Goal: Task Accomplishment & Management: Manage account settings

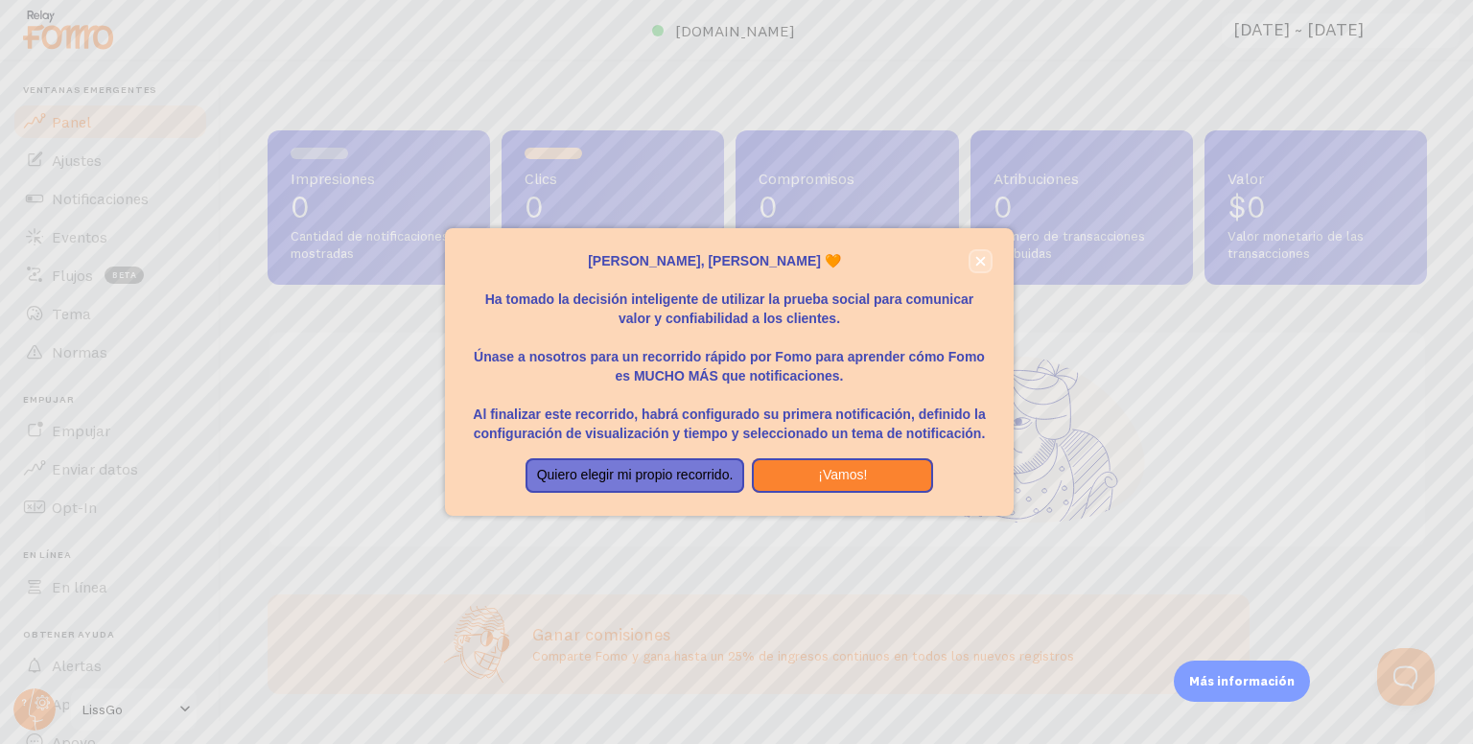
click at [976, 253] on button "cerca," at bounding box center [980, 261] width 20 height 20
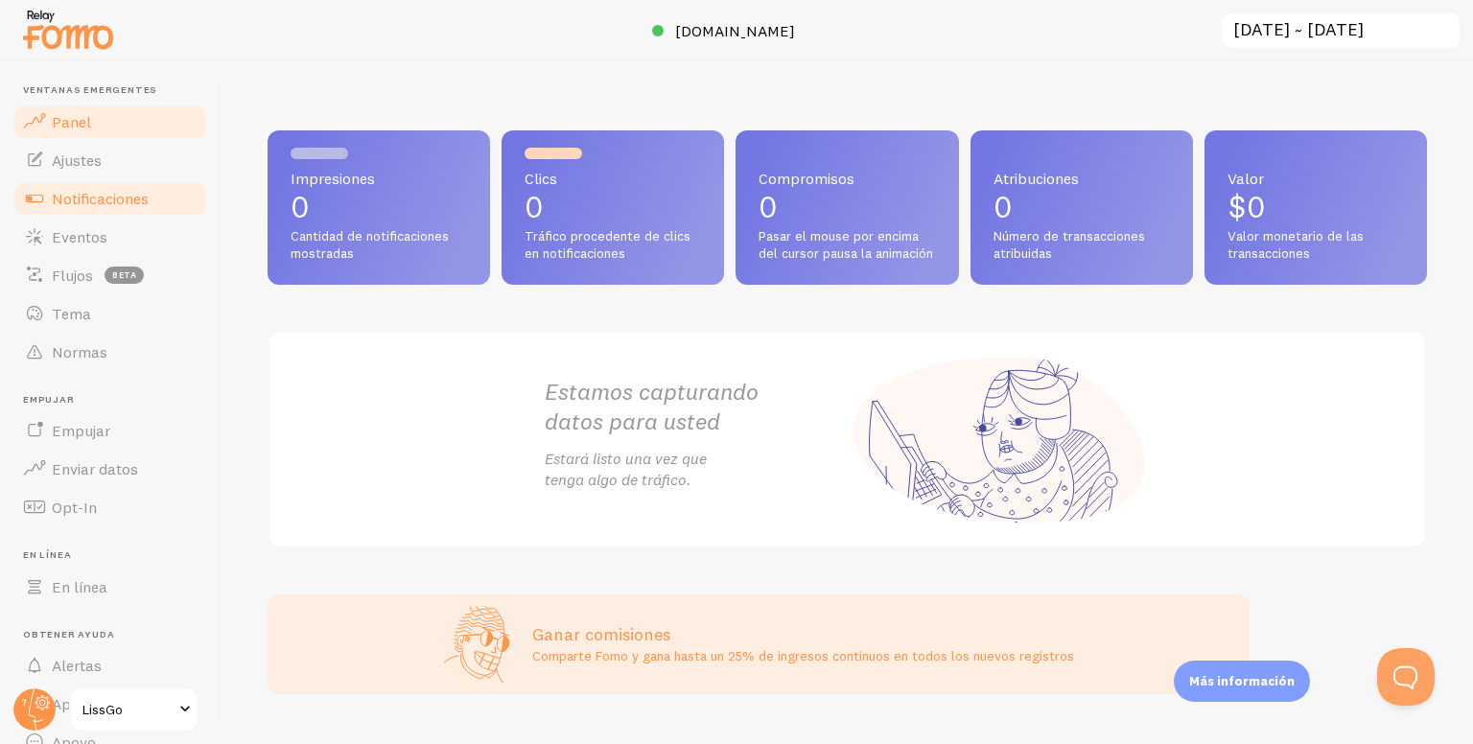
click at [58, 179] on link "Notificaciones" at bounding box center [111, 198] width 198 height 38
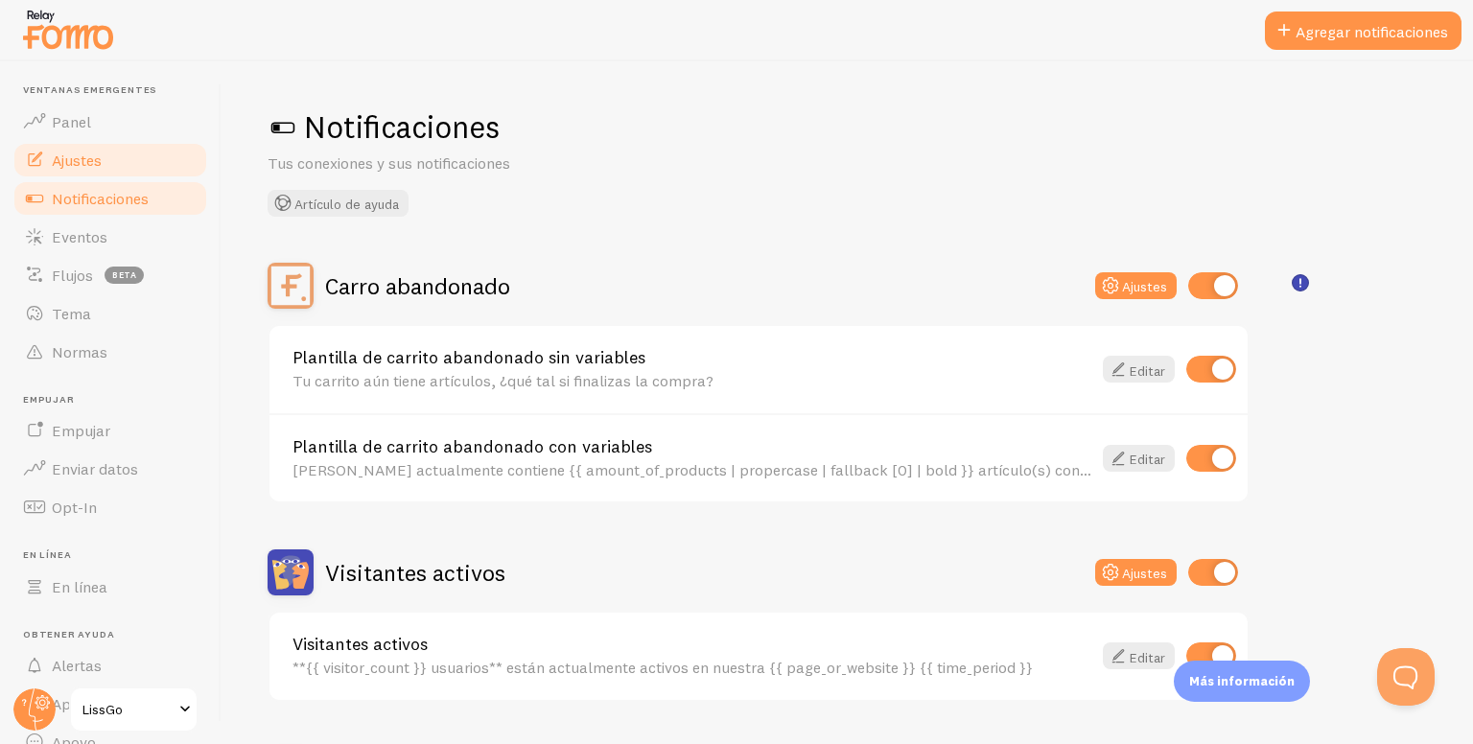
click at [58, 167] on font "Ajustes" at bounding box center [77, 160] width 50 height 19
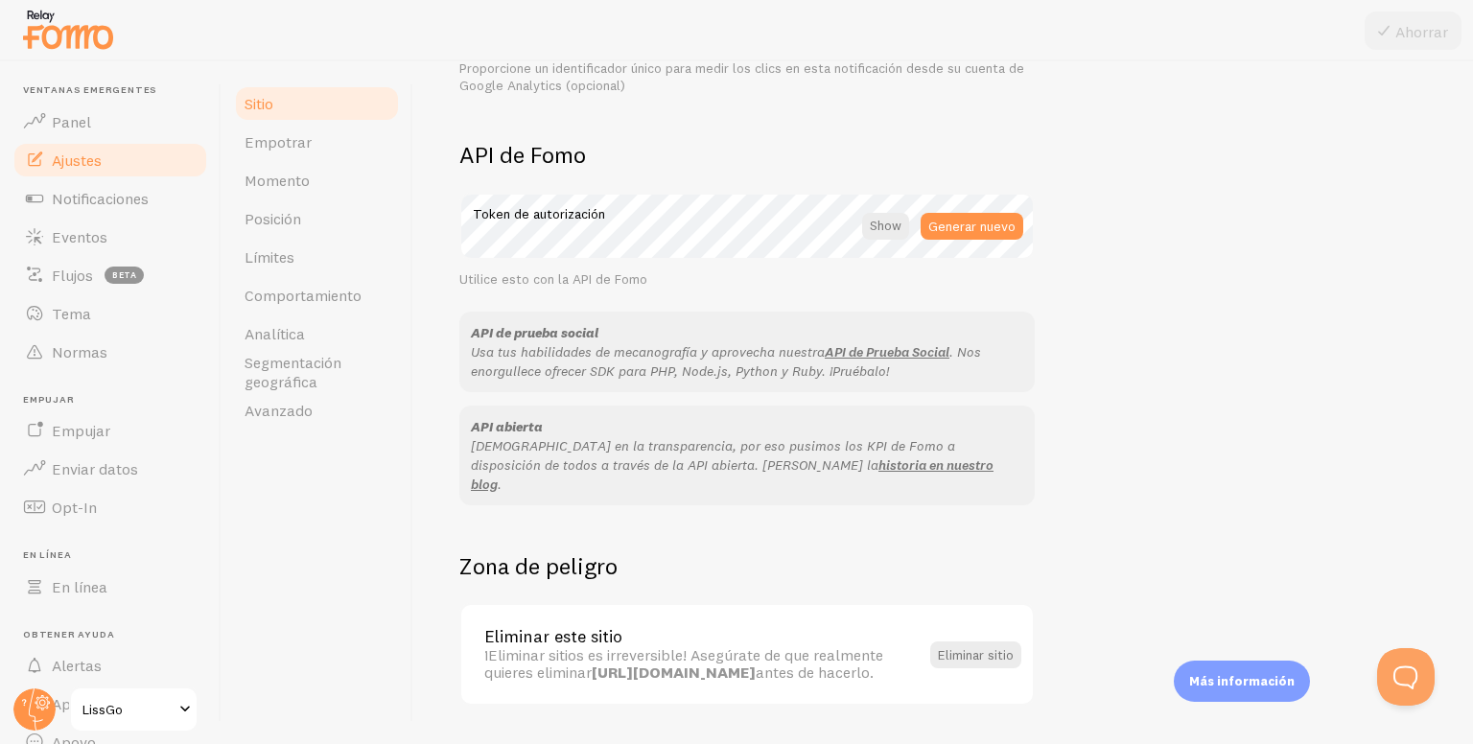
scroll to position [1064, 0]
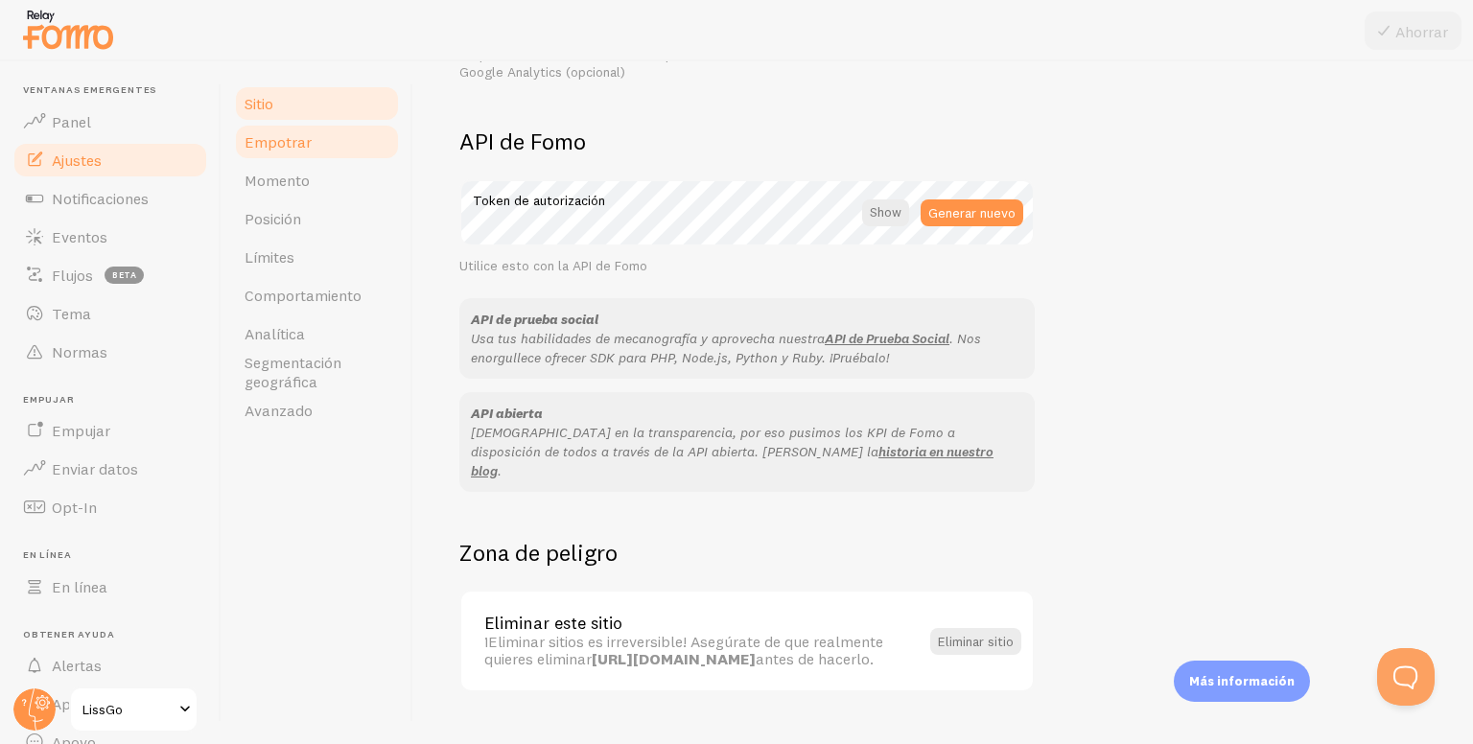
click at [264, 153] on link "Empotrar" at bounding box center [317, 142] width 168 height 38
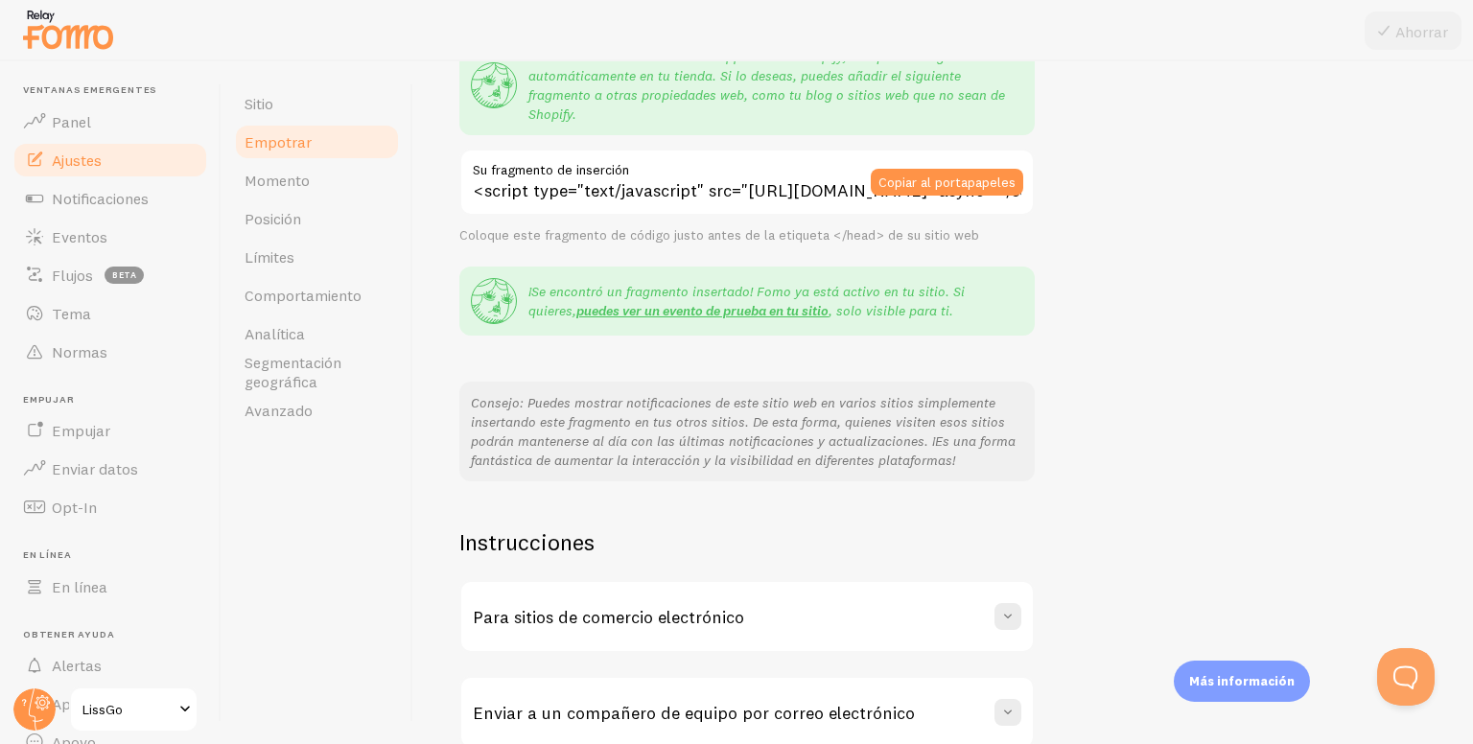
scroll to position [92, 0]
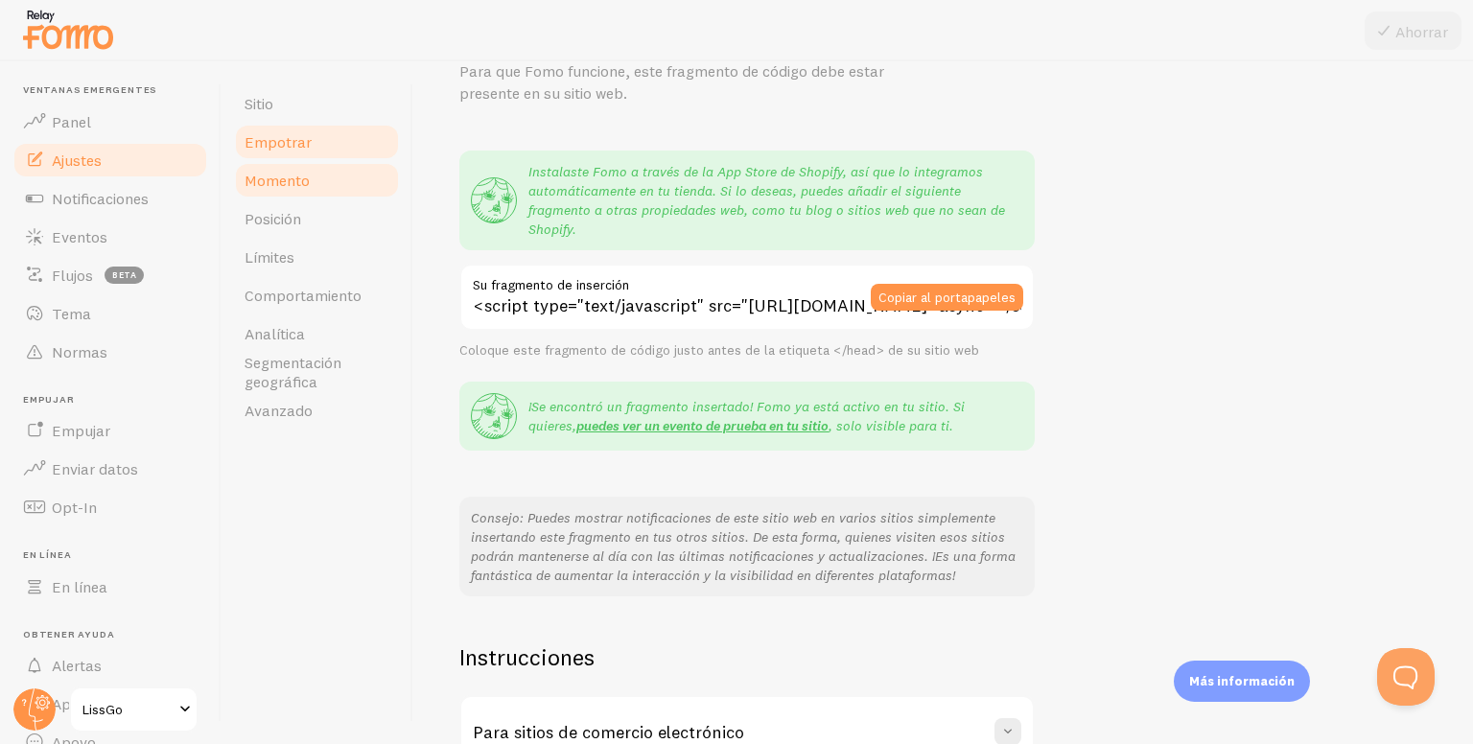
click at [318, 189] on link "Momento" at bounding box center [317, 180] width 168 height 38
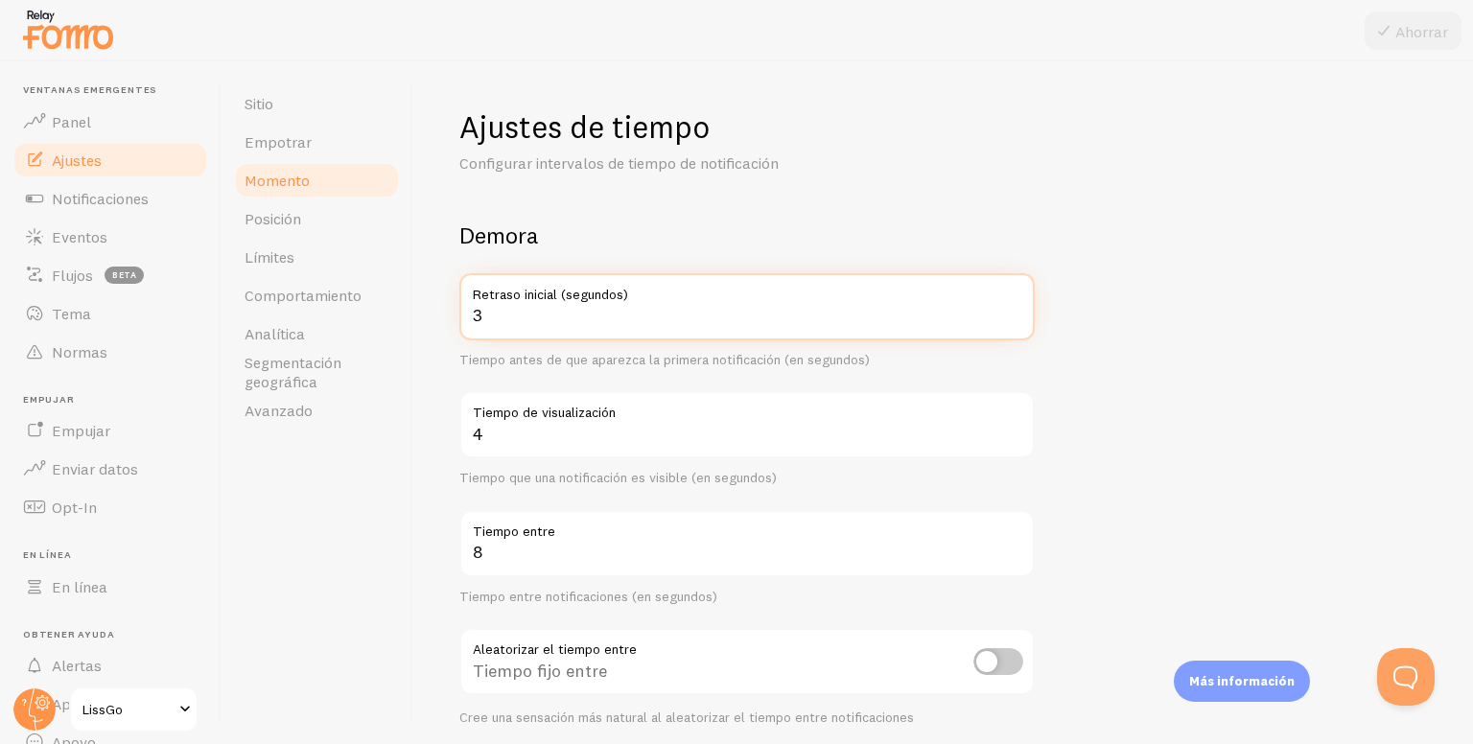
click at [526, 316] on input "3" at bounding box center [746, 306] width 575 height 67
drag, startPoint x: 550, startPoint y: 303, endPoint x: 395, endPoint y: 365, distance: 167.4
click at [395, 365] on div "Sitio Empotrar Momento Posición Límites Comportamiento Analítica Segmentación g…" at bounding box center [847, 402] width 1251 height 683
type input "1"
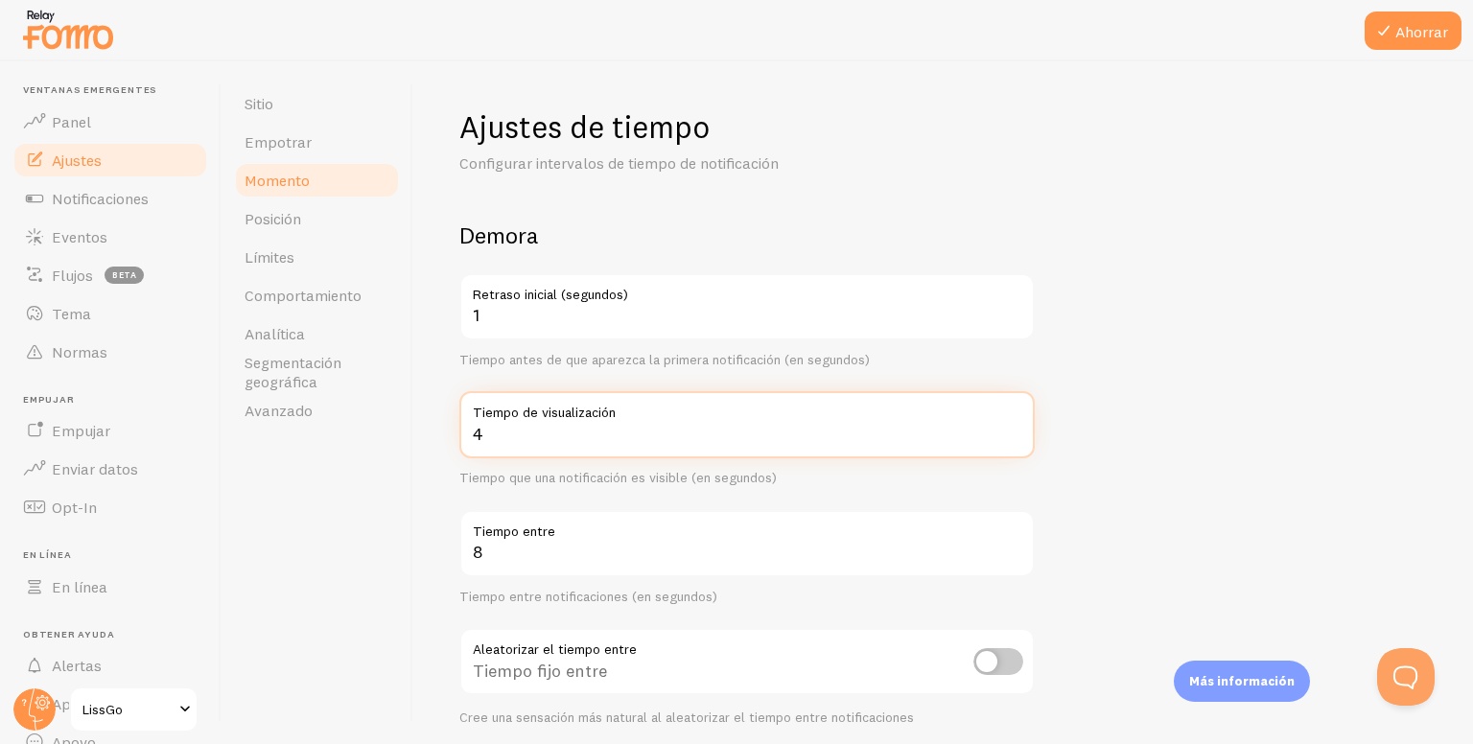
drag, startPoint x: 426, startPoint y: 437, endPoint x: 395, endPoint y: 430, distance: 31.6
click at [395, 430] on div "Sitio Empotrar Momento Posición Límites Comportamiento Analítica Segmentación g…" at bounding box center [847, 402] width 1251 height 683
type input "2"
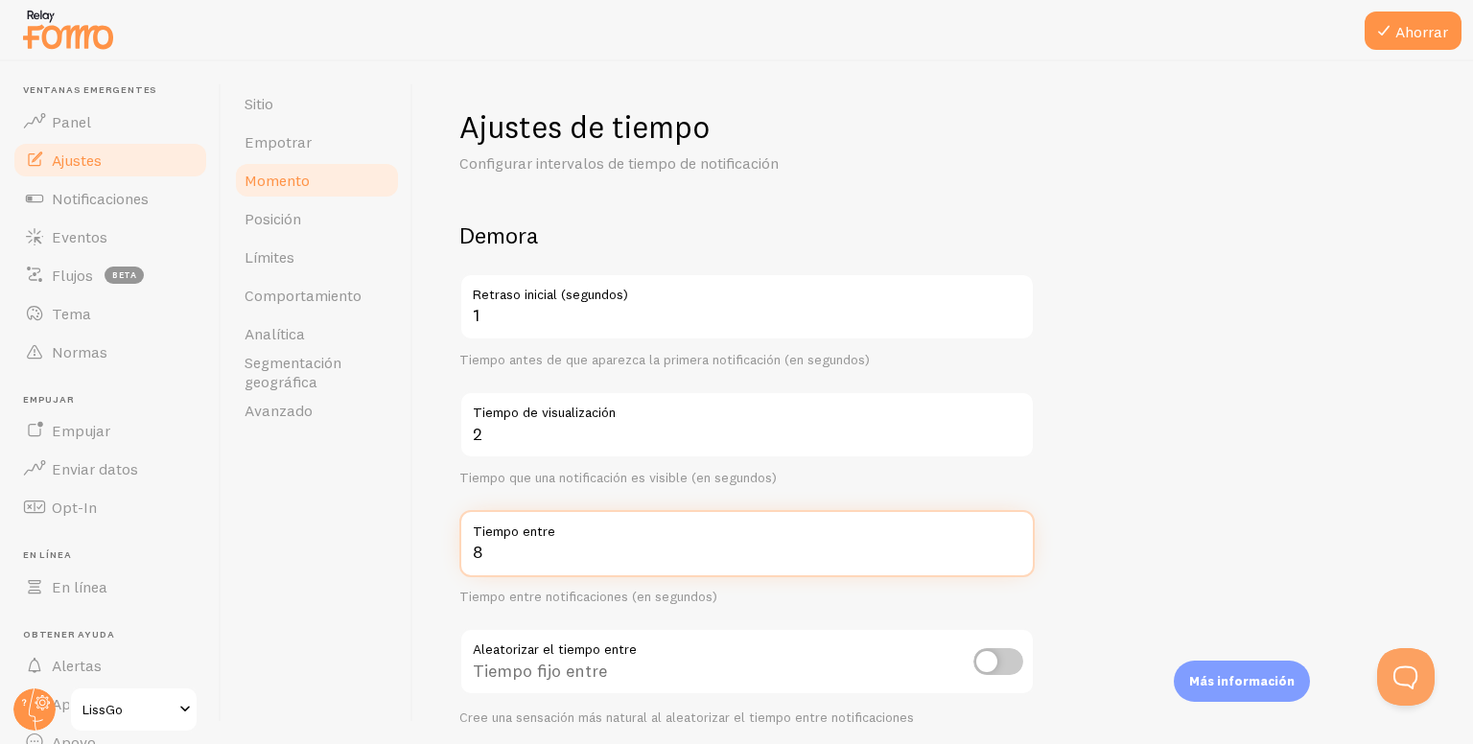
drag, startPoint x: 501, startPoint y: 552, endPoint x: 432, endPoint y: 546, distance: 69.4
click at [432, 546] on div "Ajustes de tiempo Configurar intervalos de tiempo de notificación Demora 1 Retr…" at bounding box center [943, 402] width 1060 height 683
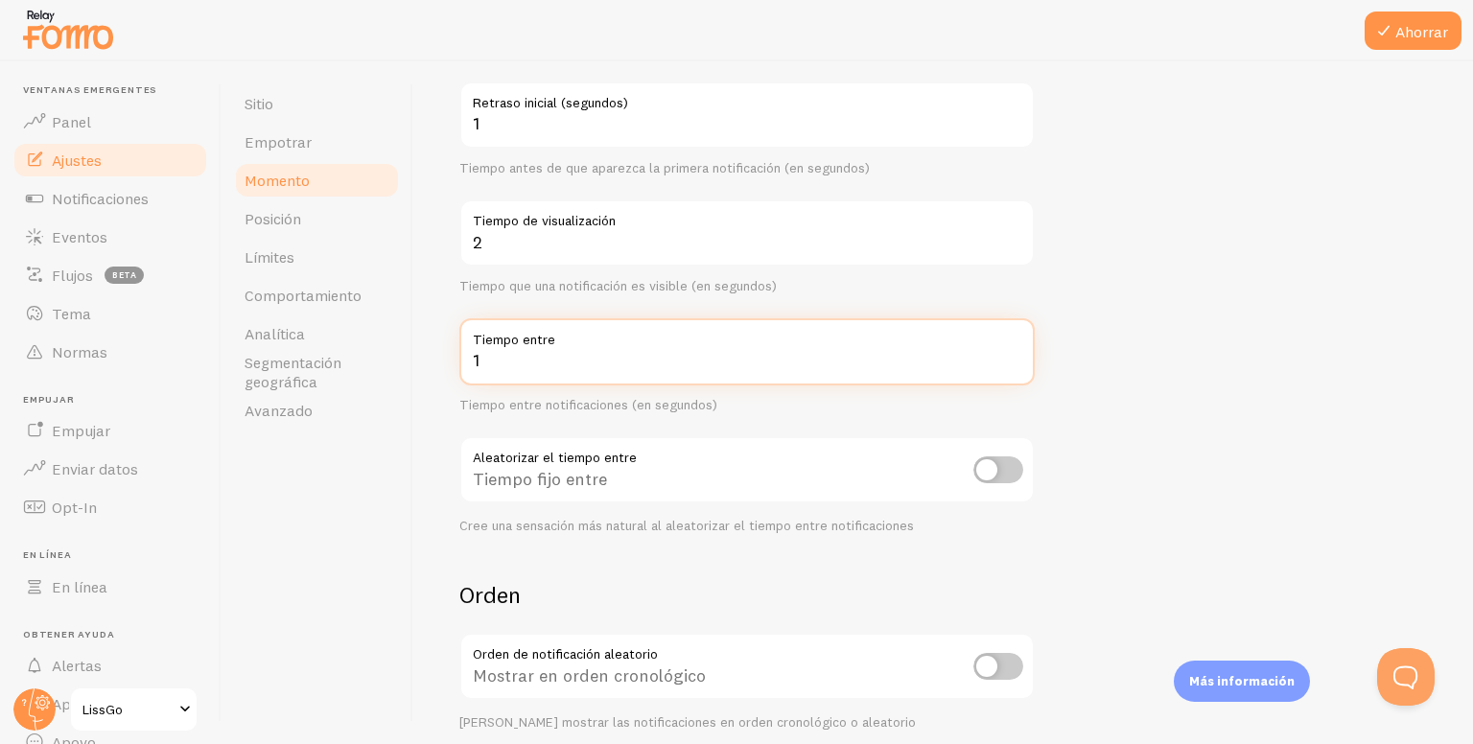
type input "1"
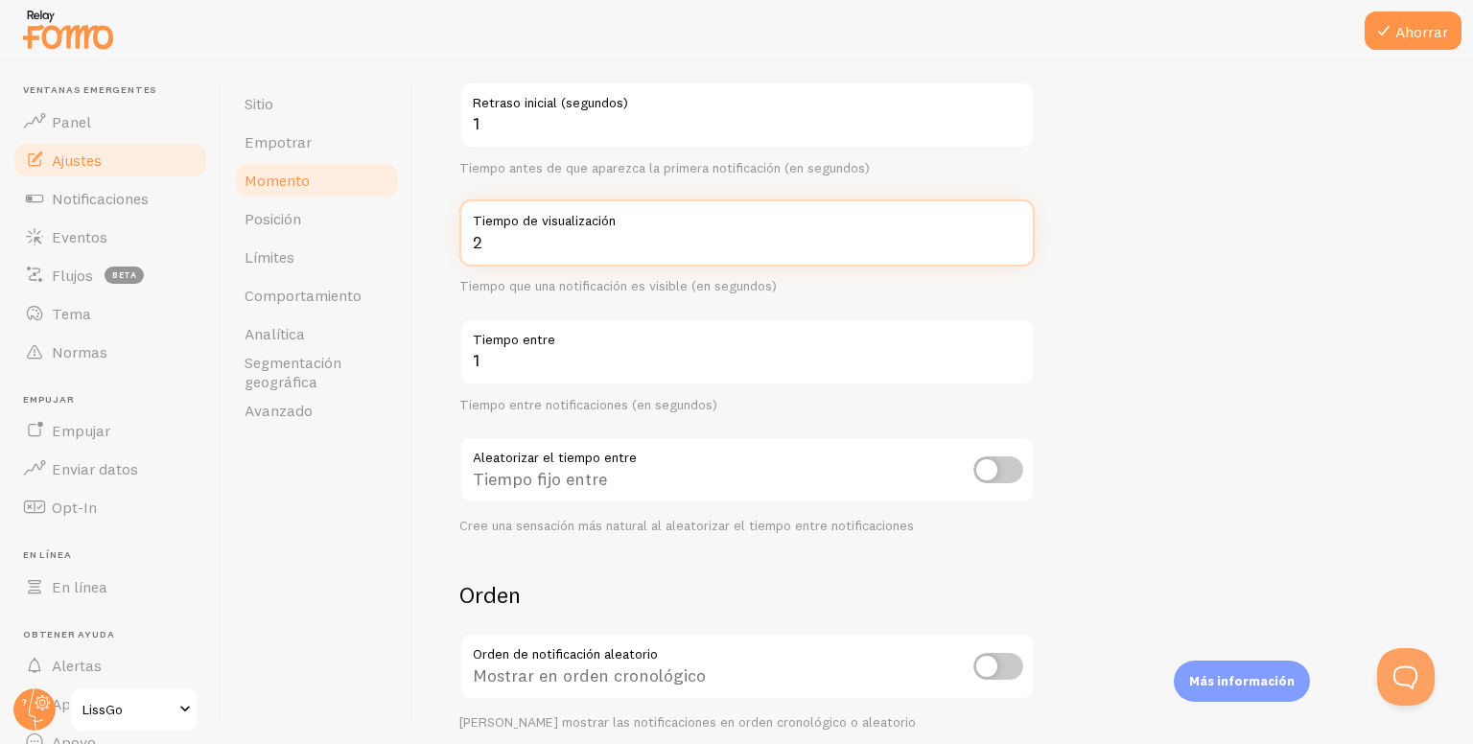
drag, startPoint x: 504, startPoint y: 239, endPoint x: 453, endPoint y: 243, distance: 51.9
click at [453, 243] on div "Ajustes de tiempo Configurar intervalos de tiempo de notificación Demora 1 Retr…" at bounding box center [943, 402] width 1060 height 683
type input "3"
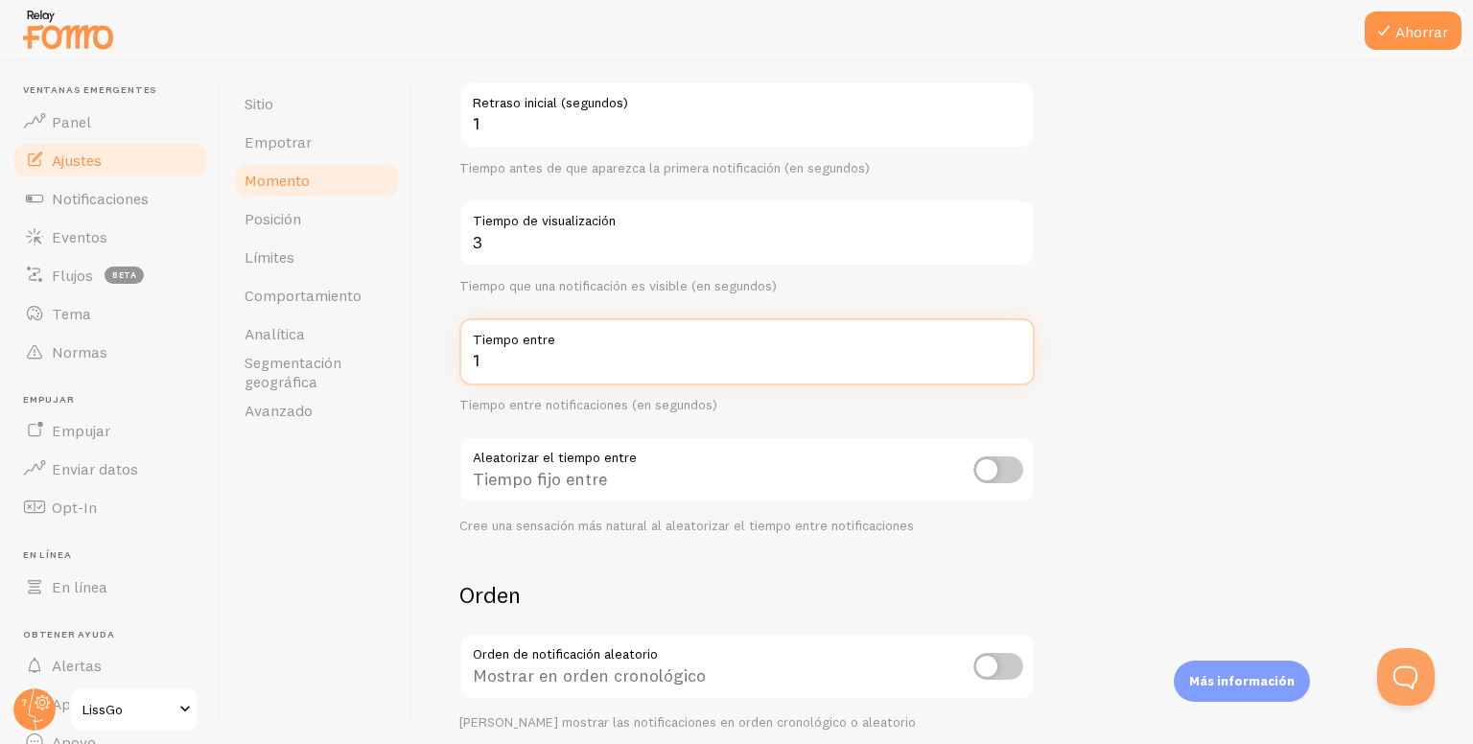
click at [1075, 370] on form "Demora 1 Retraso inicial (segundos) Tiempo antes de que aparezca la primera not…" at bounding box center [943, 440] width 968 height 823
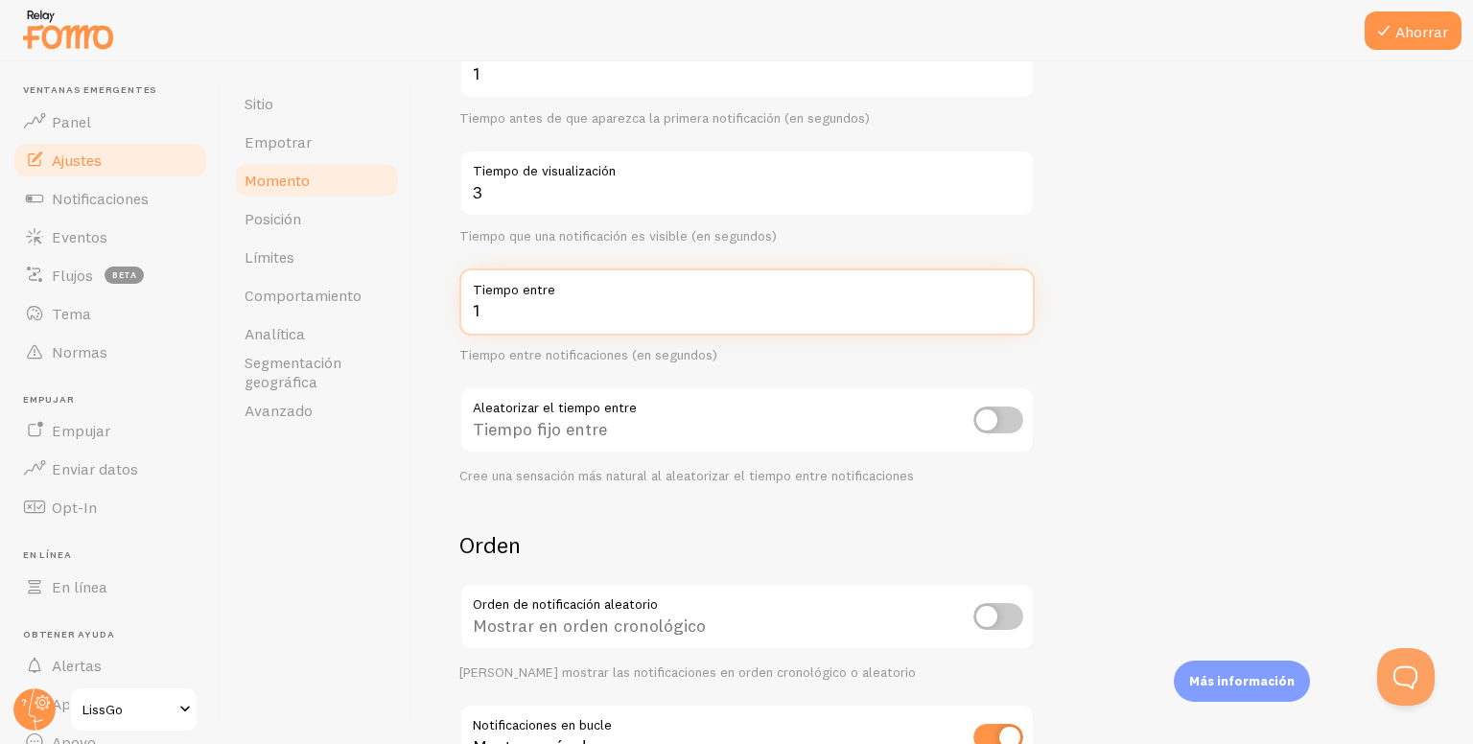
scroll to position [288, 0]
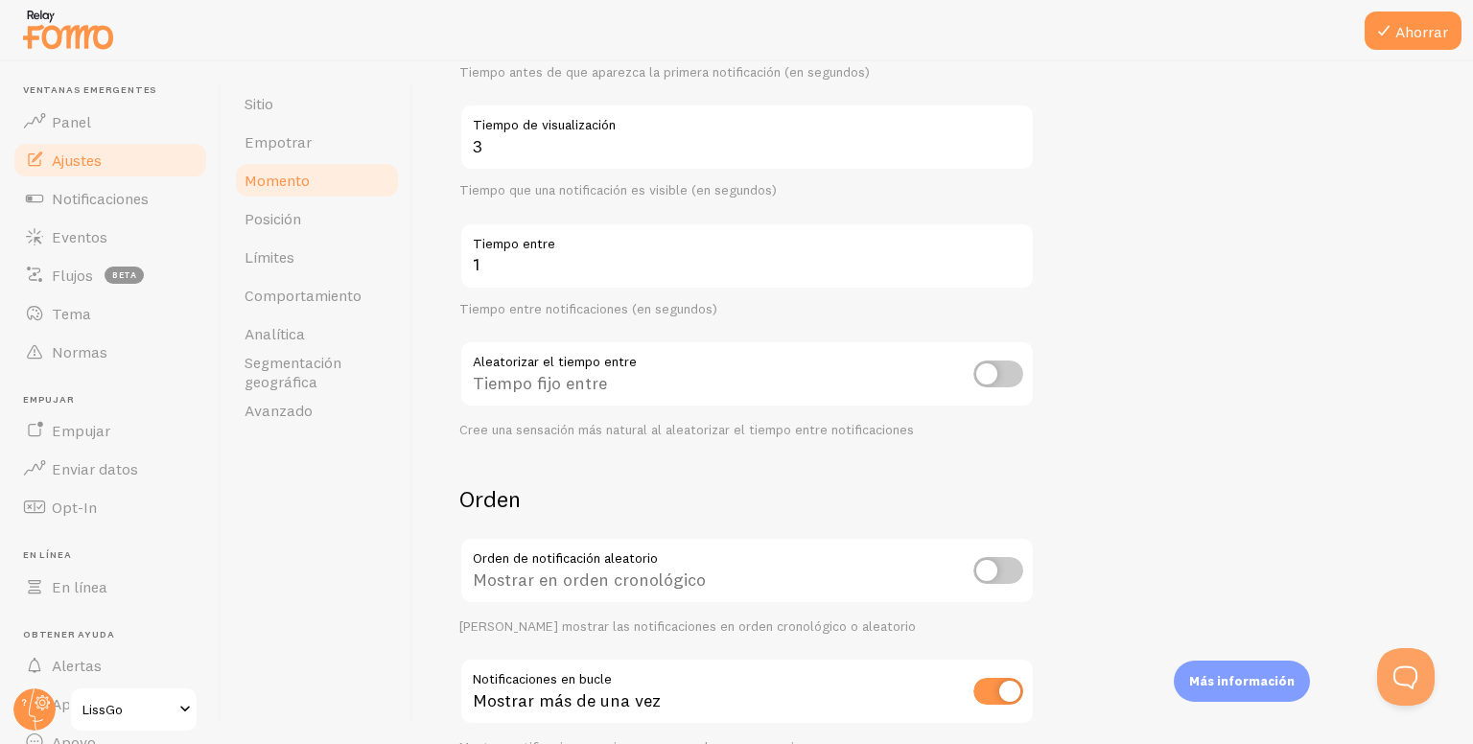
click at [1001, 383] on input "checkbox" at bounding box center [998, 374] width 50 height 27
checkbox input "true"
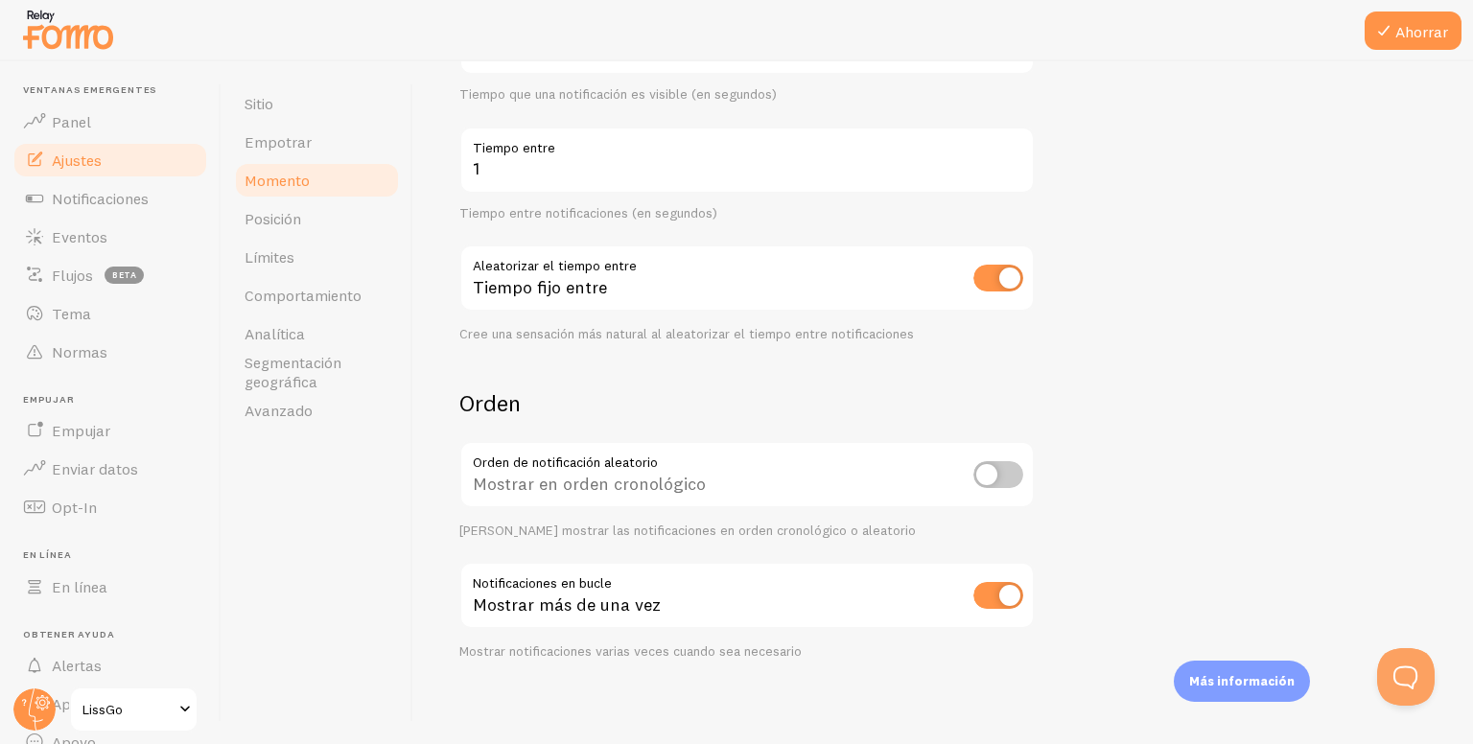
scroll to position [388, 0]
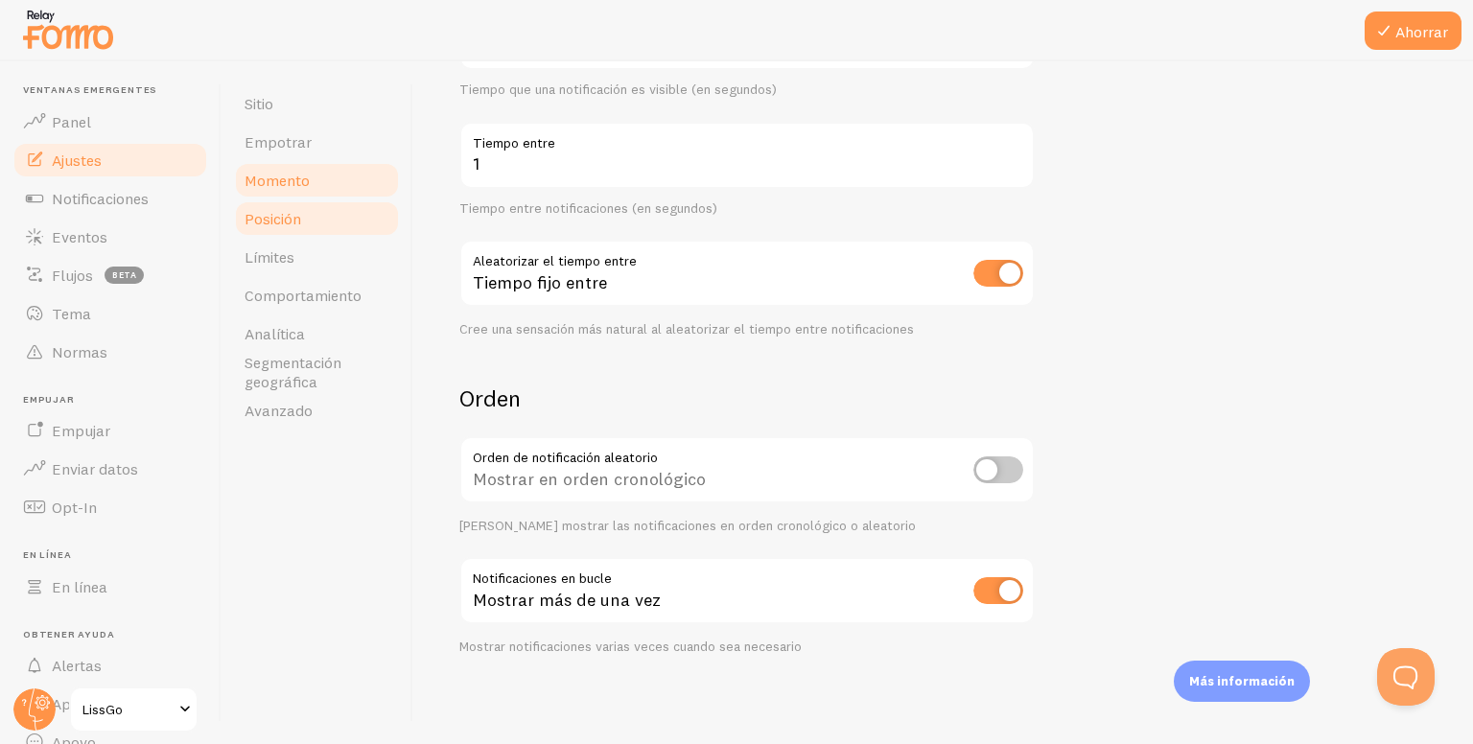
click at [322, 216] on link "Posición" at bounding box center [317, 218] width 168 height 38
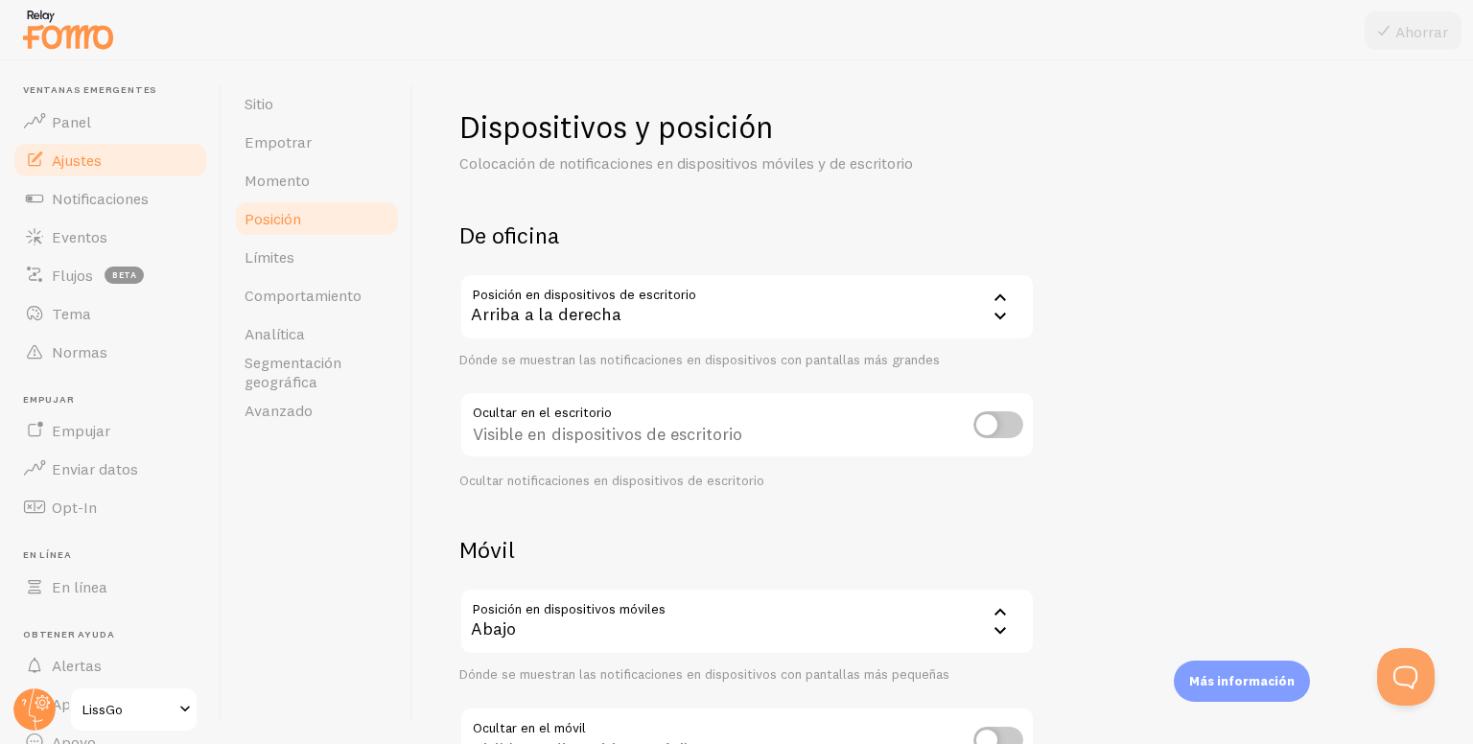
click at [648, 302] on div "Arriba a la derecha" at bounding box center [746, 306] width 575 height 67
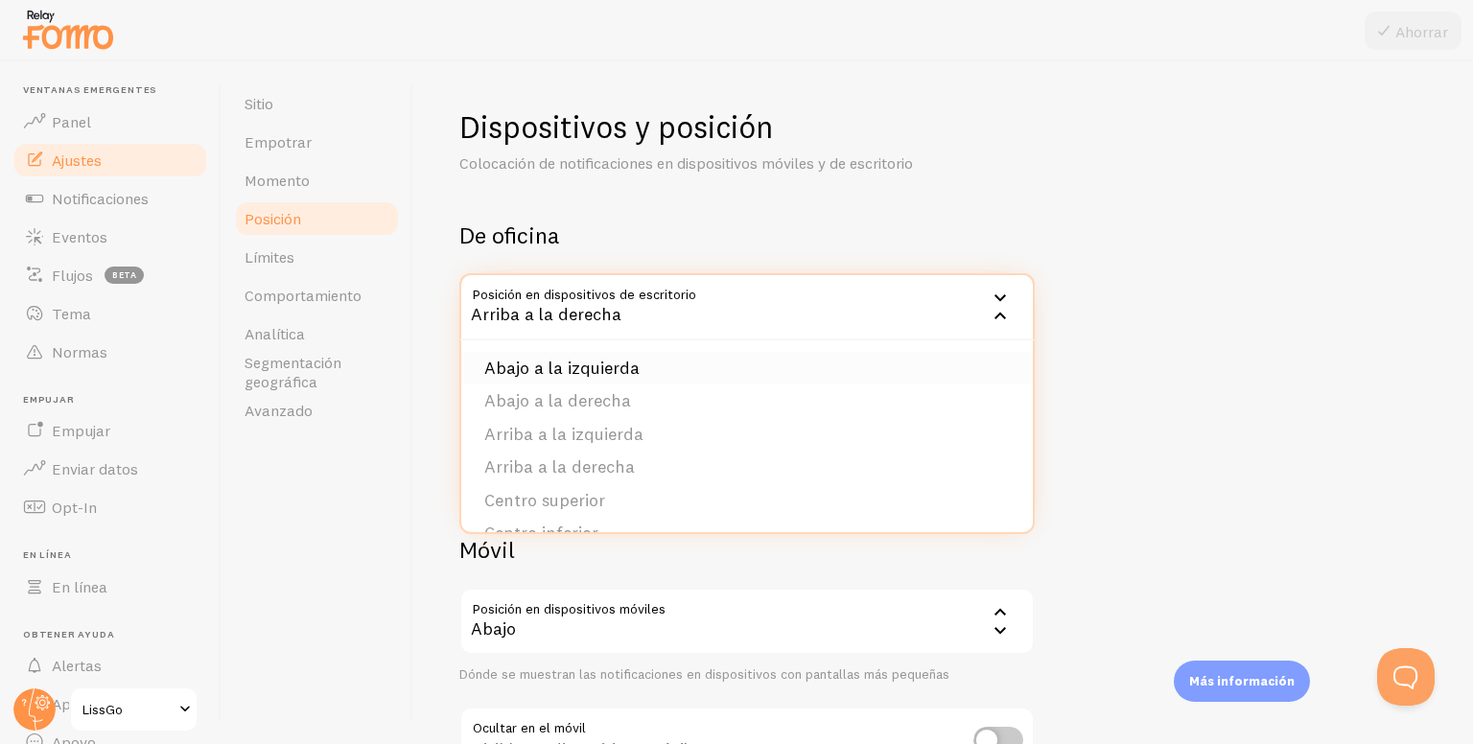
click at [592, 355] on li "Abajo a la izquierda" at bounding box center [747, 369] width 572 height 34
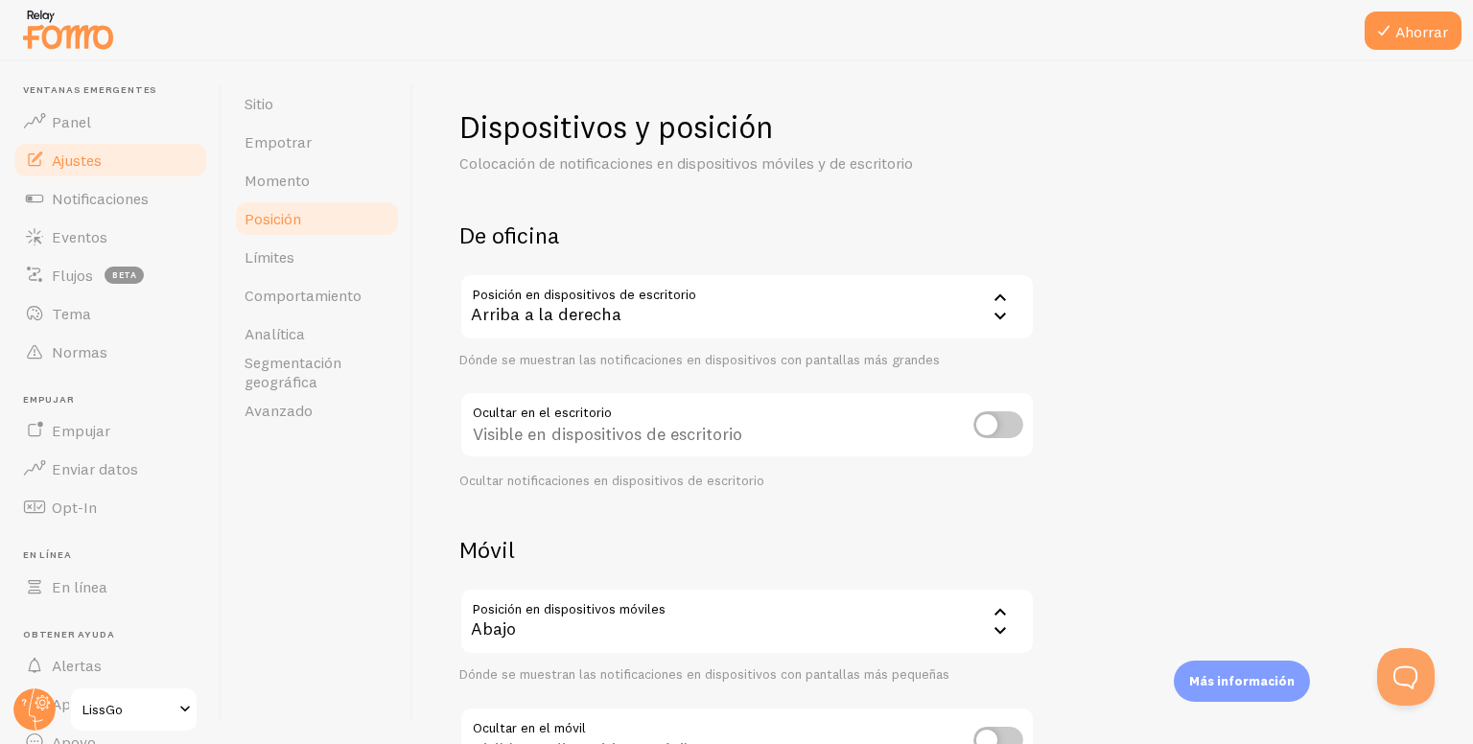
click at [1001, 431] on input "checkbox" at bounding box center [998, 424] width 50 height 27
checkbox input "true"
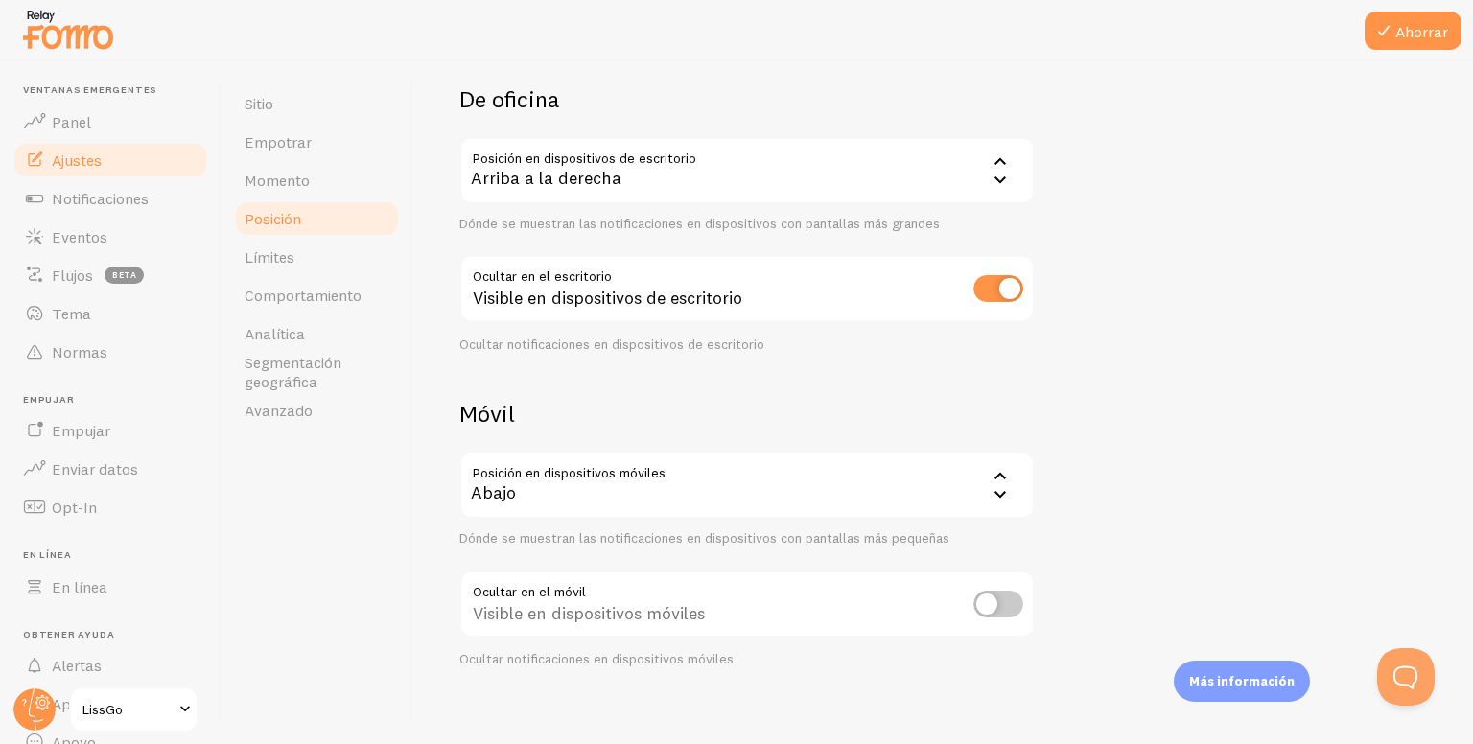
scroll to position [150, 0]
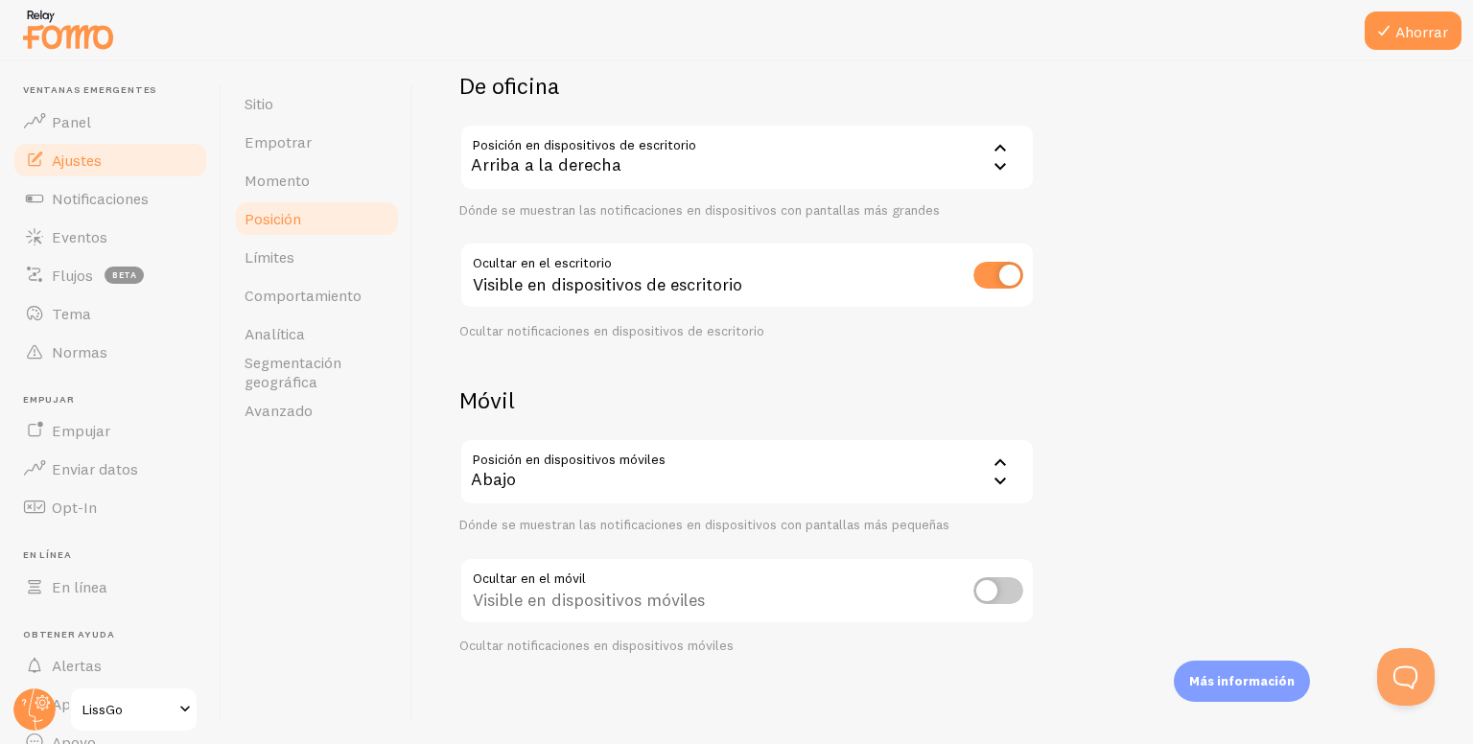
click at [809, 455] on div "Abajo" at bounding box center [746, 471] width 575 height 67
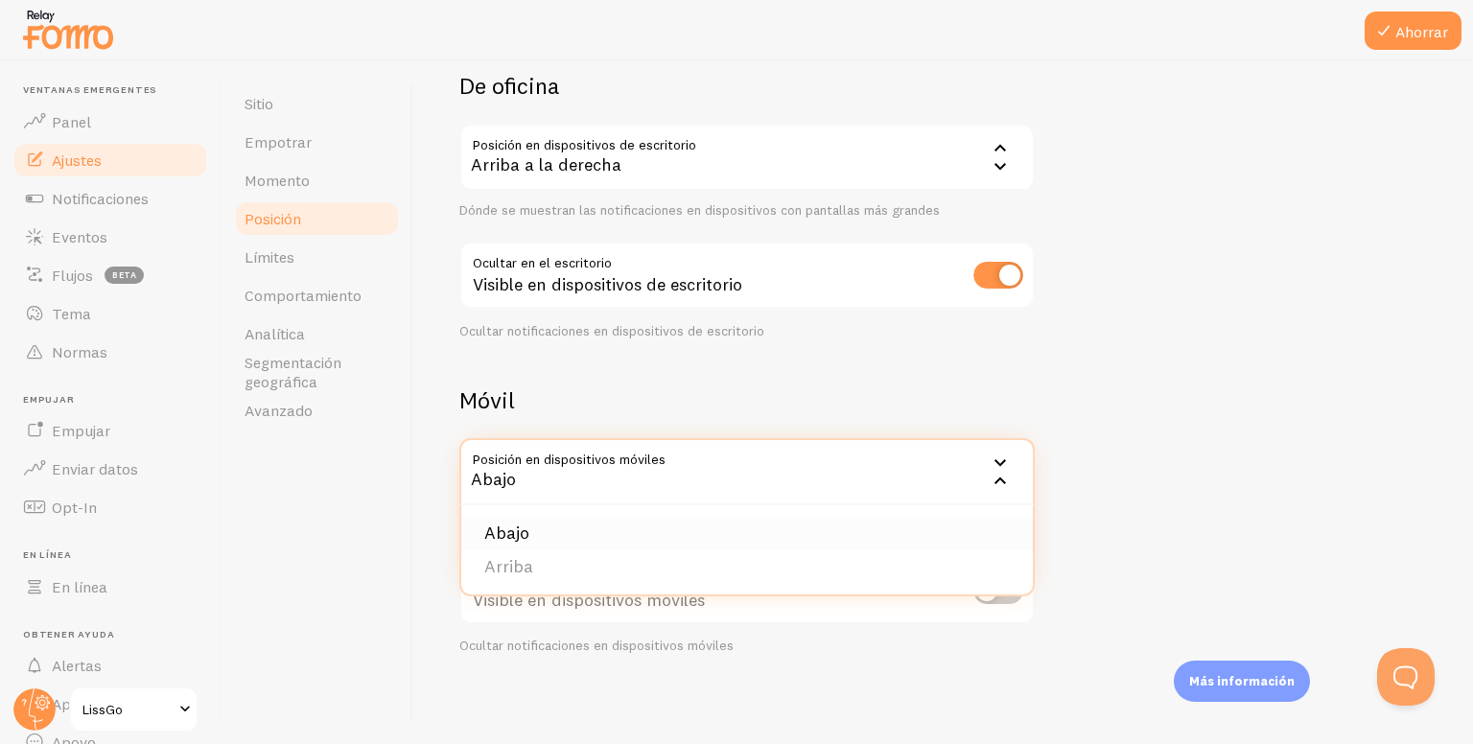
click at [649, 523] on li "Abajo" at bounding box center [747, 534] width 572 height 34
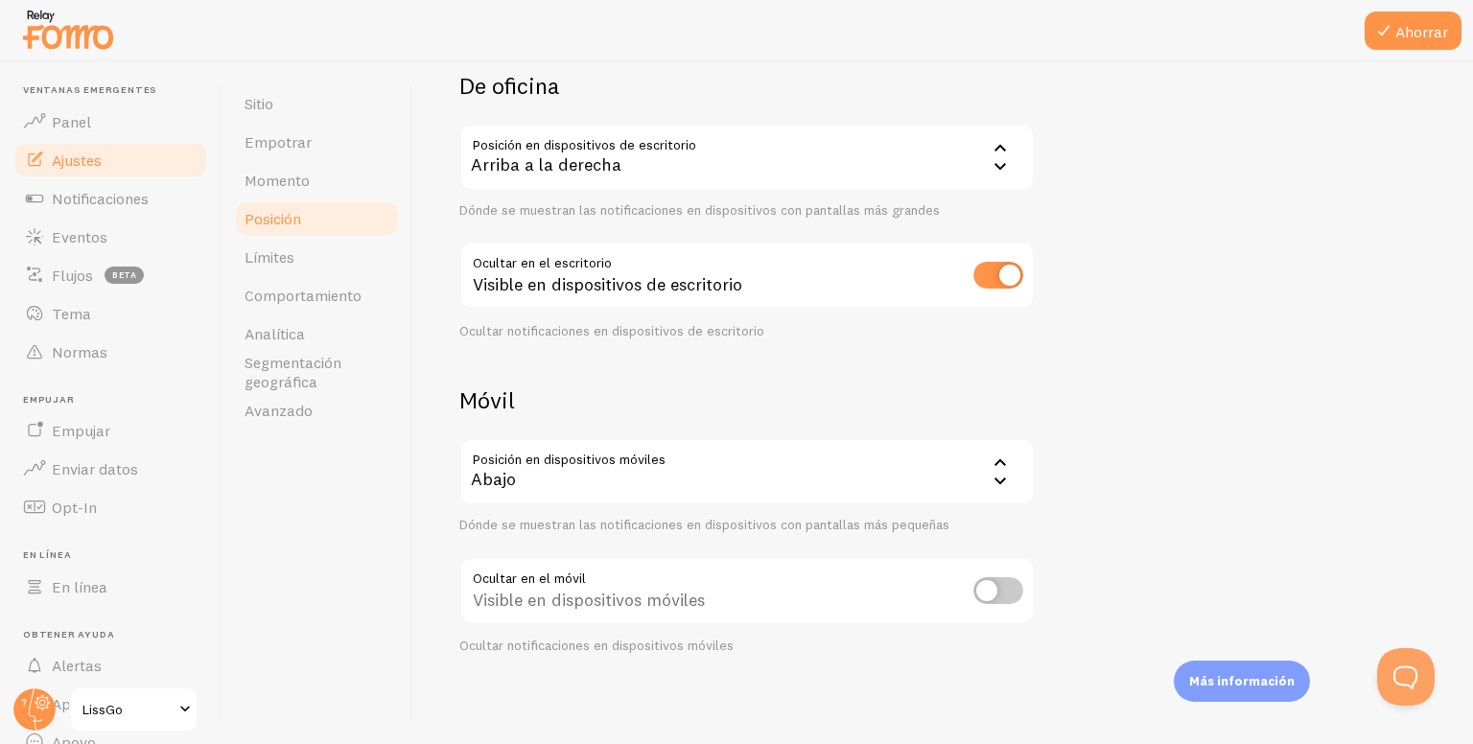
click at [993, 589] on input "checkbox" at bounding box center [998, 590] width 50 height 27
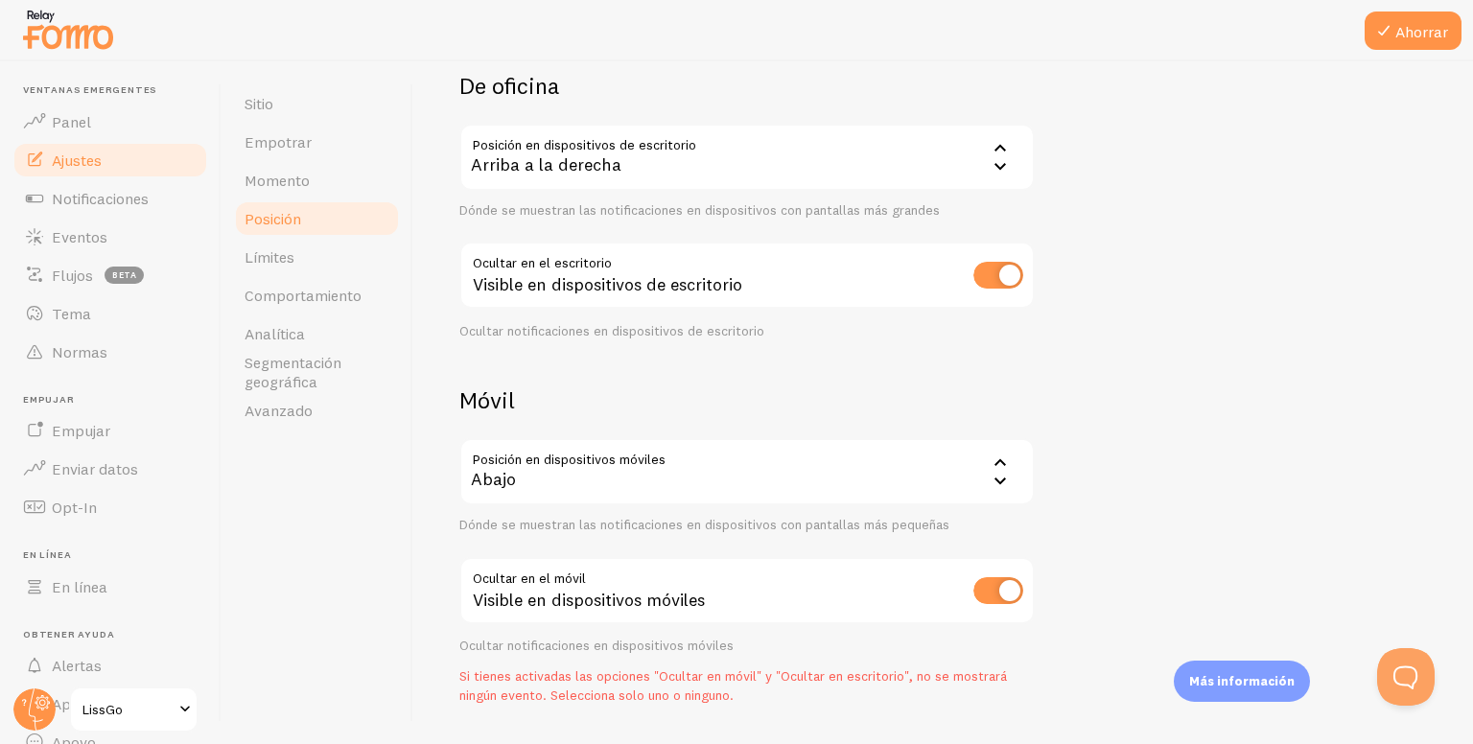
click at [986, 588] on input "checkbox" at bounding box center [998, 590] width 50 height 27
checkbox input "false"
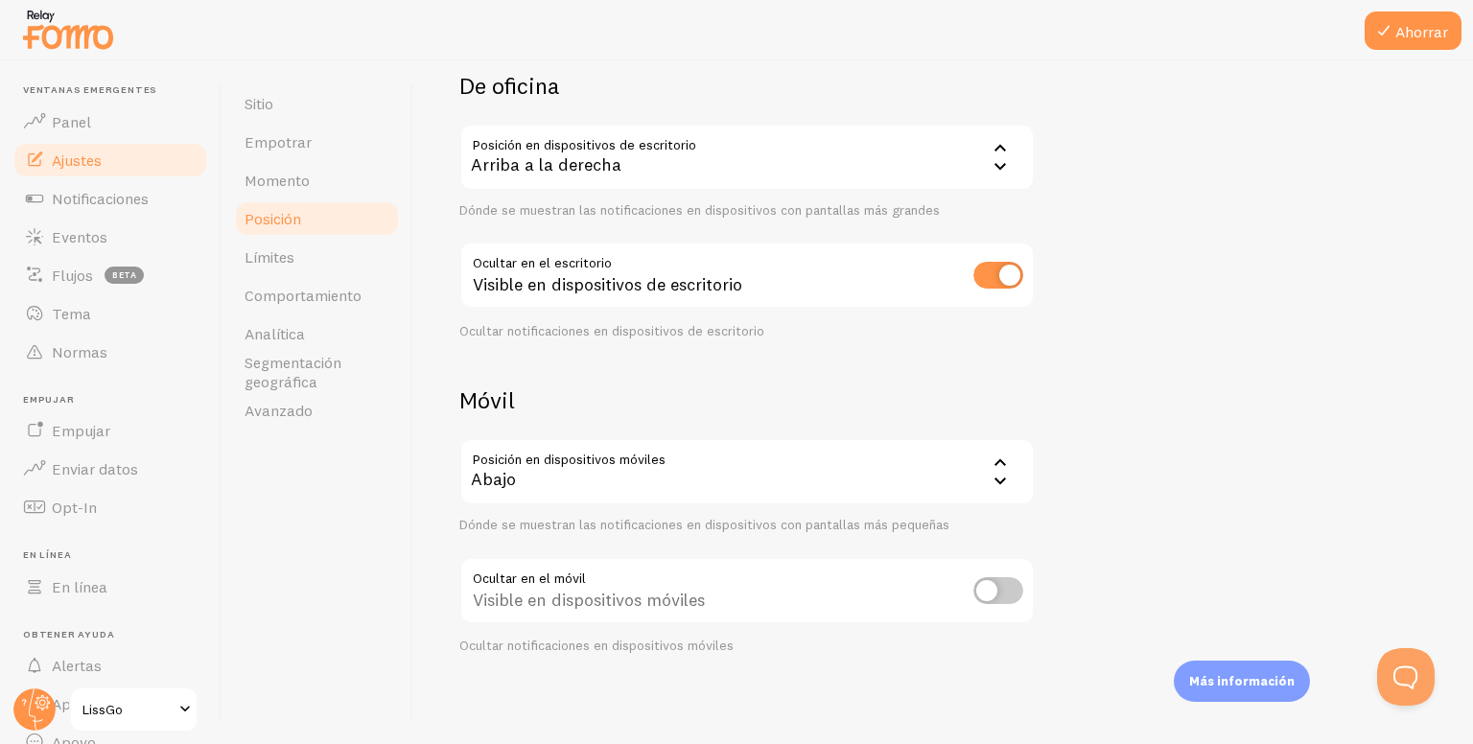
click at [974, 264] on input "checkbox" at bounding box center [998, 275] width 50 height 27
checkbox input "false"
click at [1002, 565] on div "Visible en dispositivos móviles" at bounding box center [746, 592] width 575 height 70
click at [996, 584] on input "checkbox" at bounding box center [998, 590] width 50 height 27
checkbox input "true"
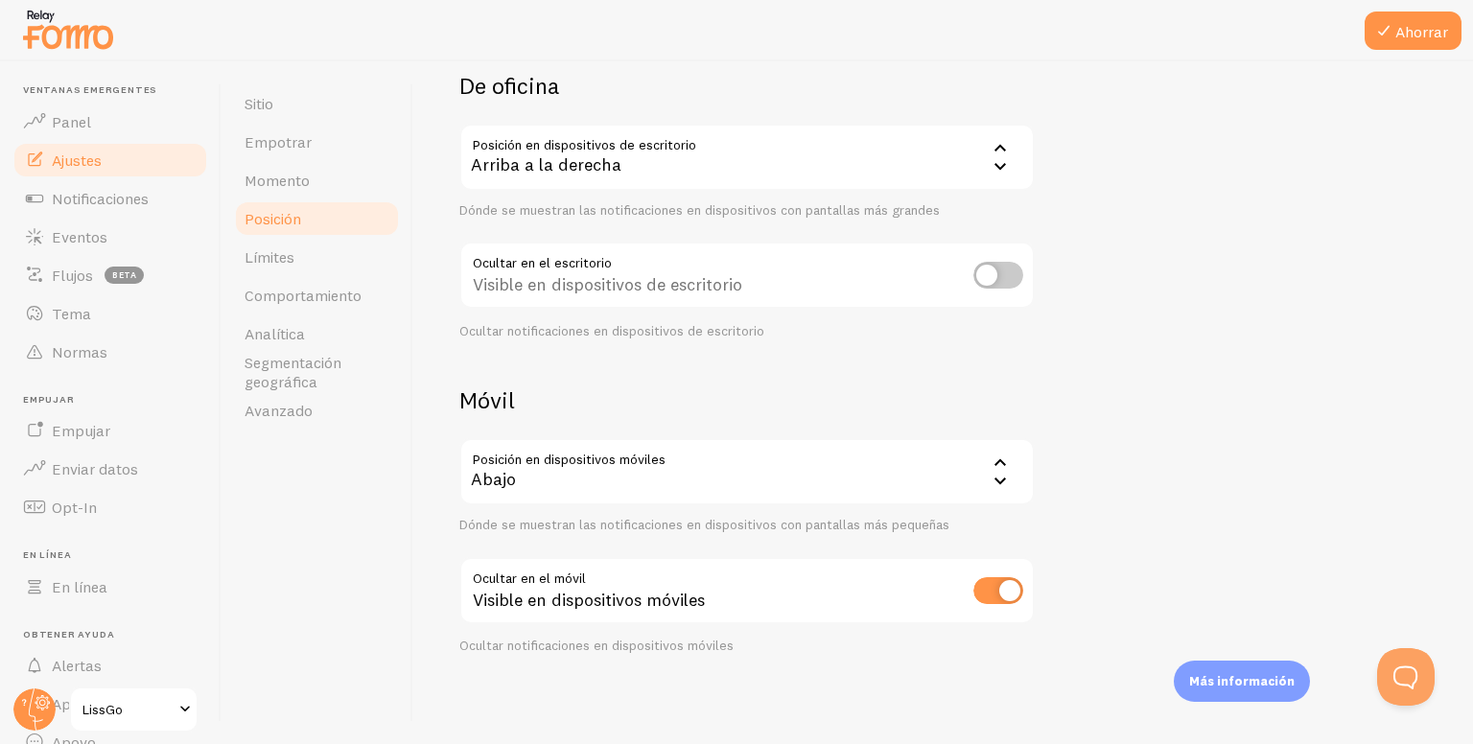
click at [1002, 269] on input "checkbox" at bounding box center [998, 275] width 50 height 27
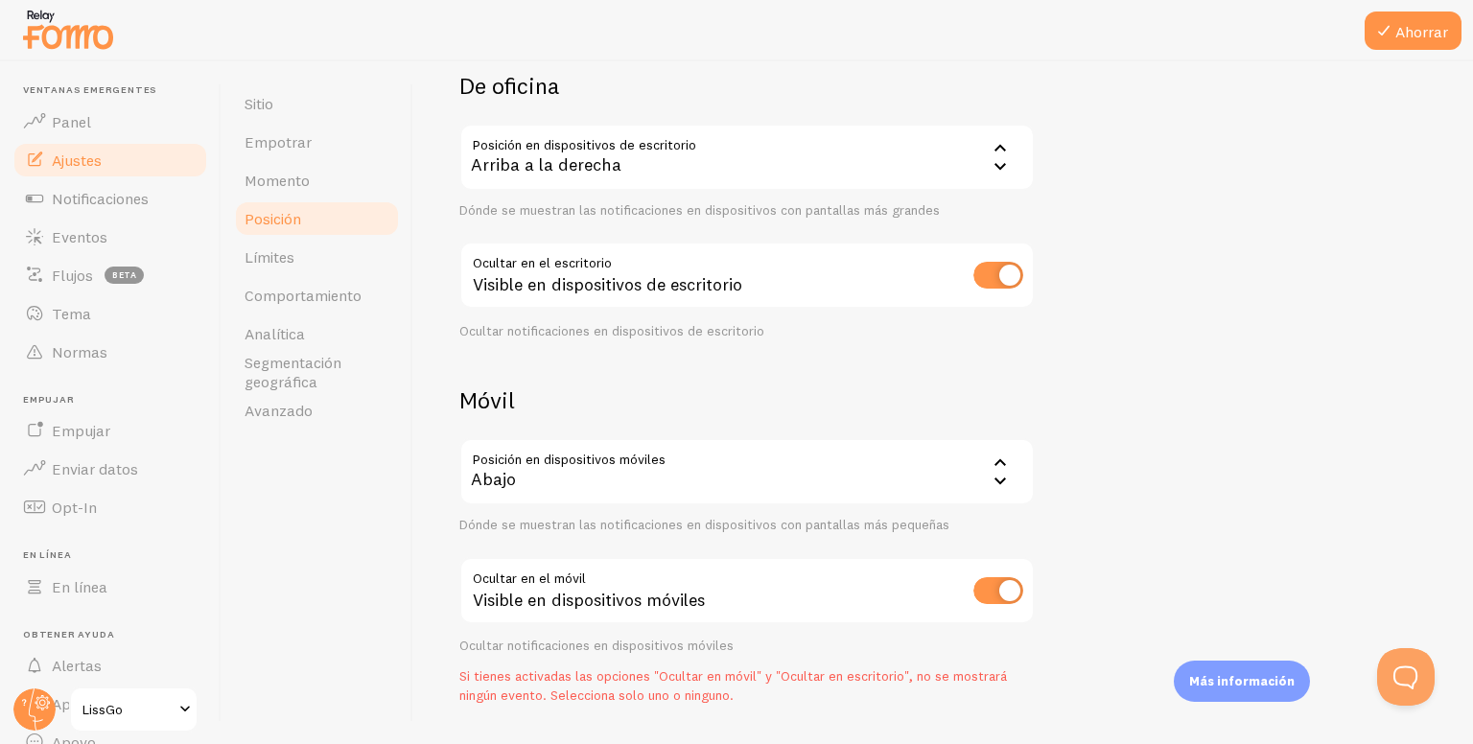
click at [1002, 269] on input "checkbox" at bounding box center [998, 275] width 50 height 27
checkbox input "false"
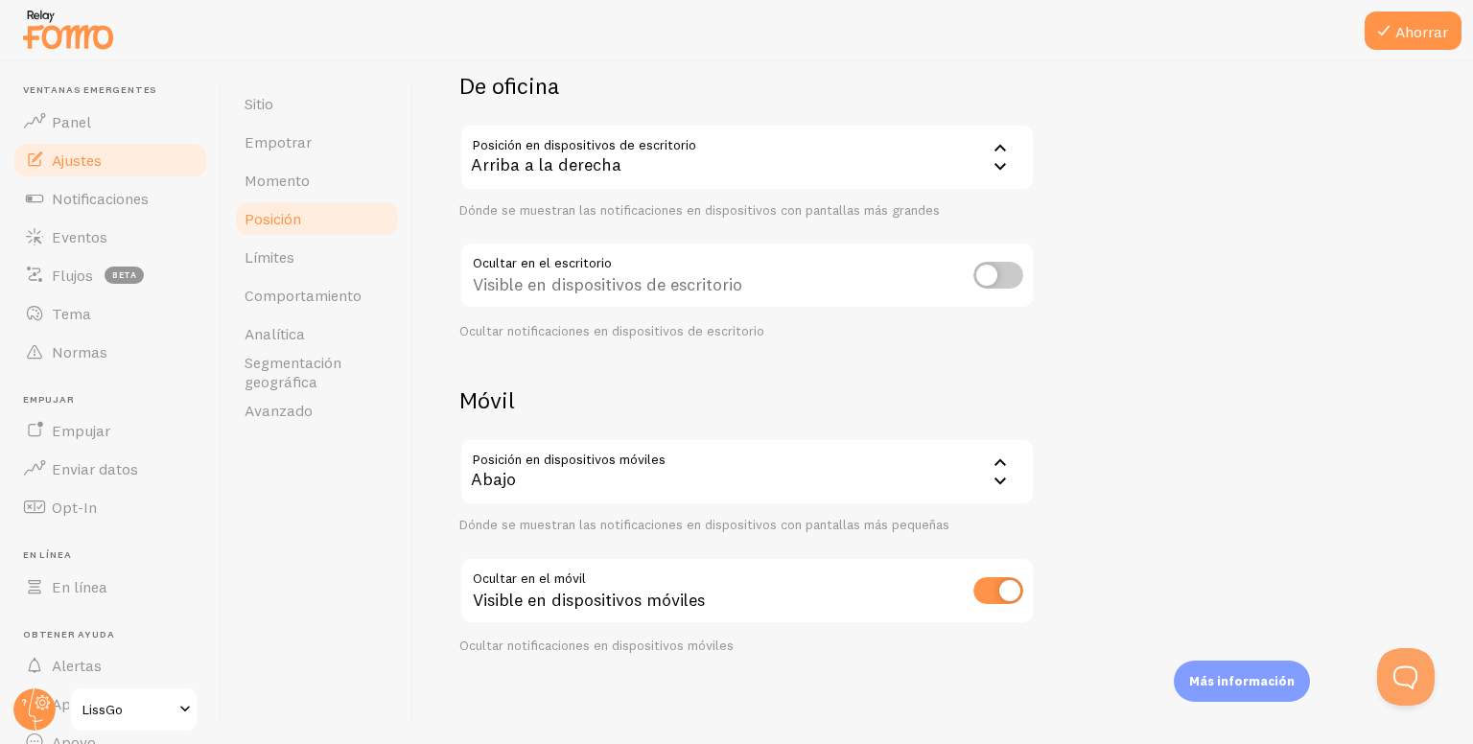
click at [986, 597] on input "checkbox" at bounding box center [998, 590] width 50 height 27
checkbox input "false"
click at [1412, 34] on font "Ahorrar" at bounding box center [1421, 31] width 53 height 19
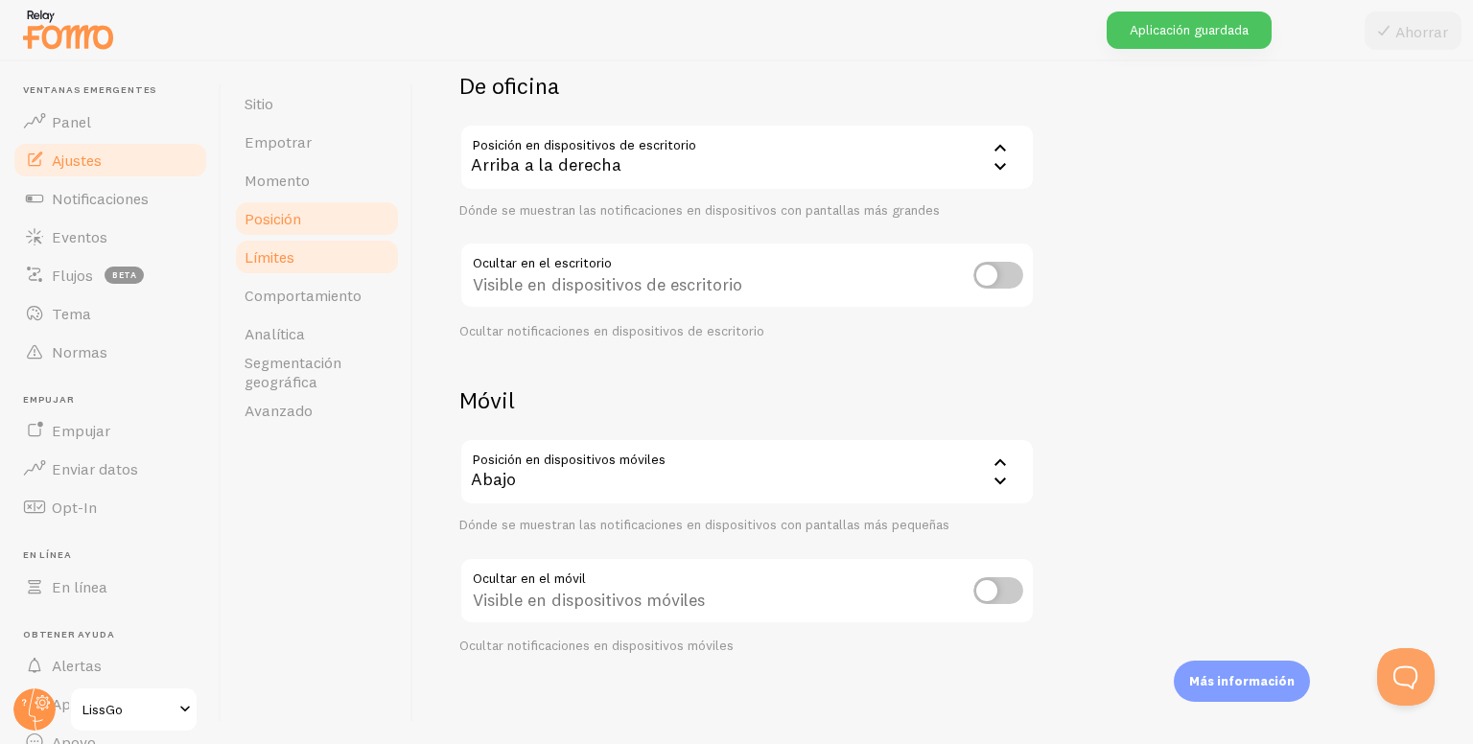
click at [299, 246] on link "Límites" at bounding box center [317, 257] width 168 height 38
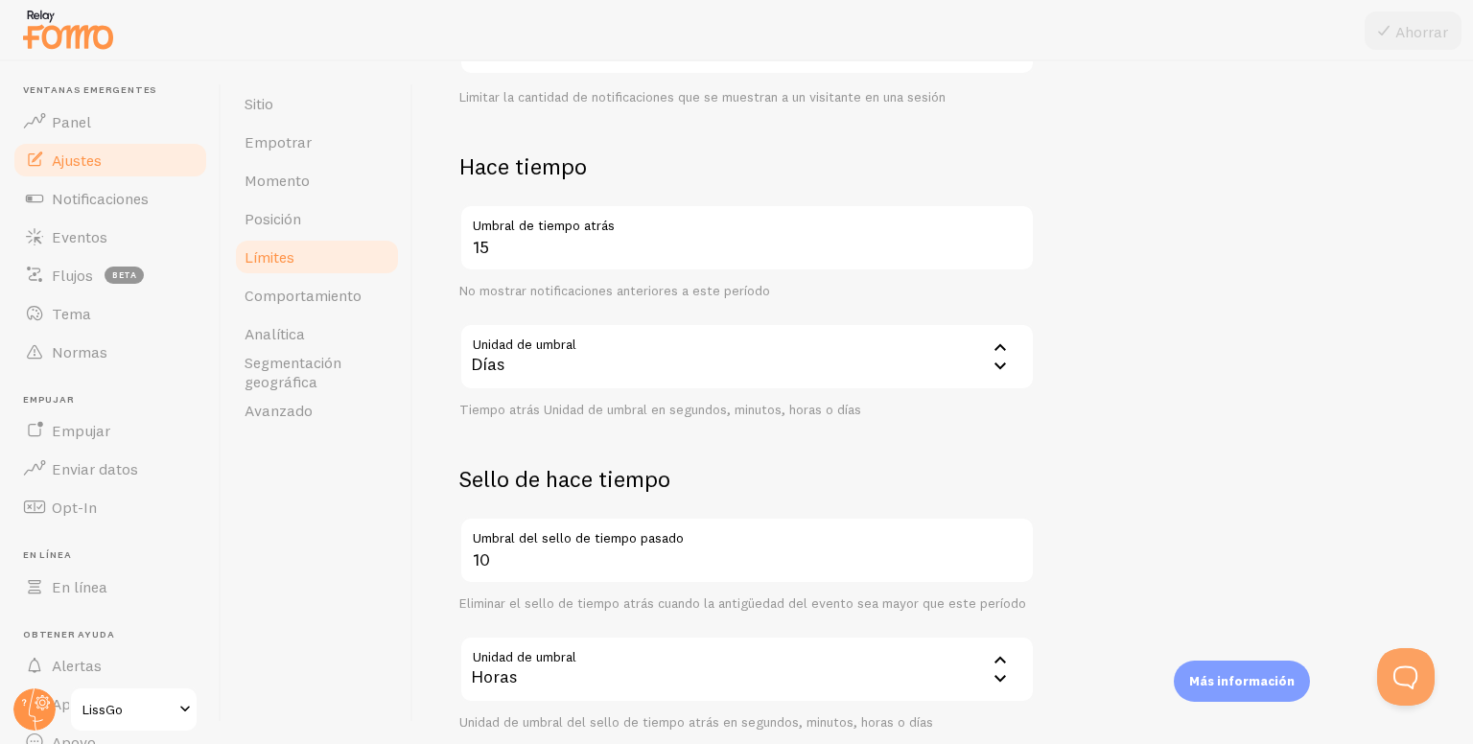
scroll to position [479, 0]
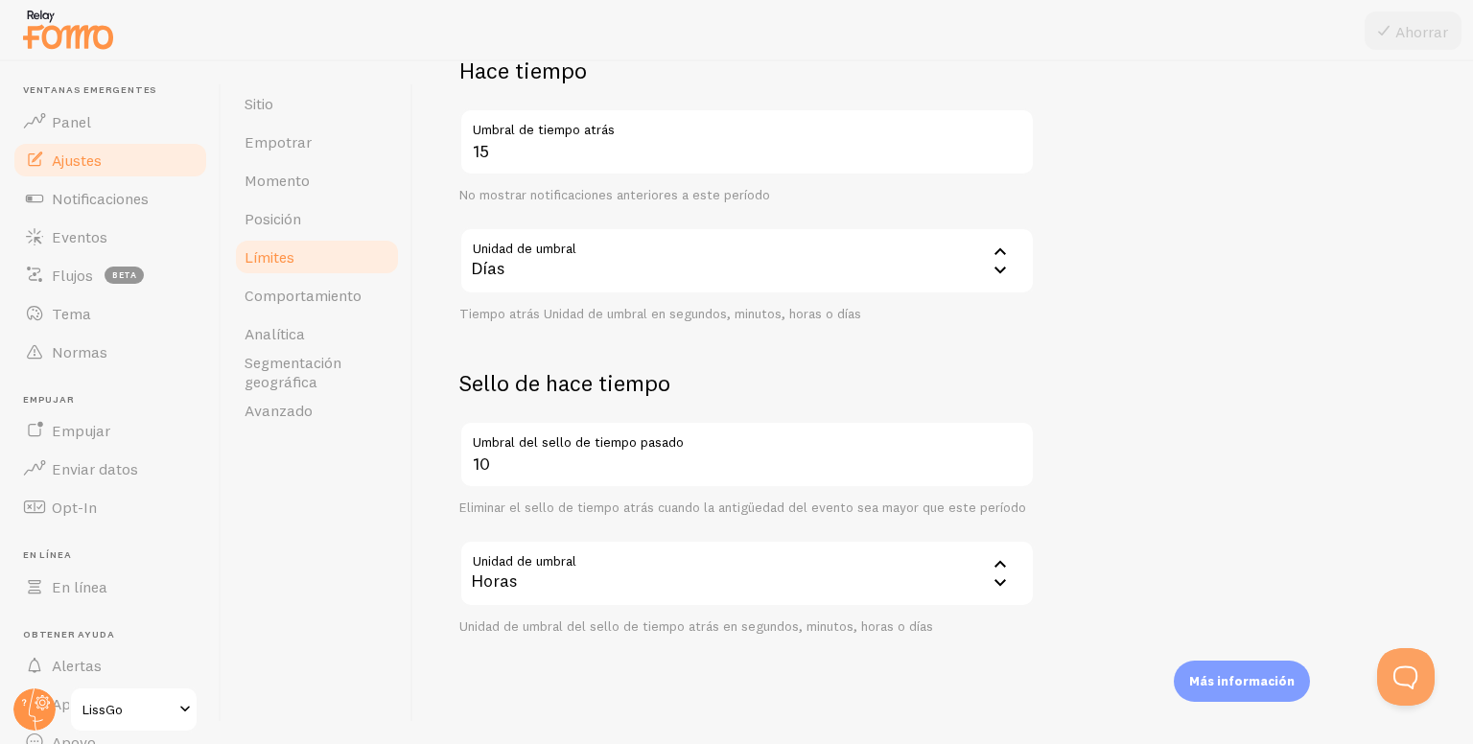
click at [623, 553] on div "Horas" at bounding box center [746, 573] width 575 height 67
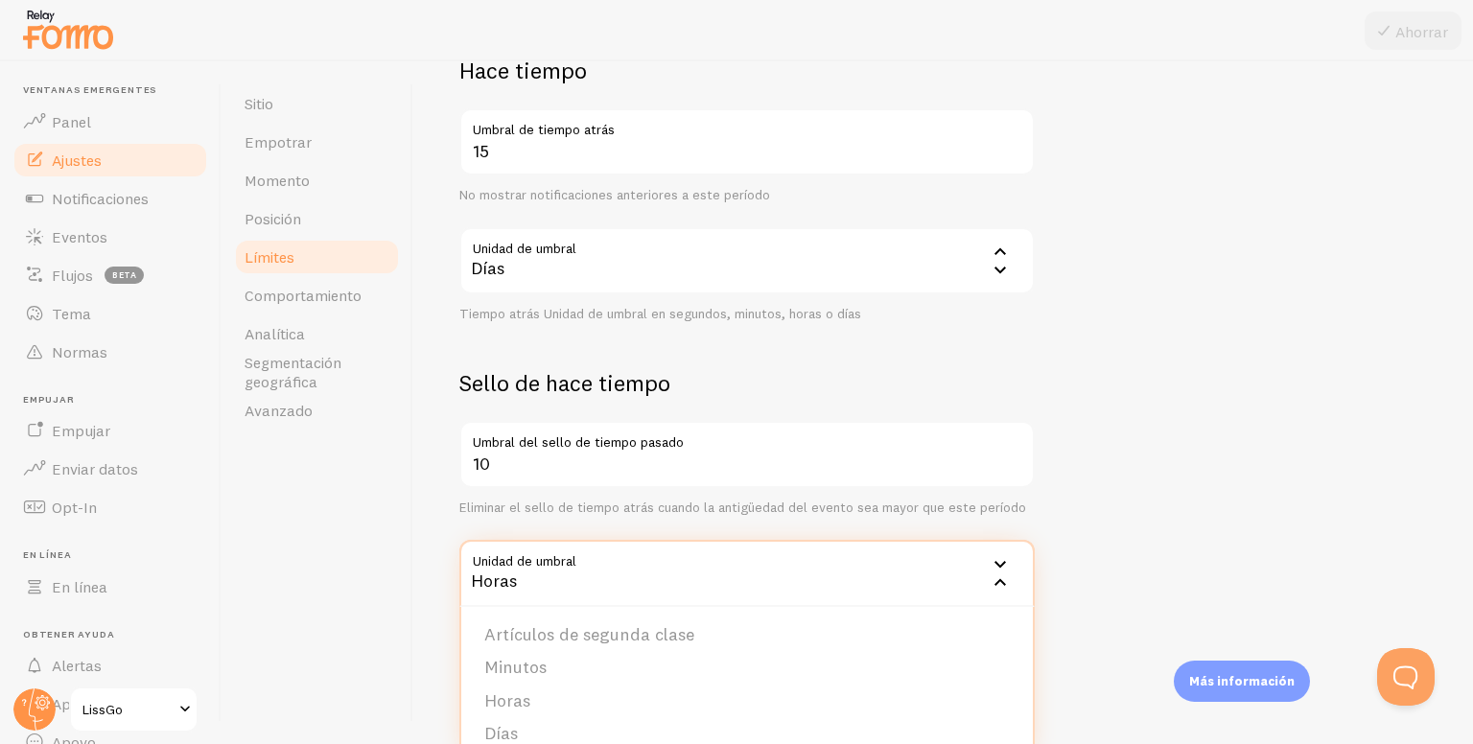
click at [623, 553] on div "Horas" at bounding box center [746, 573] width 575 height 67
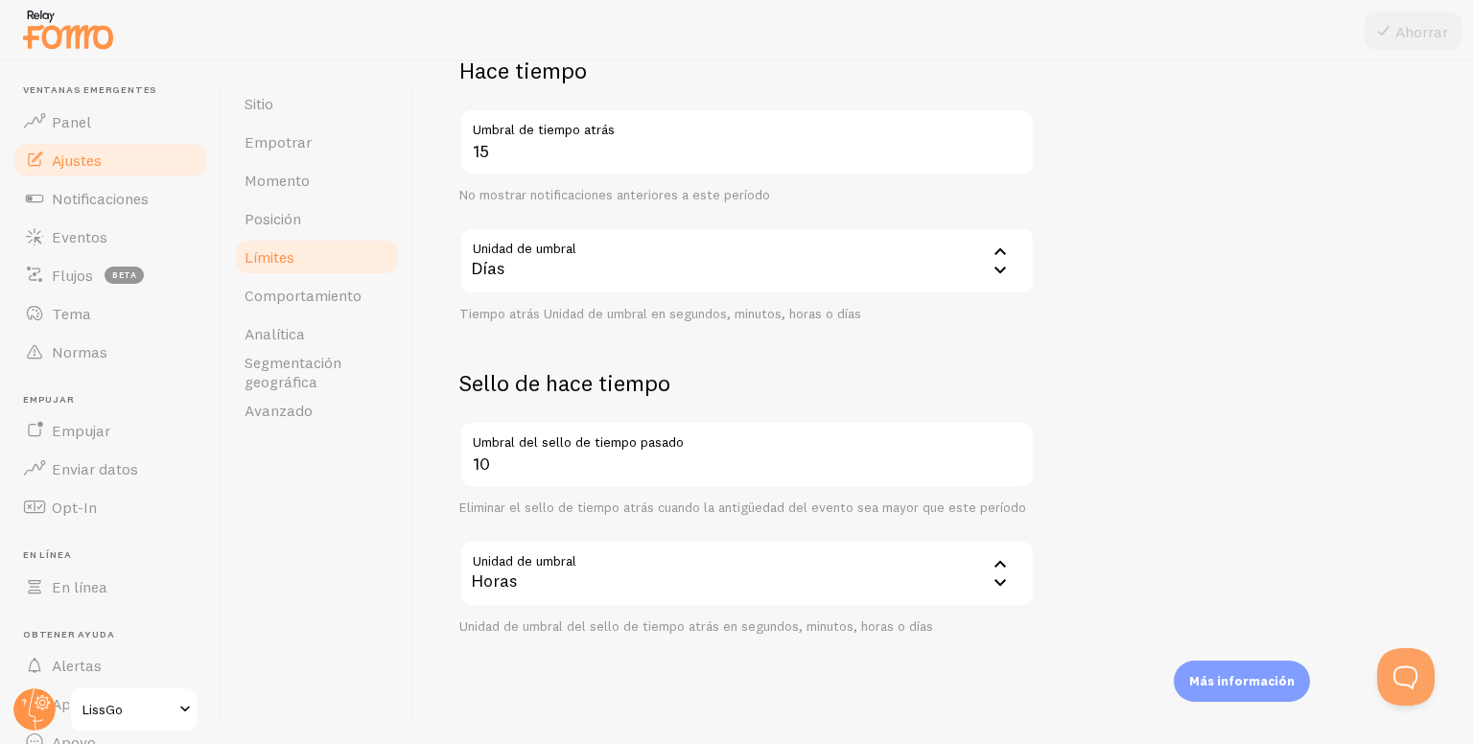
click at [549, 576] on div "Horas" at bounding box center [746, 573] width 575 height 67
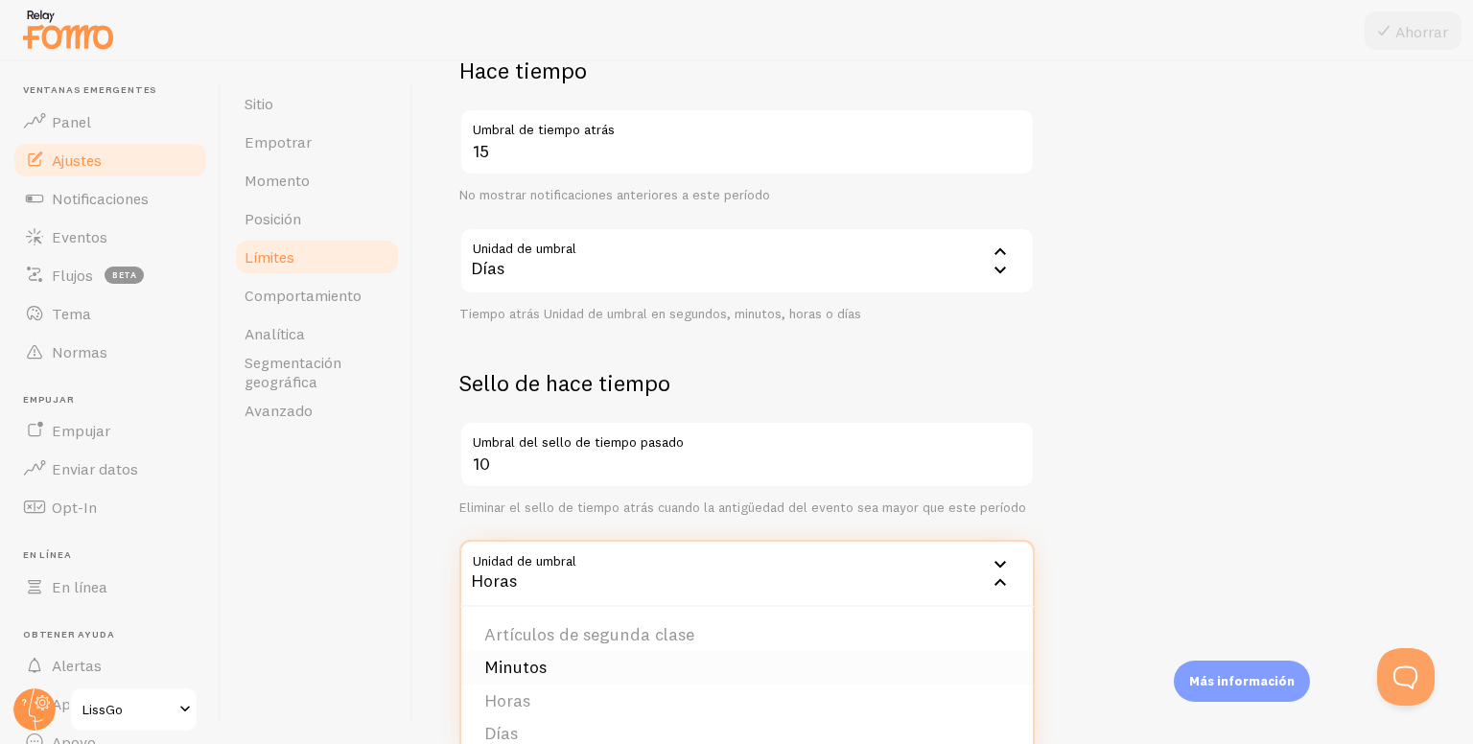
click at [503, 662] on font "Minutos" at bounding box center [515, 667] width 62 height 22
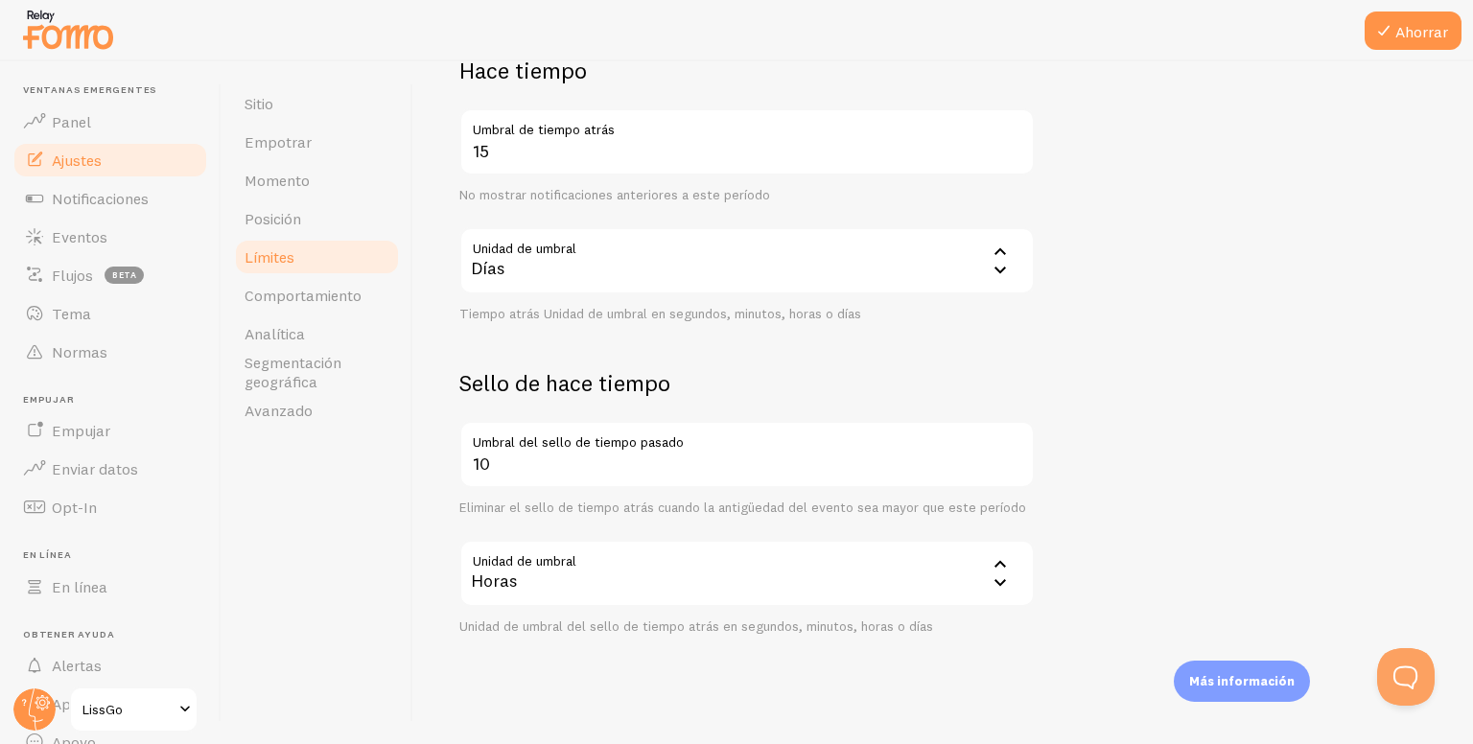
click at [542, 574] on div "Horas" at bounding box center [746, 573] width 575 height 67
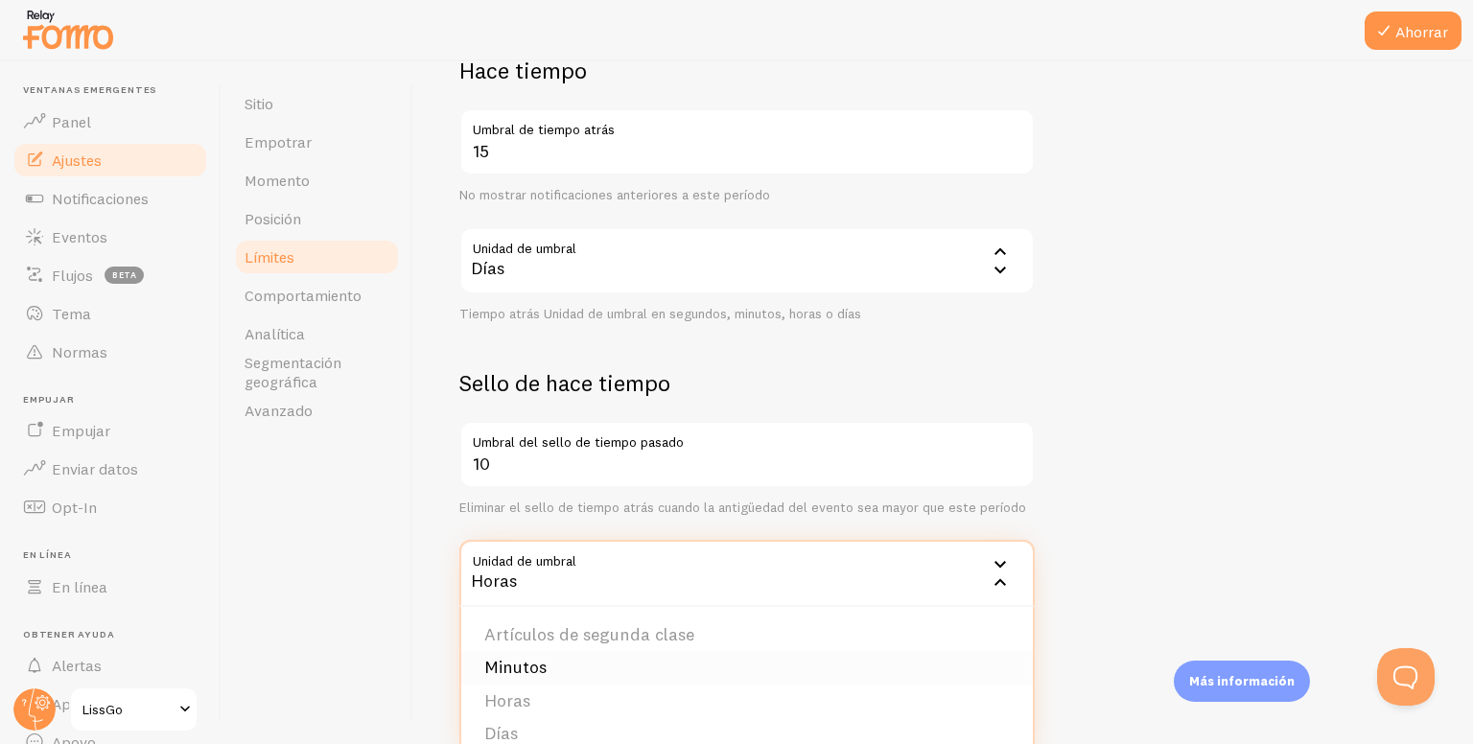
click at [533, 662] on font "Minutos" at bounding box center [515, 667] width 62 height 22
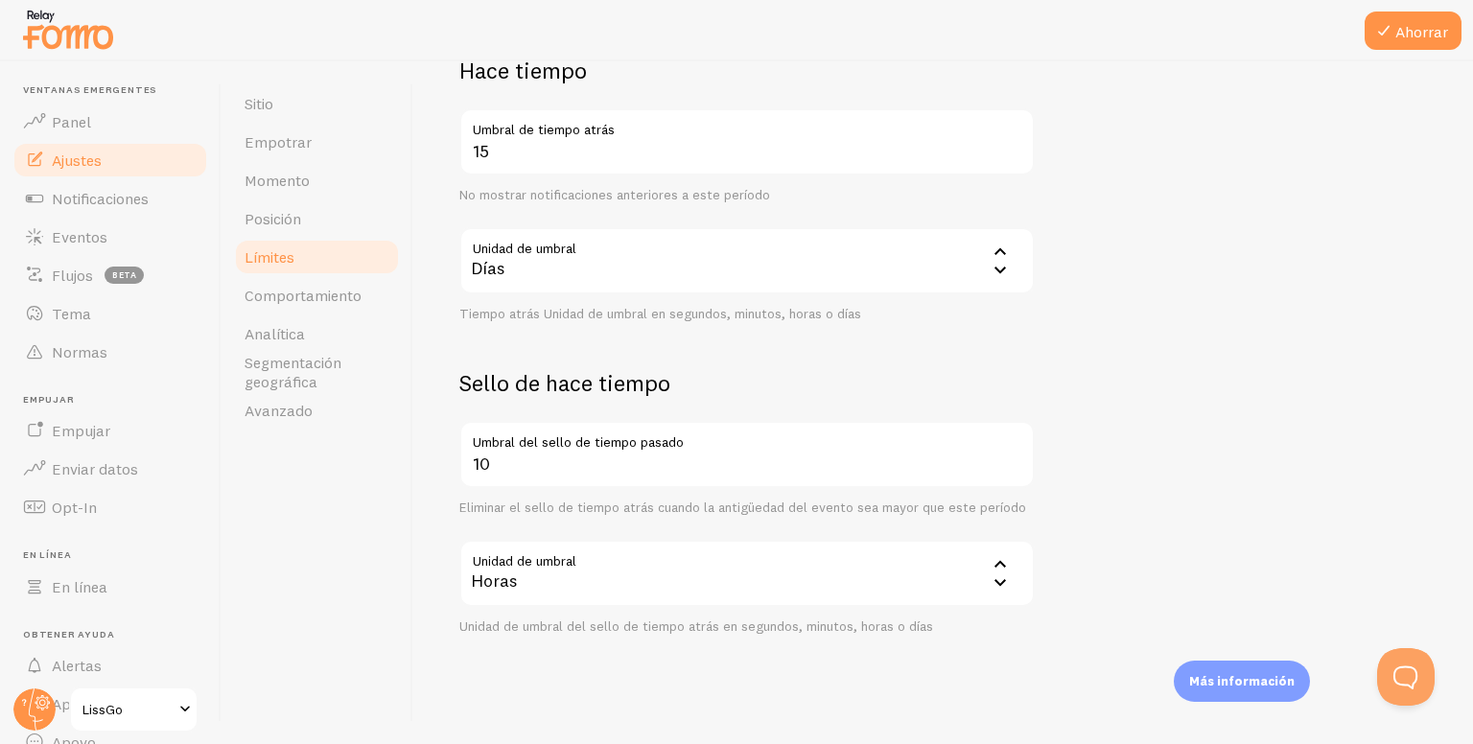
click at [897, 611] on div "Unidad de umbral 60 Horas Artículos de segunda clase Minutos Horas Días Unidad …" at bounding box center [746, 588] width 575 height 96
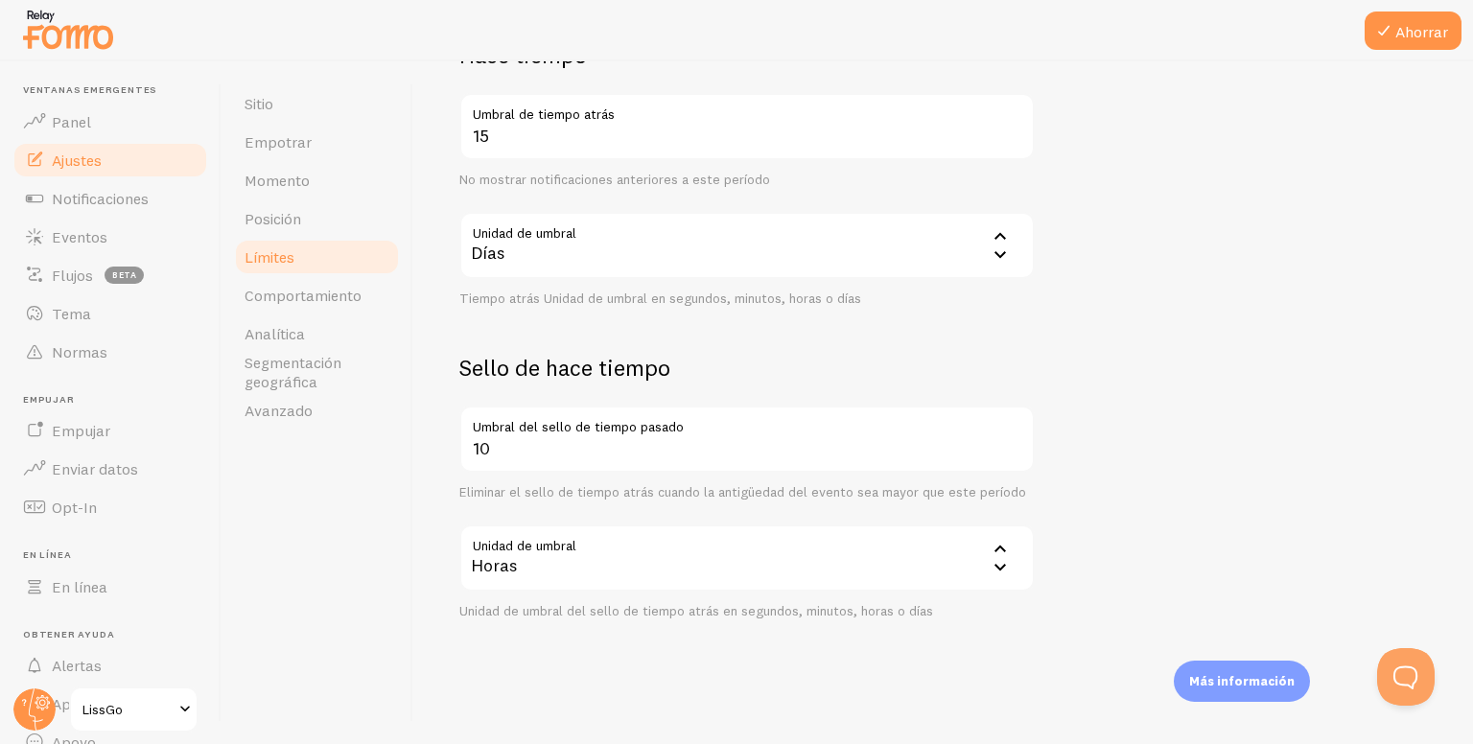
scroll to position [498, 0]
click at [677, 423] on font "Umbral del sello de tiempo pasado" at bounding box center [578, 423] width 211 height 17
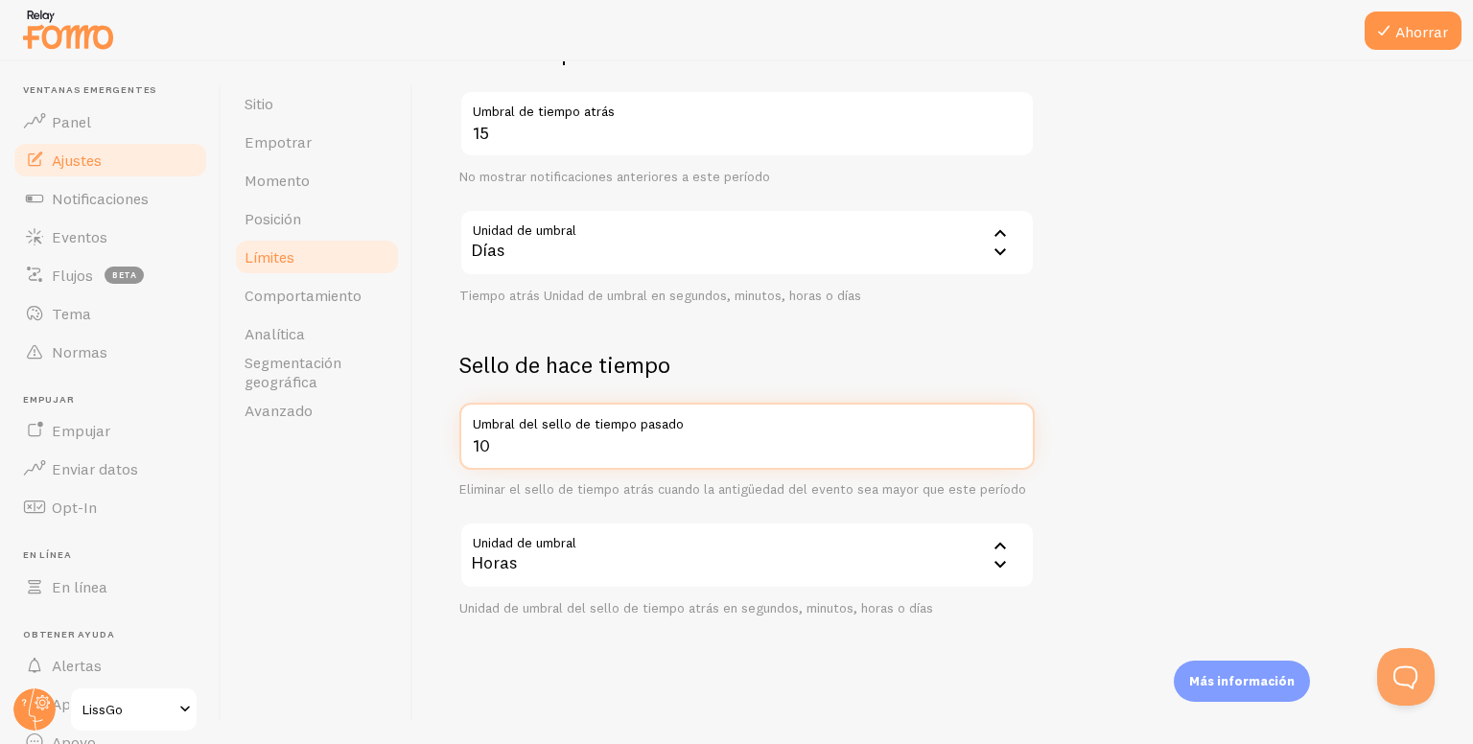
click at [677, 423] on input "10" at bounding box center [746, 436] width 575 height 67
click at [845, 329] on form "Recuento de notificaciones 20 Máximo de notificaciones mostradas por página Lim…" at bounding box center [943, 170] width 968 height 894
click at [764, 242] on div "Días" at bounding box center [746, 242] width 575 height 67
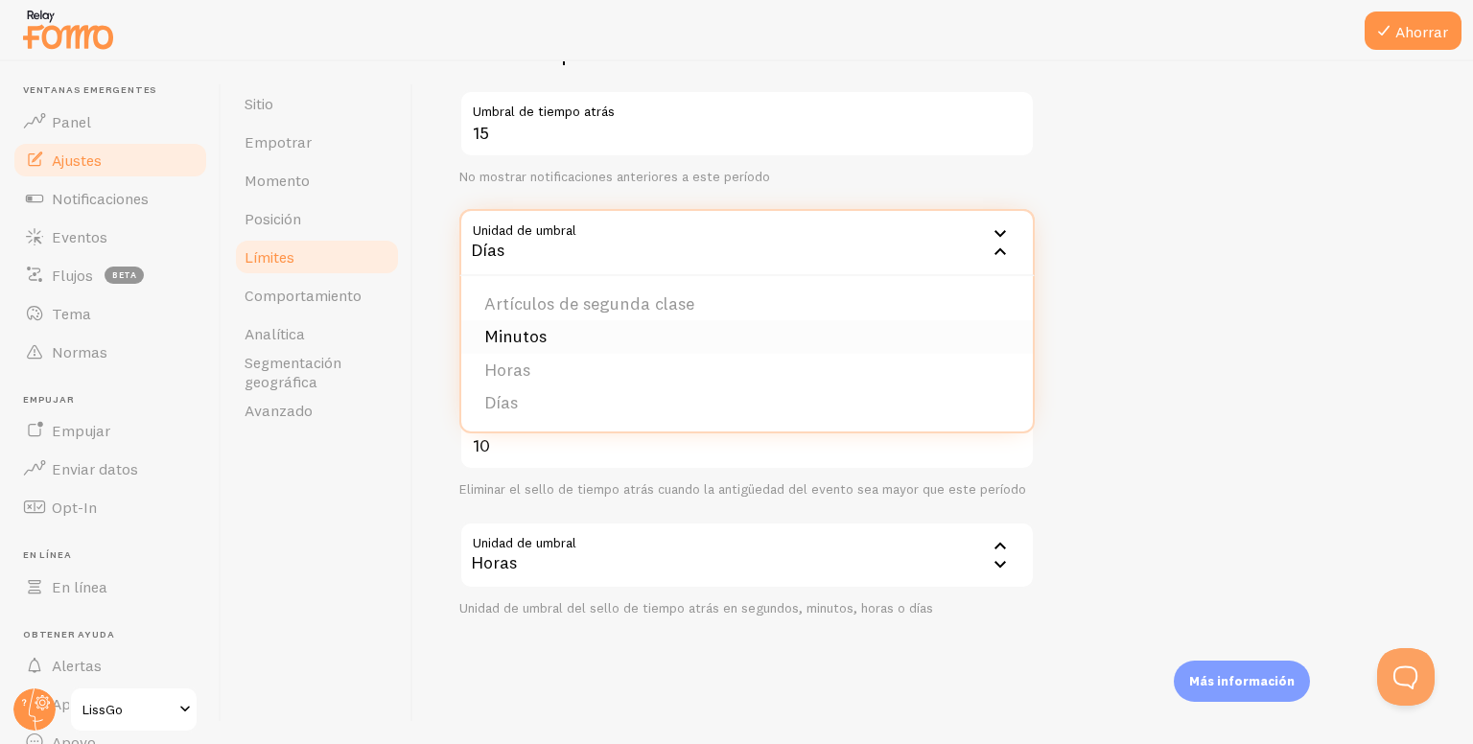
click at [638, 320] on li "Minutos" at bounding box center [747, 337] width 572 height 34
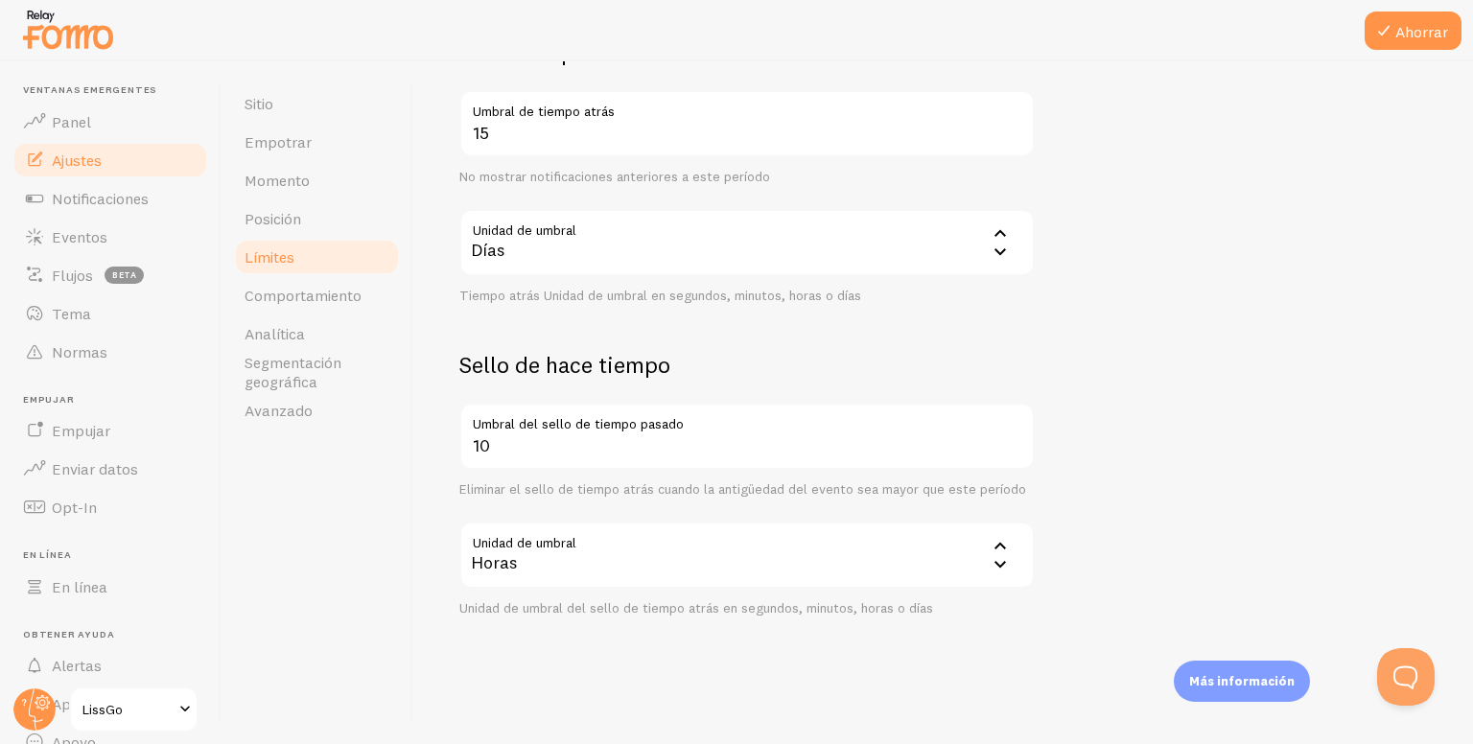
drag, startPoint x: 652, startPoint y: 548, endPoint x: 652, endPoint y: 560, distance: 12.5
click at [652, 549] on div "Horas" at bounding box center [746, 555] width 575 height 67
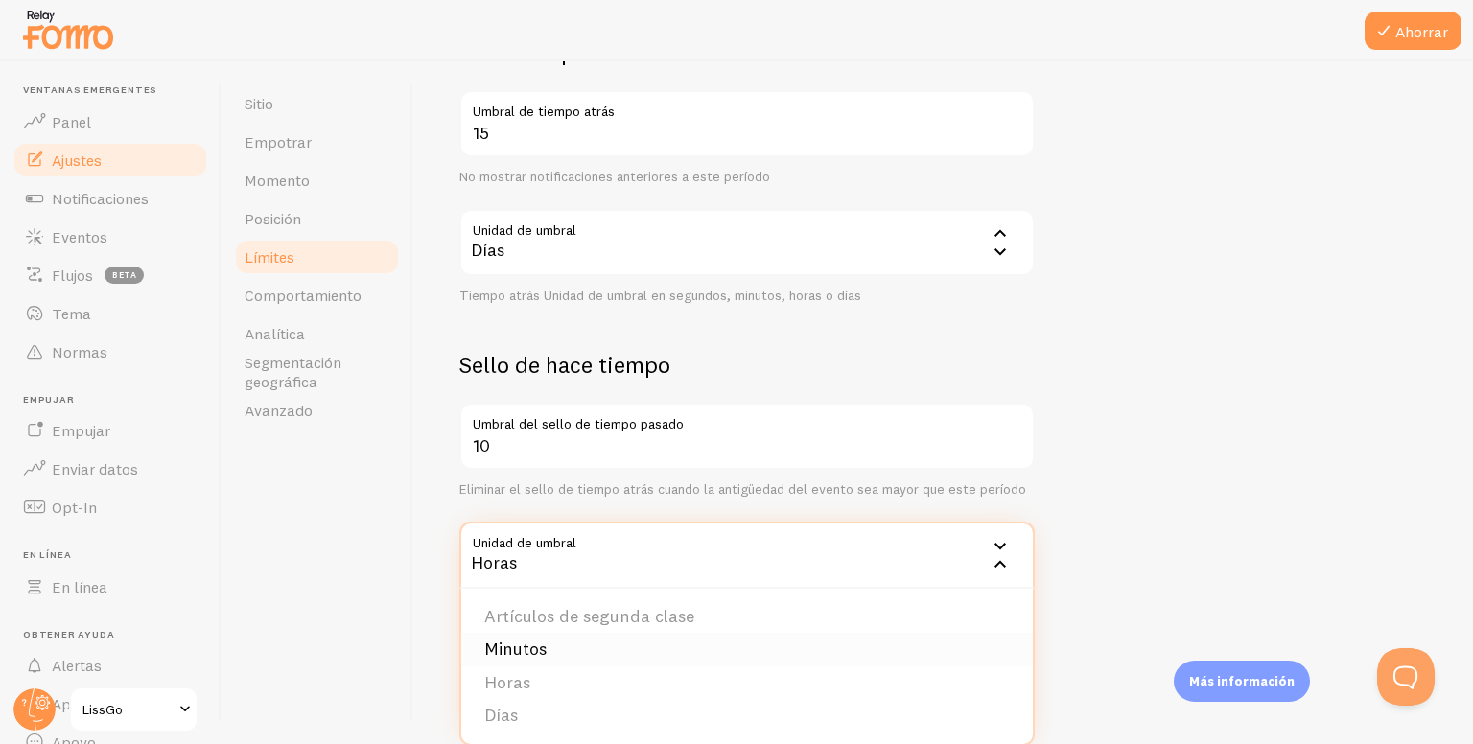
click at [553, 661] on li "Minutos" at bounding box center [747, 650] width 572 height 34
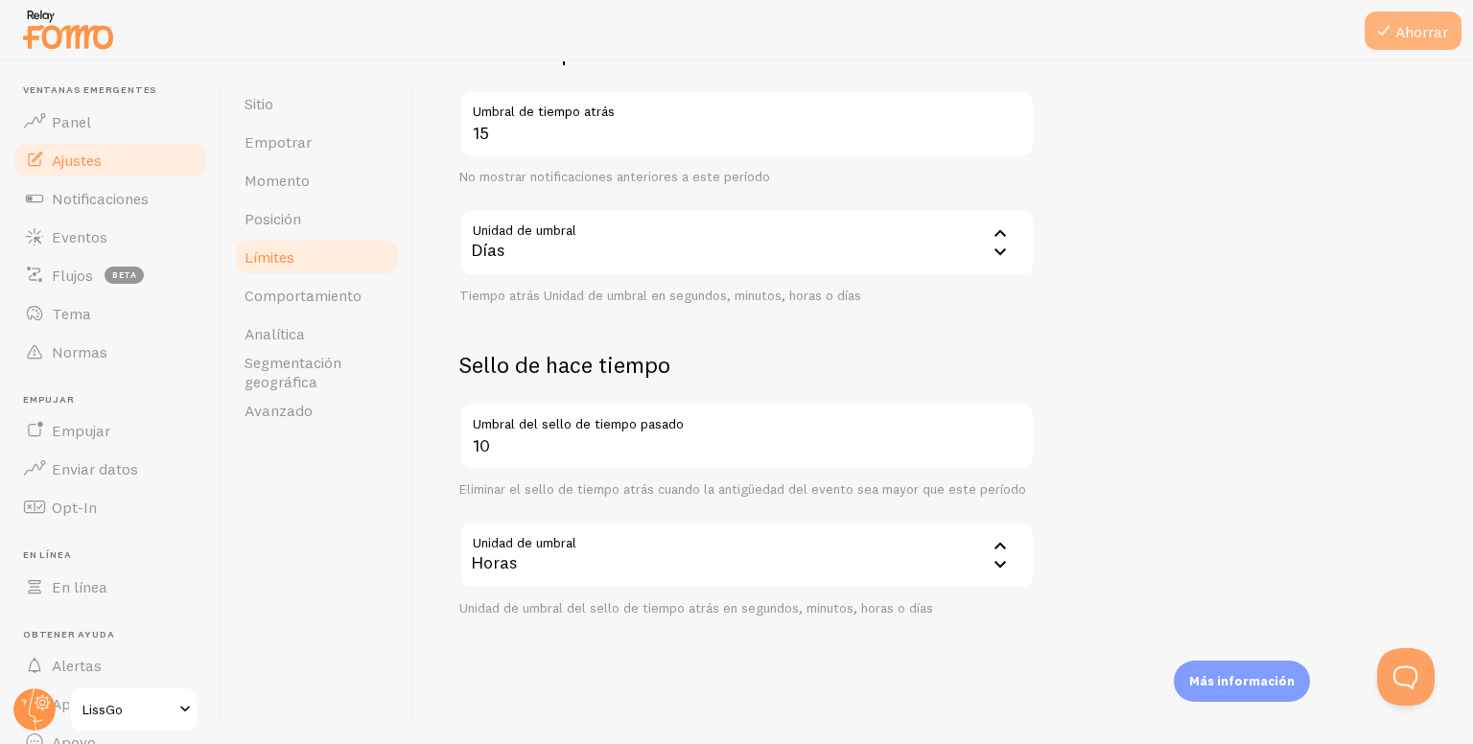
click at [1445, 33] on font "Ahorrar" at bounding box center [1421, 31] width 53 height 19
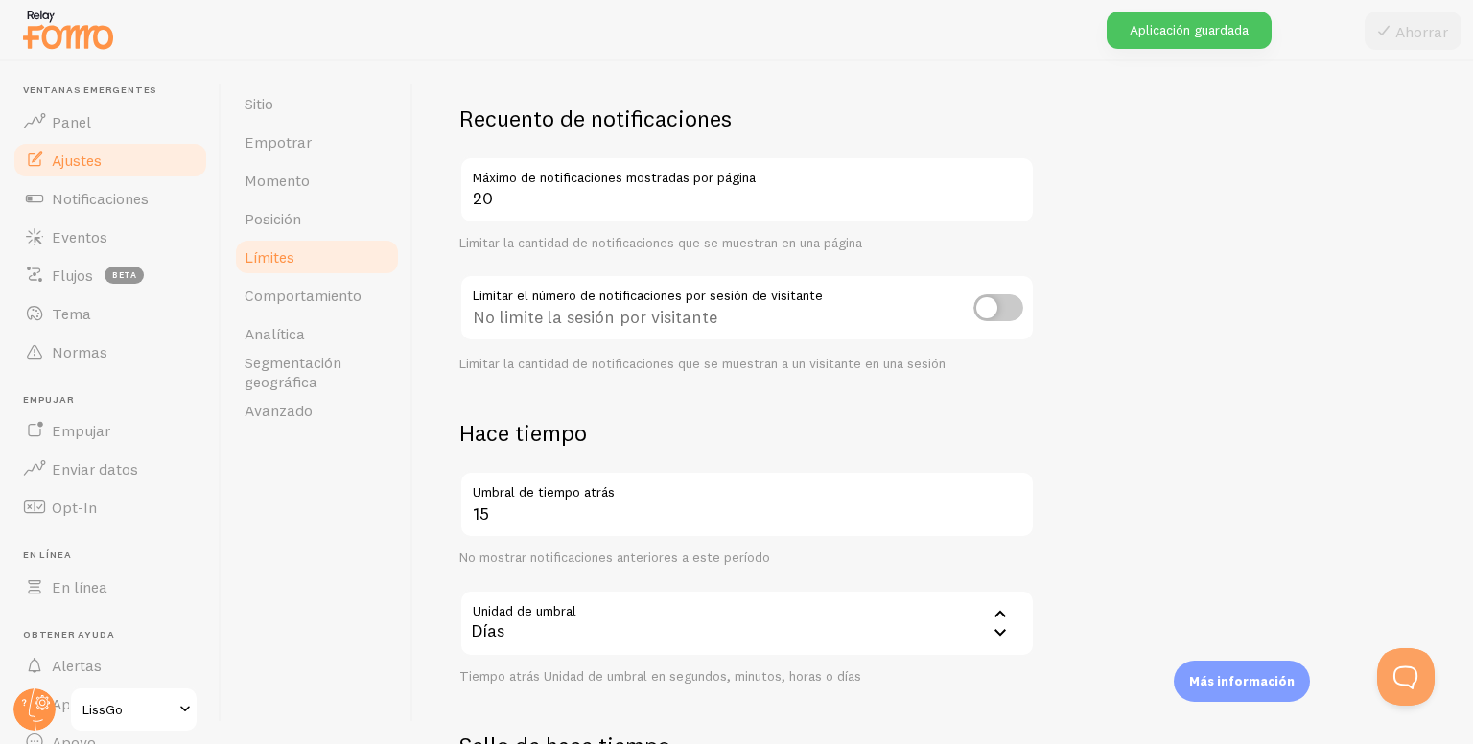
scroll to position [18, 0]
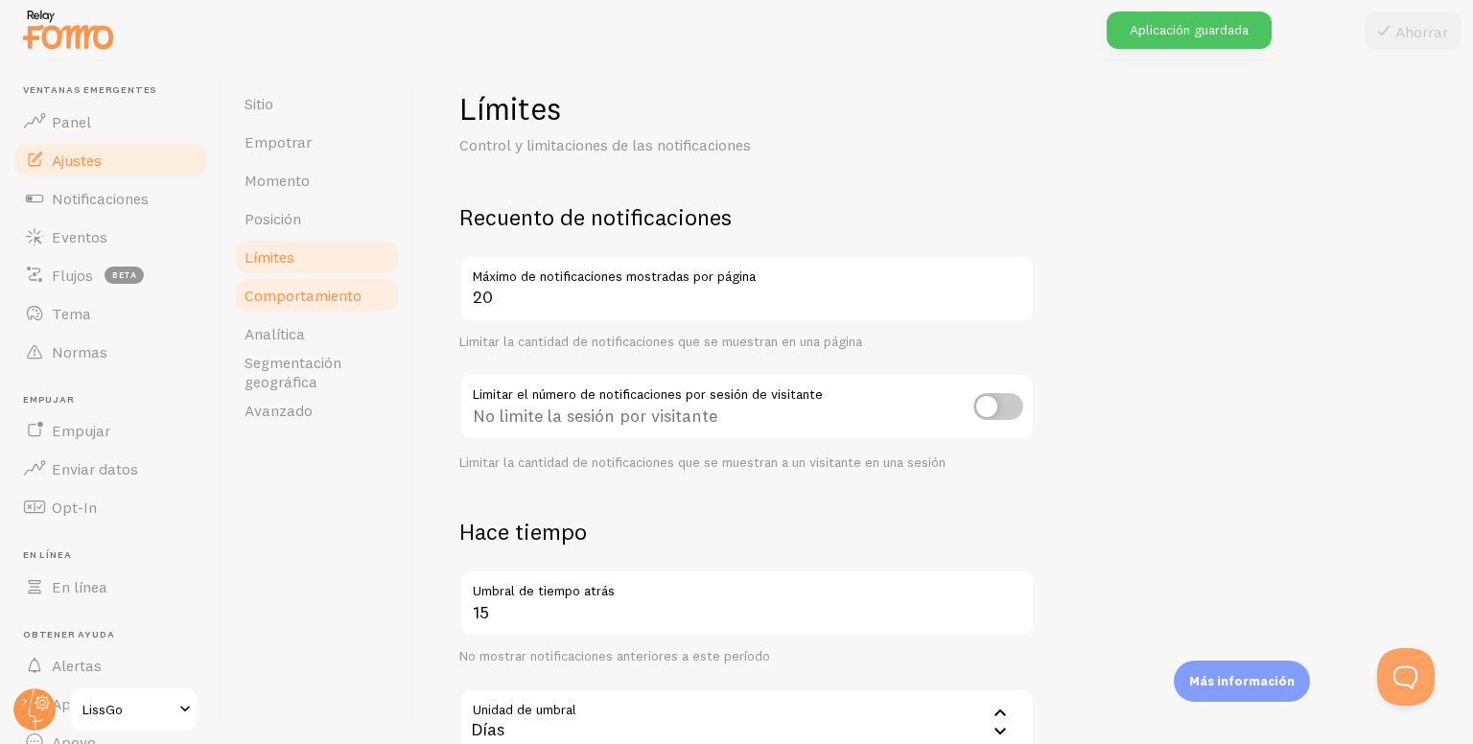
click at [325, 300] on font "Comportamiento" at bounding box center [303, 295] width 117 height 19
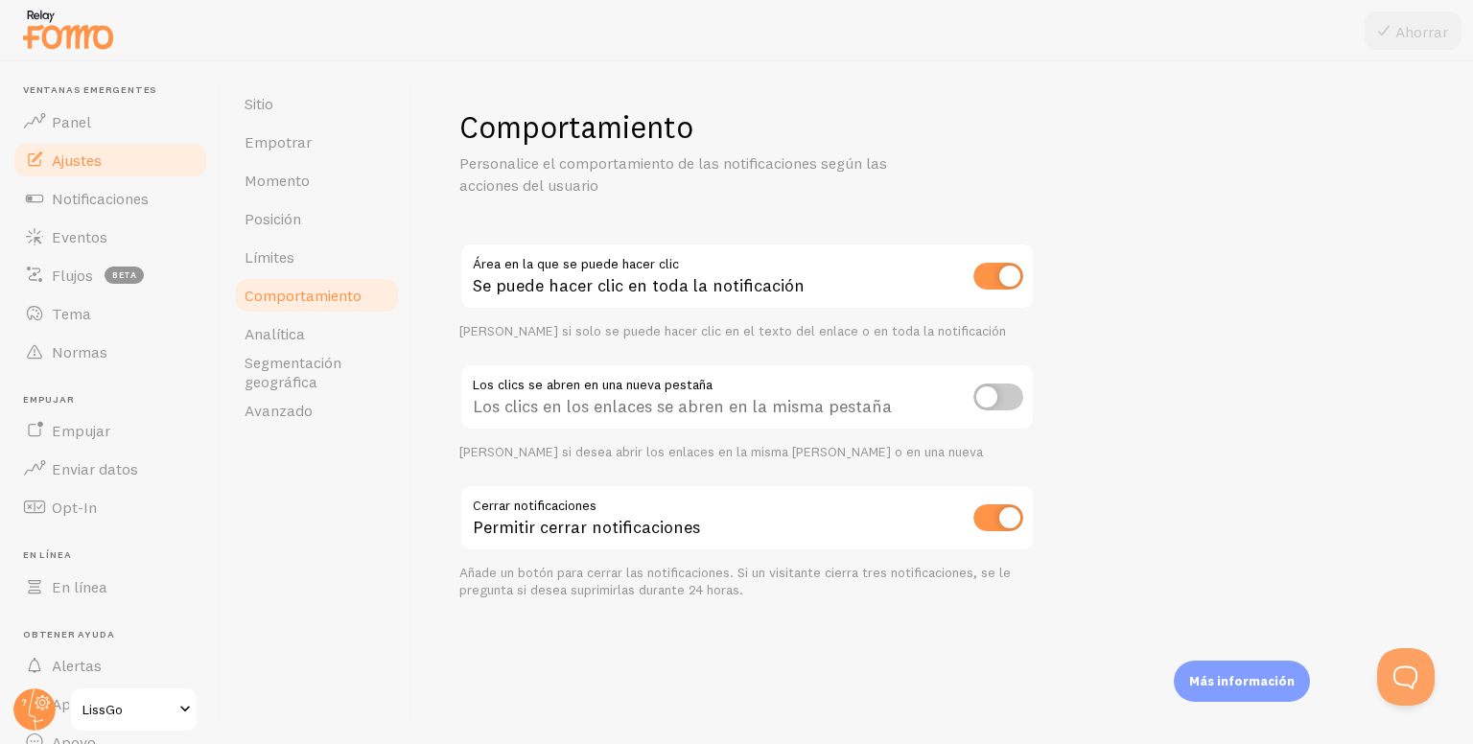
click at [993, 267] on input "checkbox" at bounding box center [998, 276] width 50 height 27
checkbox input "false"
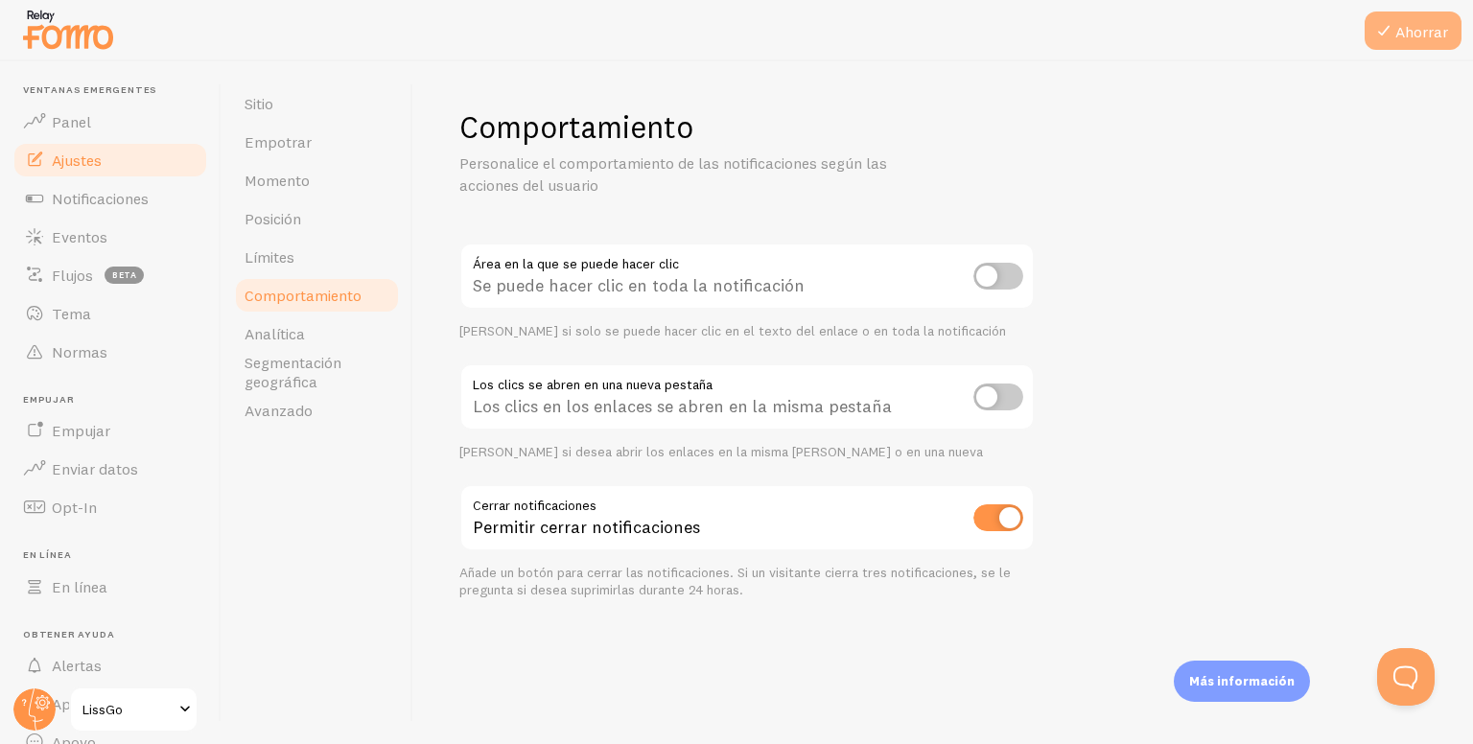
click at [1414, 17] on button "Ahorrar" at bounding box center [1413, 31] width 97 height 38
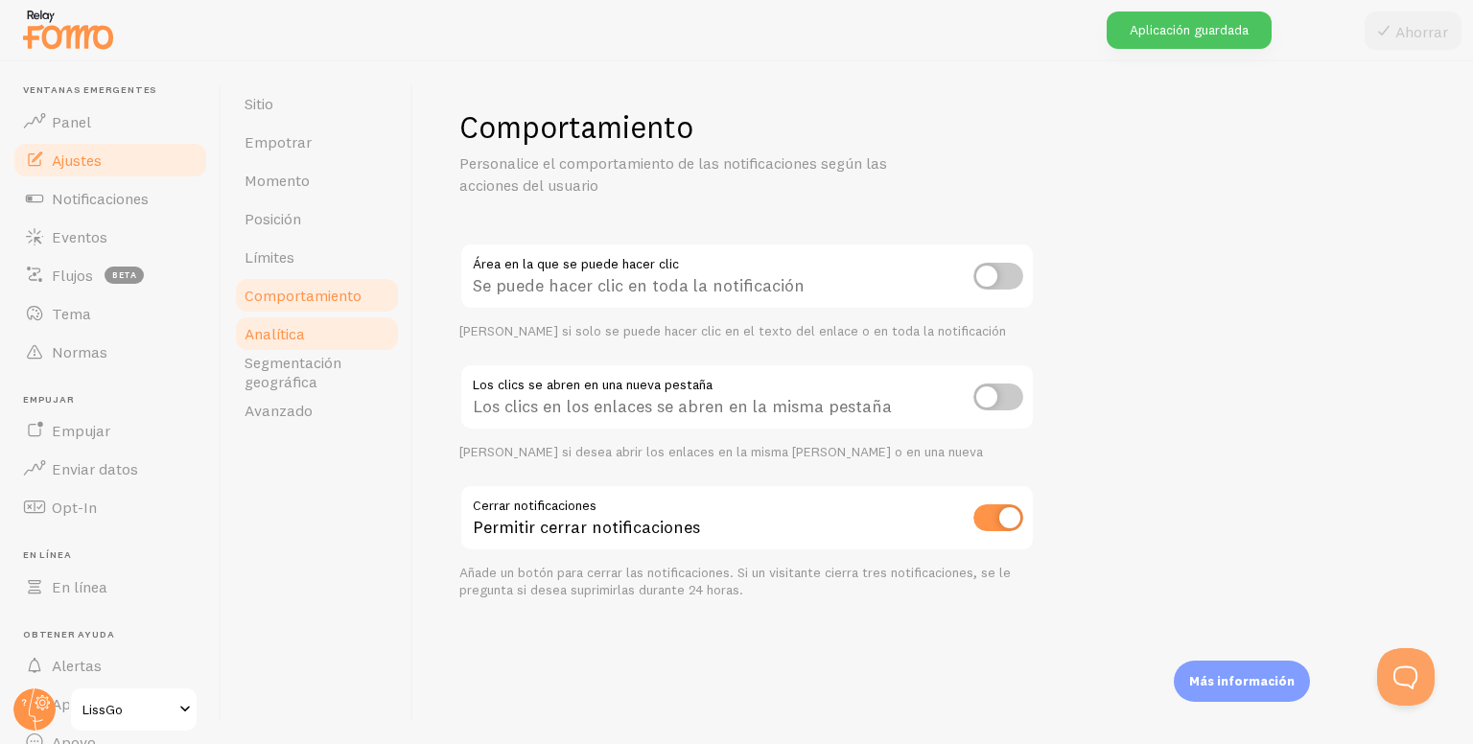
click at [322, 321] on link "Analítica" at bounding box center [317, 334] width 168 height 38
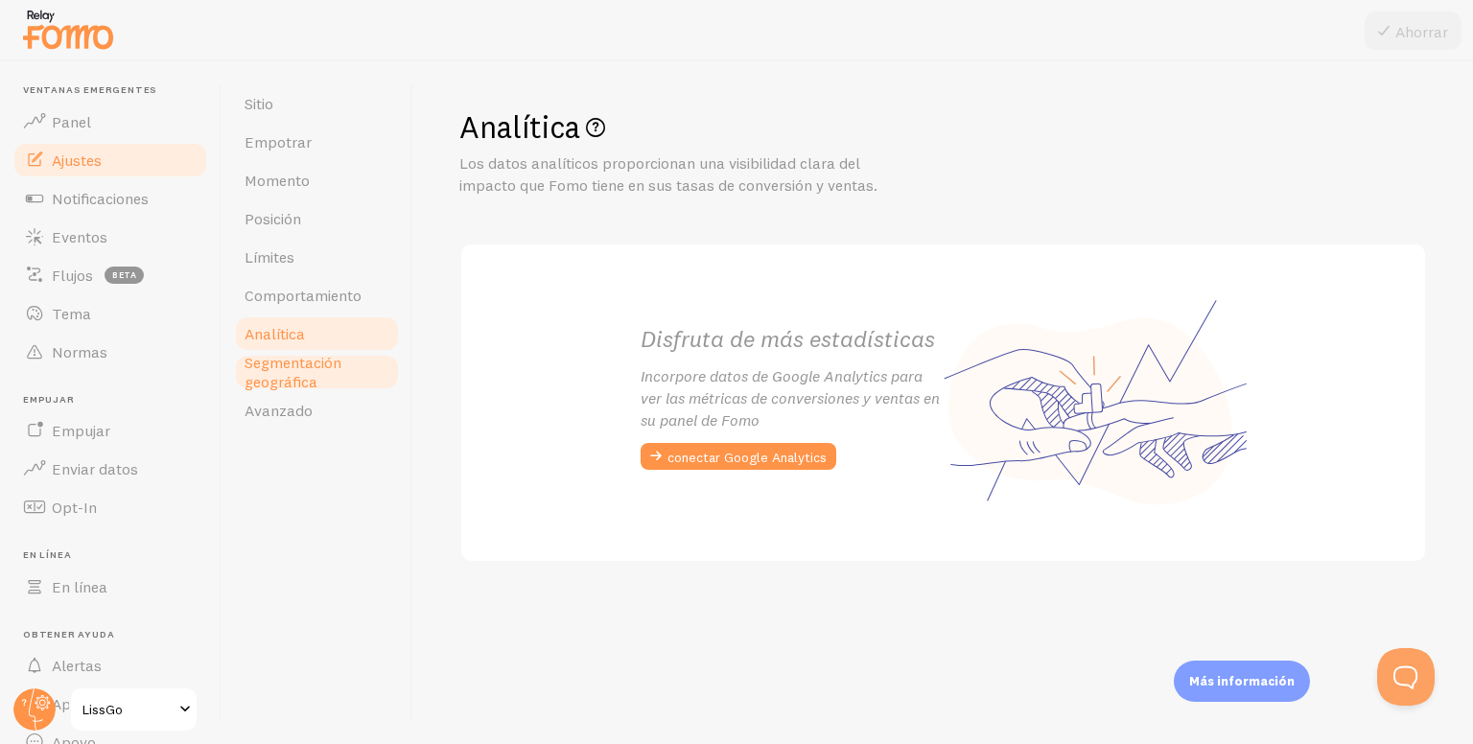
click at [295, 376] on font "Segmentación geográfica" at bounding box center [293, 372] width 97 height 38
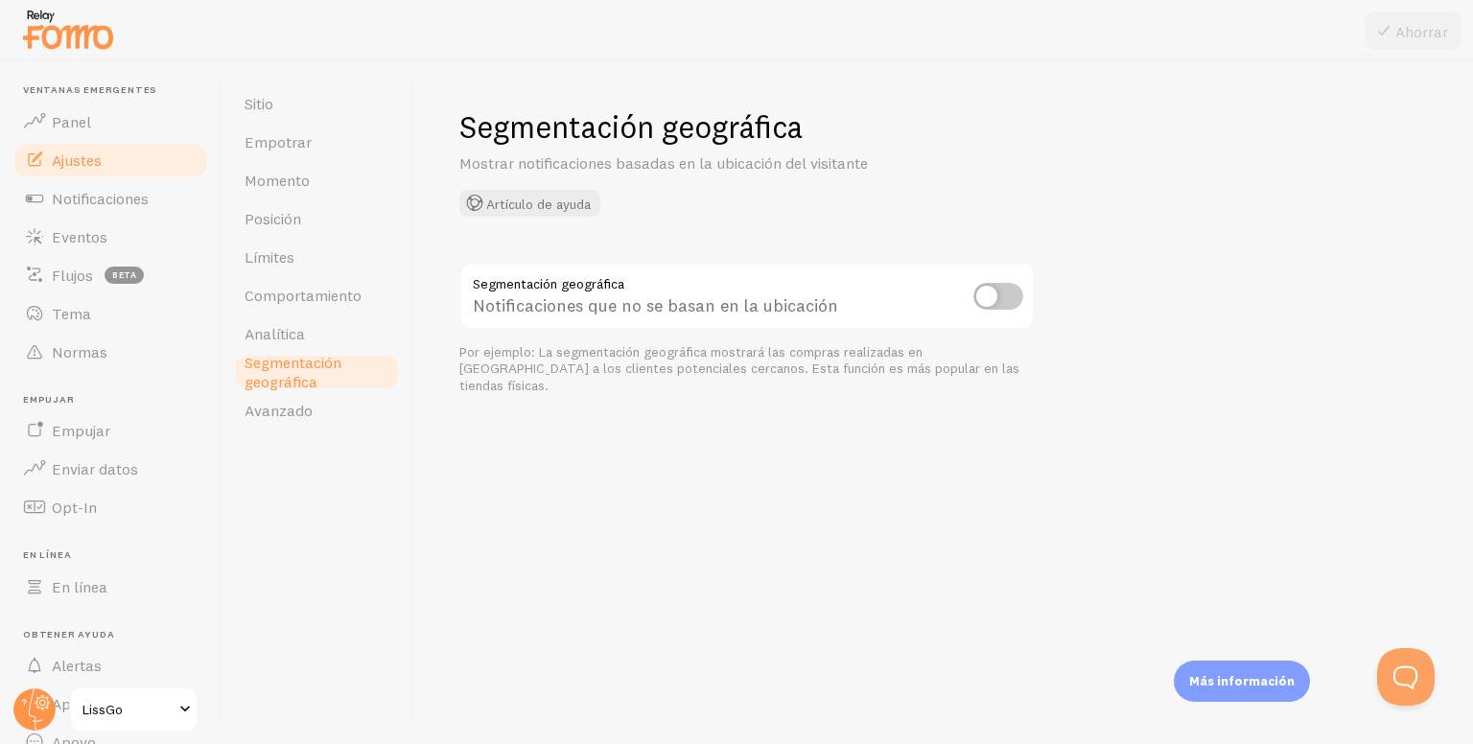
click at [1008, 292] on input "checkbox" at bounding box center [998, 296] width 50 height 27
checkbox input "true"
drag, startPoint x: 345, startPoint y: 405, endPoint x: 829, endPoint y: 94, distance: 574.6
click at [345, 405] on link "Avanzado" at bounding box center [317, 410] width 168 height 38
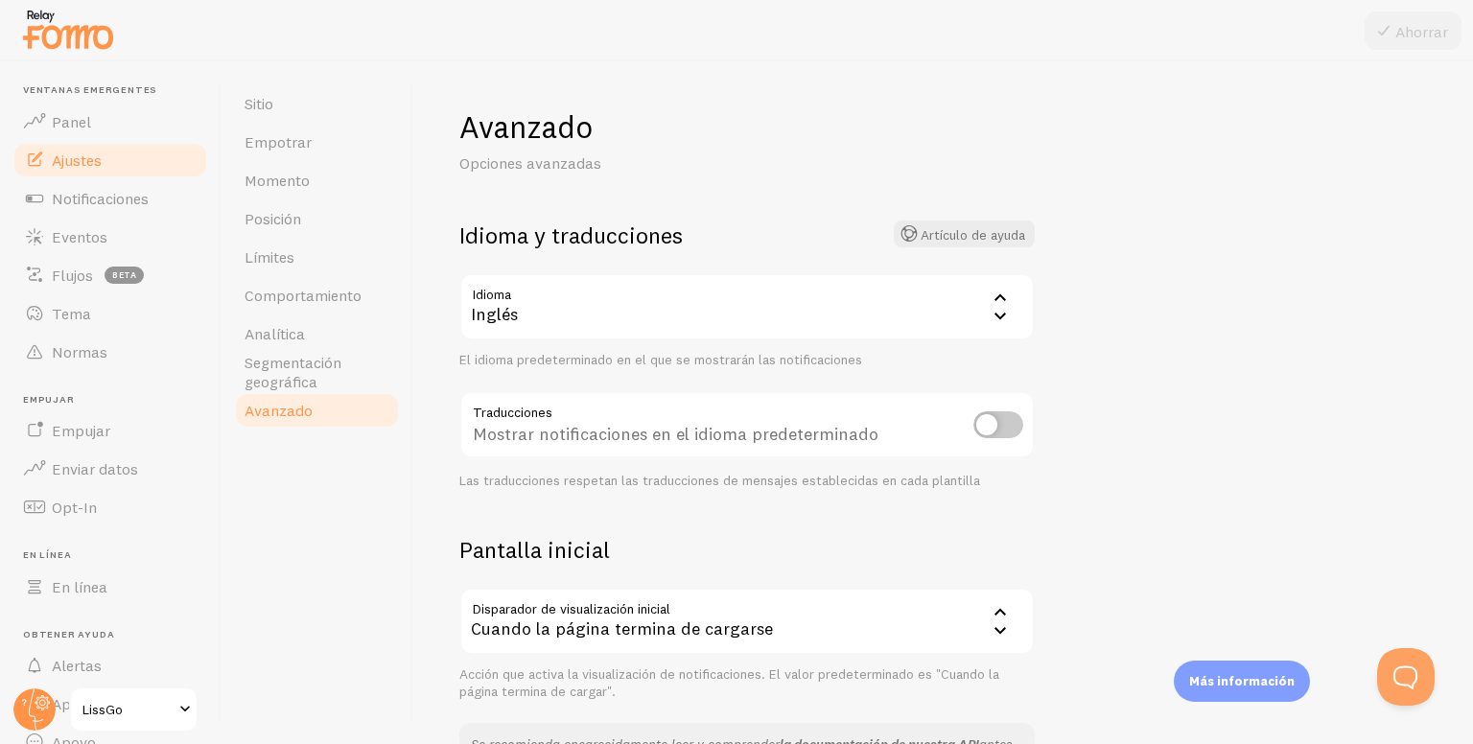
click at [799, 325] on div "Inglés" at bounding box center [746, 306] width 575 height 67
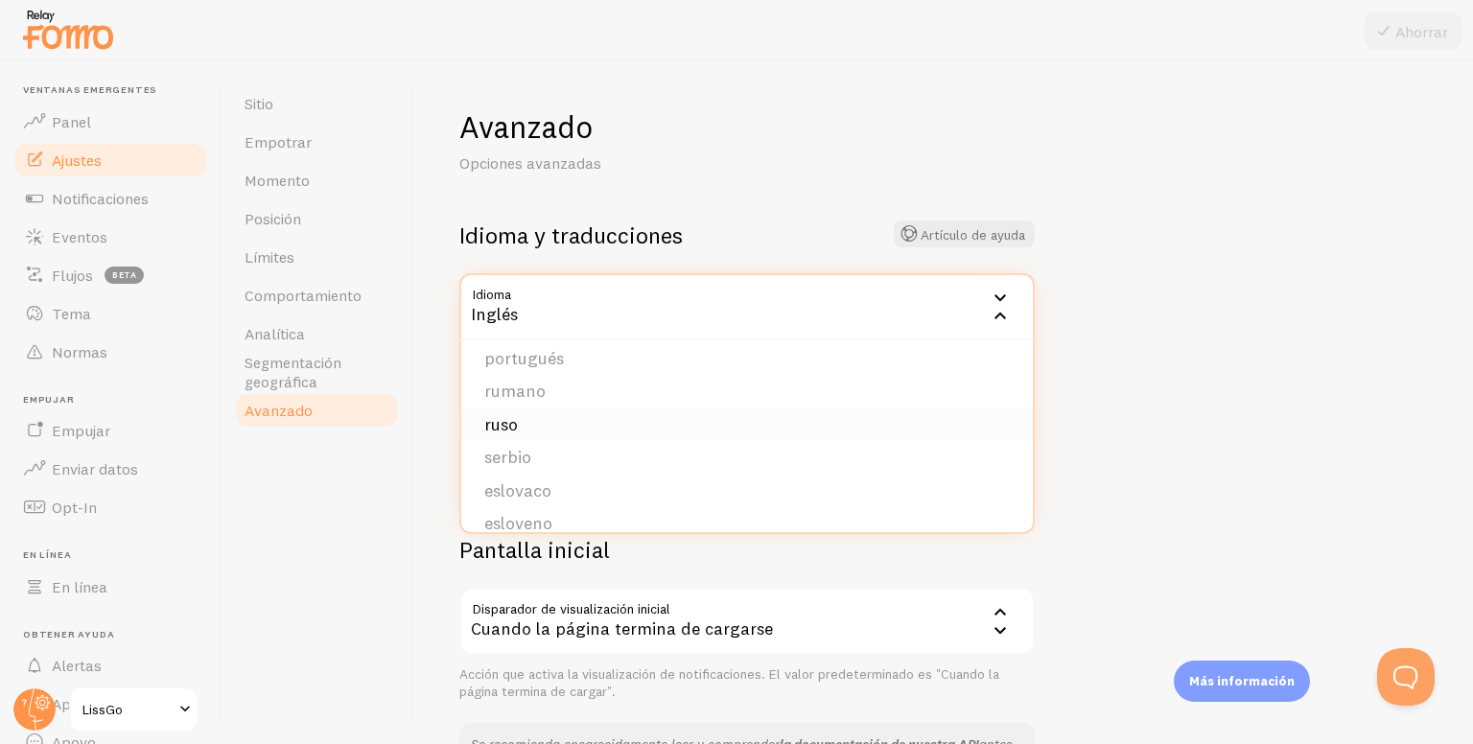
scroll to position [767, 0]
click at [549, 457] on li "Español" at bounding box center [747, 462] width 572 height 34
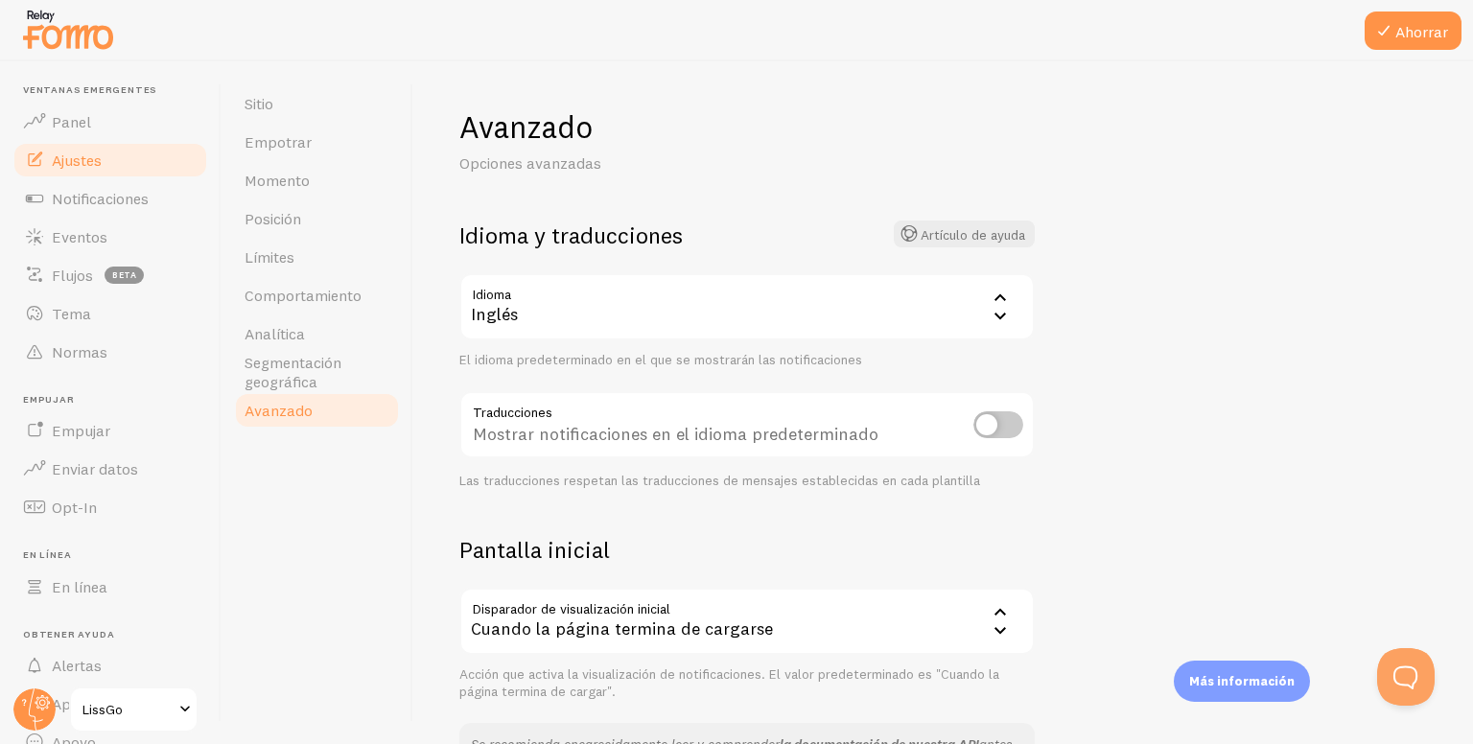
click at [1011, 423] on input "checkbox" at bounding box center [998, 424] width 50 height 27
checkbox input "true"
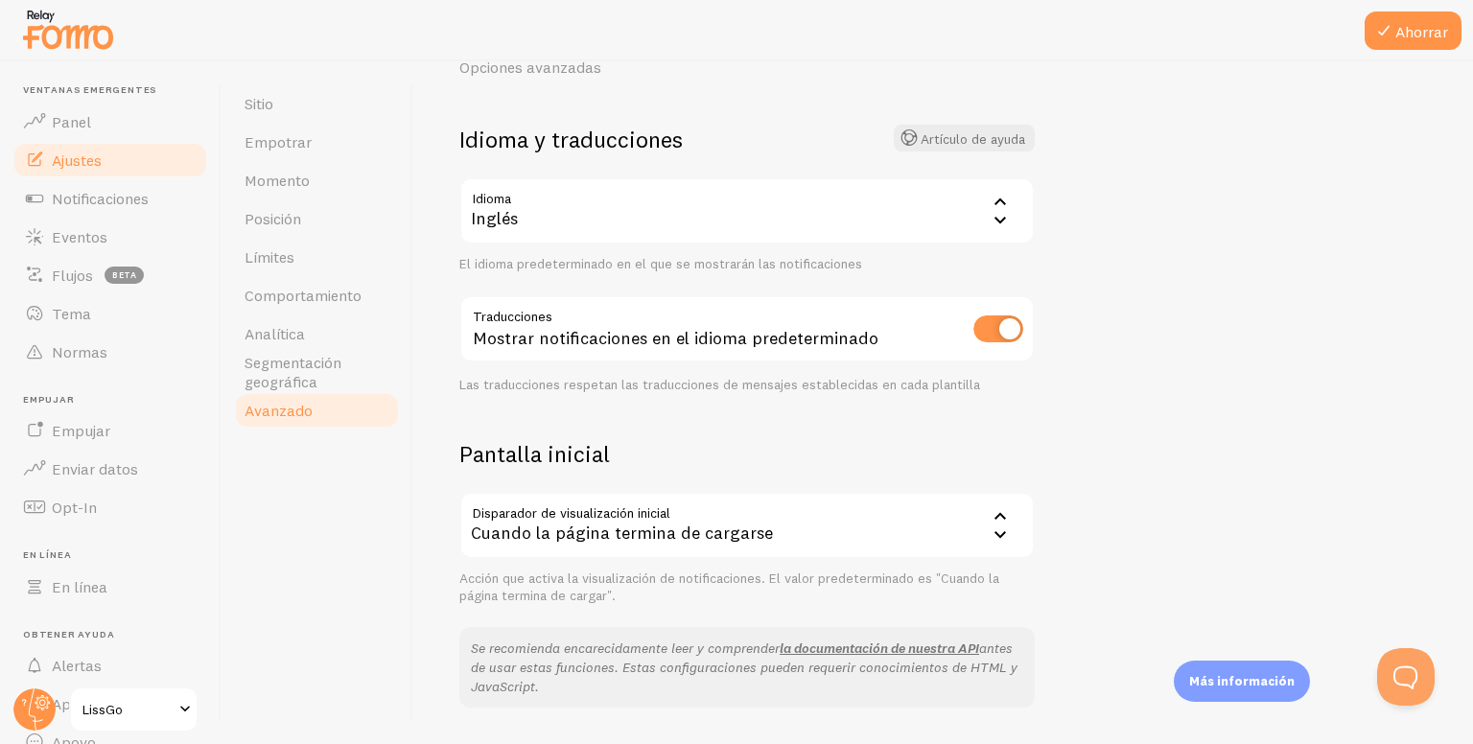
scroll to position [192, 0]
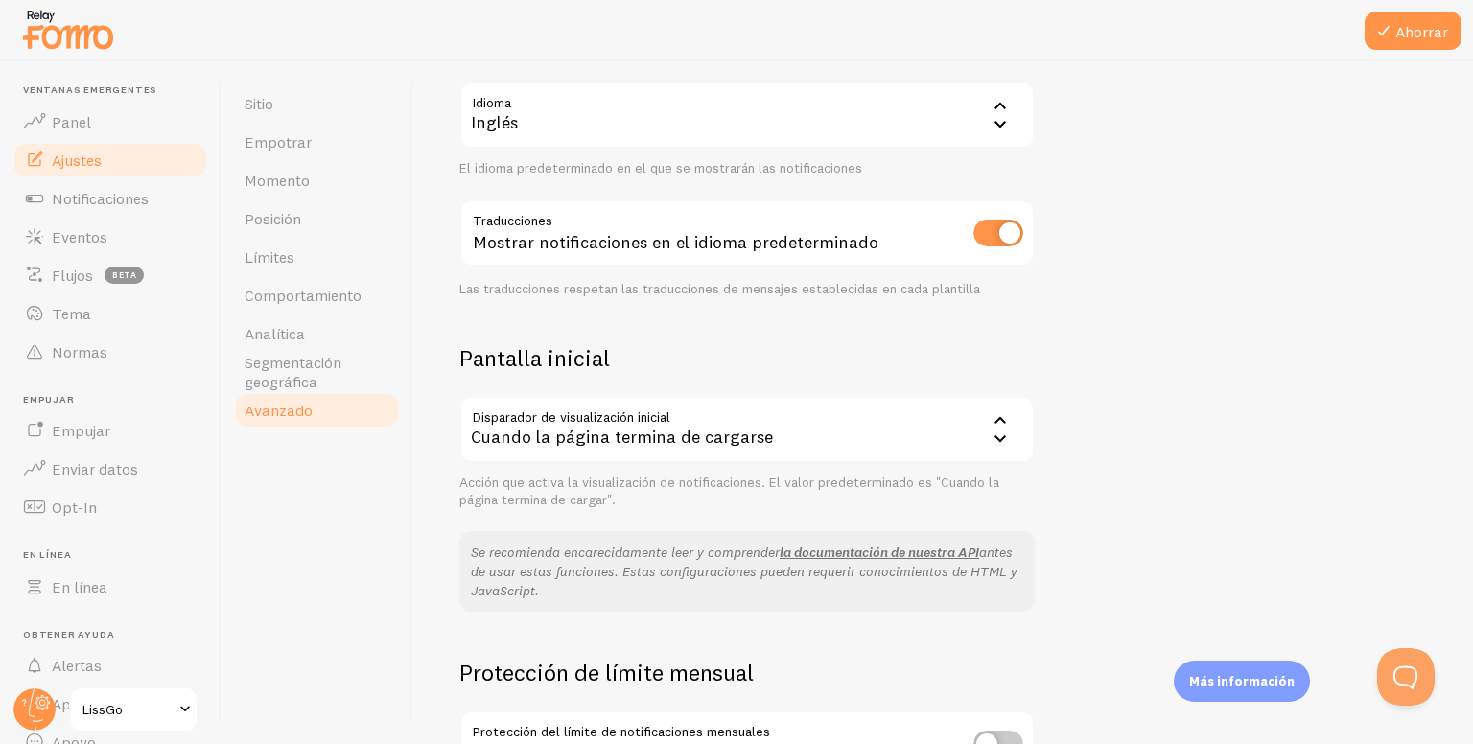
click at [915, 450] on div "Cuando la página termina de cargarse" at bounding box center [746, 429] width 575 height 67
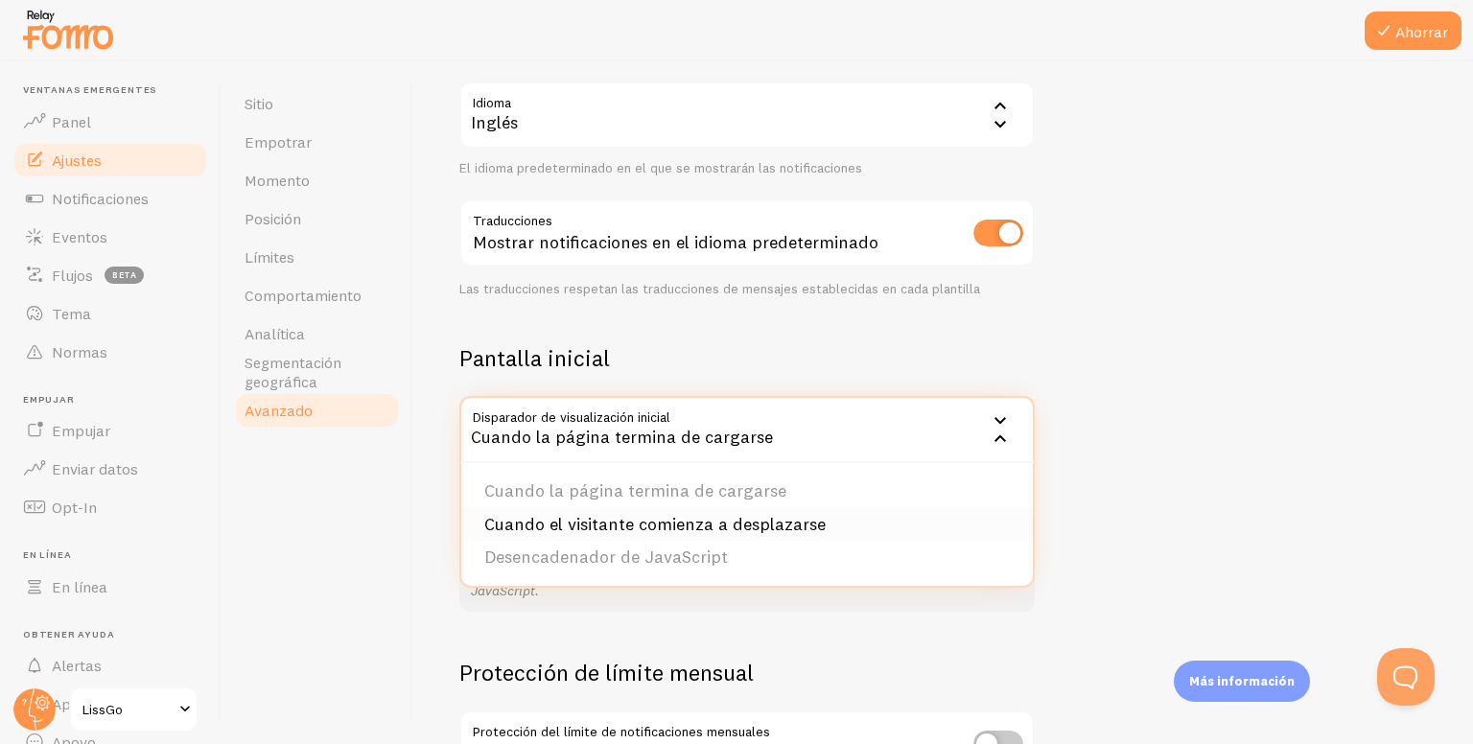
click at [731, 516] on font "Cuando el visitante comienza a desplazarse" at bounding box center [654, 524] width 341 height 22
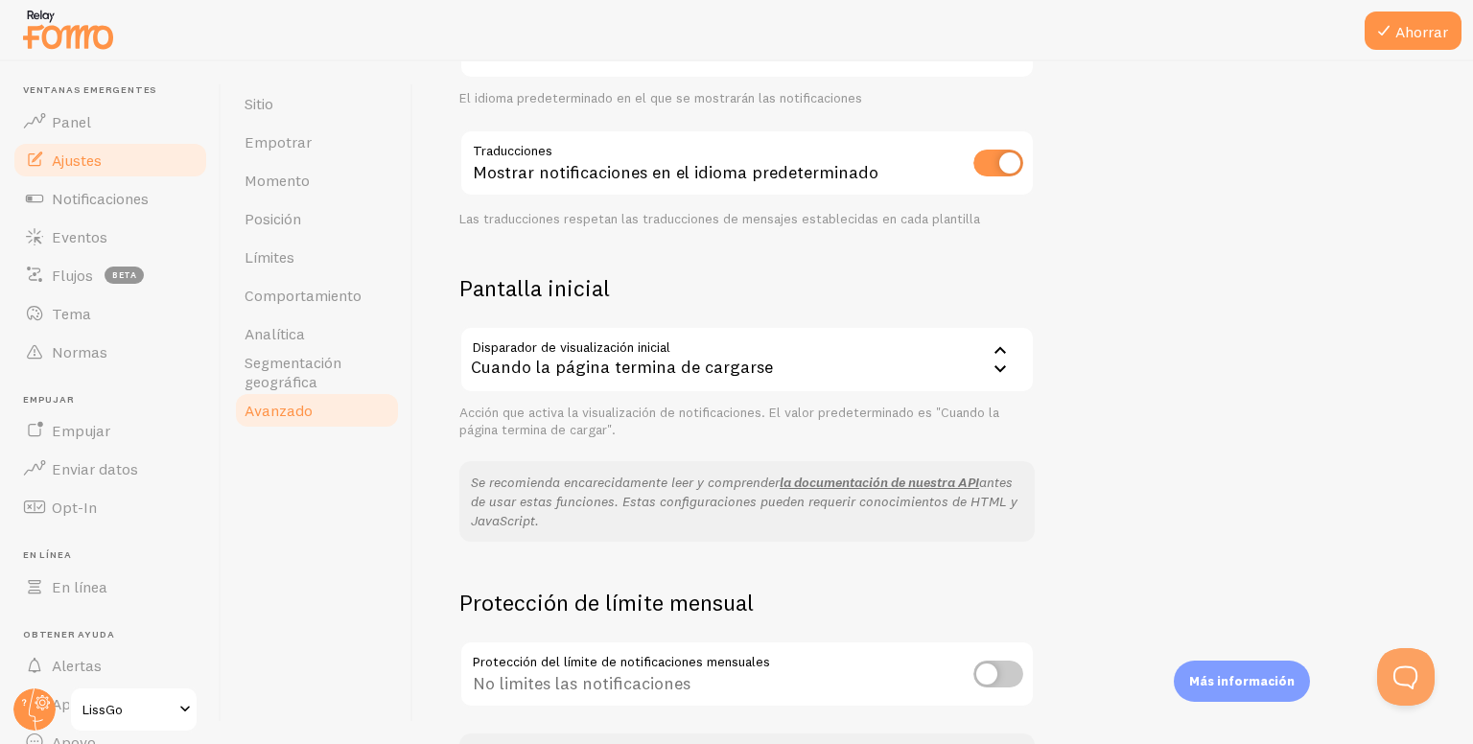
scroll to position [384, 0]
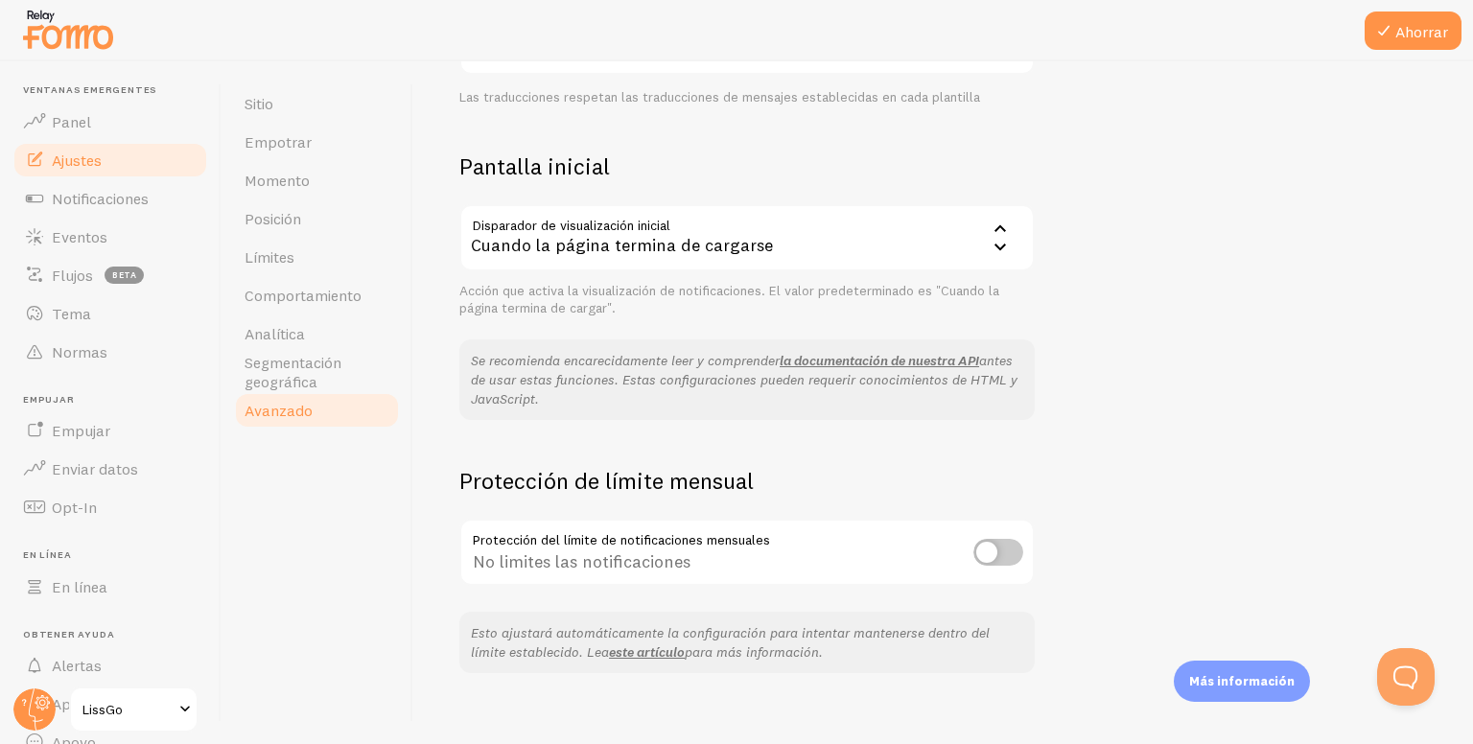
click at [1017, 552] on input "checkbox" at bounding box center [998, 552] width 50 height 27
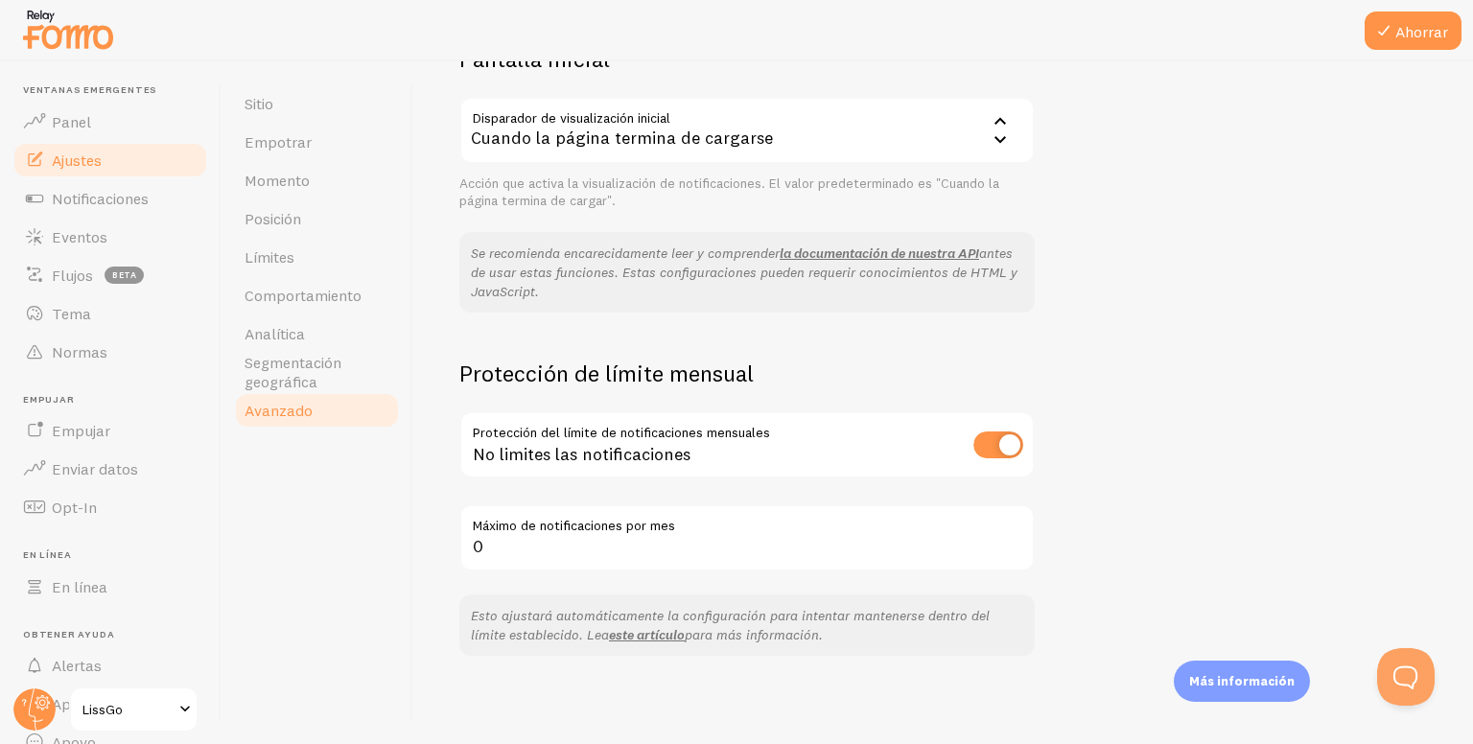
scroll to position [492, 0]
click at [983, 442] on input "checkbox" at bounding box center [998, 444] width 50 height 27
checkbox input "false"
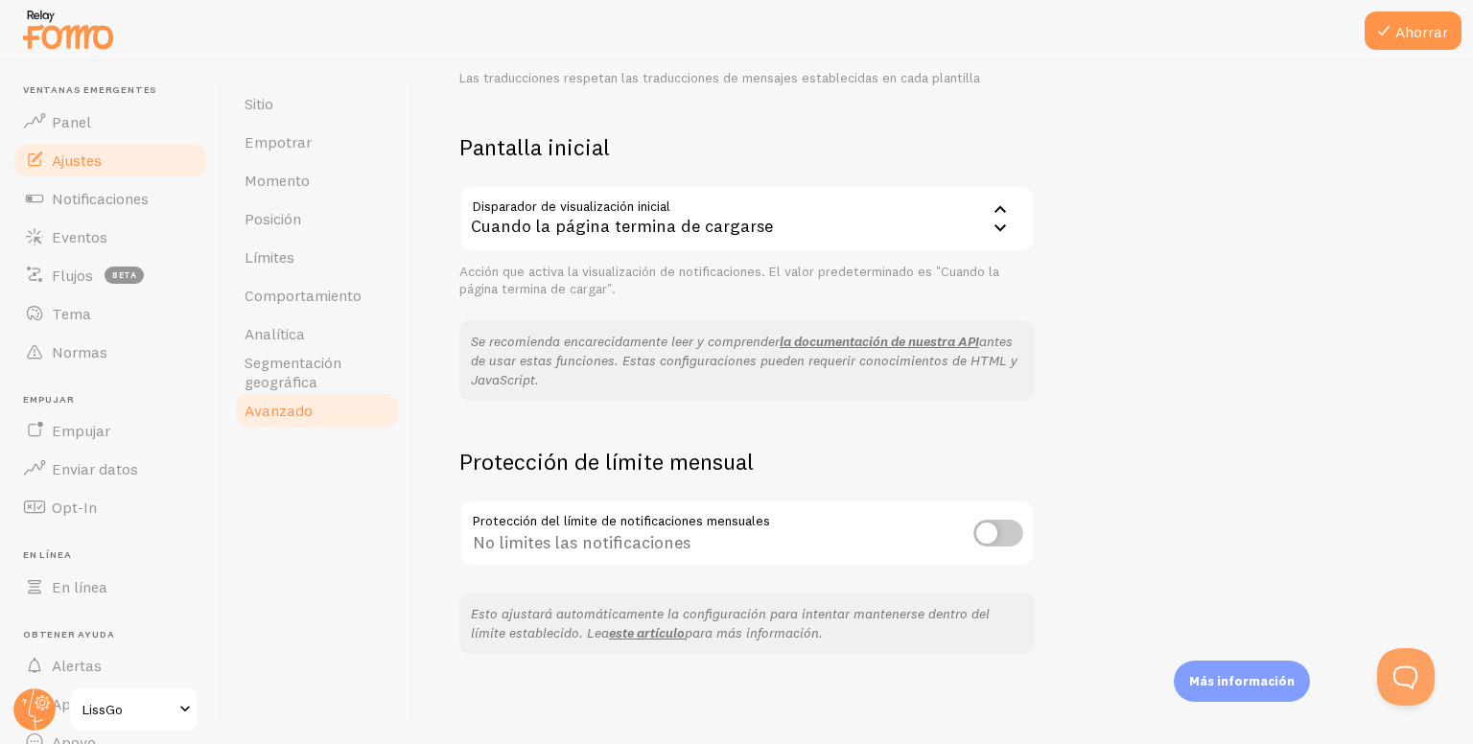
click at [1422, 56] on div at bounding box center [736, 30] width 1473 height 61
click at [1428, 47] on button "Ahorrar" at bounding box center [1413, 31] width 97 height 38
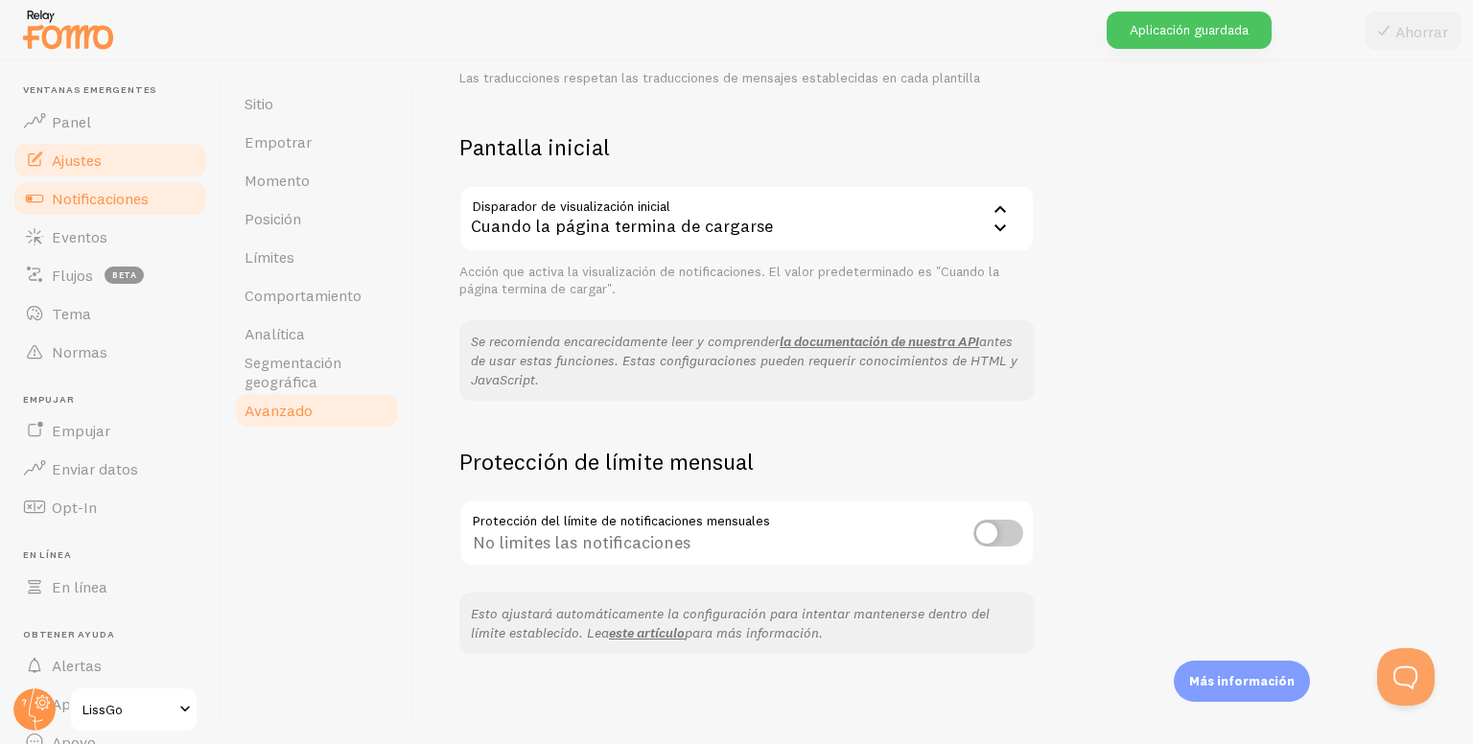
click at [59, 202] on font "Notificaciones" at bounding box center [100, 198] width 97 height 19
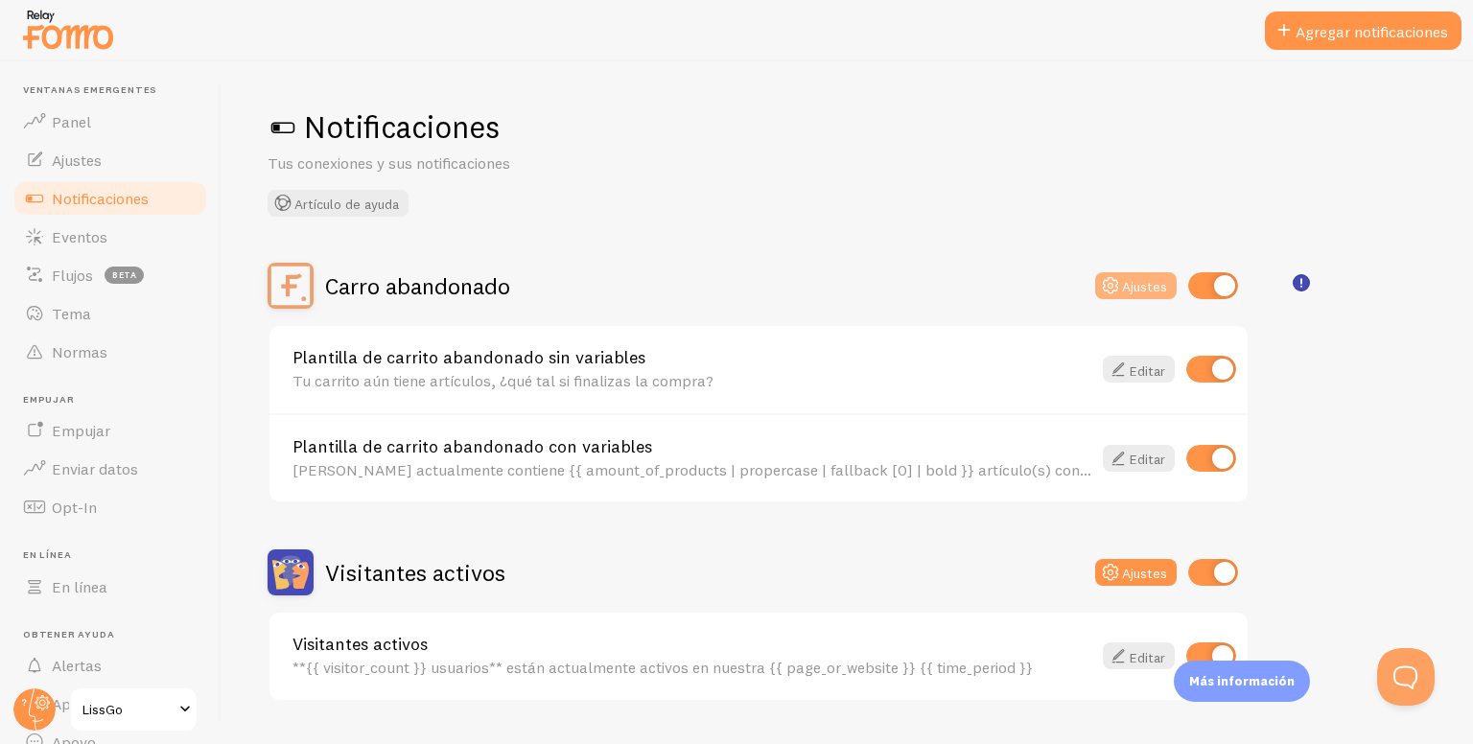
click at [1159, 292] on font "Ajustes" at bounding box center [1144, 286] width 45 height 17
click at [1202, 361] on input "checkbox" at bounding box center [1211, 369] width 50 height 27
checkbox input "false"
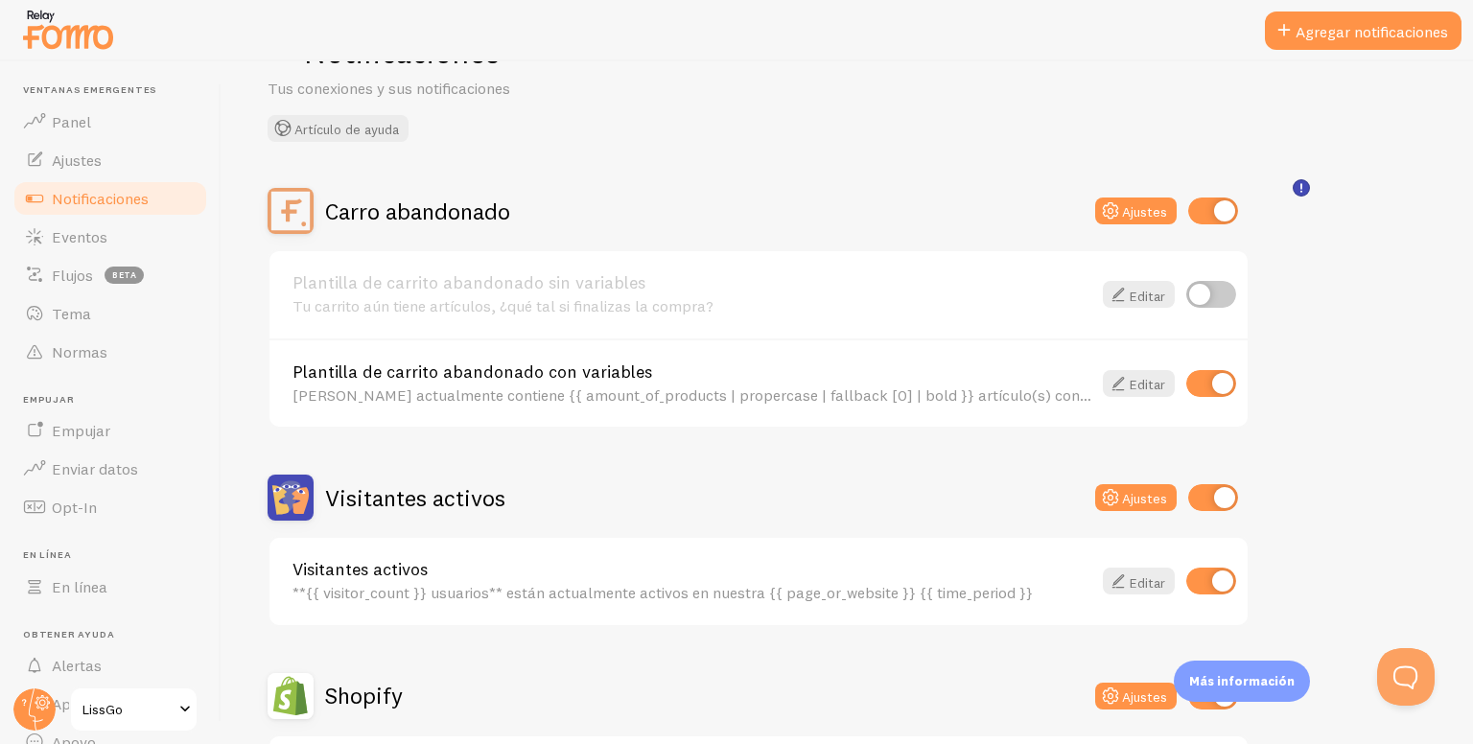
scroll to position [96, 0]
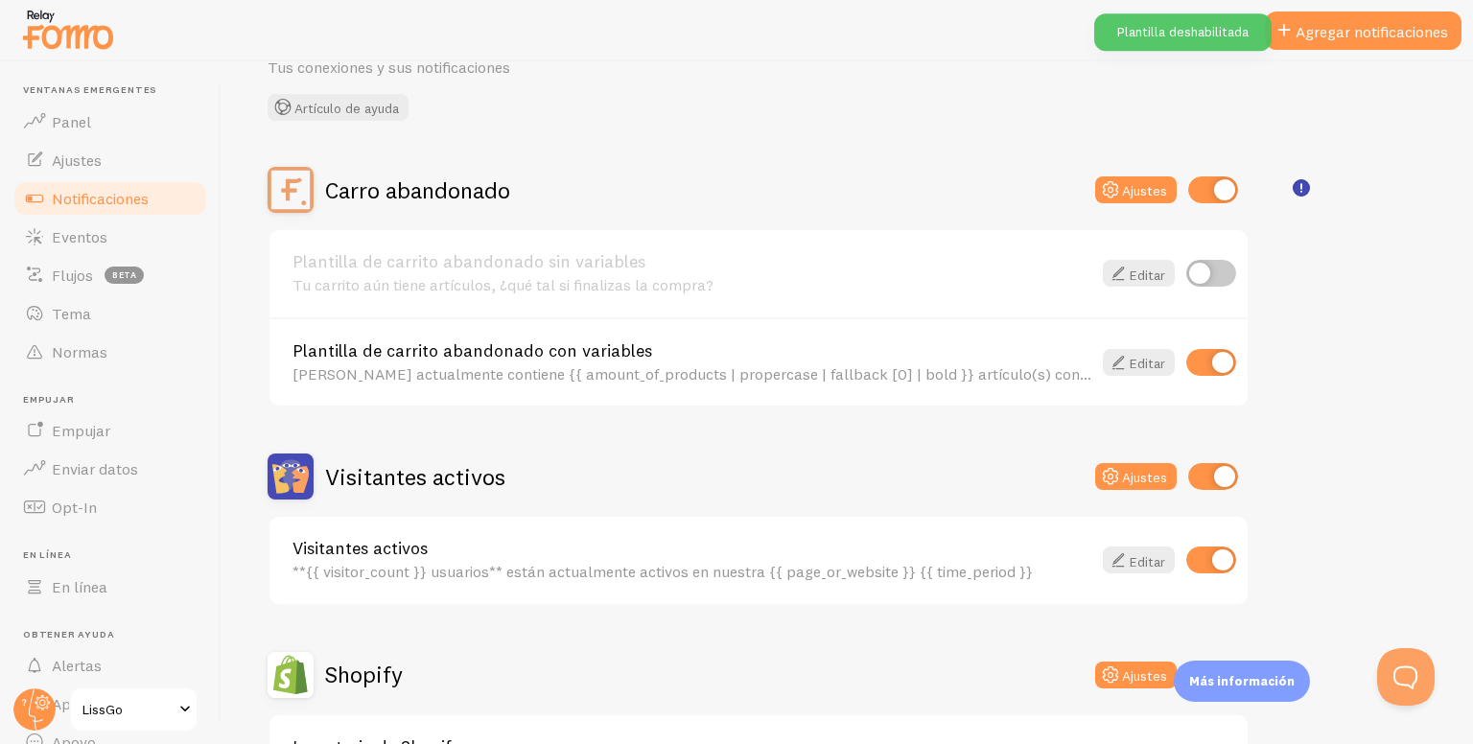
click at [1202, 360] on input "checkbox" at bounding box center [1211, 362] width 50 height 27
checkbox input "false"
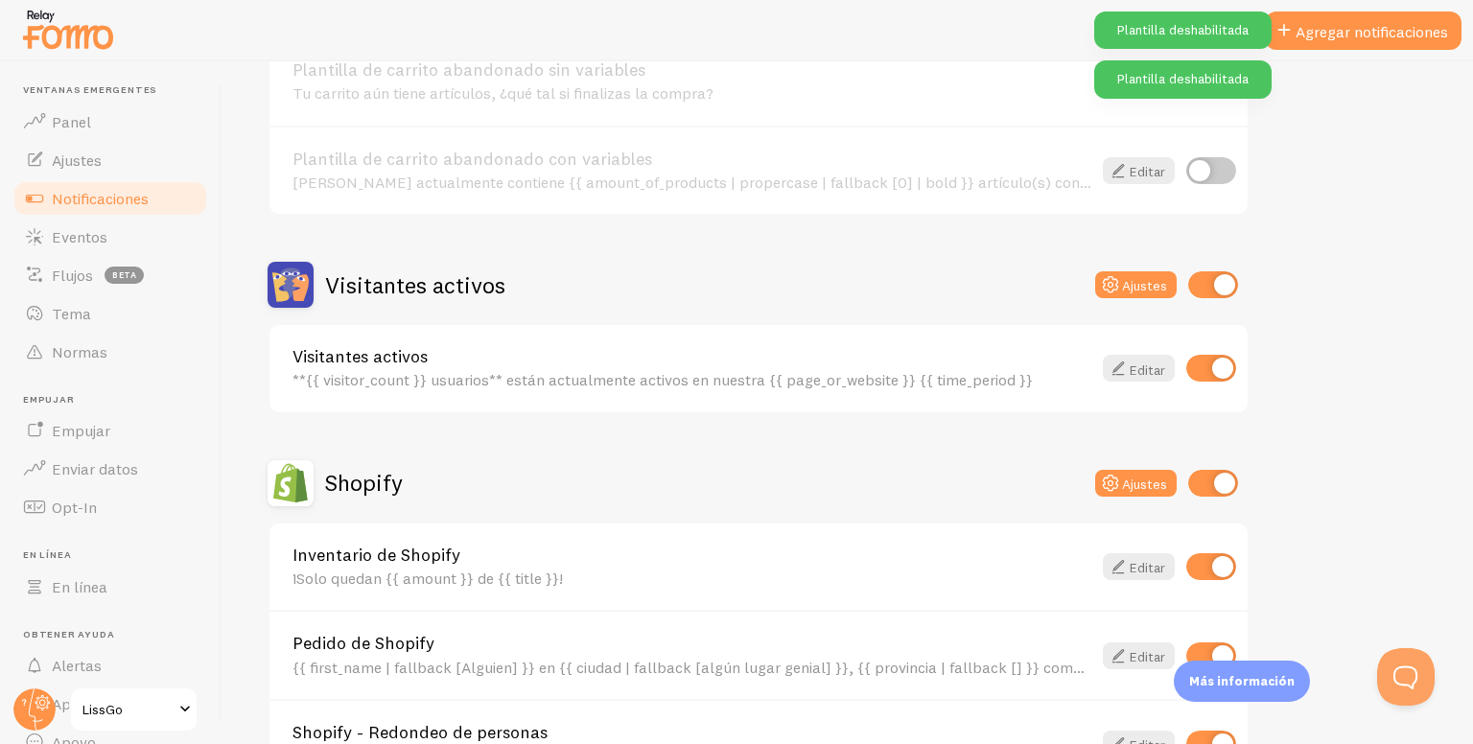
scroll to position [384, 0]
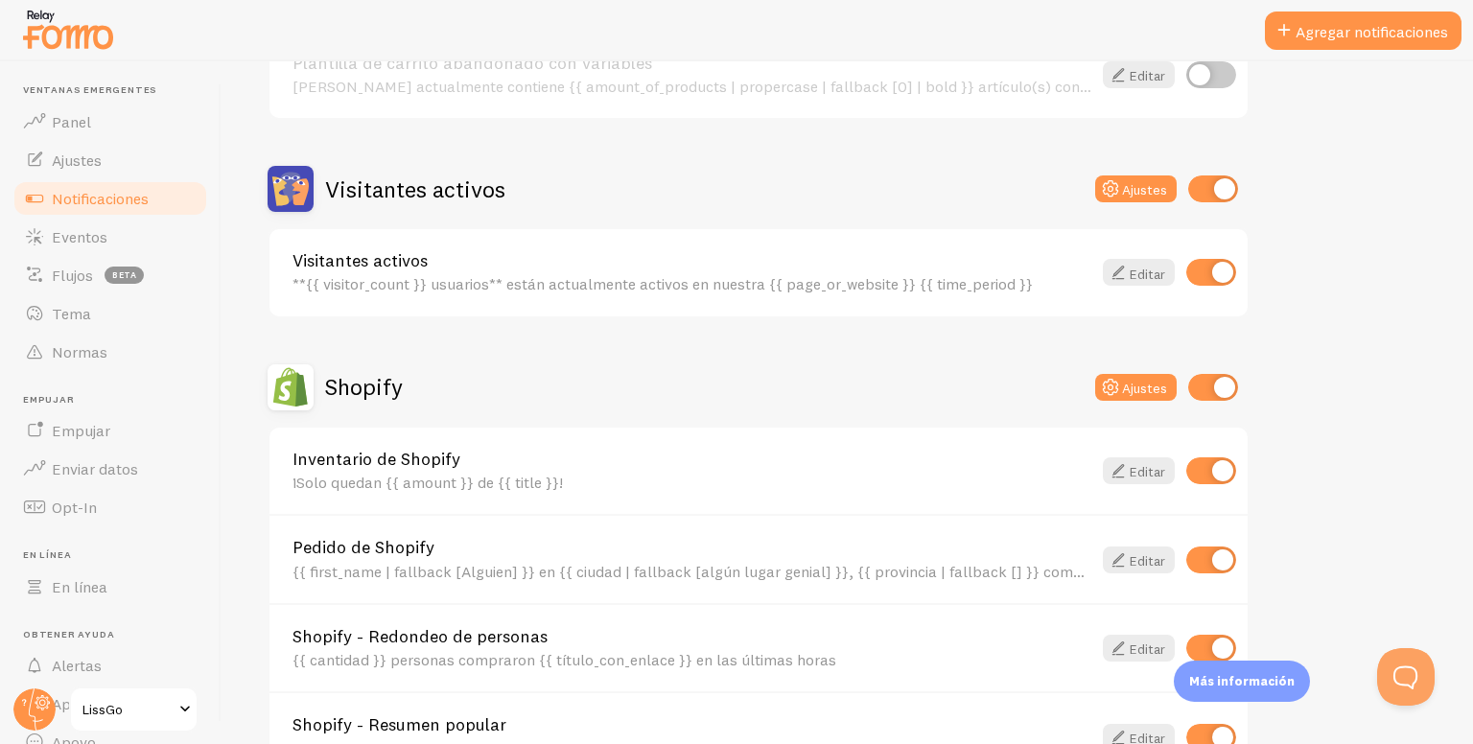
click at [1217, 267] on input "checkbox" at bounding box center [1211, 272] width 50 height 27
checkbox input "false"
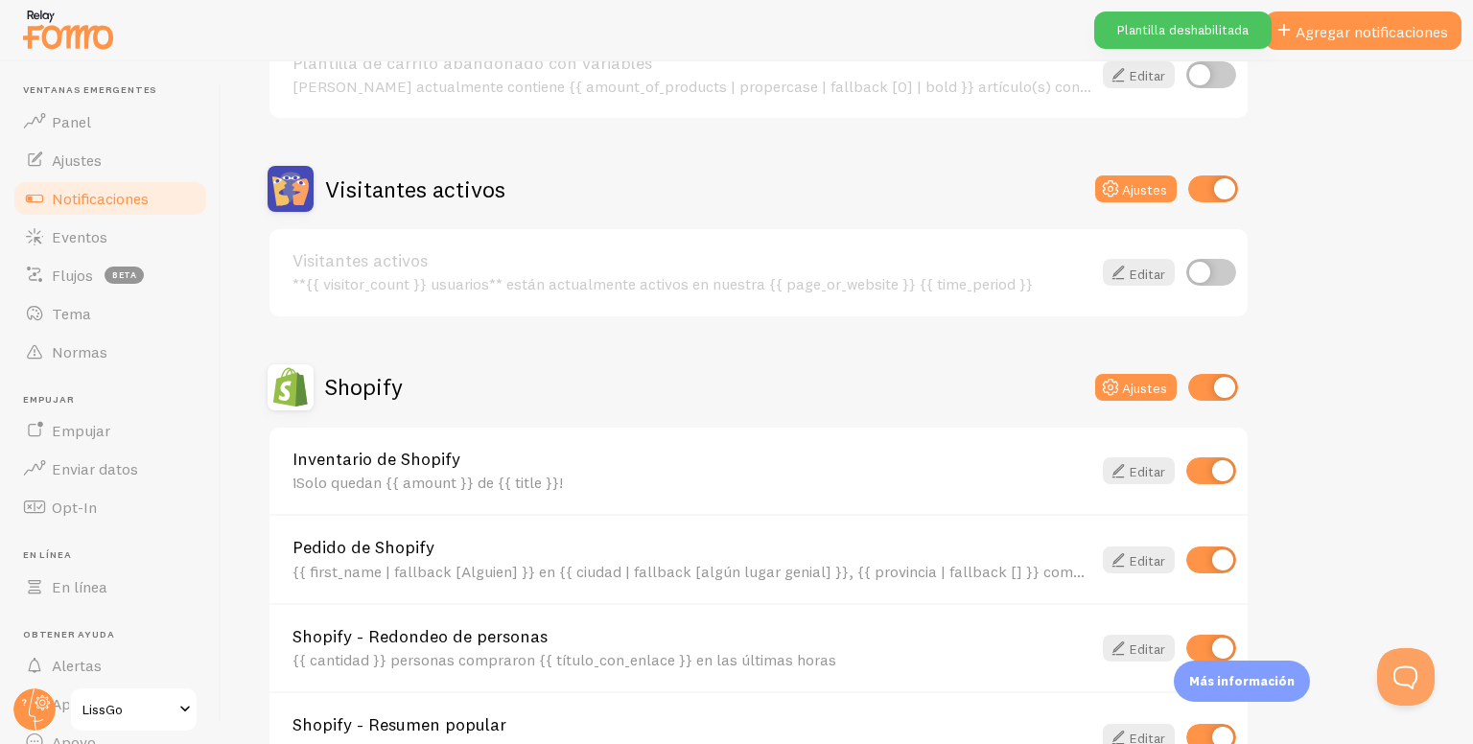
click at [1217, 193] on input "checkbox" at bounding box center [1213, 188] width 50 height 27
checkbox input "false"
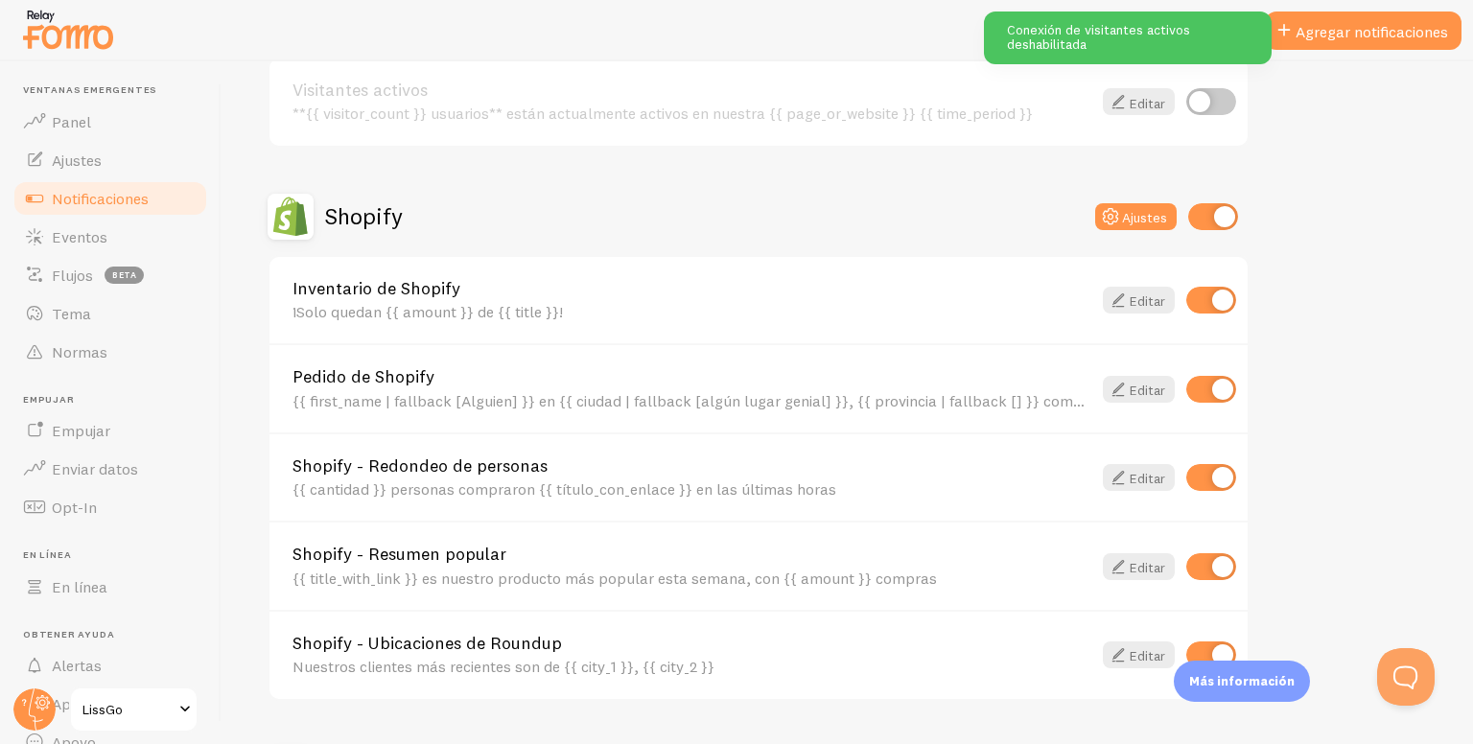
scroll to position [575, 0]
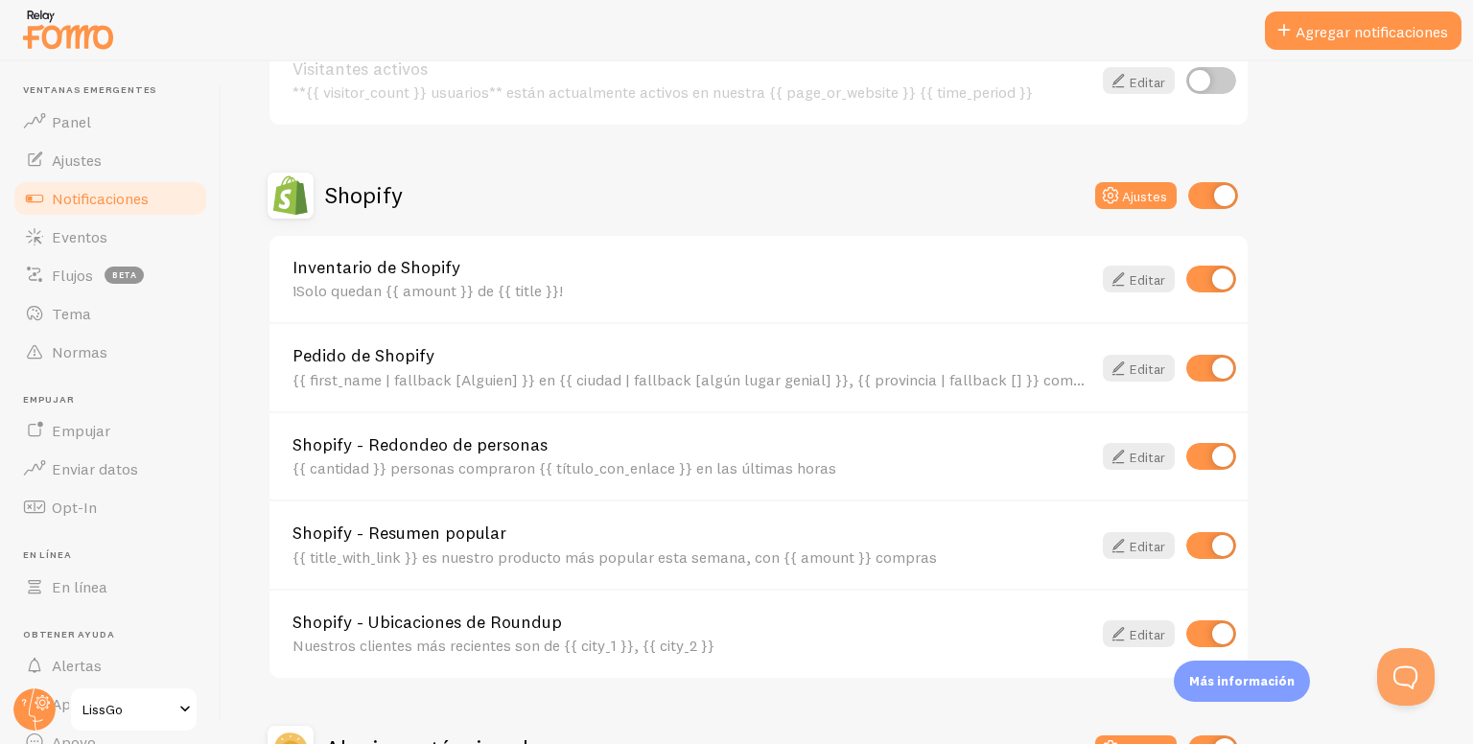
click at [1225, 279] on input "checkbox" at bounding box center [1211, 279] width 50 height 27
checkbox input "false"
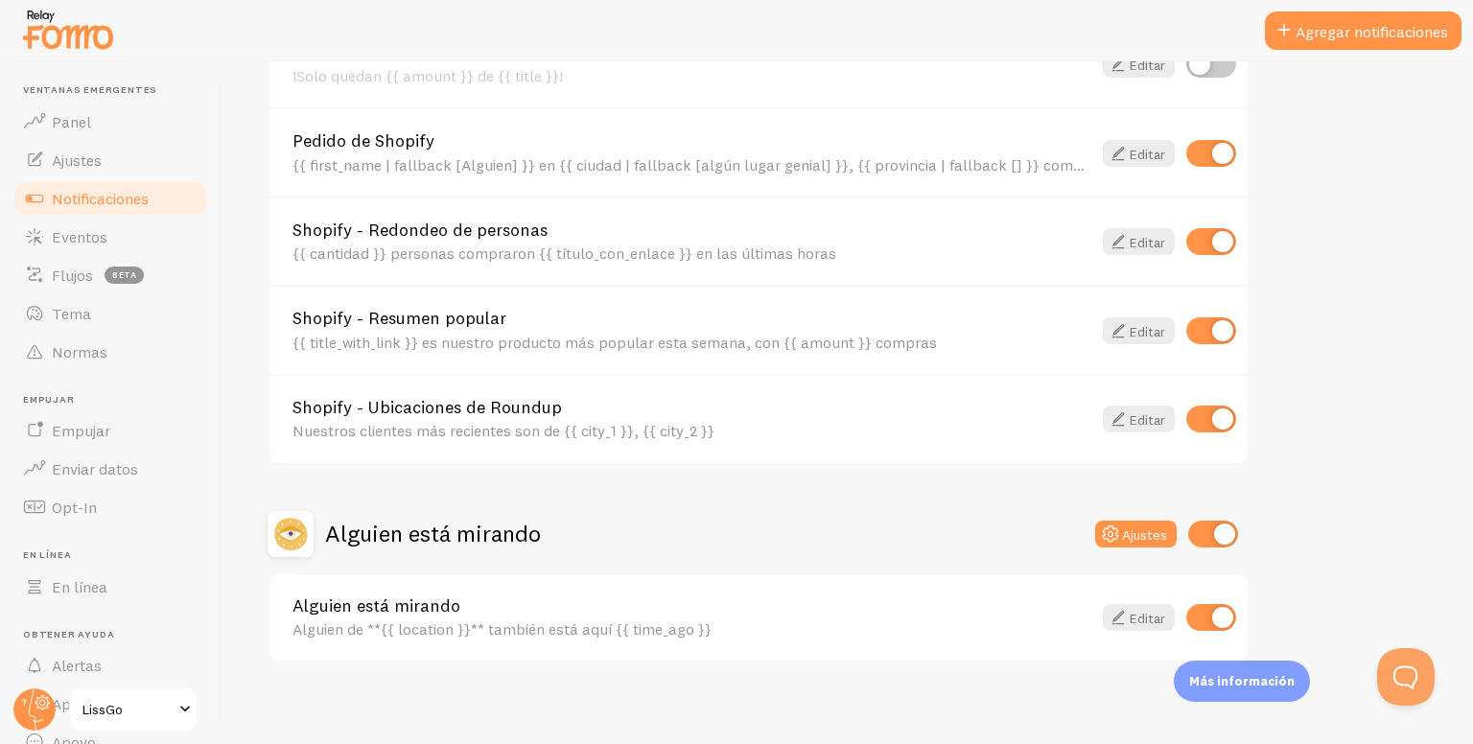
scroll to position [795, 0]
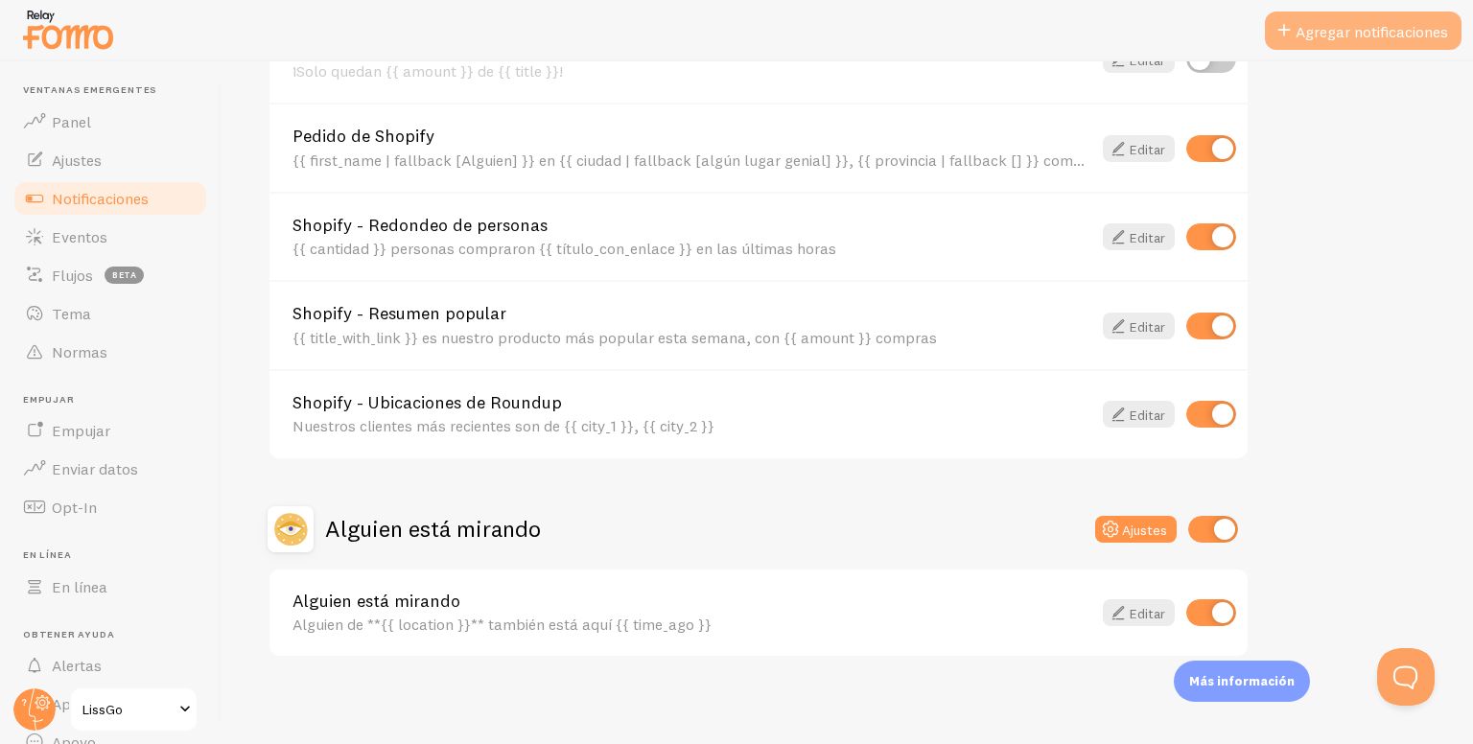
click at [1316, 35] on font "Agregar notificaciones" at bounding box center [1372, 31] width 152 height 19
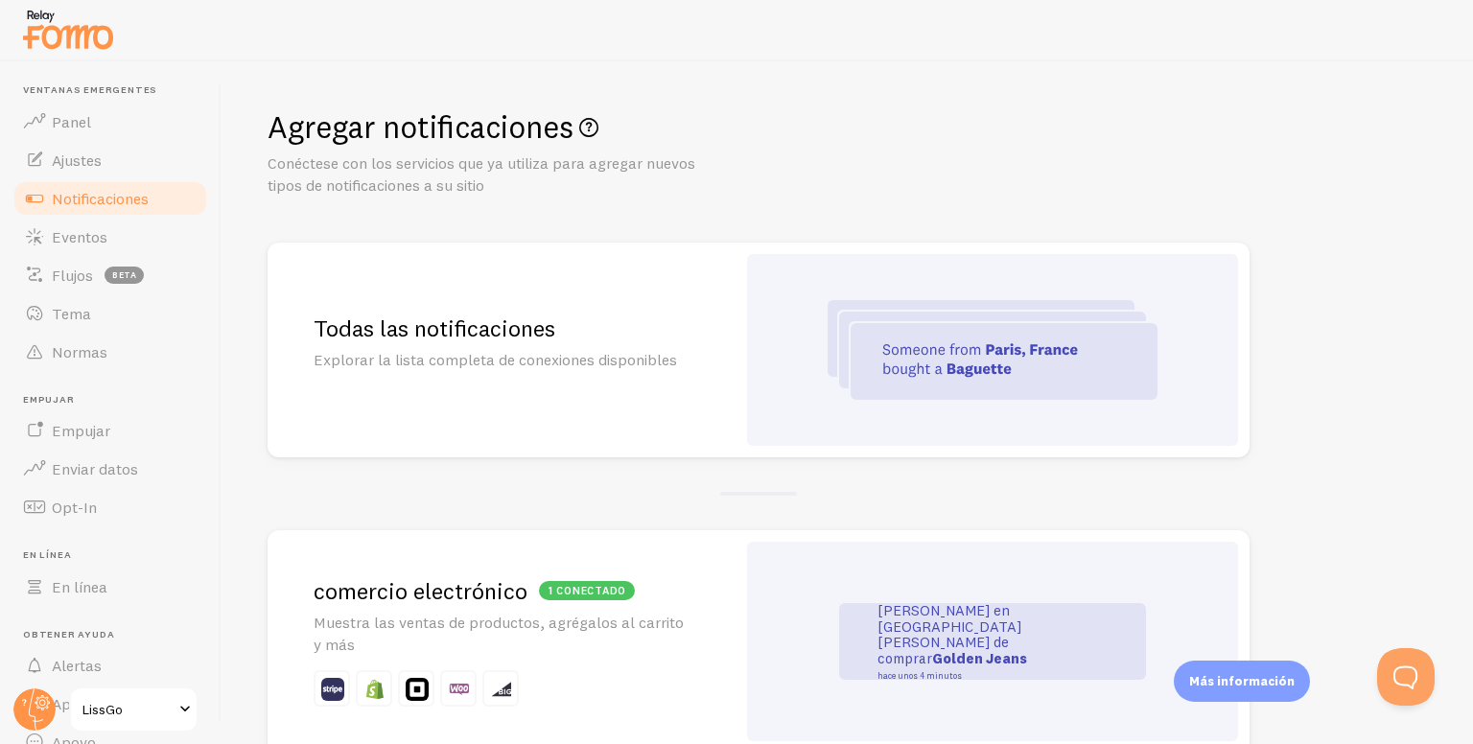
click at [926, 333] on img at bounding box center [993, 350] width 330 height 100
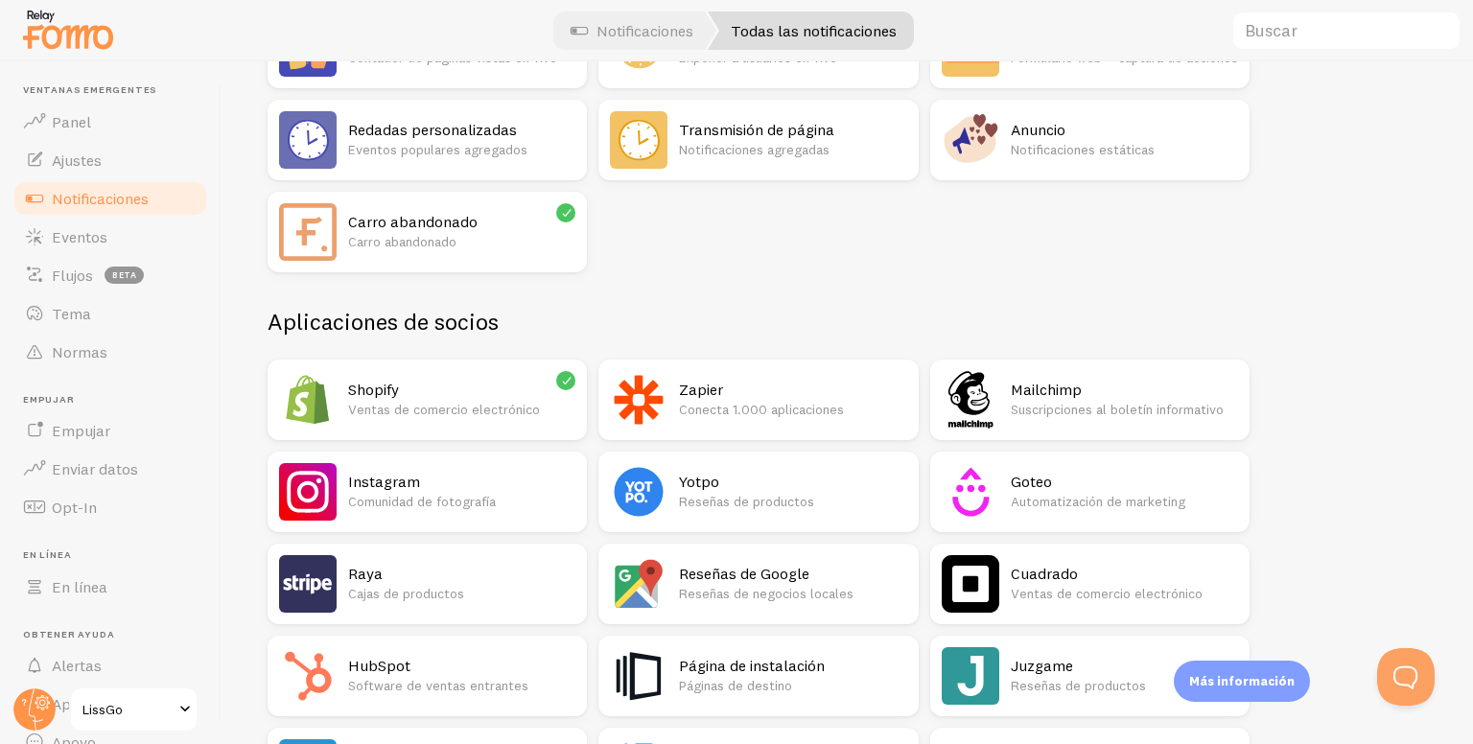
scroll to position [192, 0]
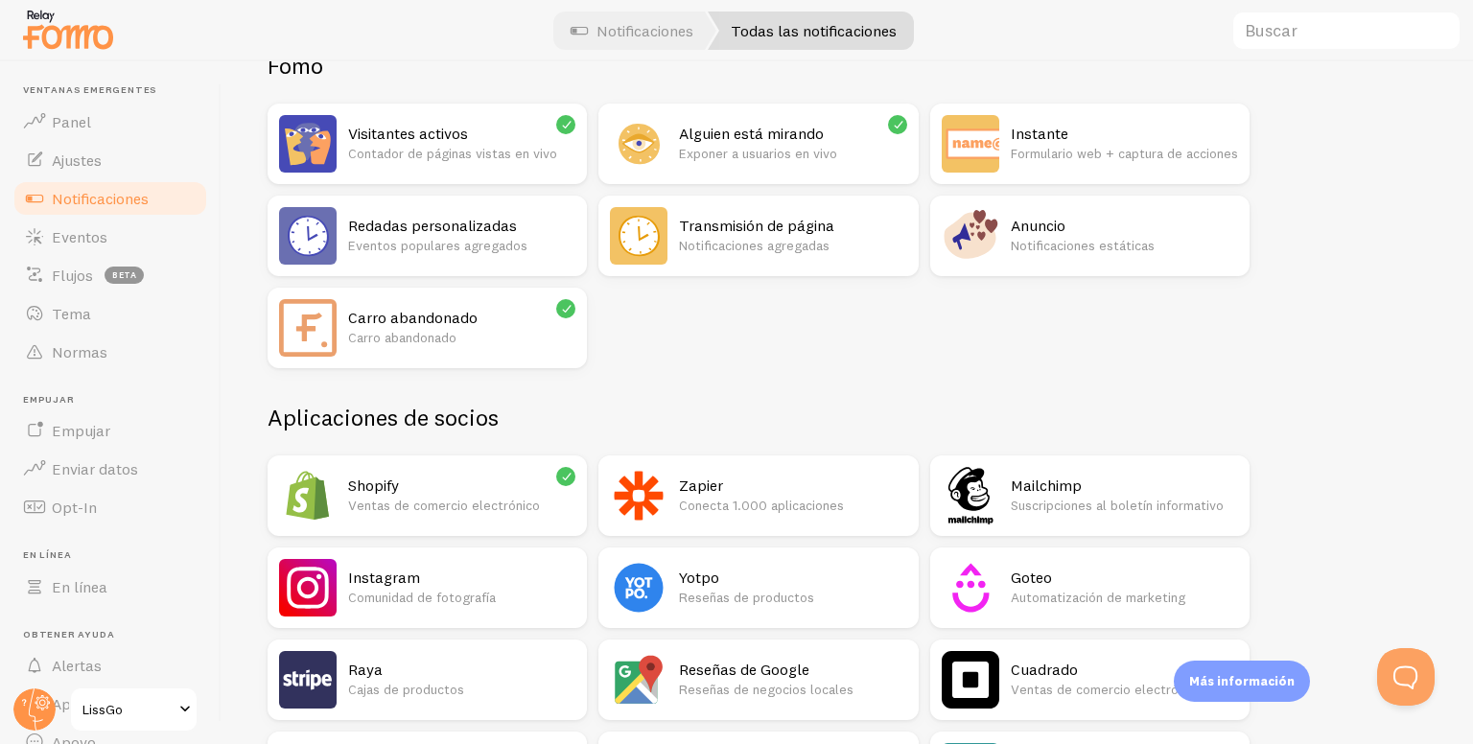
click at [564, 326] on h2 "Carro abandonado" at bounding box center [461, 318] width 227 height 20
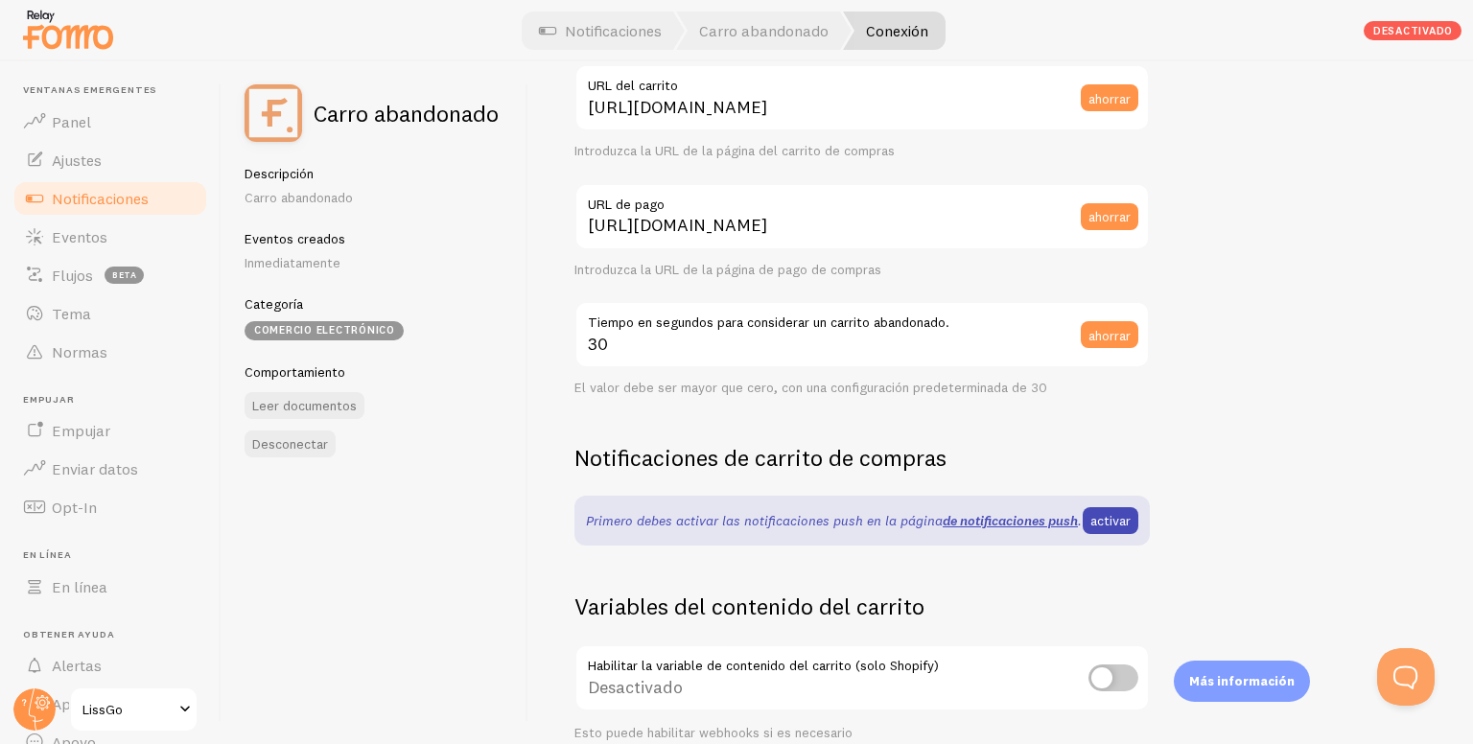
scroll to position [479, 0]
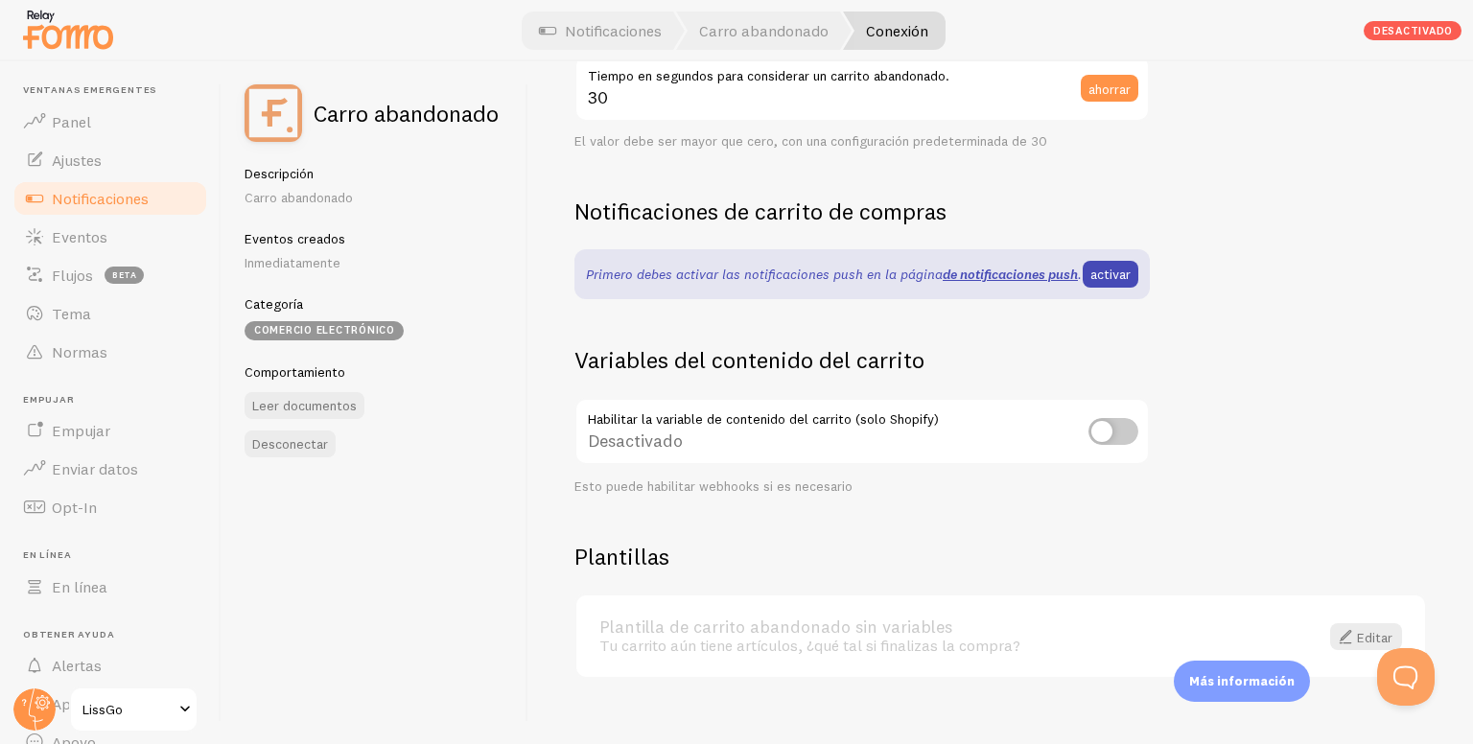
click at [108, 193] on font "Notificaciones" at bounding box center [100, 198] width 97 height 19
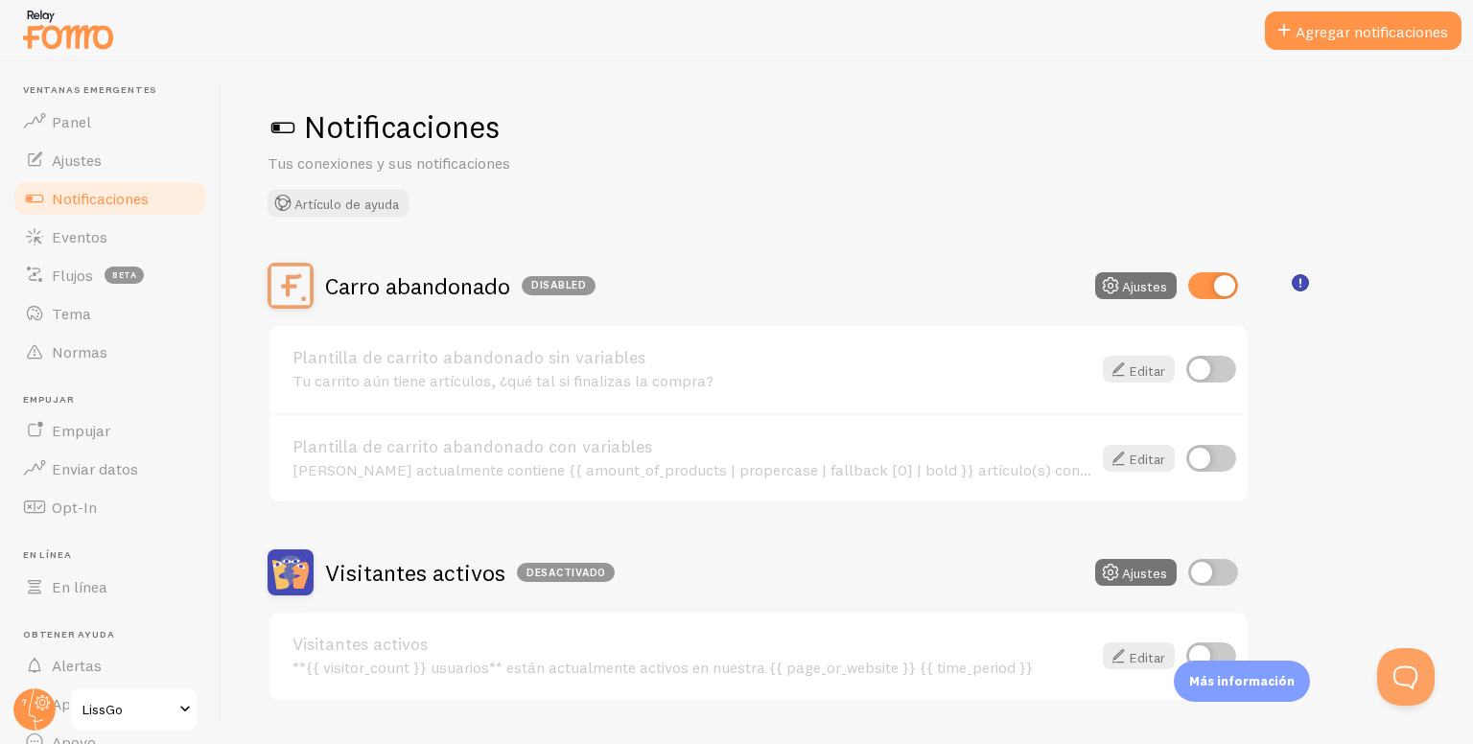
checkbox input "false"
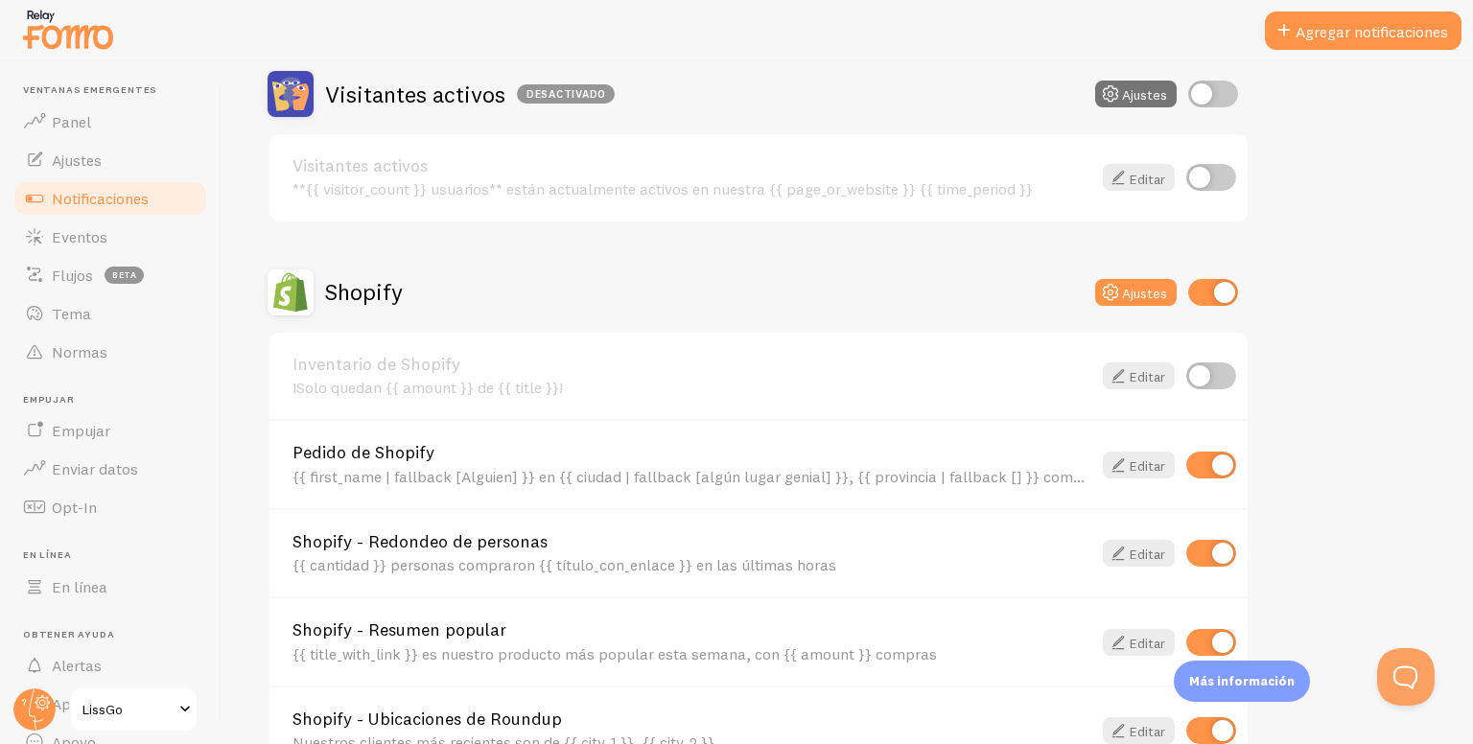
scroll to position [479, 0]
click at [1127, 285] on font "Ajustes" at bounding box center [1144, 291] width 45 height 17
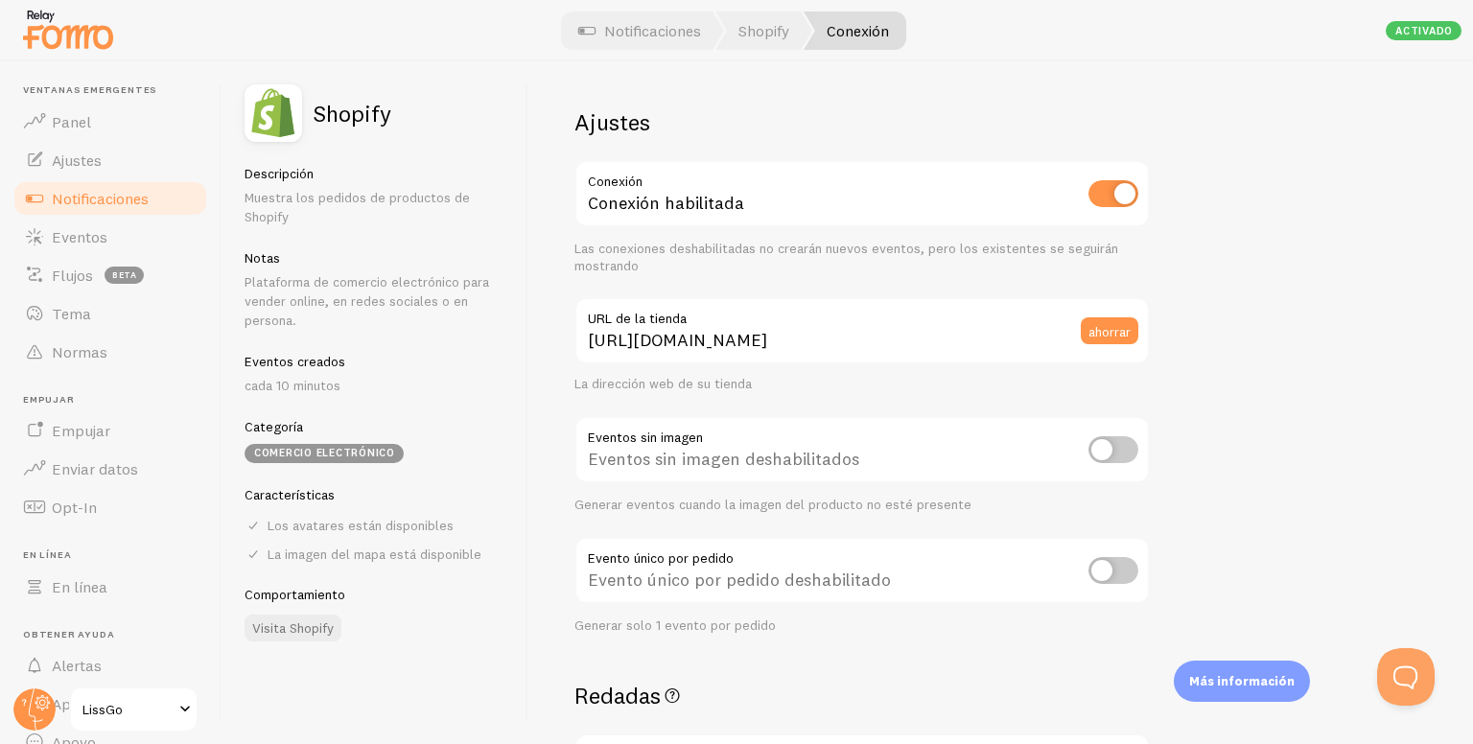
click at [1111, 454] on input "checkbox" at bounding box center [1113, 449] width 50 height 27
checkbox input "true"
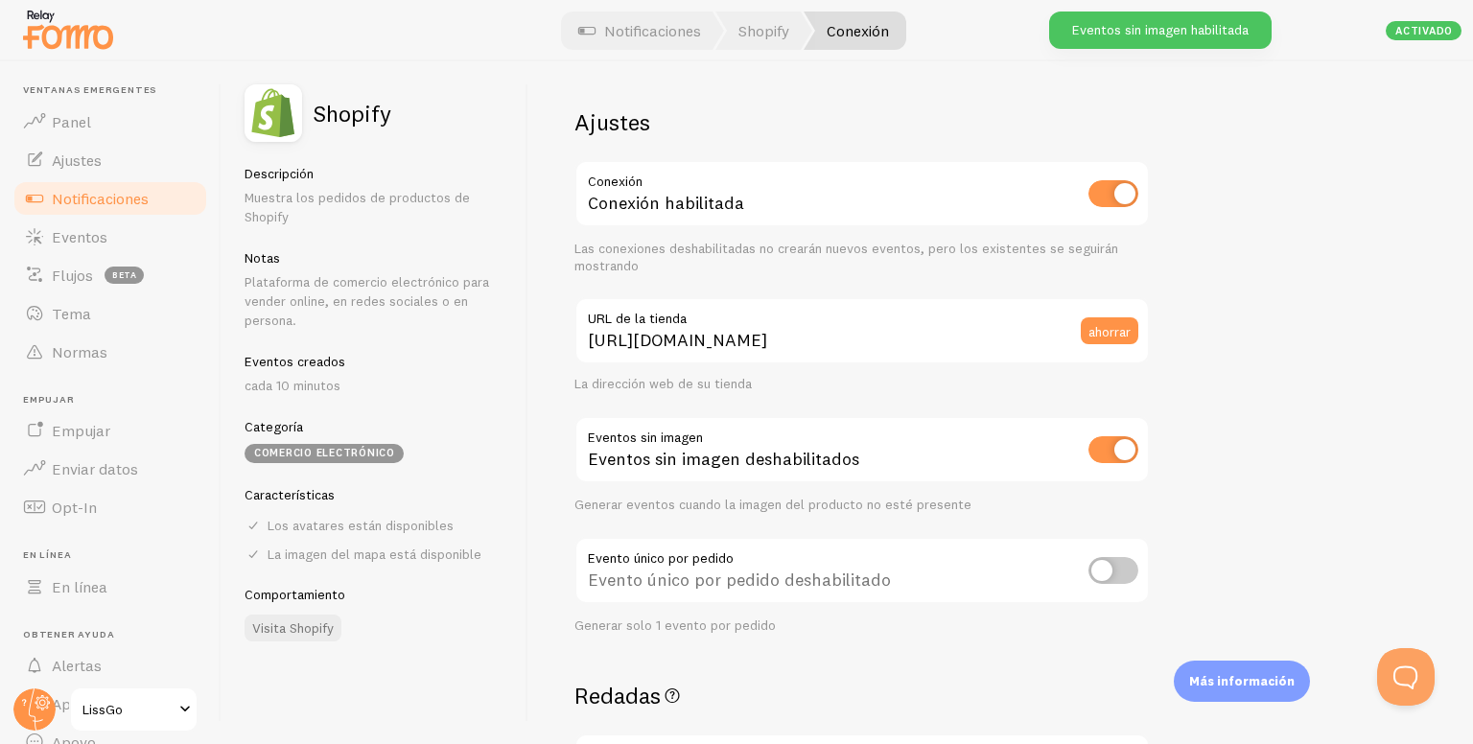
click at [1111, 454] on input "checkbox" at bounding box center [1113, 449] width 50 height 27
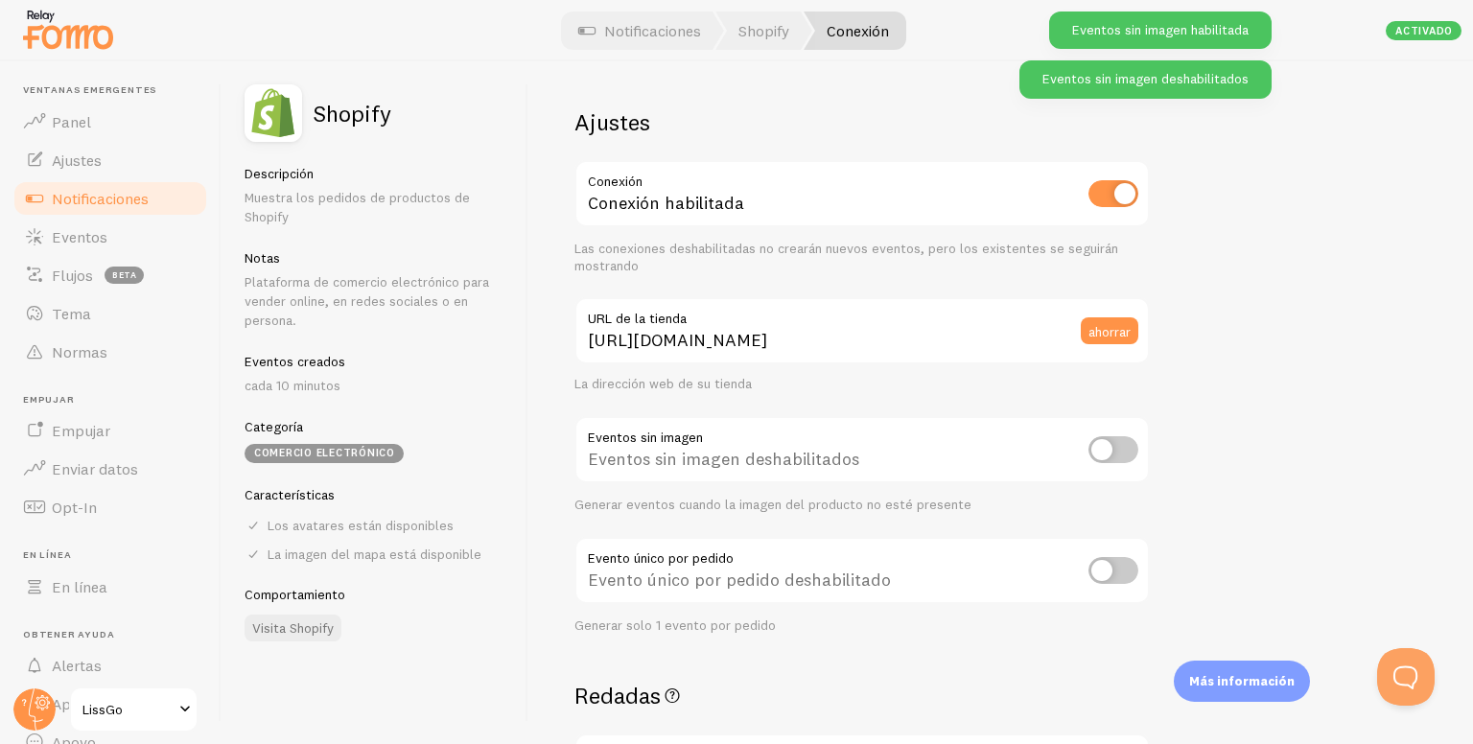
click at [1111, 453] on input "checkbox" at bounding box center [1113, 449] width 50 height 27
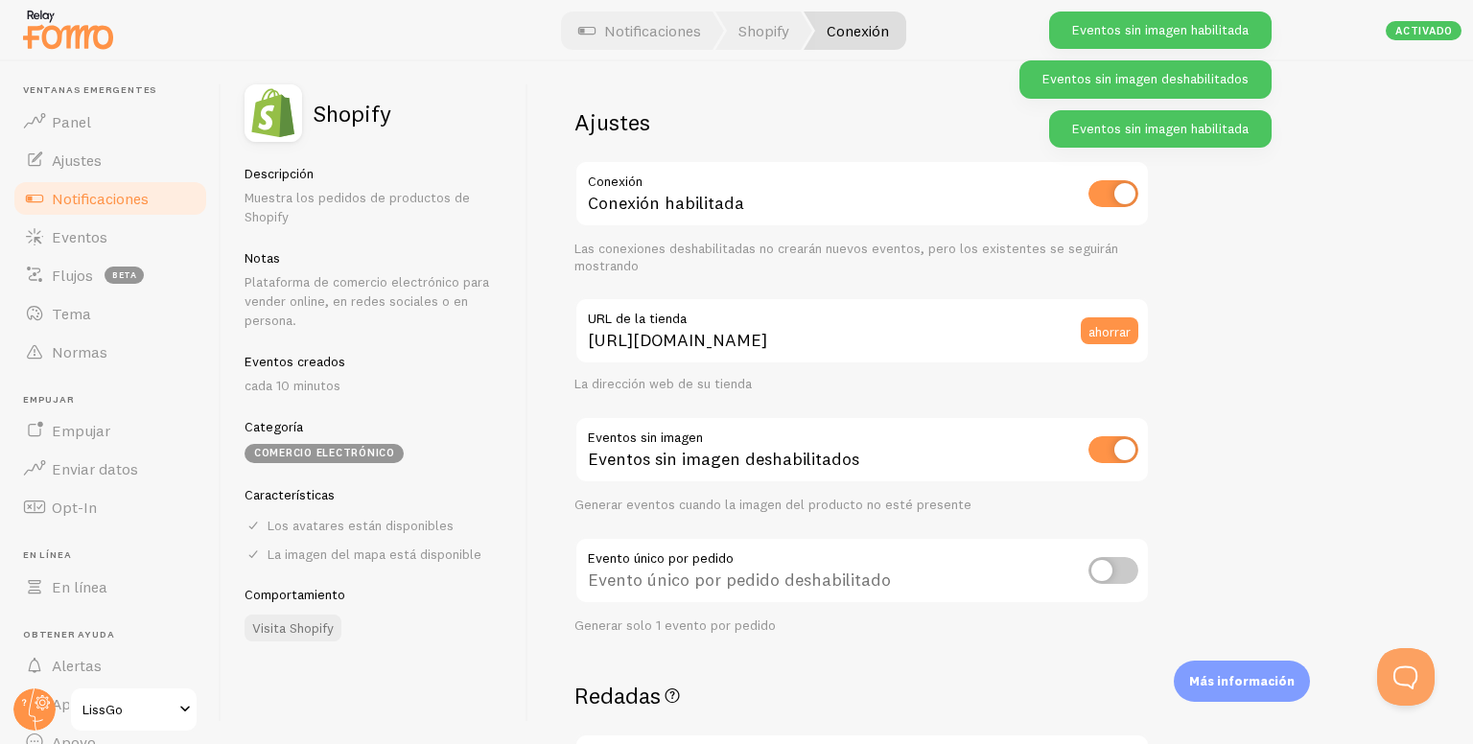
click at [1111, 453] on input "checkbox" at bounding box center [1113, 449] width 50 height 27
checkbox input "false"
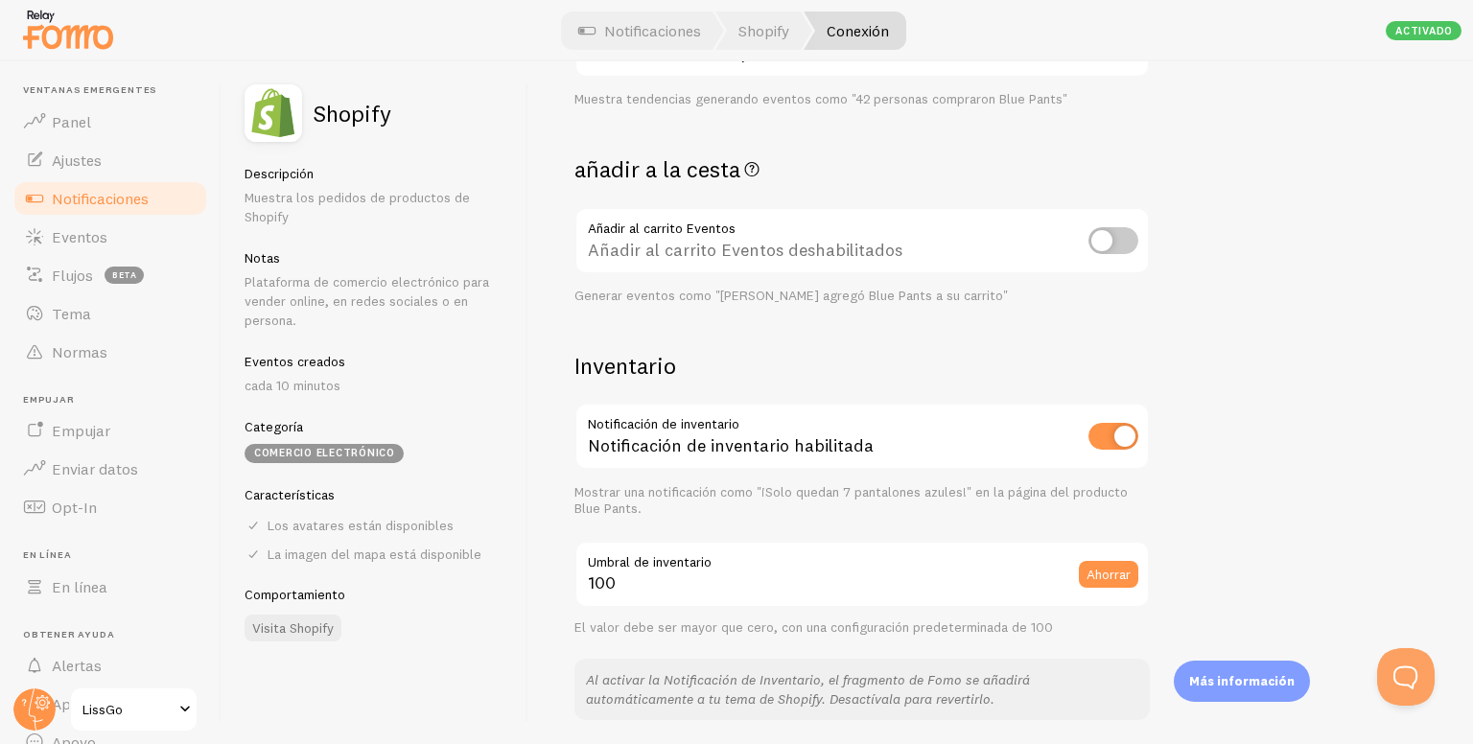
scroll to position [767, 0]
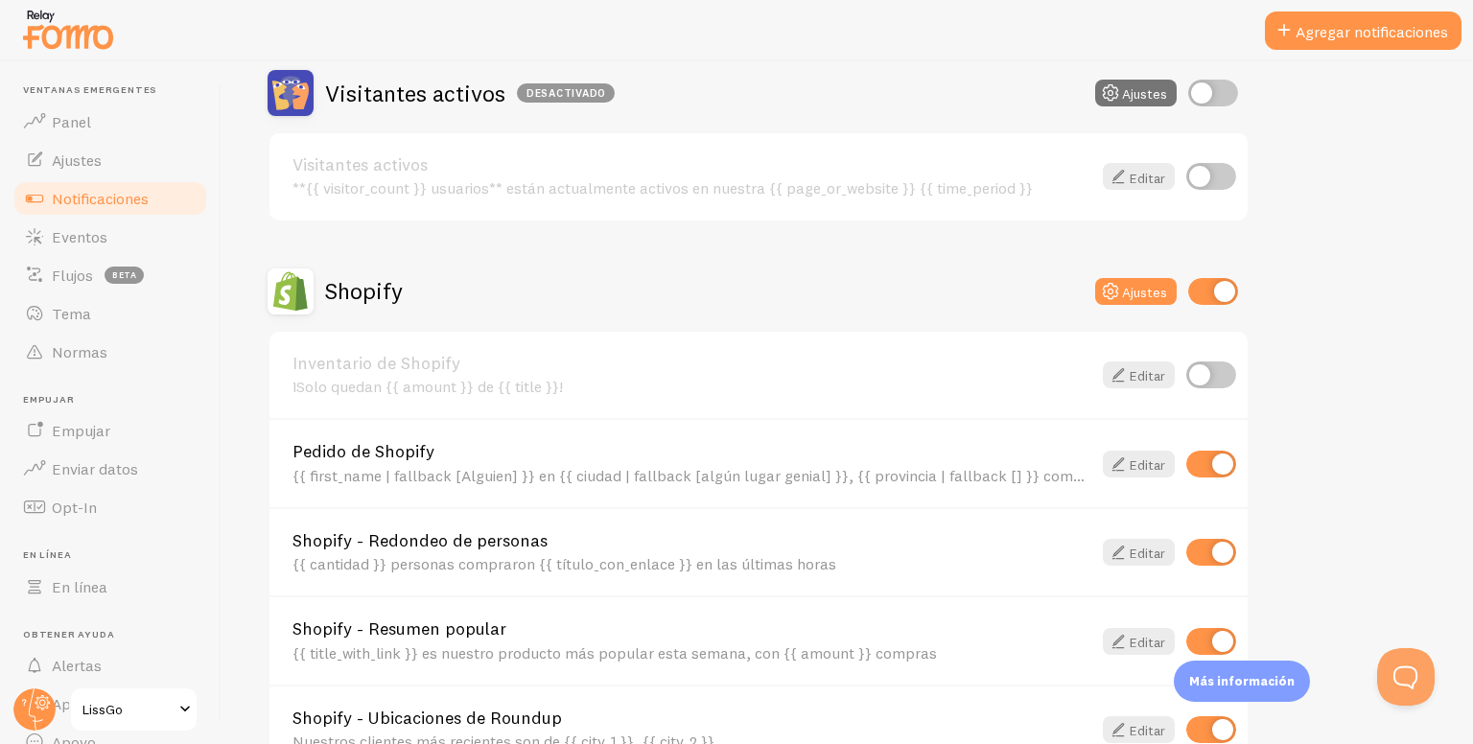
scroll to position [671, 0]
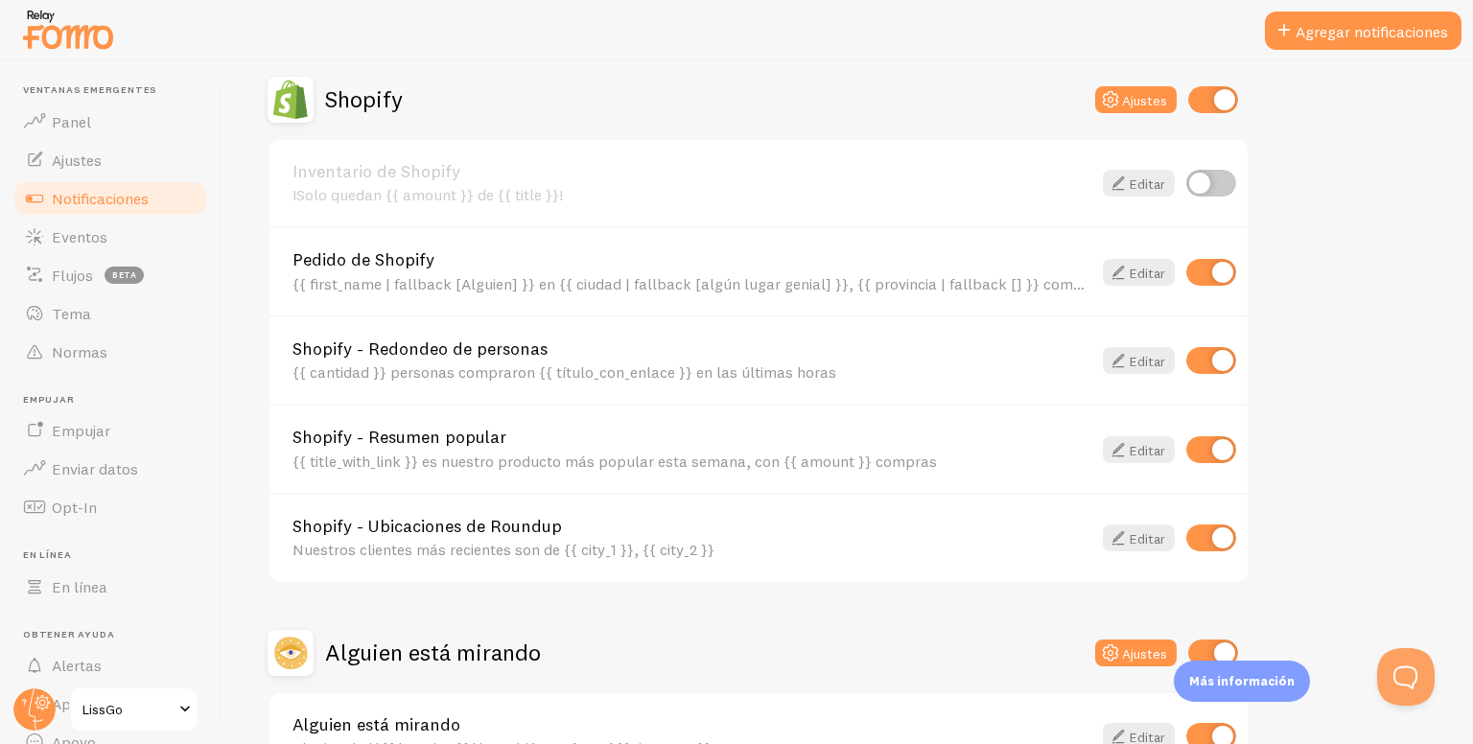
click at [1186, 273] on input "checkbox" at bounding box center [1211, 272] width 50 height 27
checkbox input "false"
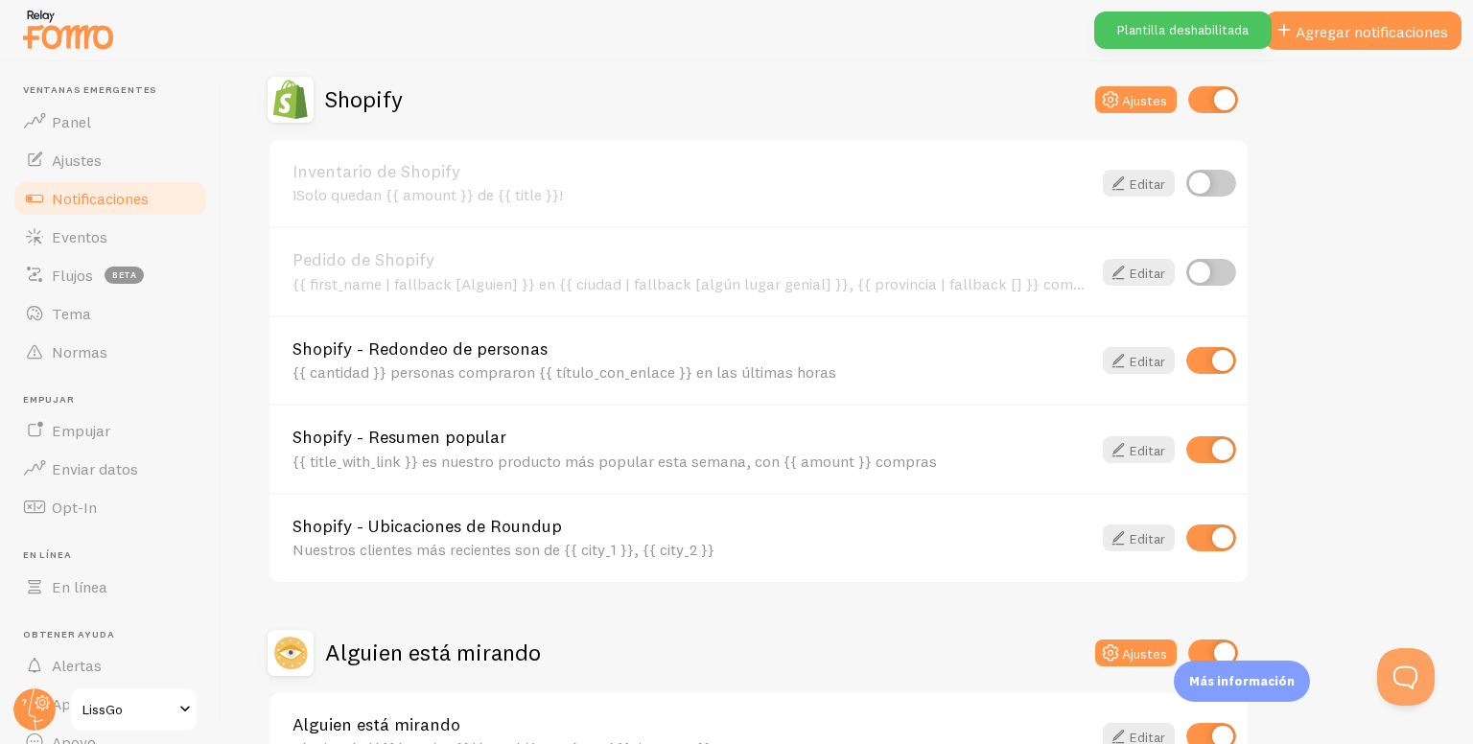
click at [1212, 451] on input "checkbox" at bounding box center [1211, 449] width 50 height 27
checkbox input "false"
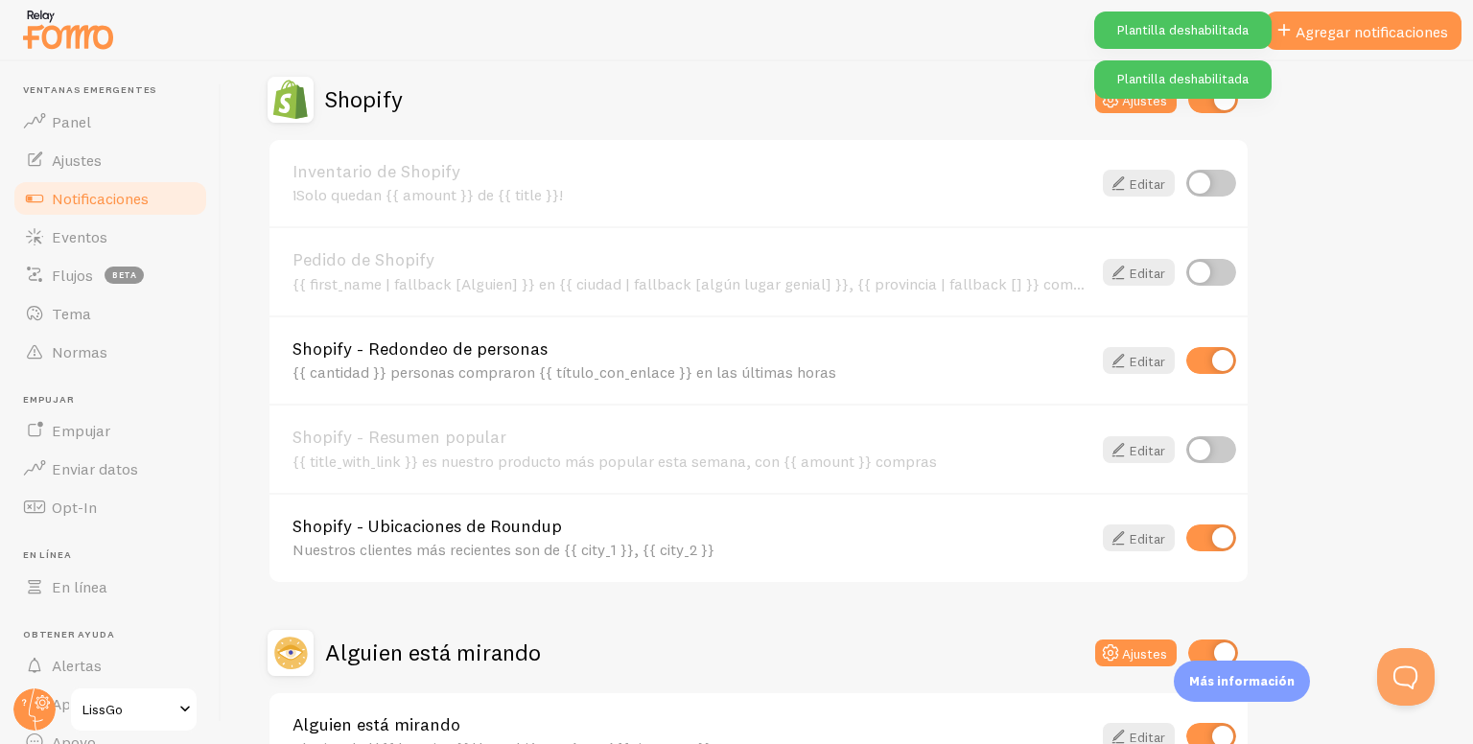
click at [1198, 530] on input "checkbox" at bounding box center [1211, 538] width 50 height 27
checkbox input "false"
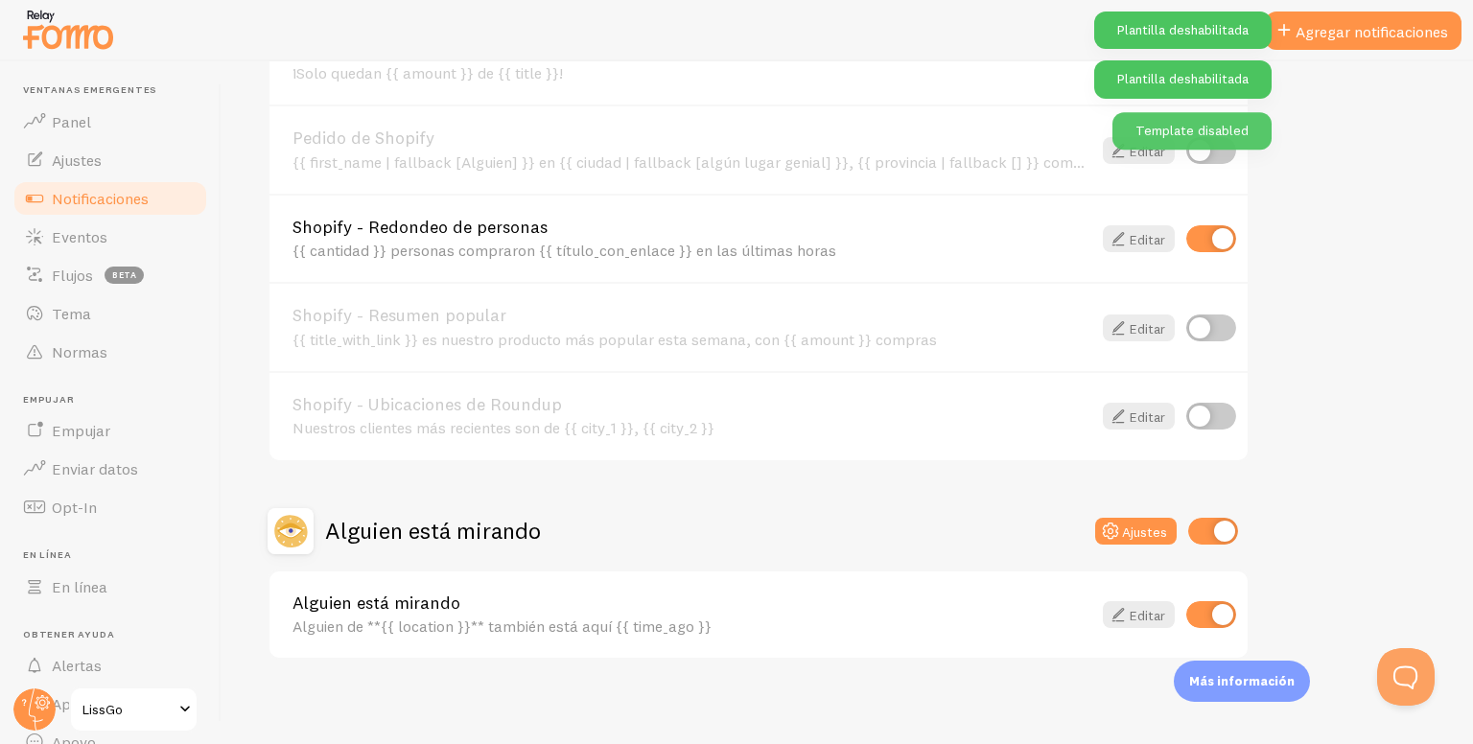
scroll to position [795, 0]
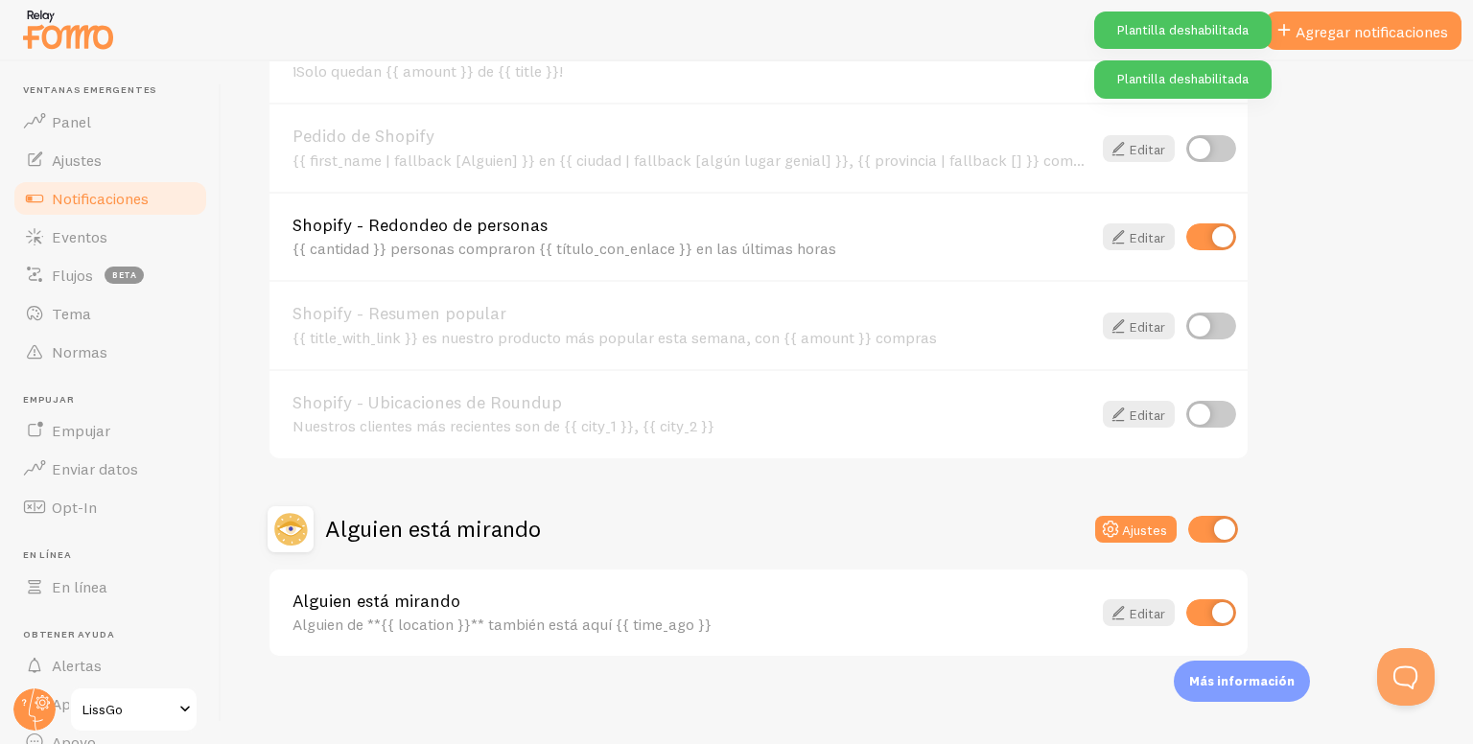
click at [1215, 516] on input "checkbox" at bounding box center [1213, 529] width 50 height 27
checkbox input "false"
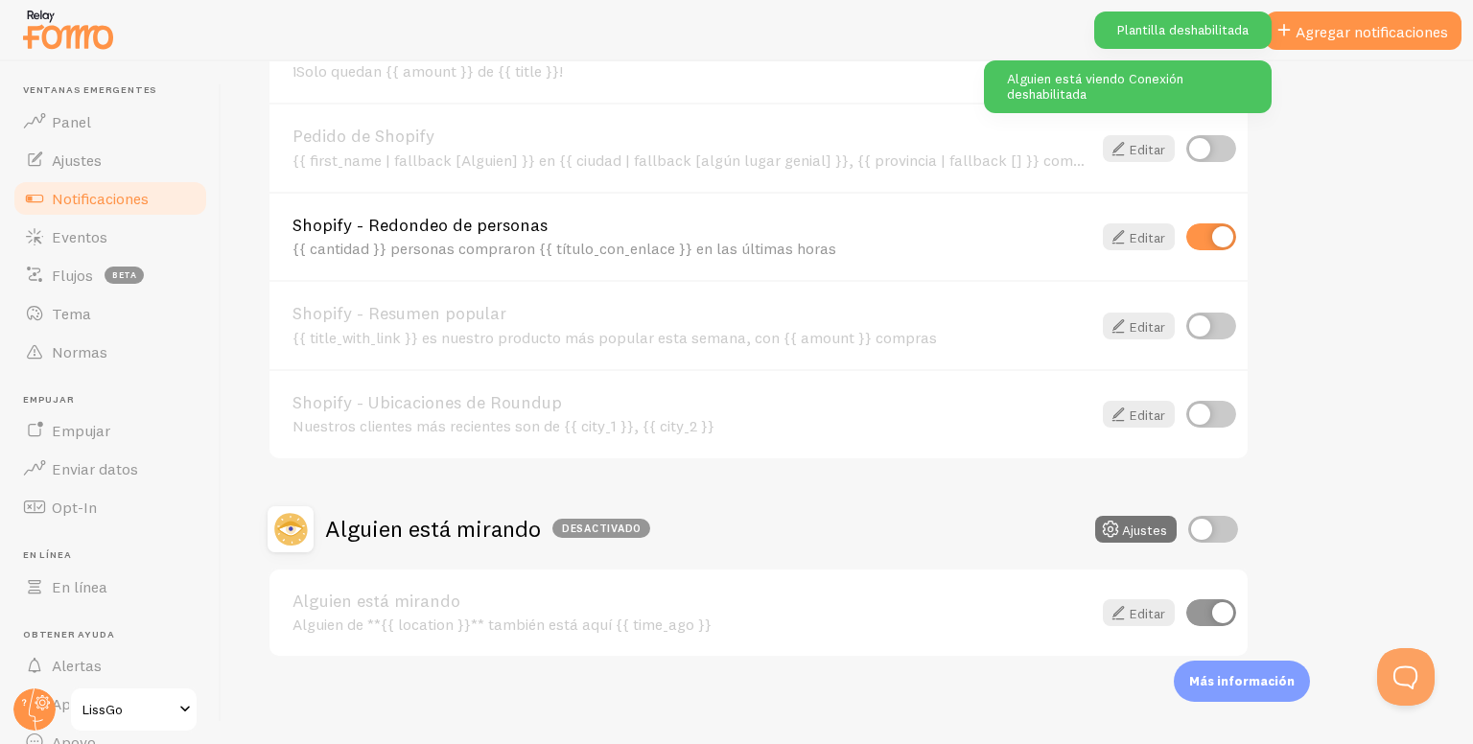
scroll to position [603, 0]
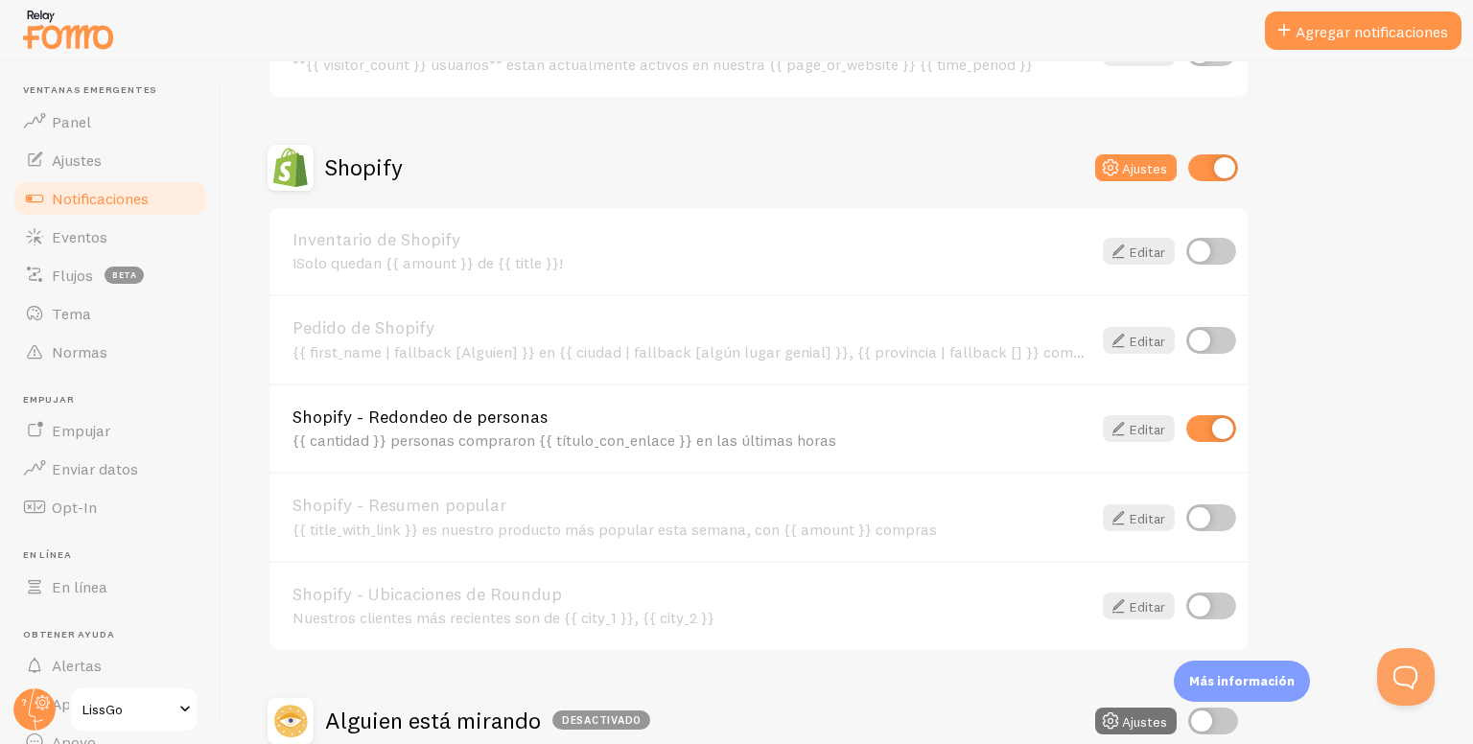
click at [1220, 328] on input "checkbox" at bounding box center [1211, 340] width 50 height 27
checkbox input "true"
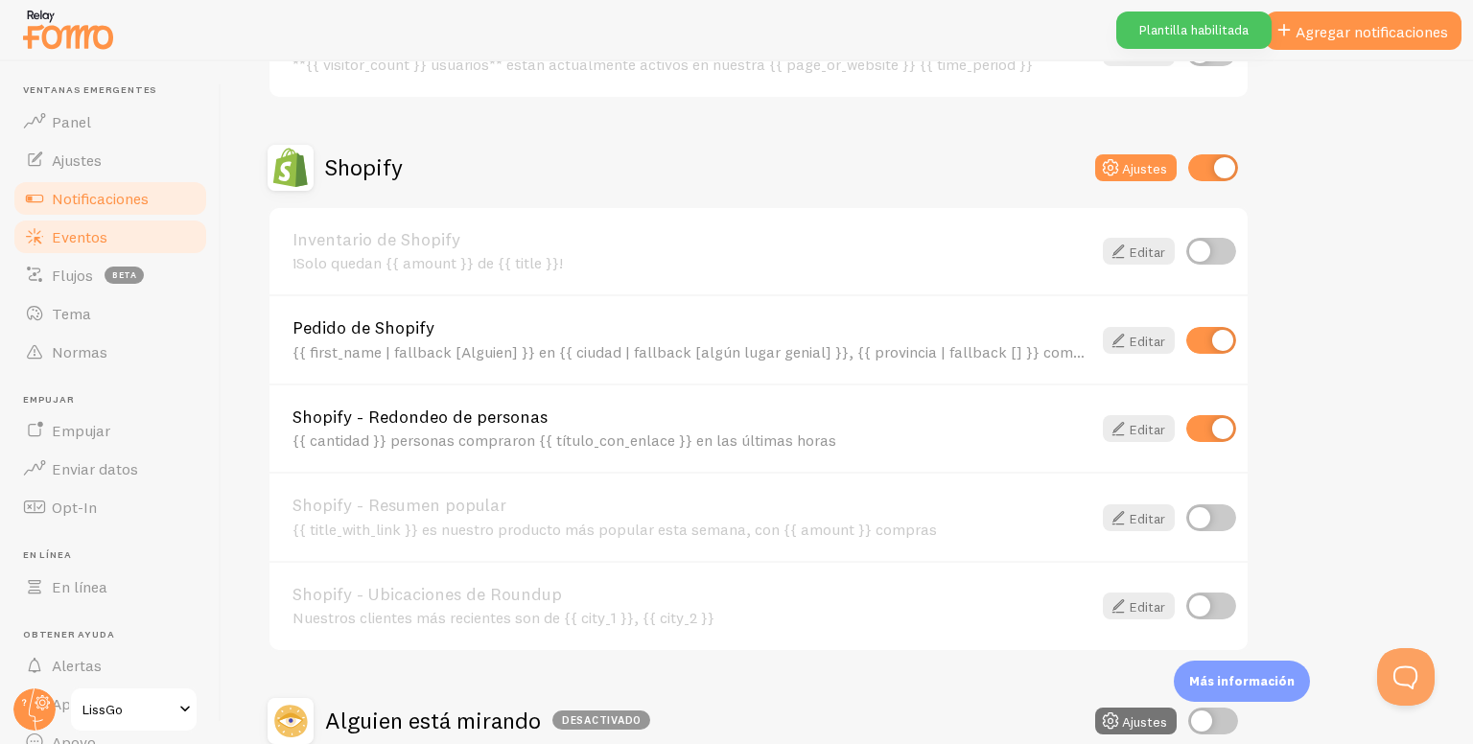
click at [54, 236] on font "Eventos" at bounding box center [80, 236] width 56 height 19
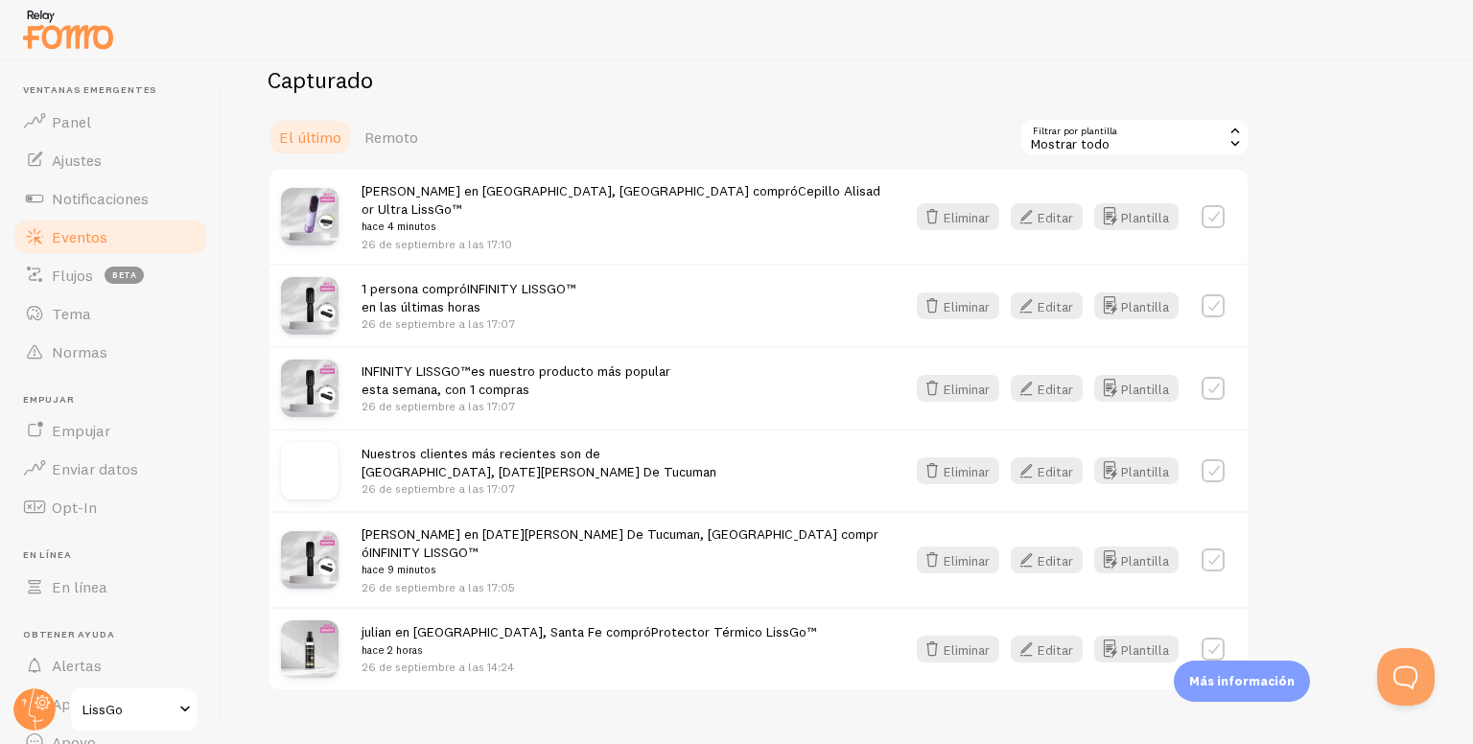
scroll to position [244, 0]
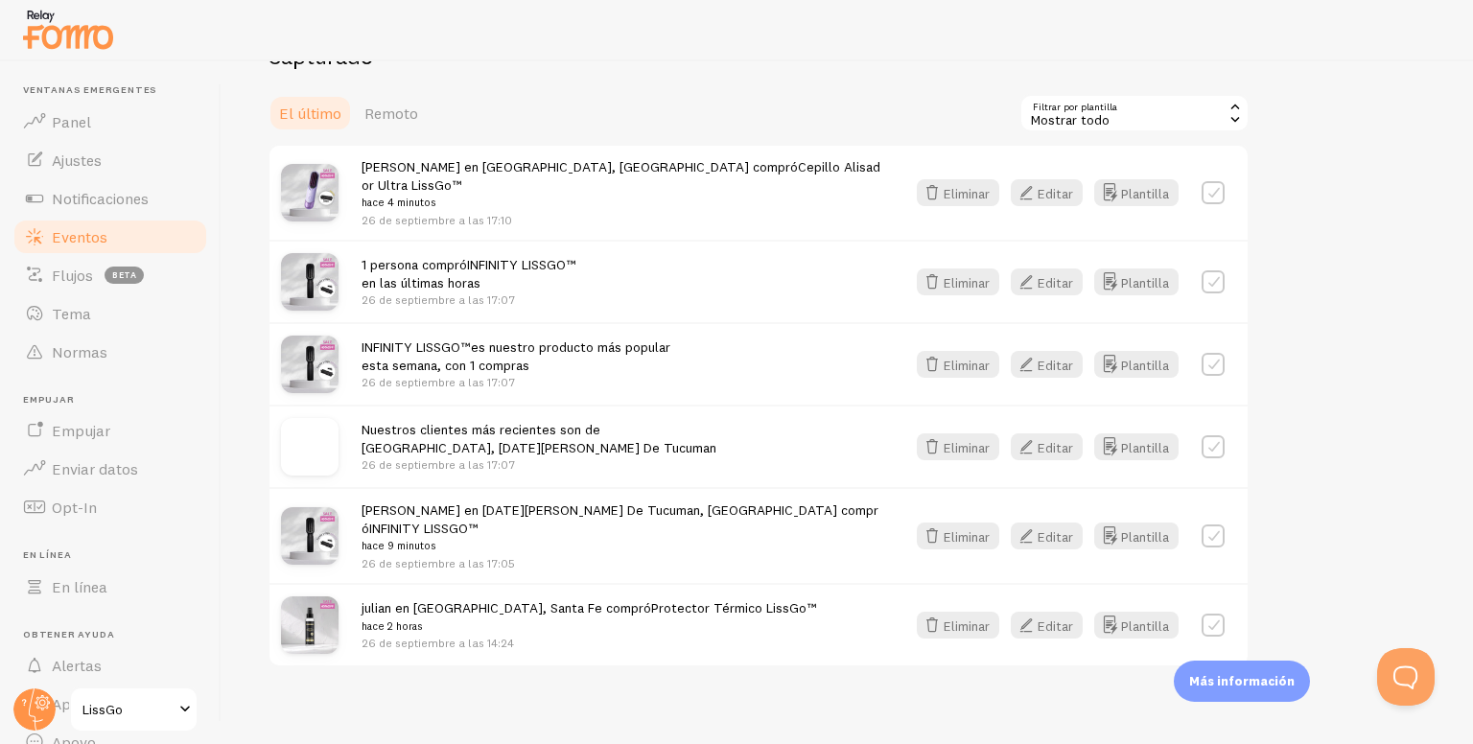
click at [420, 421] on font "Nuestros clientes más recientes son de" at bounding box center [481, 429] width 239 height 17
click at [470, 343] on font "INFINITY LISSGO™" at bounding box center [416, 347] width 109 height 17
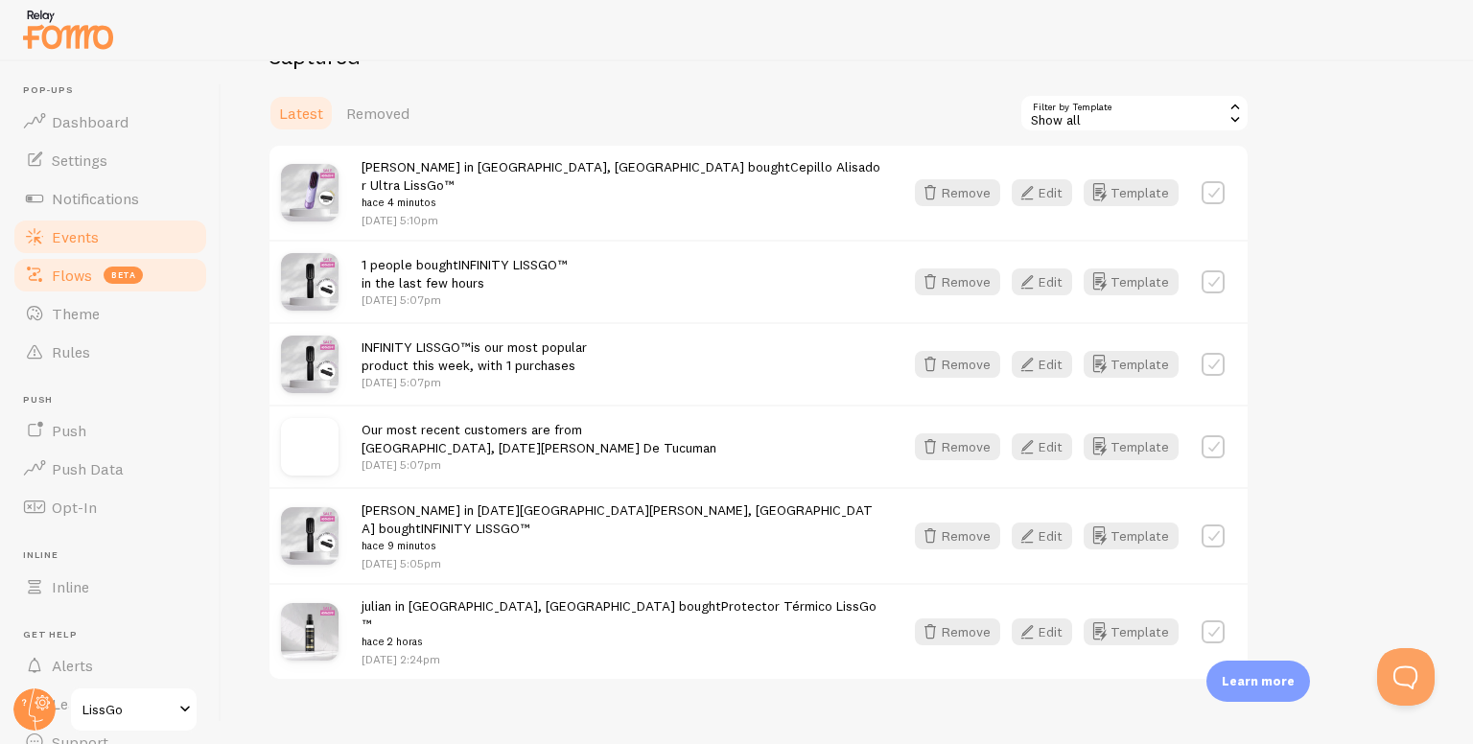
click at [74, 280] on span "Flows" at bounding box center [72, 275] width 40 height 19
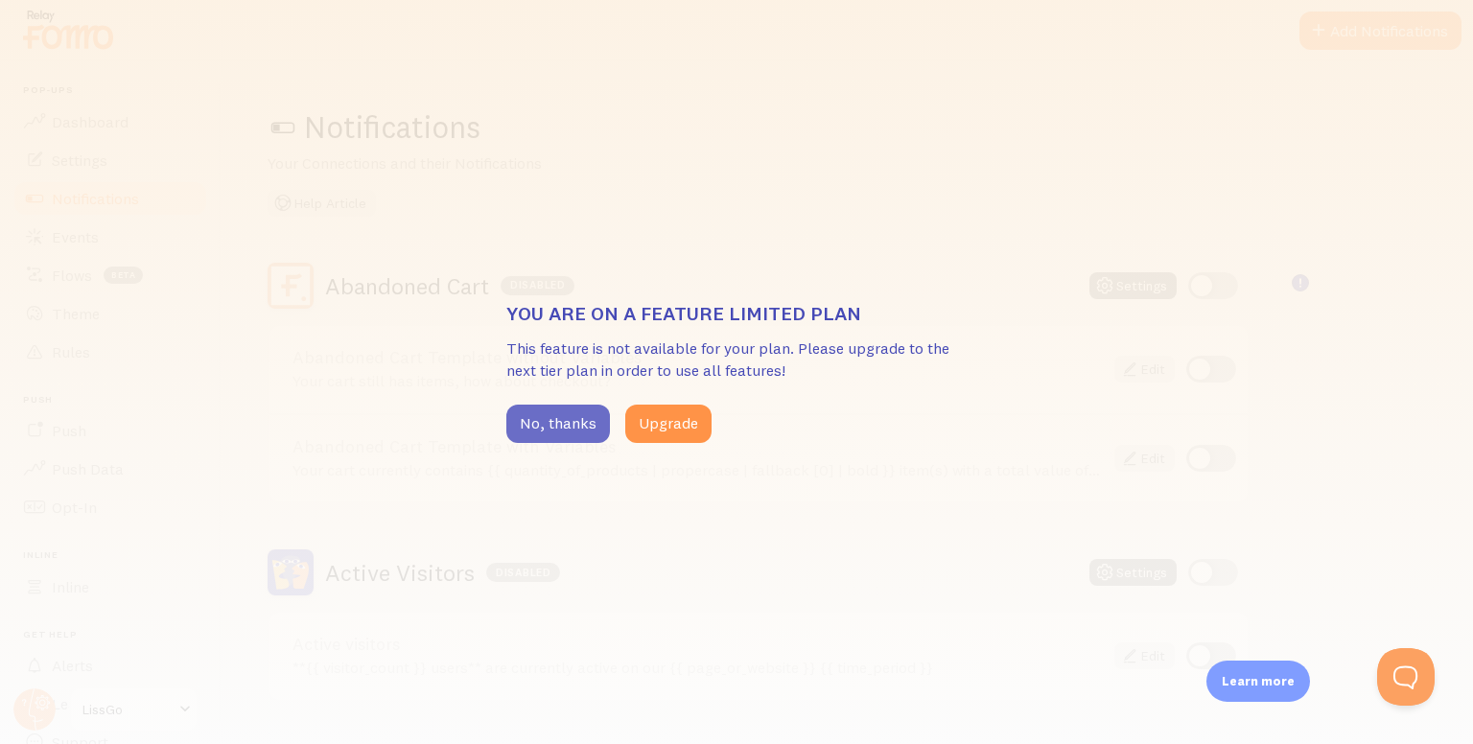
click at [550, 410] on button "No, thanks" at bounding box center [558, 424] width 104 height 38
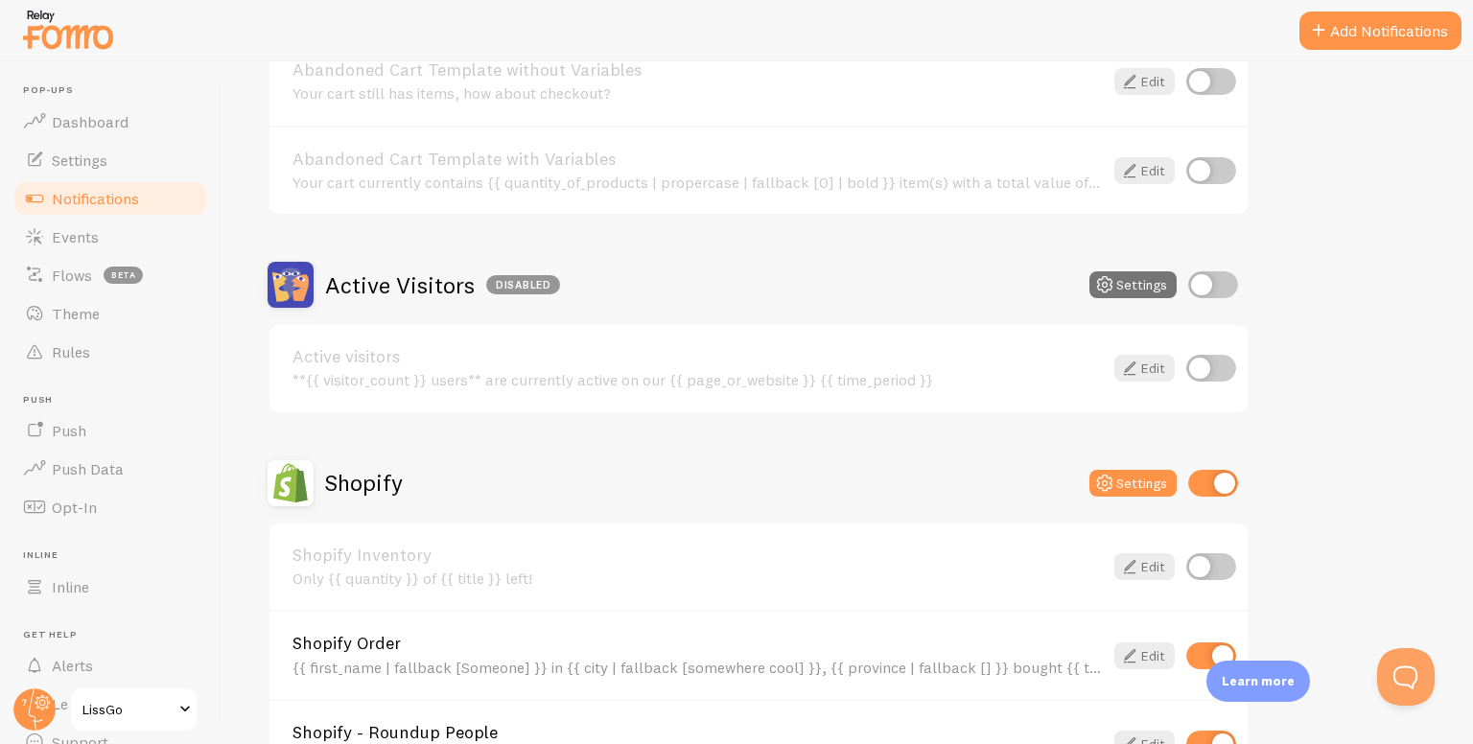
scroll to position [384, 0]
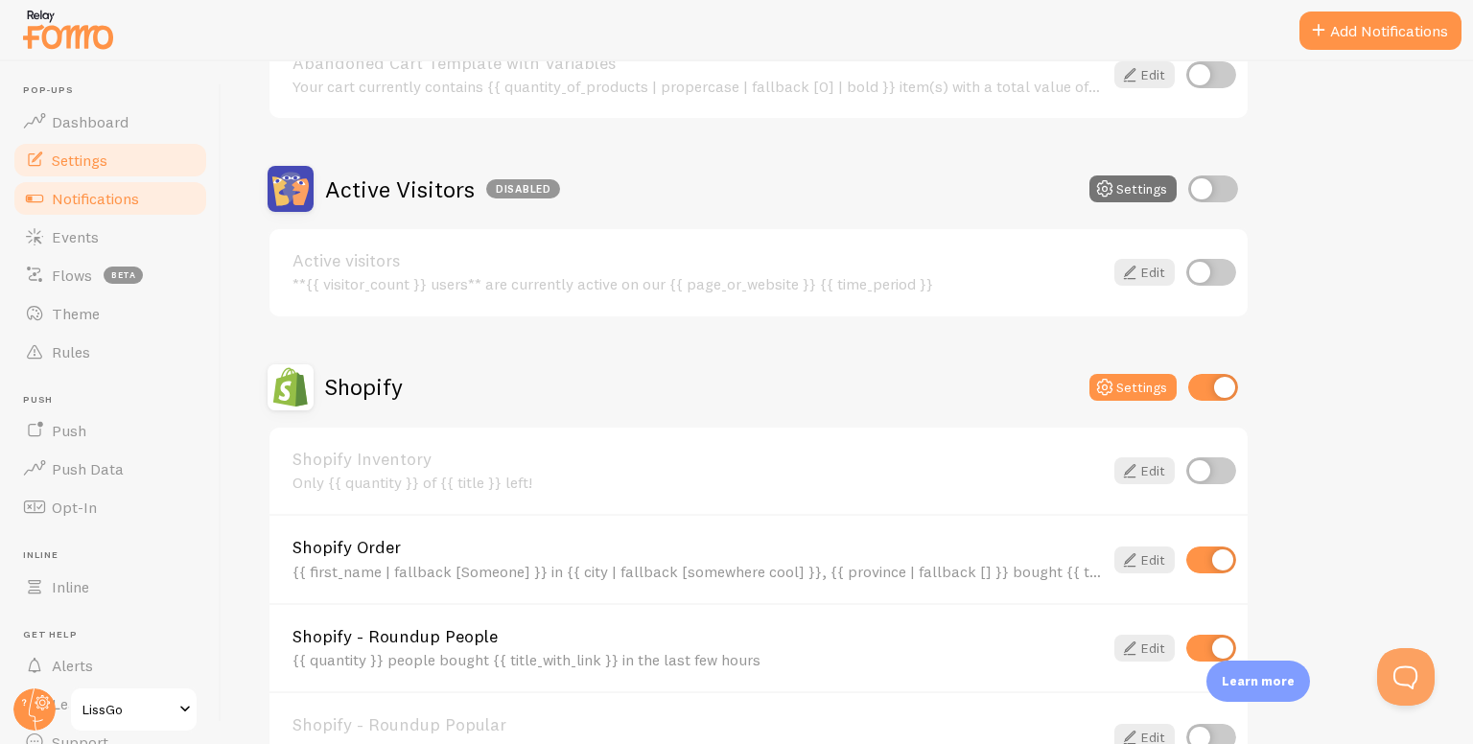
click at [111, 168] on link "Settings" at bounding box center [111, 160] width 198 height 38
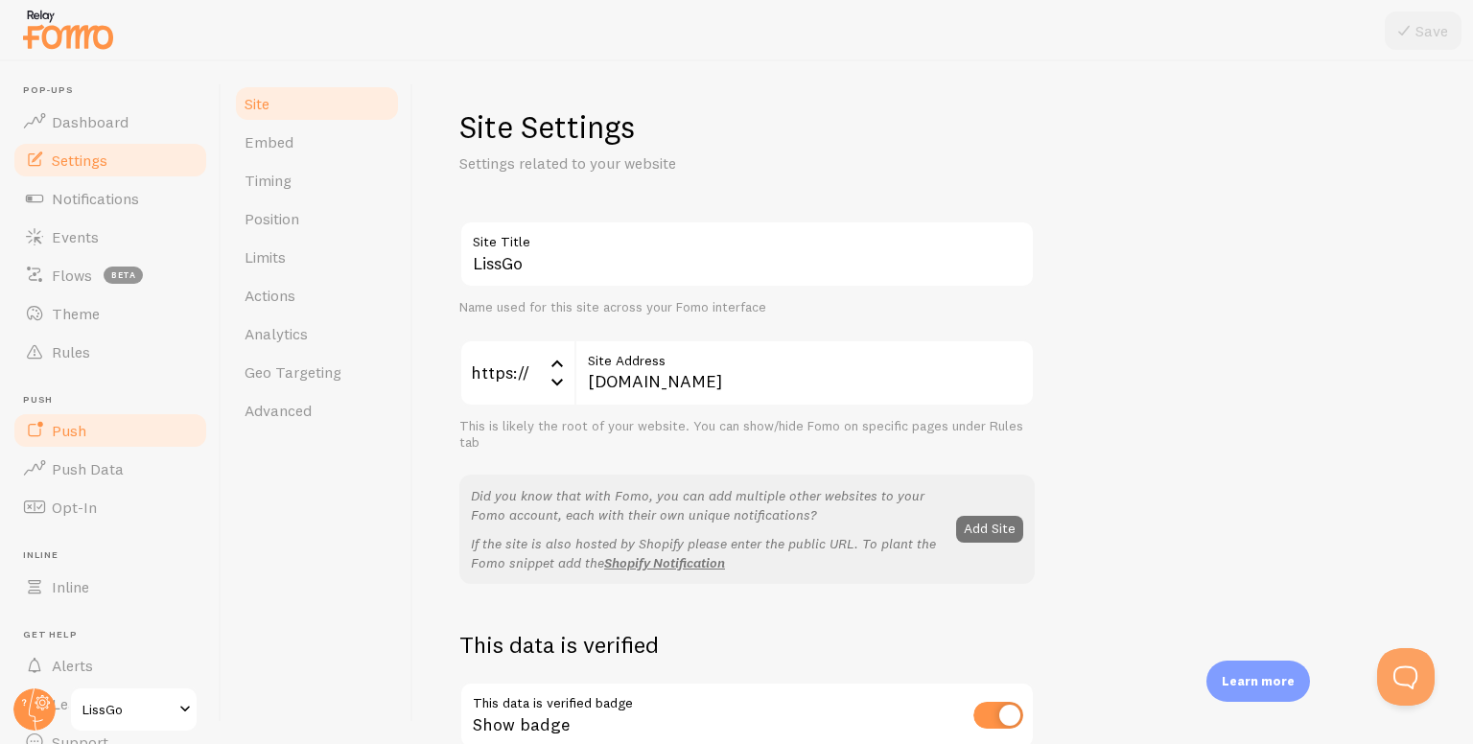
click at [67, 432] on span "Push" at bounding box center [69, 430] width 35 height 19
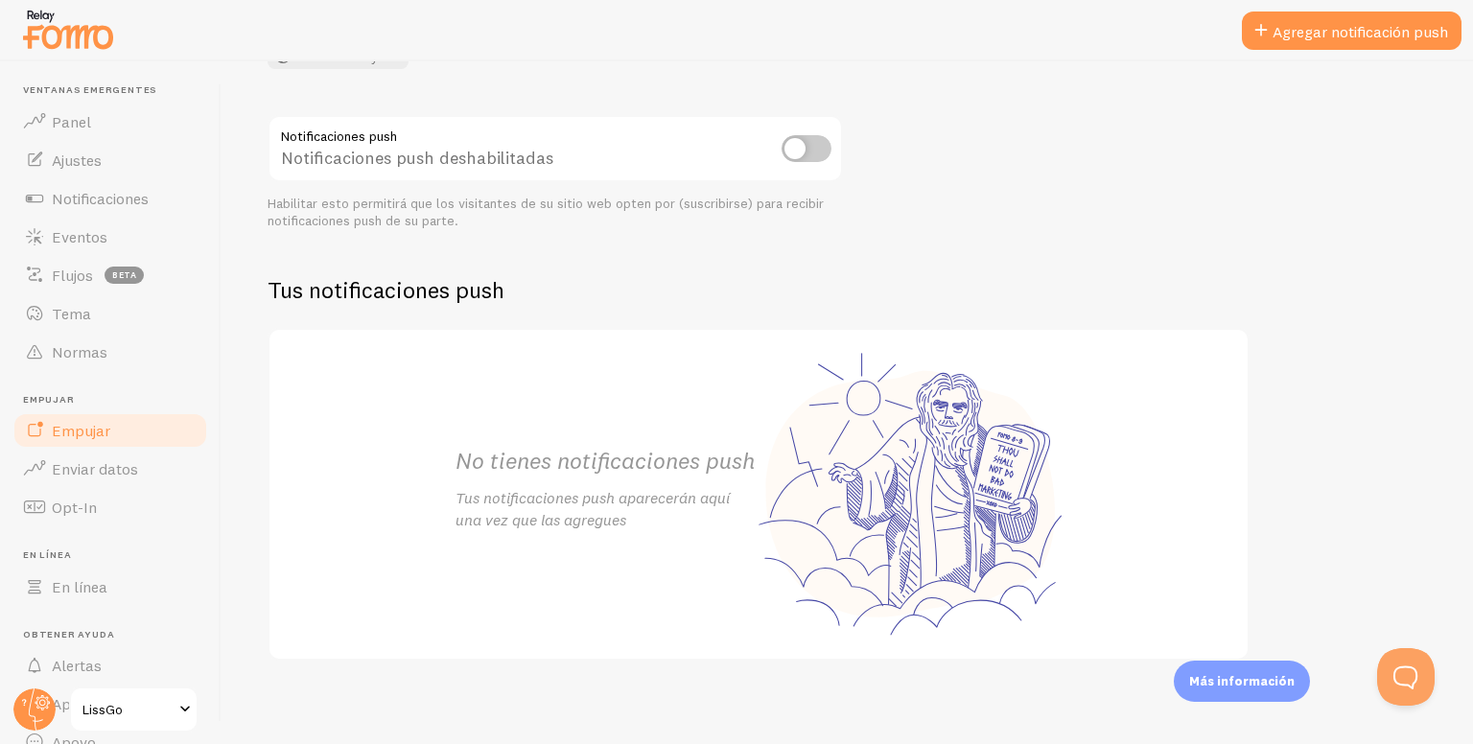
scroll to position [199, 0]
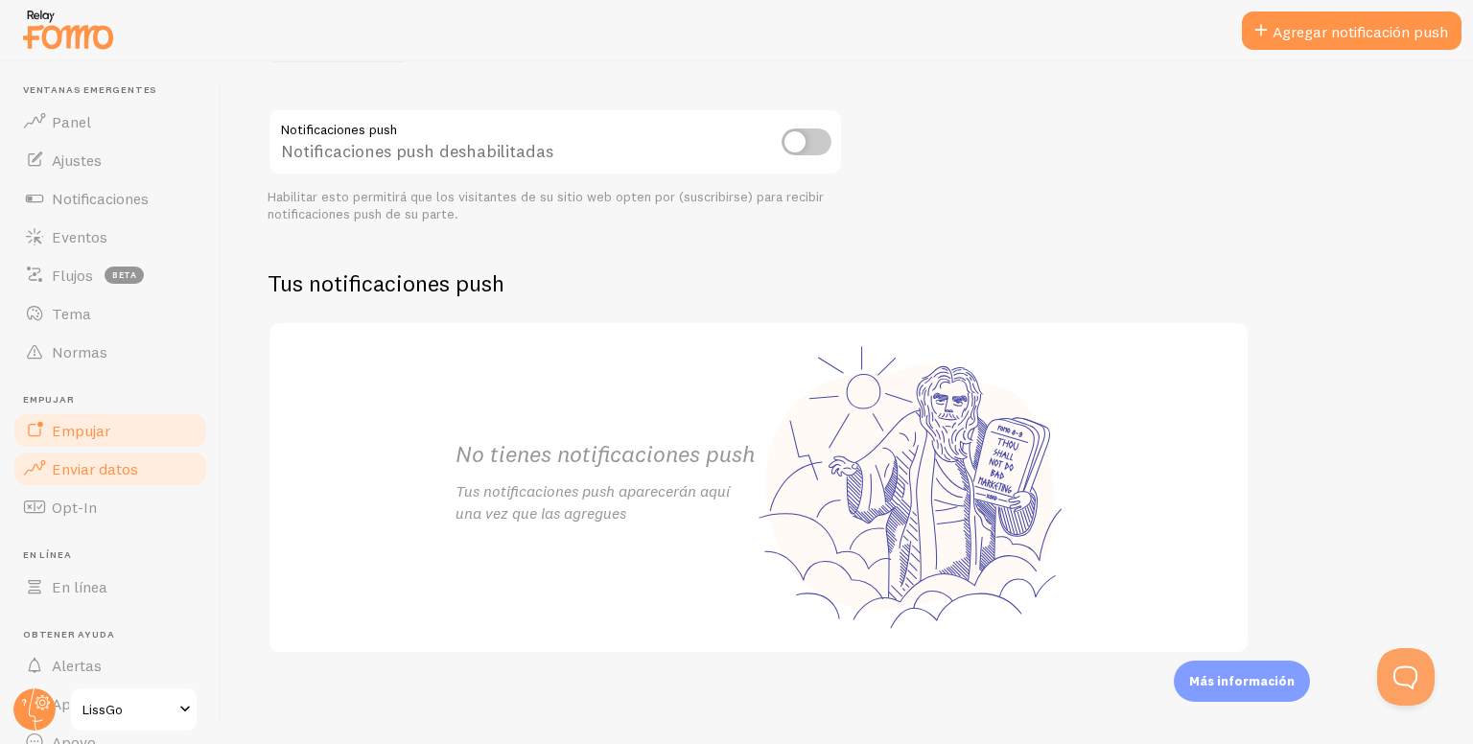
click at [122, 477] on font "Enviar datos" at bounding box center [95, 468] width 86 height 19
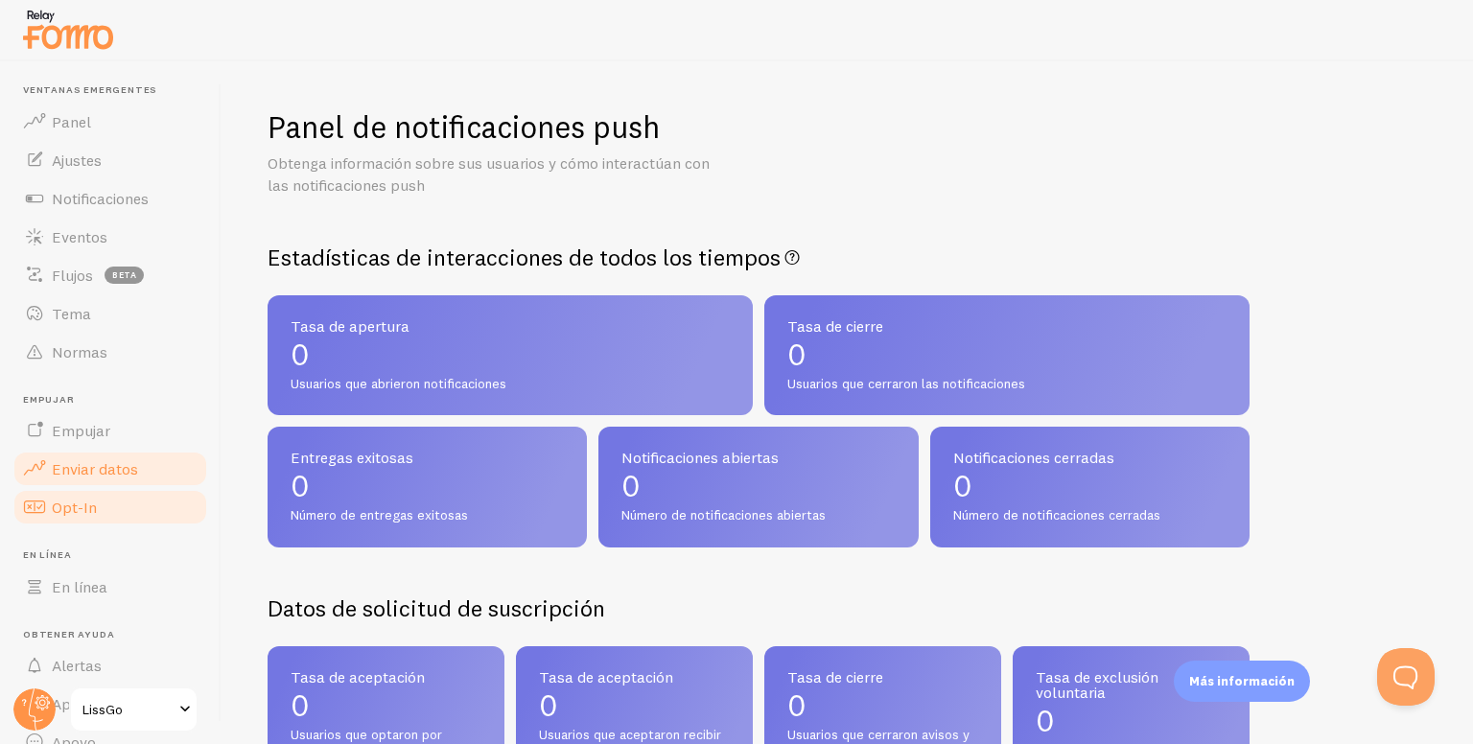
click at [72, 520] on link "Opt-In" at bounding box center [111, 507] width 198 height 38
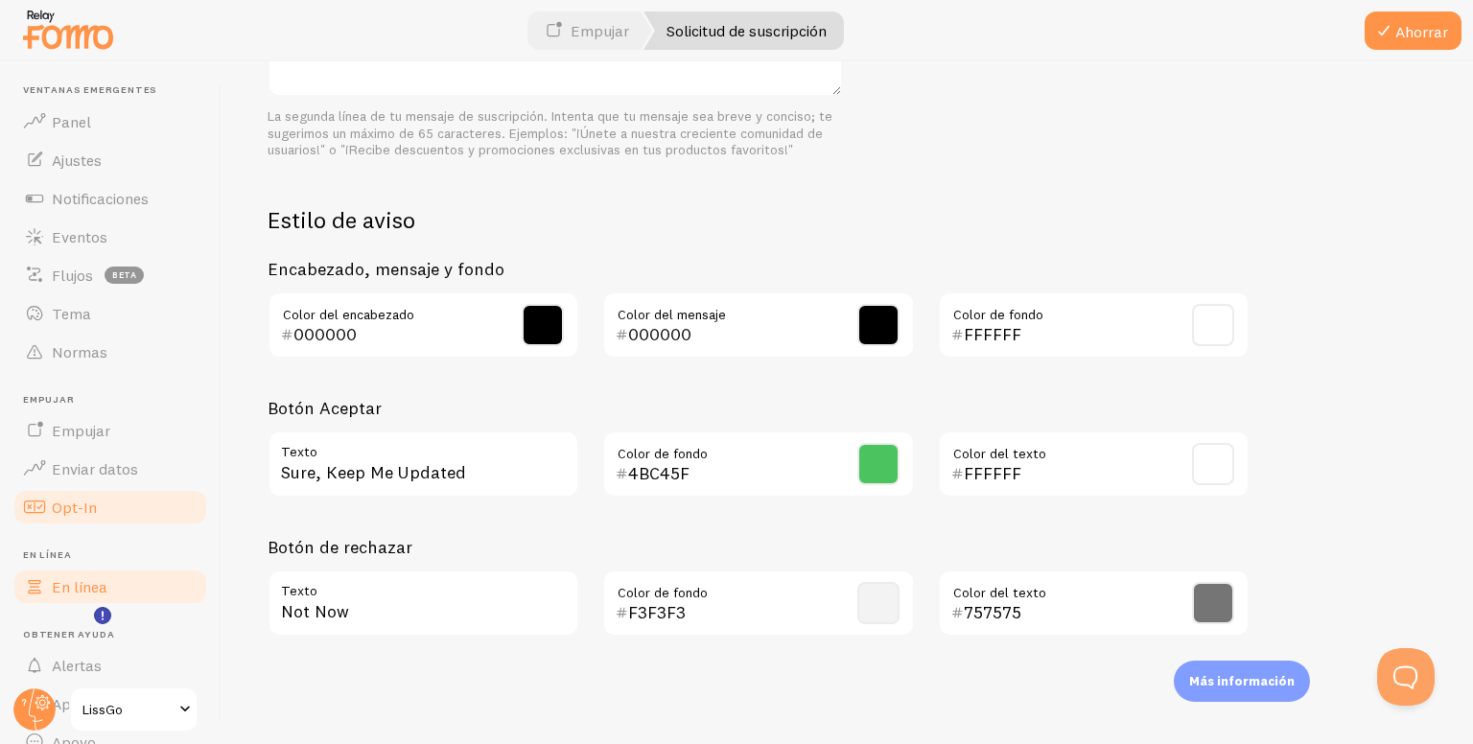
scroll to position [86, 0]
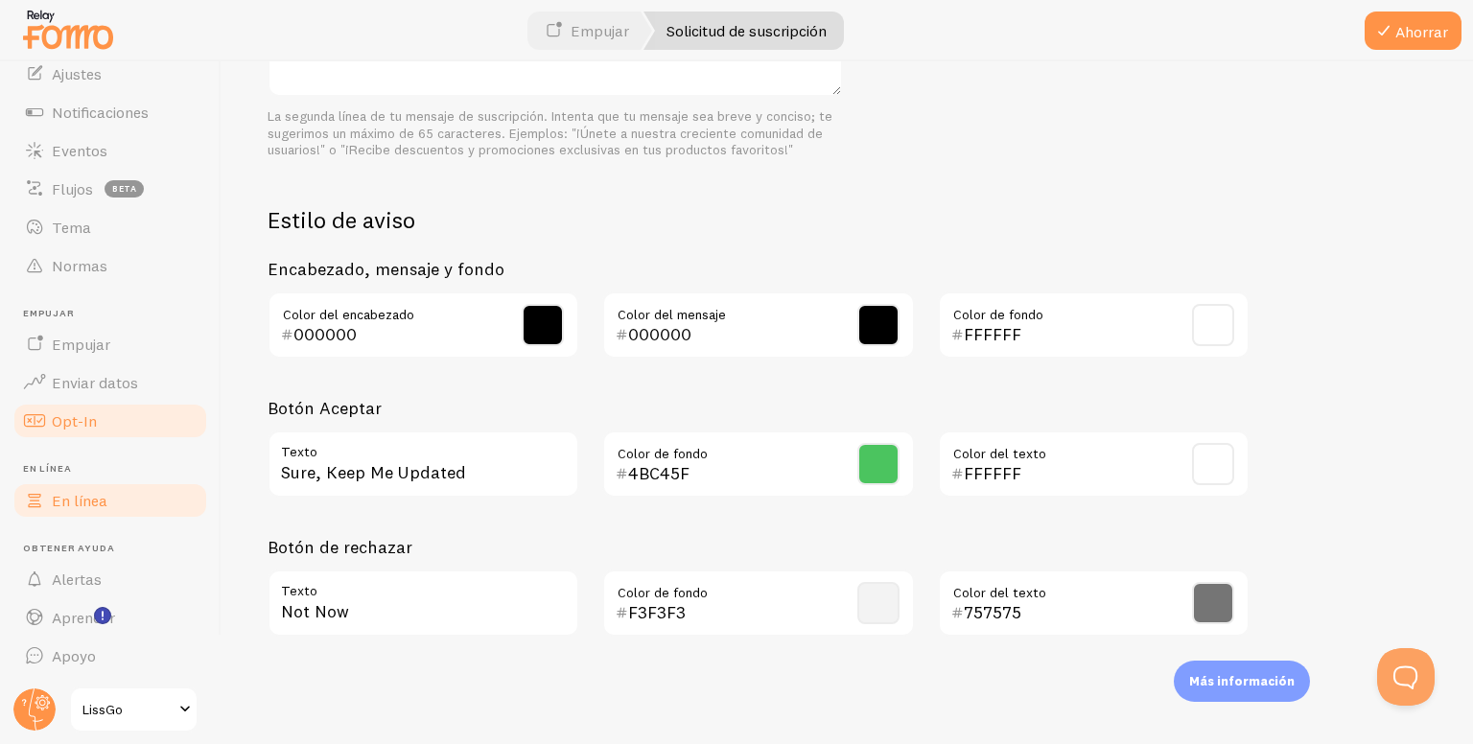
click at [61, 500] on font "En línea" at bounding box center [80, 500] width 56 height 19
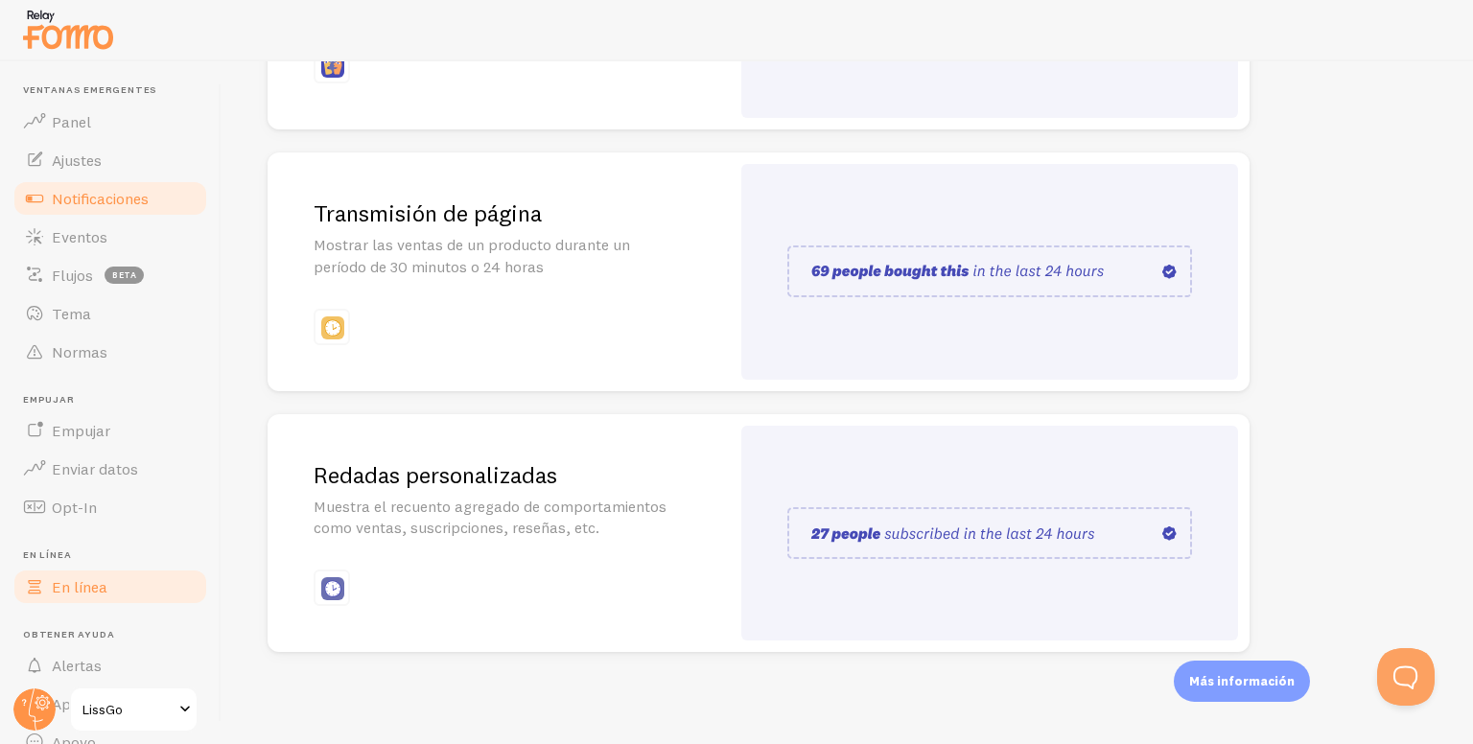
click at [71, 179] on link "Notificaciones" at bounding box center [111, 198] width 198 height 38
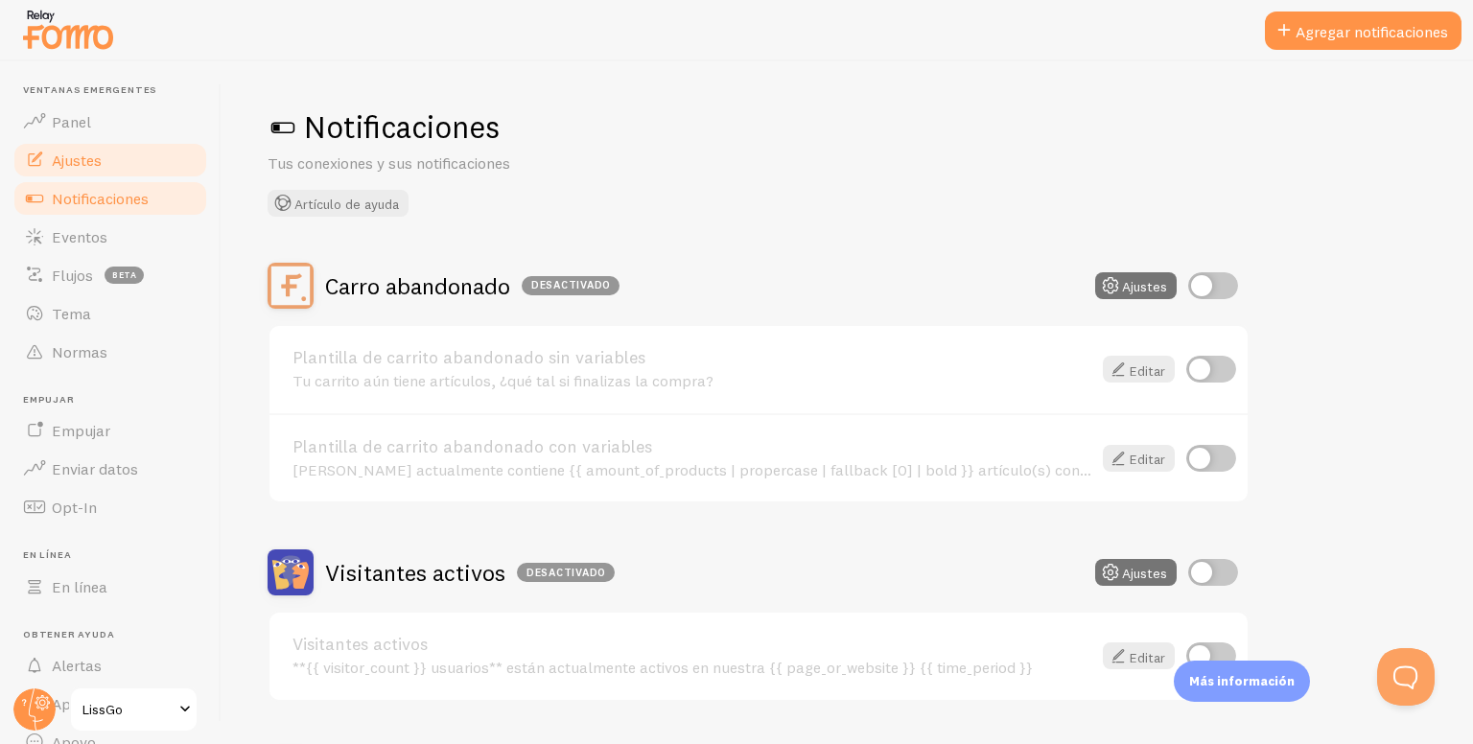
click at [42, 160] on span at bounding box center [34, 160] width 23 height 23
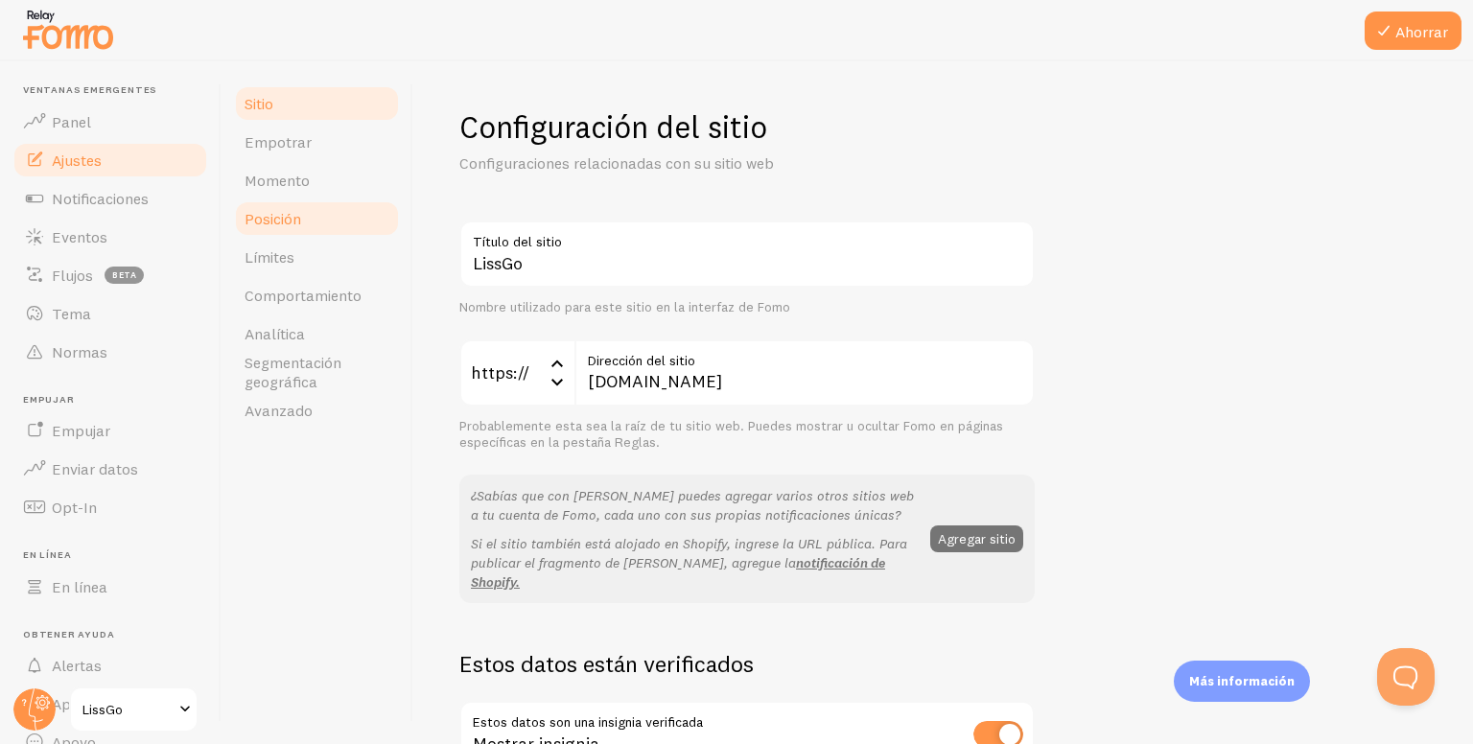
scroll to position [384, 0]
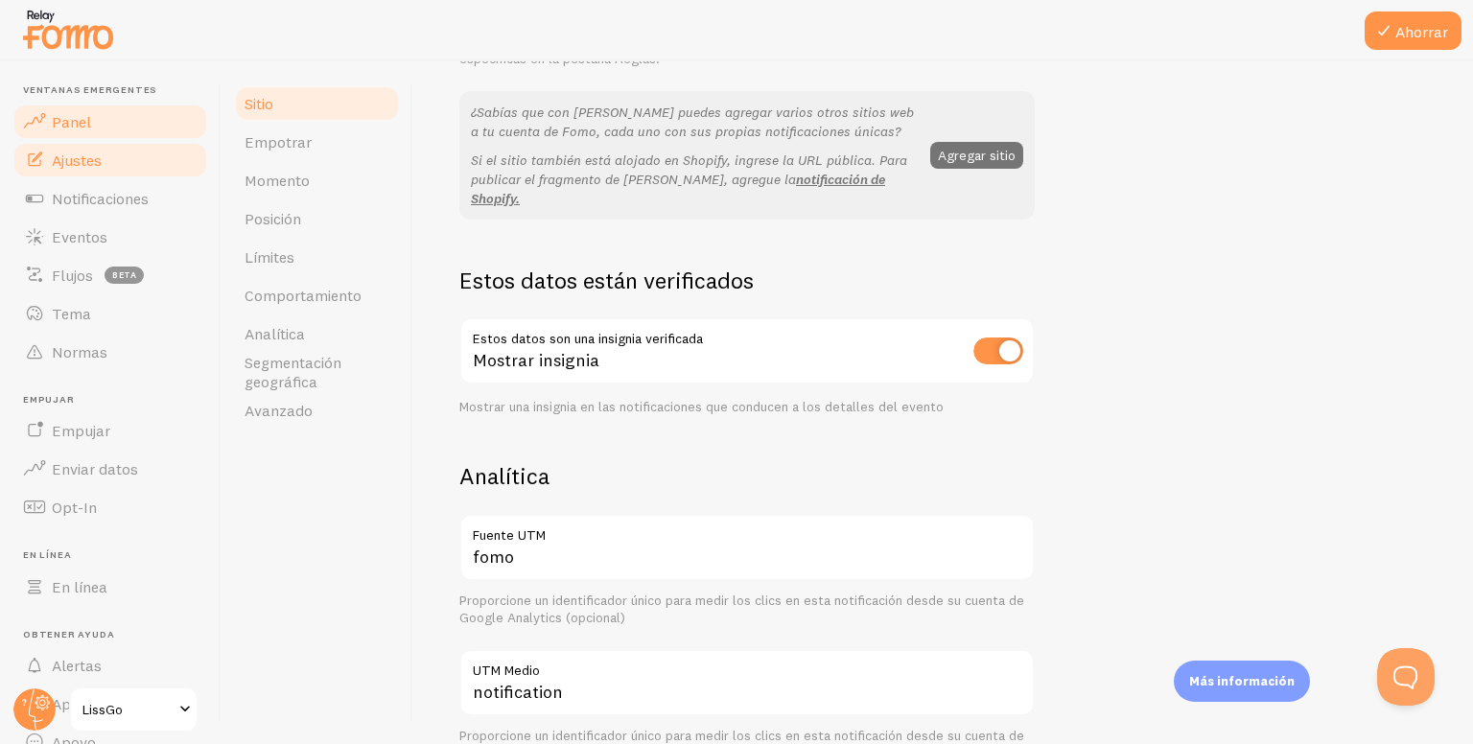
click at [63, 112] on font "Panel" at bounding box center [71, 121] width 39 height 19
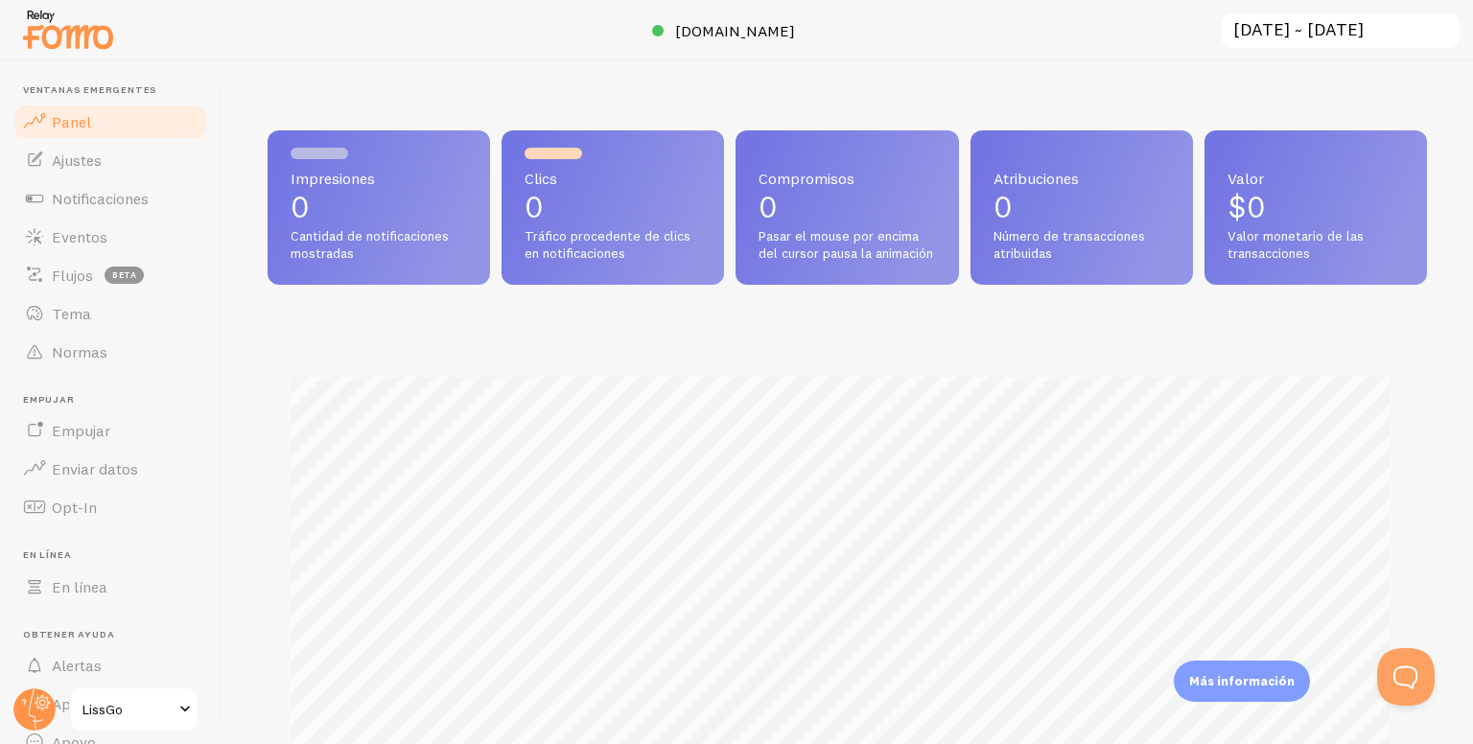
click at [82, 124] on font "Panel" at bounding box center [71, 121] width 39 height 19
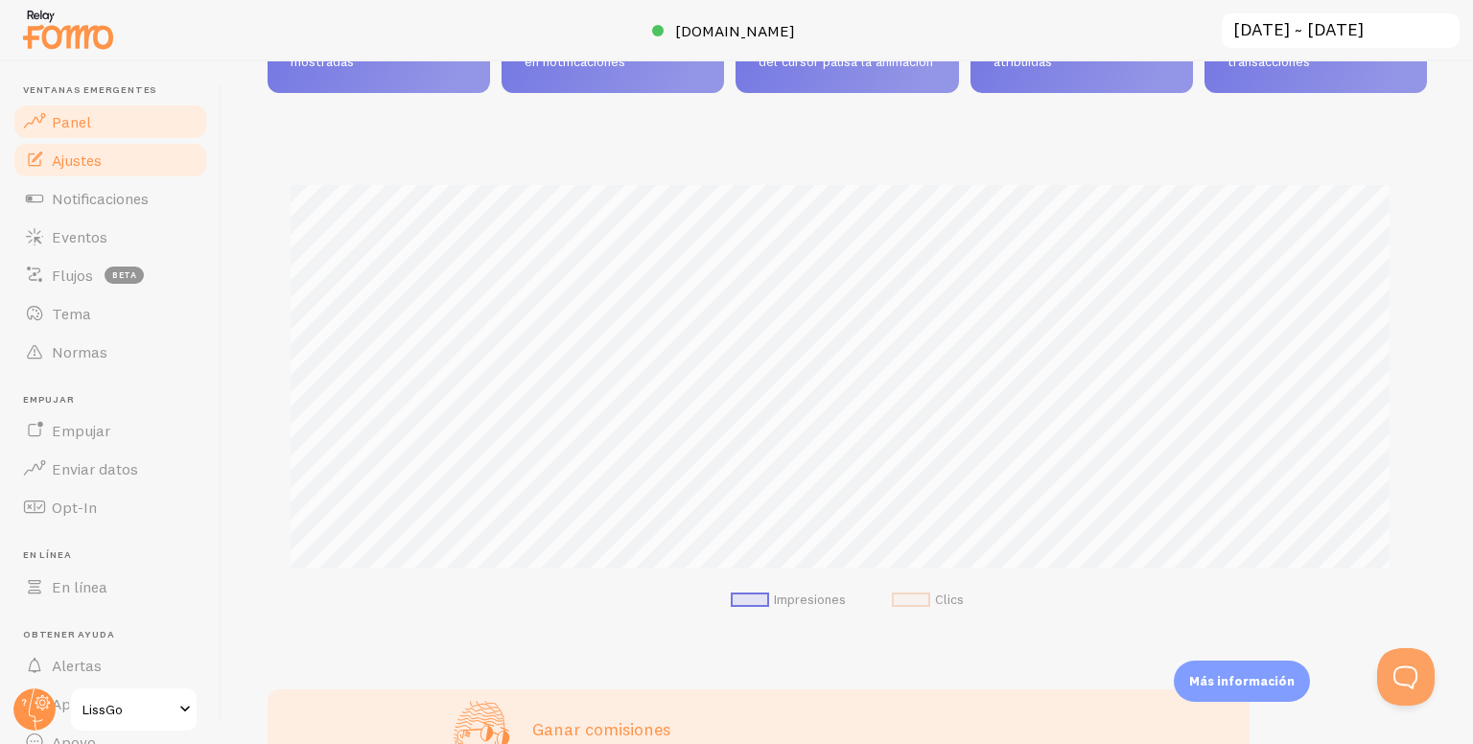
click at [60, 168] on link "Ajustes" at bounding box center [111, 160] width 198 height 38
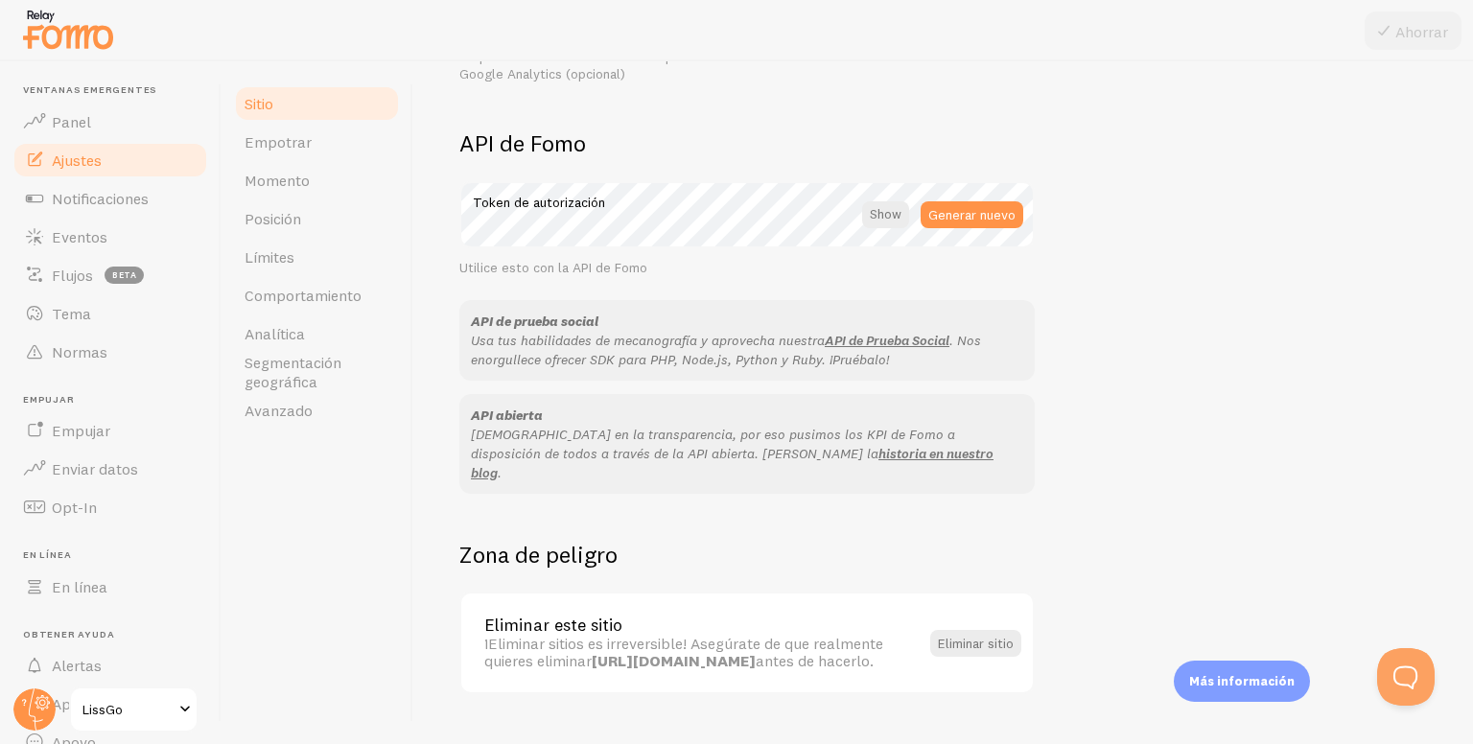
scroll to position [1064, 0]
click at [257, 133] on font "Empotrar" at bounding box center [278, 141] width 67 height 19
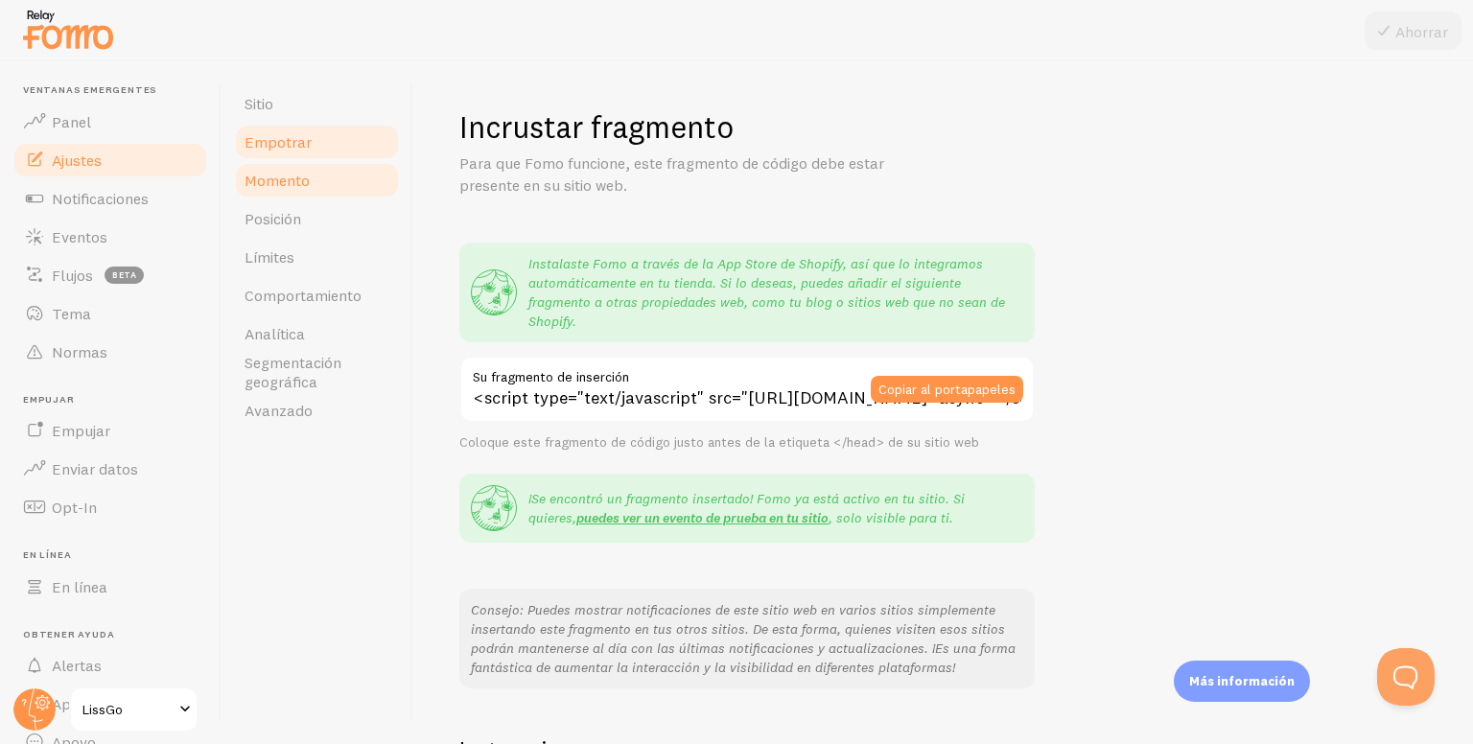
click at [299, 193] on link "Momento" at bounding box center [317, 180] width 168 height 38
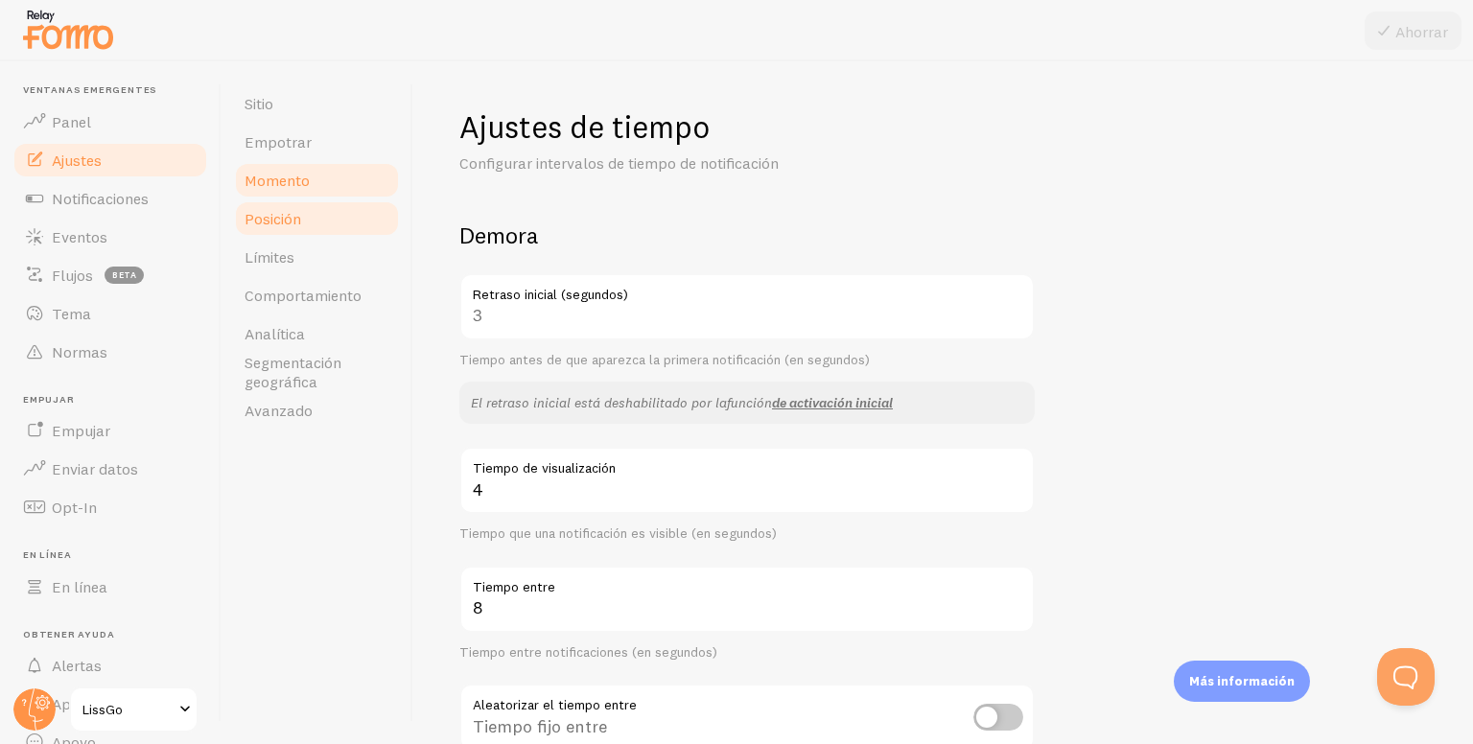
click at [299, 226] on font "Posición" at bounding box center [273, 218] width 57 height 19
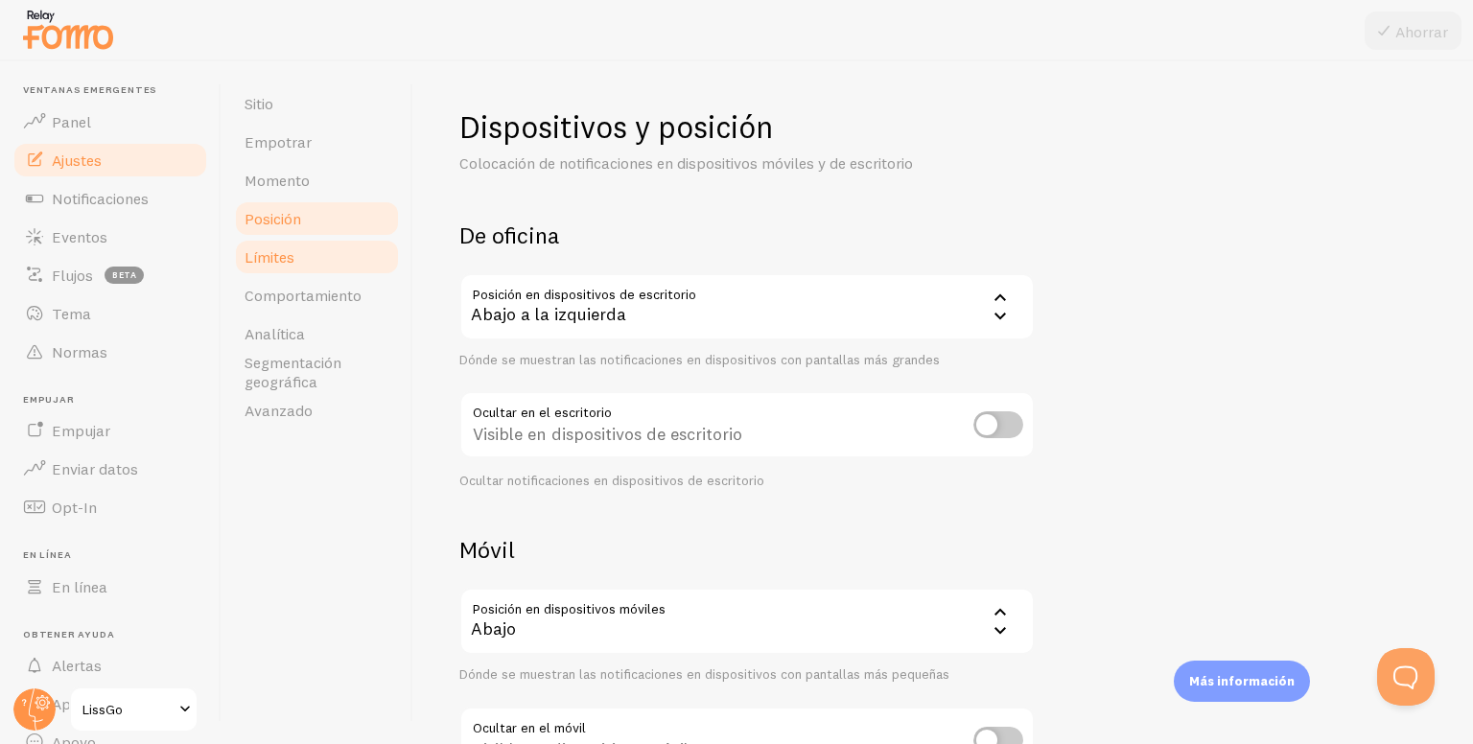
click at [281, 272] on link "Límites" at bounding box center [317, 257] width 168 height 38
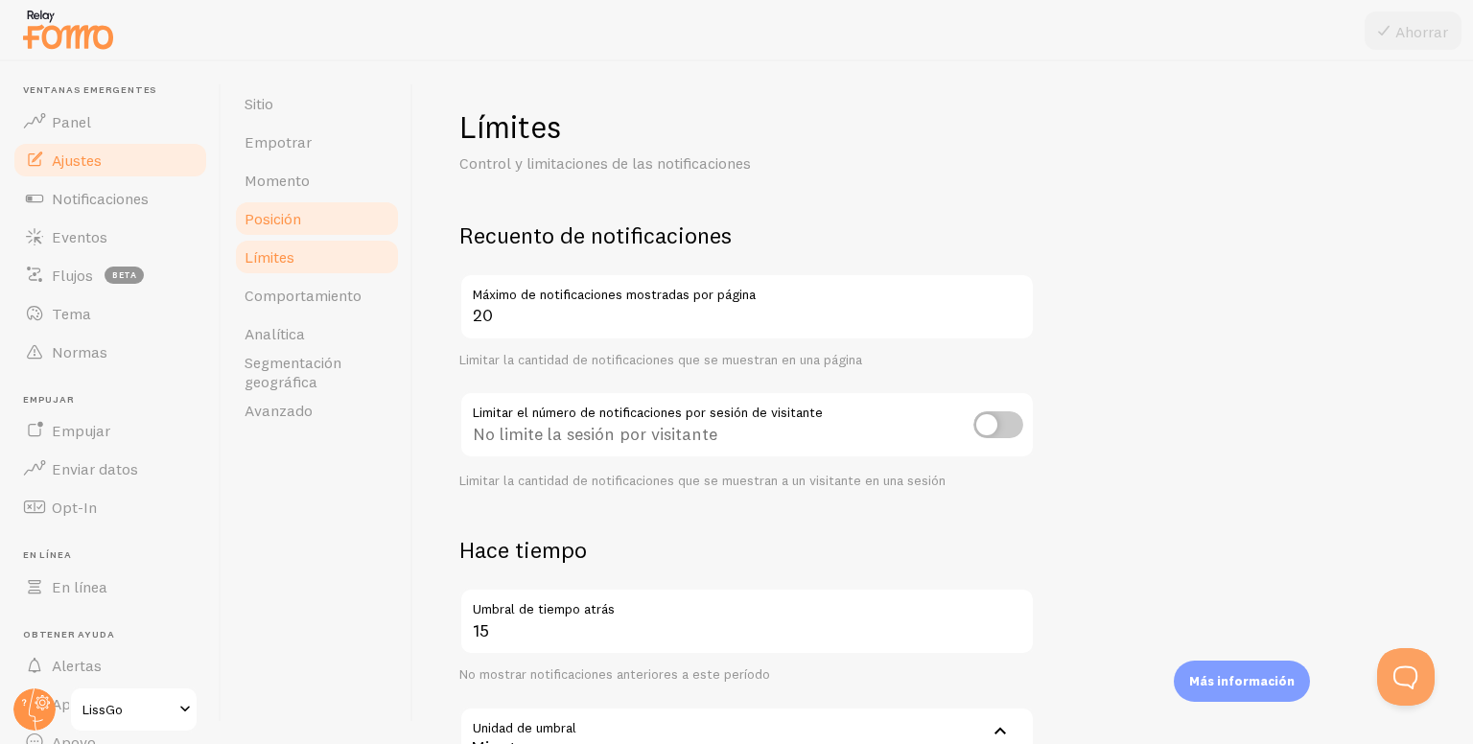
click at [299, 200] on link "Posición" at bounding box center [317, 218] width 168 height 38
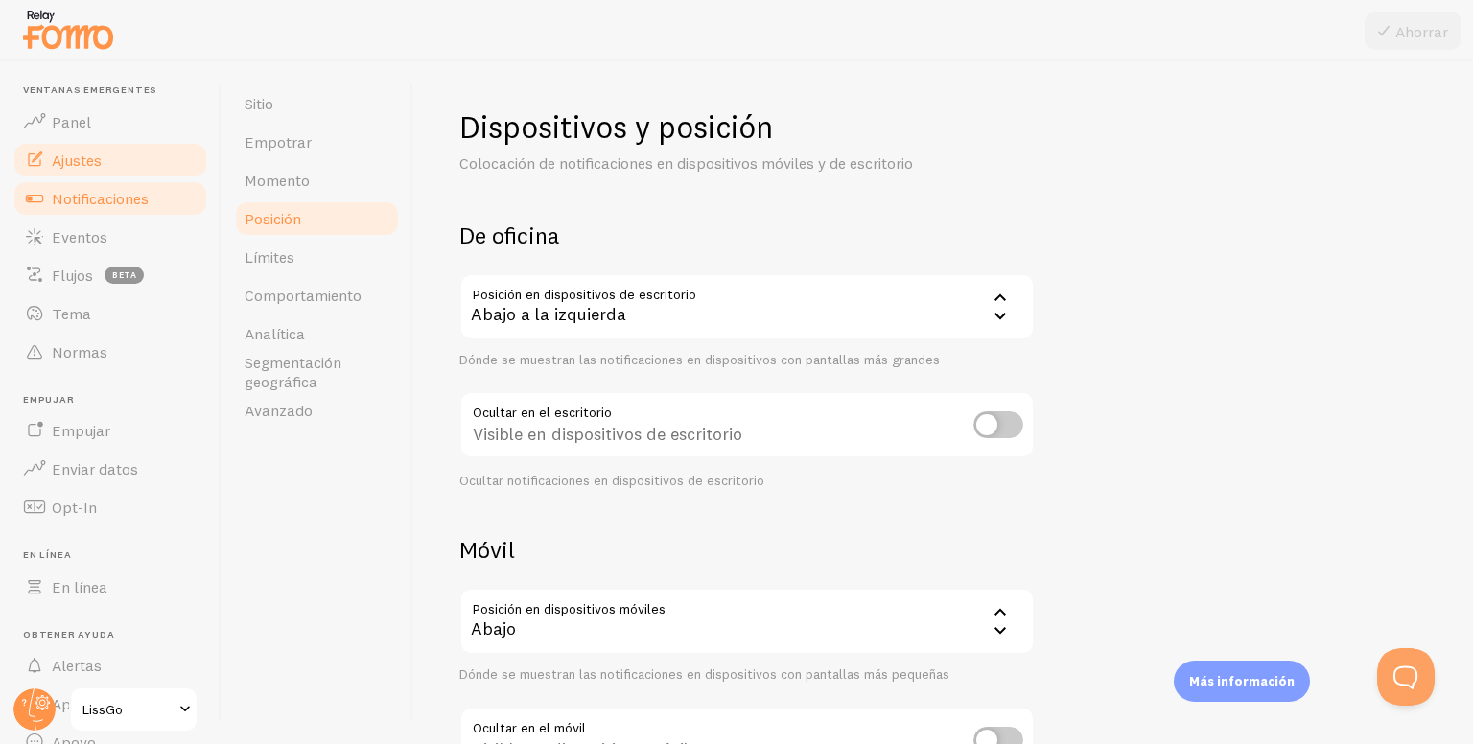
click at [114, 202] on font "Notificaciones" at bounding box center [100, 198] width 97 height 19
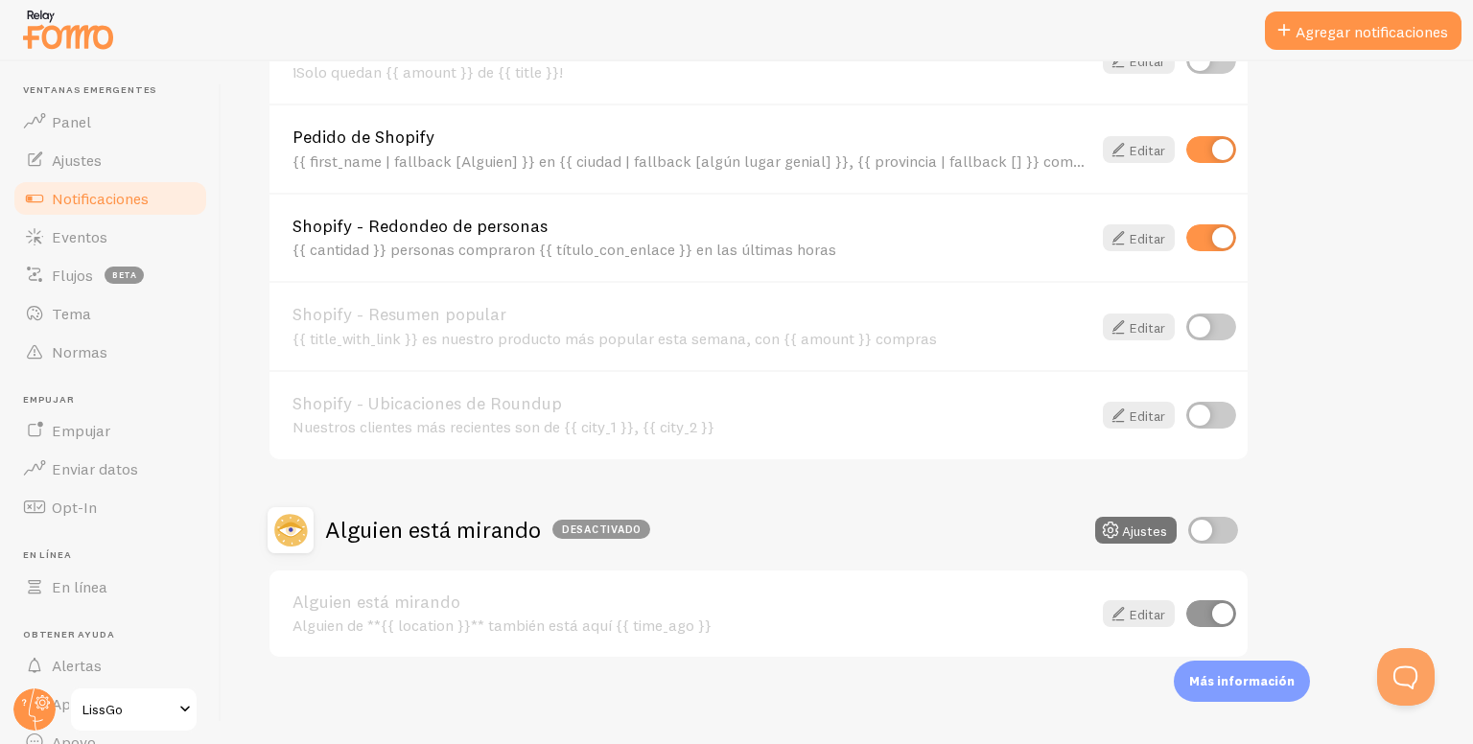
scroll to position [795, 0]
click at [54, 228] on font "Eventos" at bounding box center [80, 236] width 56 height 19
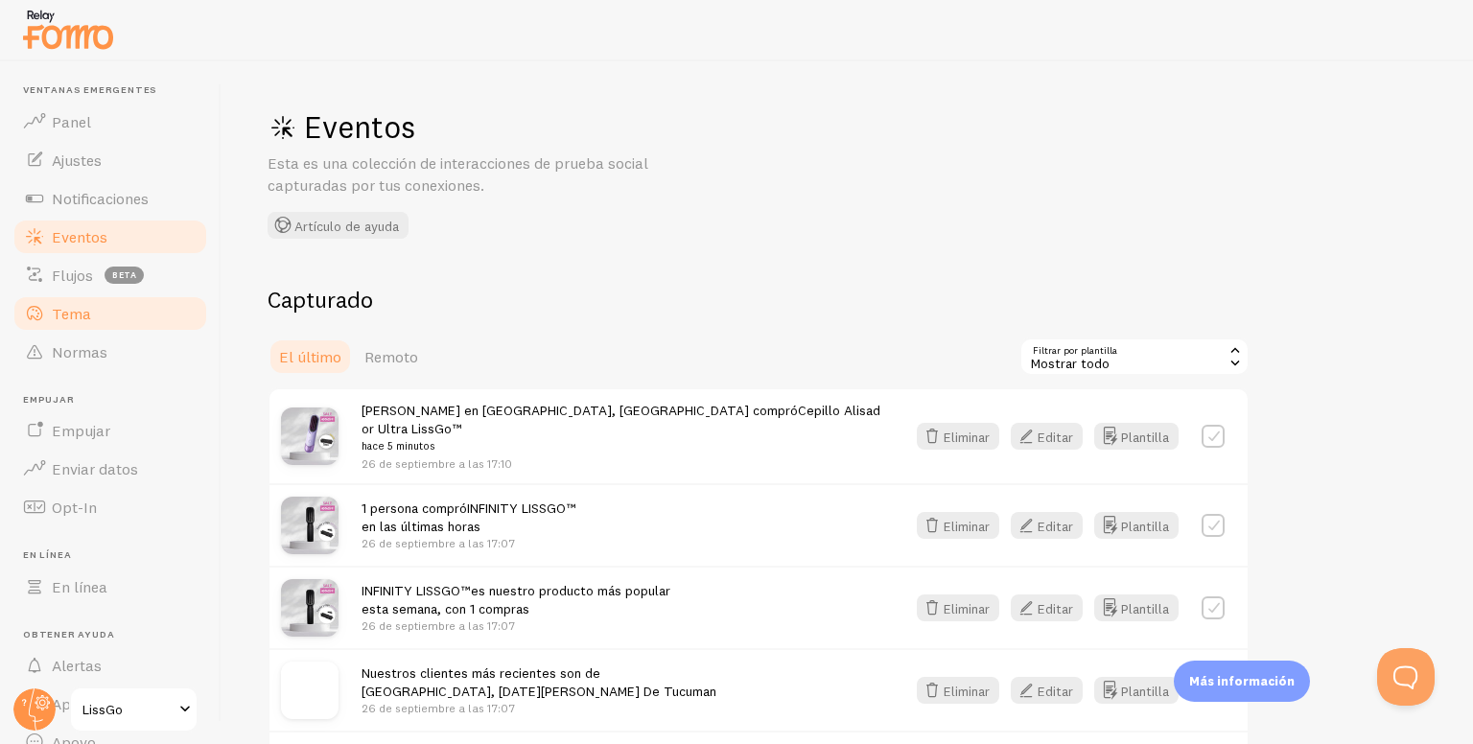
click at [55, 316] on font "Tema" at bounding box center [71, 313] width 39 height 19
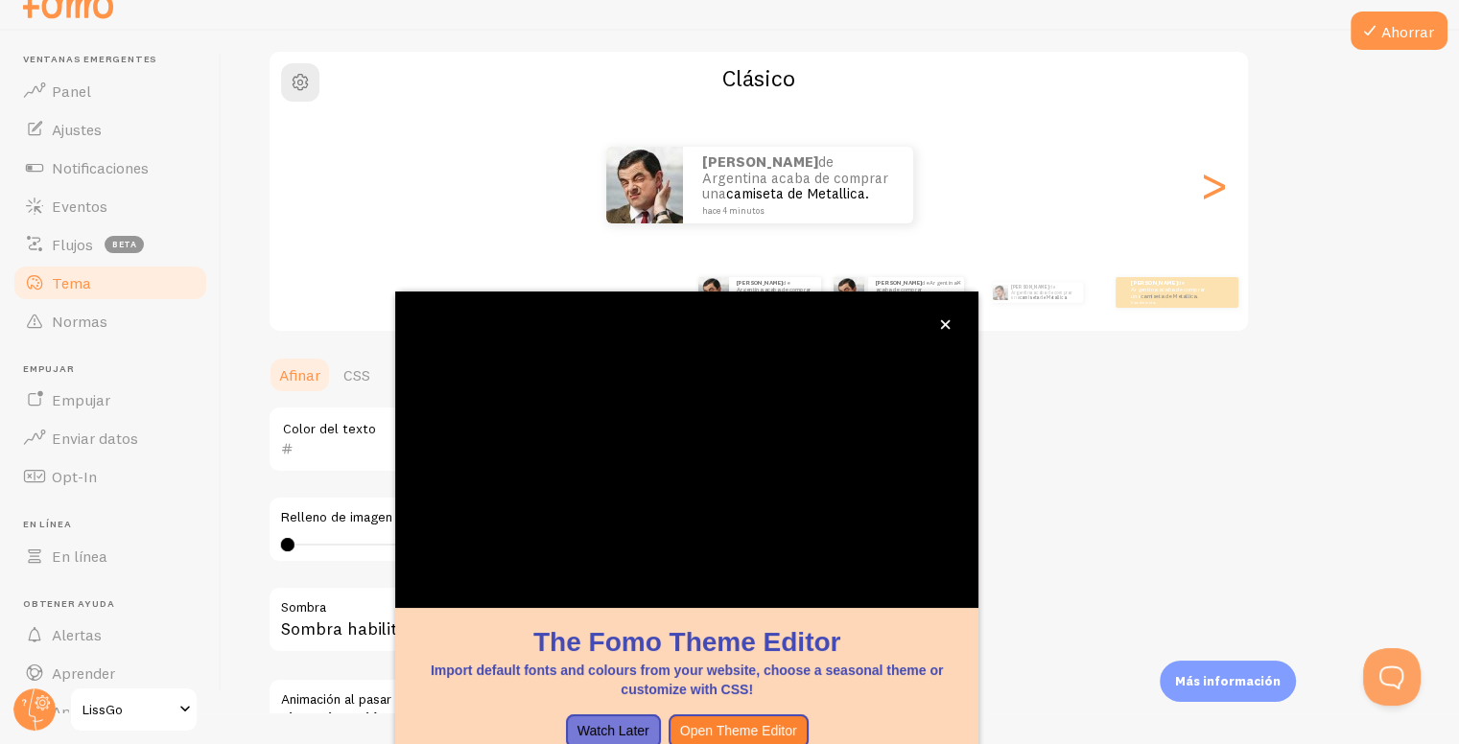
scroll to position [142, 0]
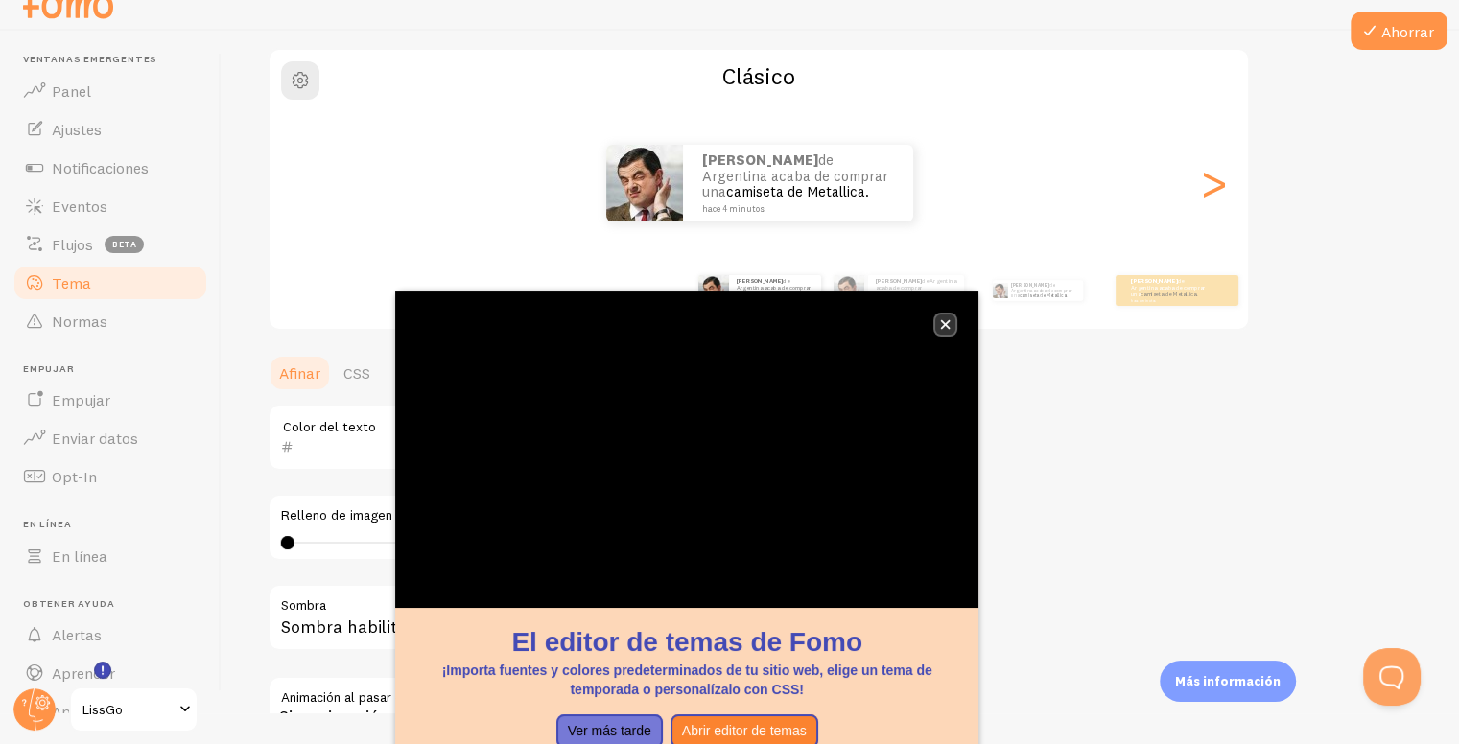
click at [944, 330] on button "cerca," at bounding box center [945, 325] width 20 height 20
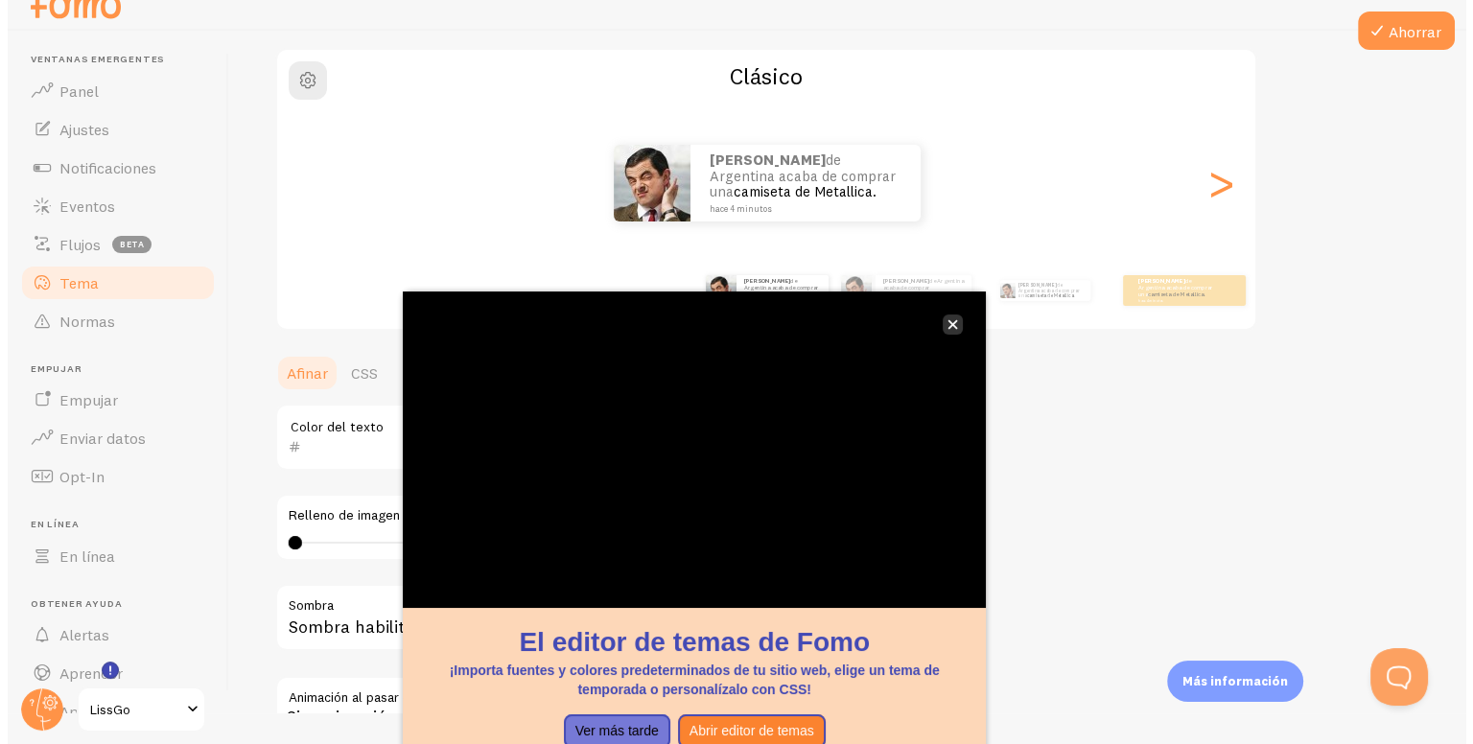
scroll to position [0, 0]
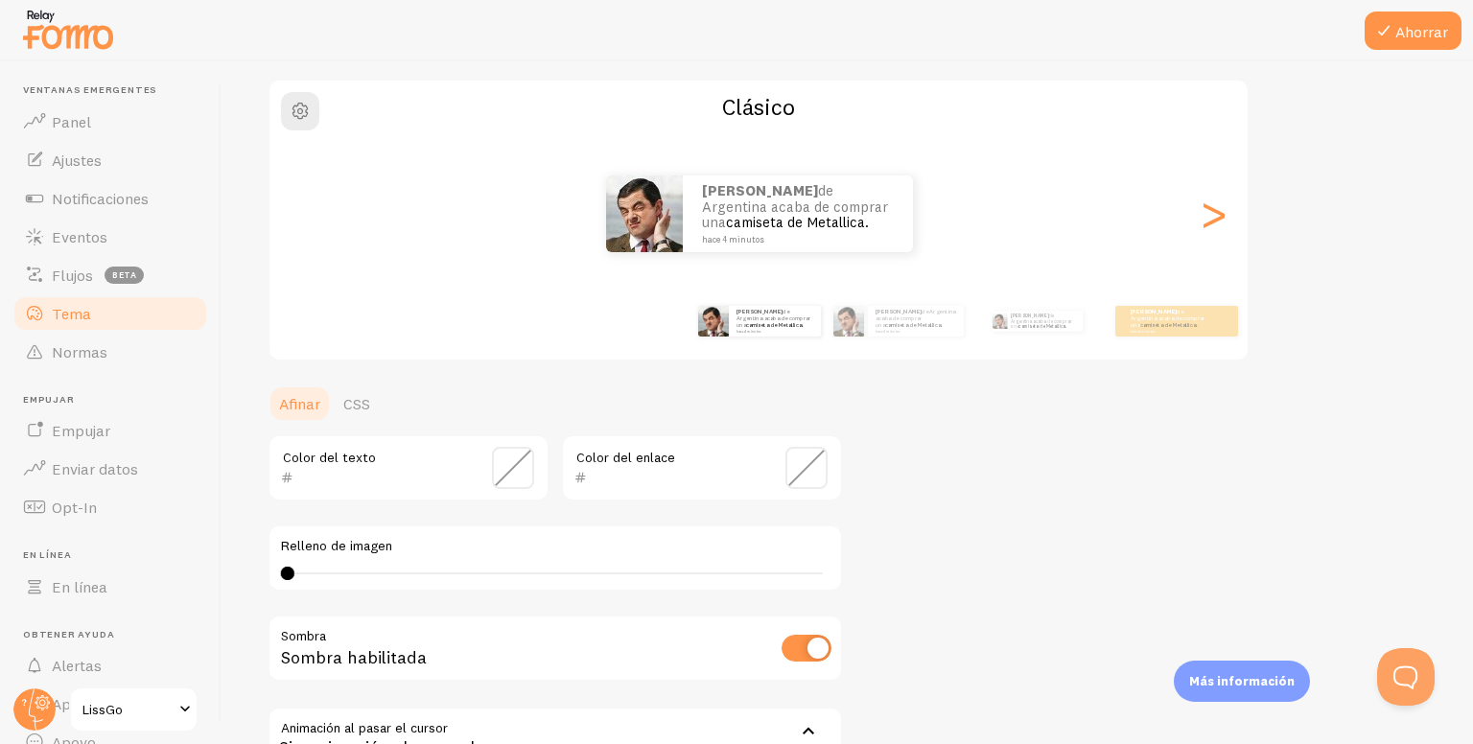
click at [799, 457] on span at bounding box center [806, 468] width 42 height 42
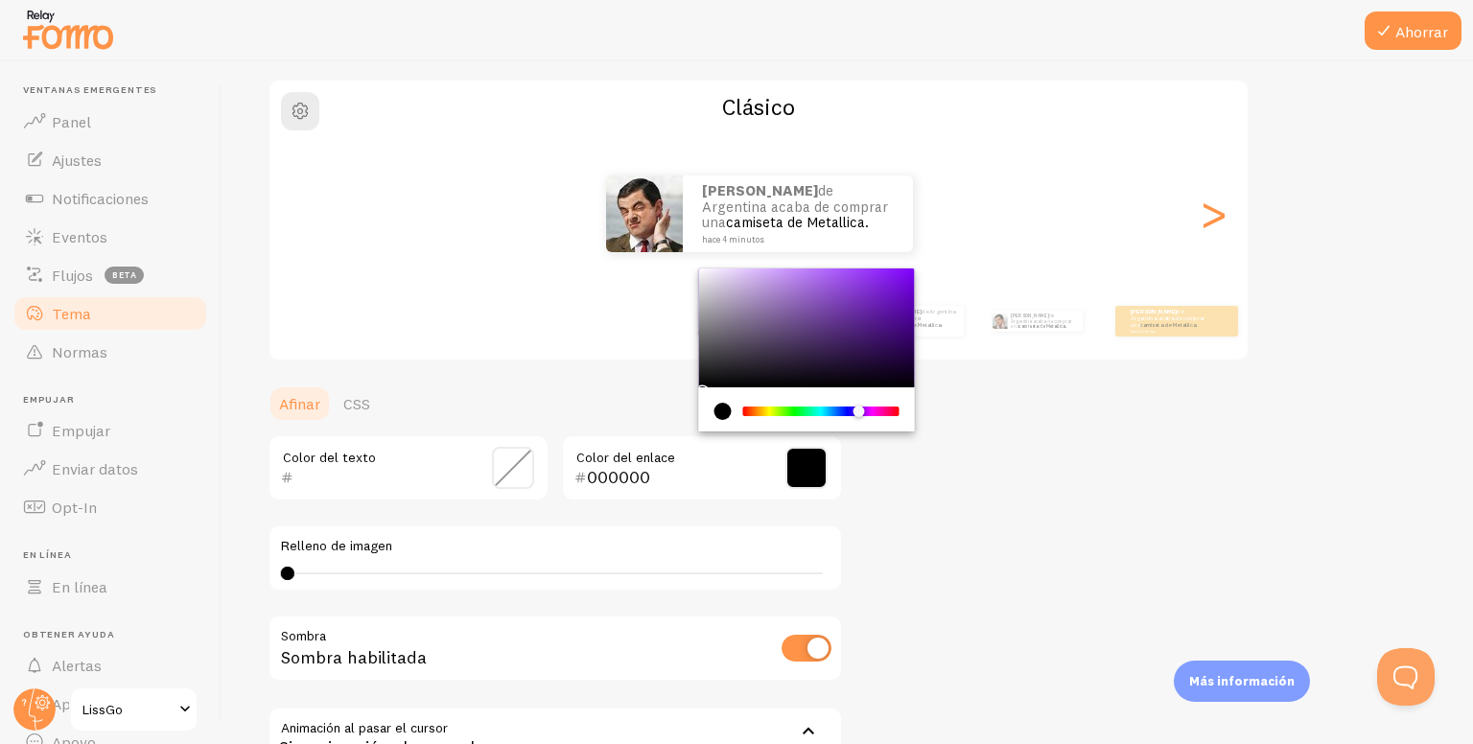
drag, startPoint x: 903, startPoint y: 428, endPoint x: 859, endPoint y: 411, distance: 47.0
click at [859, 411] on div "Chrome color picker" at bounding box center [821, 412] width 152 height 10
click at [859, 356] on div "Chrome color picker" at bounding box center [807, 328] width 216 height 119
click at [836, 320] on div "Chrome color picker" at bounding box center [807, 328] width 216 height 119
click at [818, 309] on div "Chrome color picker" at bounding box center [807, 328] width 216 height 119
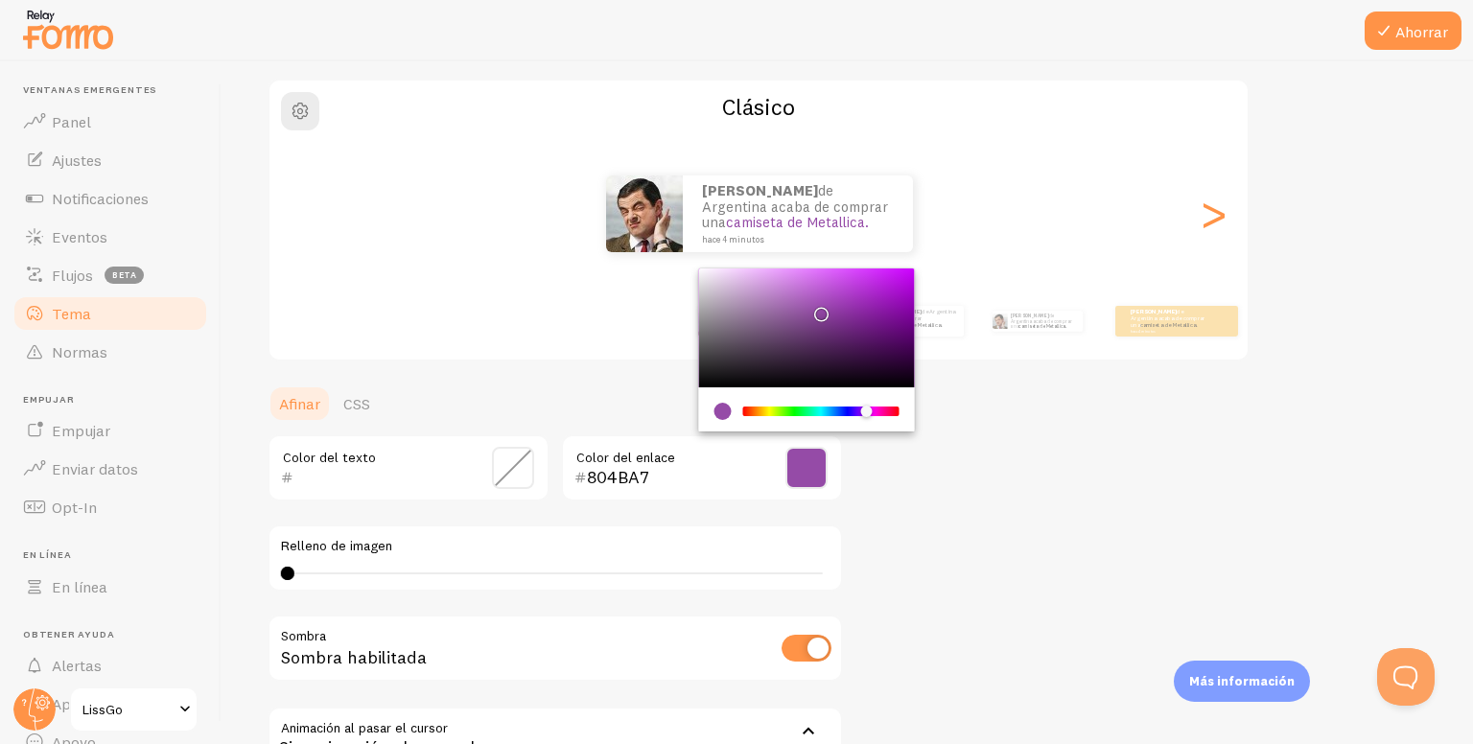
type input "954BA7"
click at [867, 406] on div "Chrome color picker" at bounding box center [867, 412] width 12 height 12
click at [526, 468] on span at bounding box center [513, 468] width 42 height 42
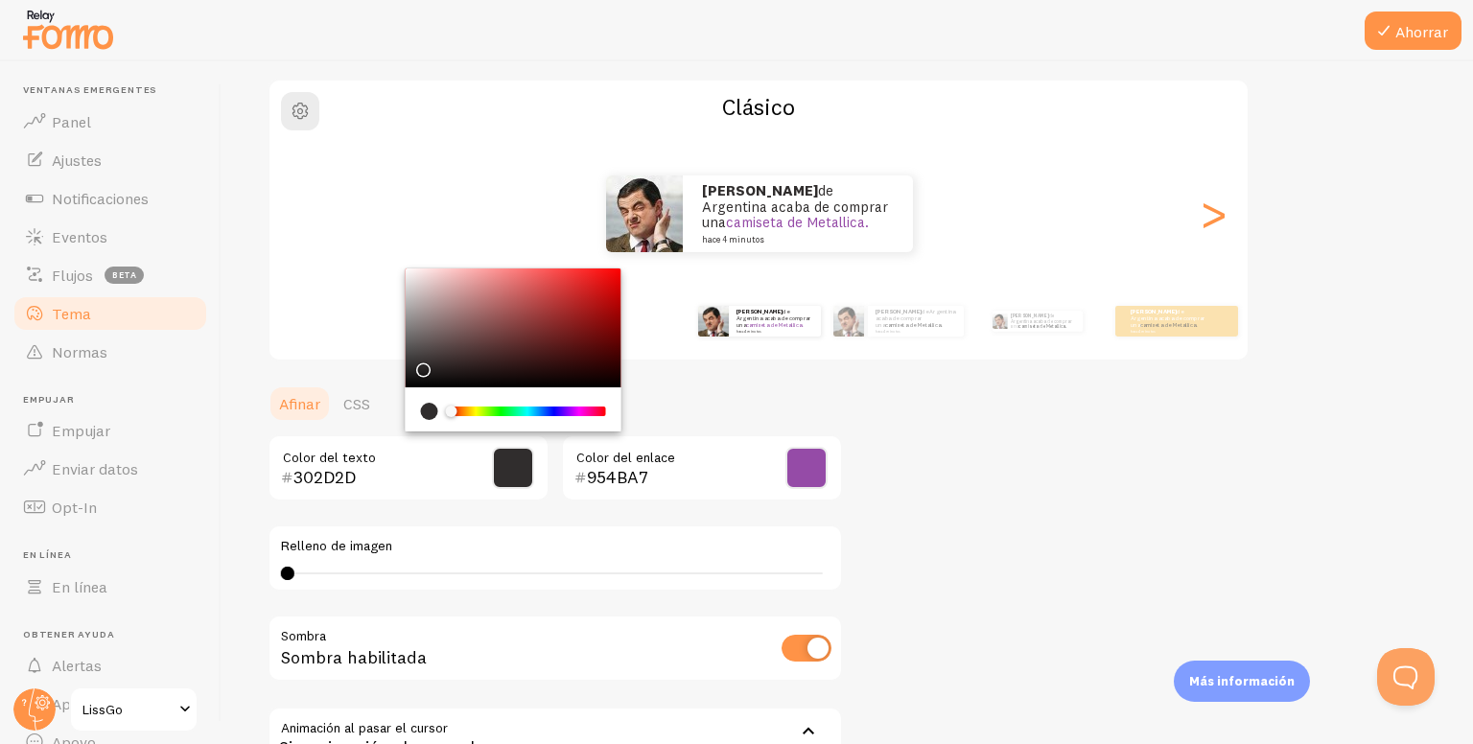
type input "322F2F"
click at [416, 363] on div "Chrome color picker" at bounding box center [514, 328] width 216 height 119
click at [1002, 482] on div "Tema Elige un tema para tus notificaciones Clásico Julián de Argentina acaba de…" at bounding box center [847, 420] width 1159 height 910
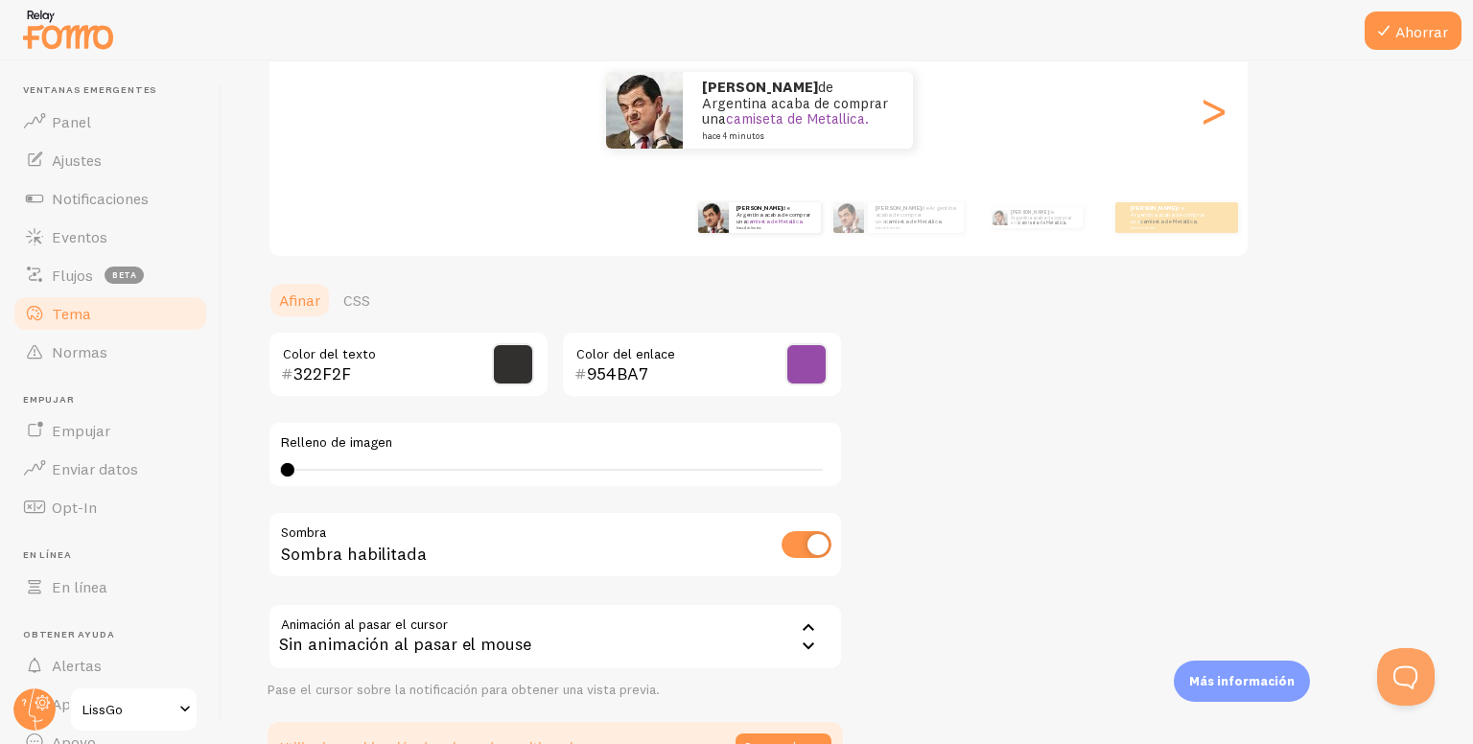
scroll to position [334, 0]
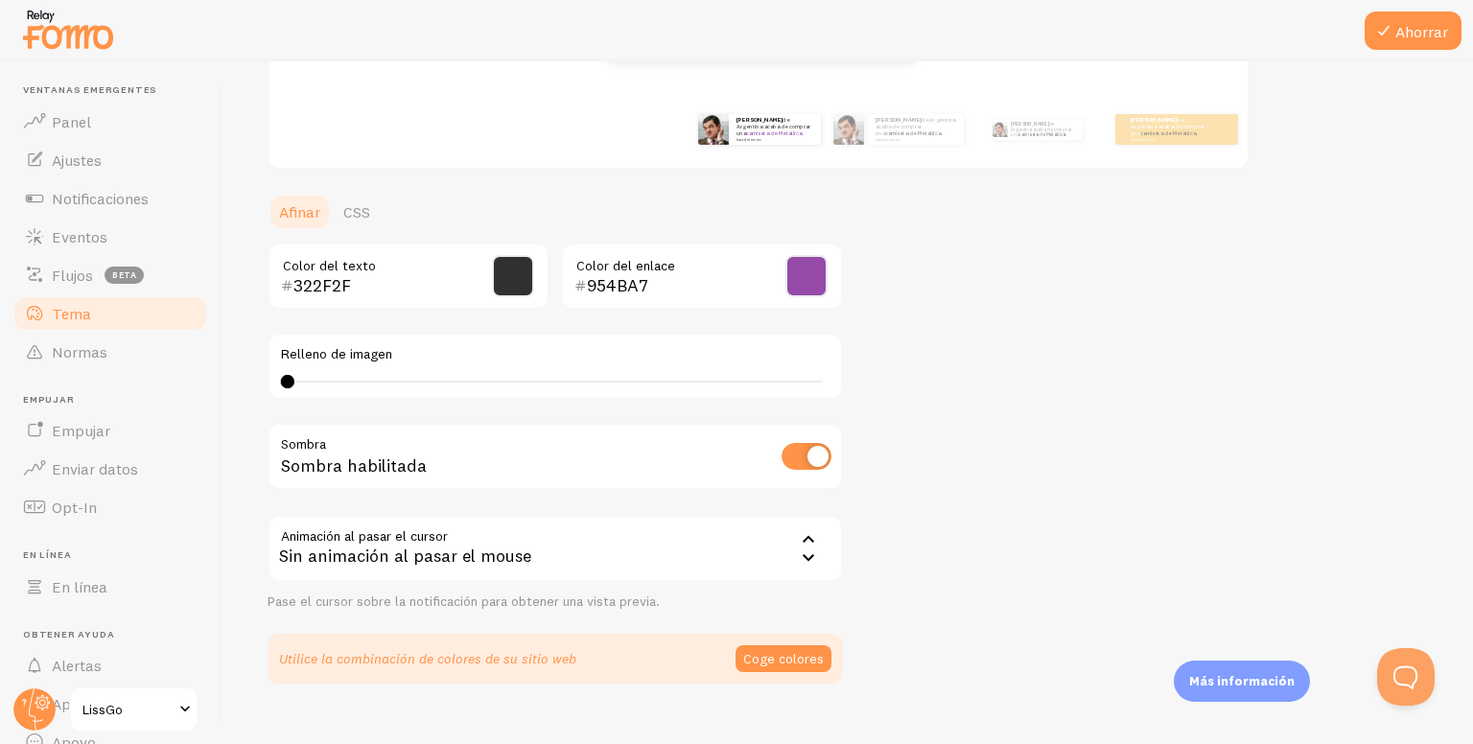
click at [547, 561] on div "Sin animación al pasar el mouse" at bounding box center [555, 548] width 575 height 67
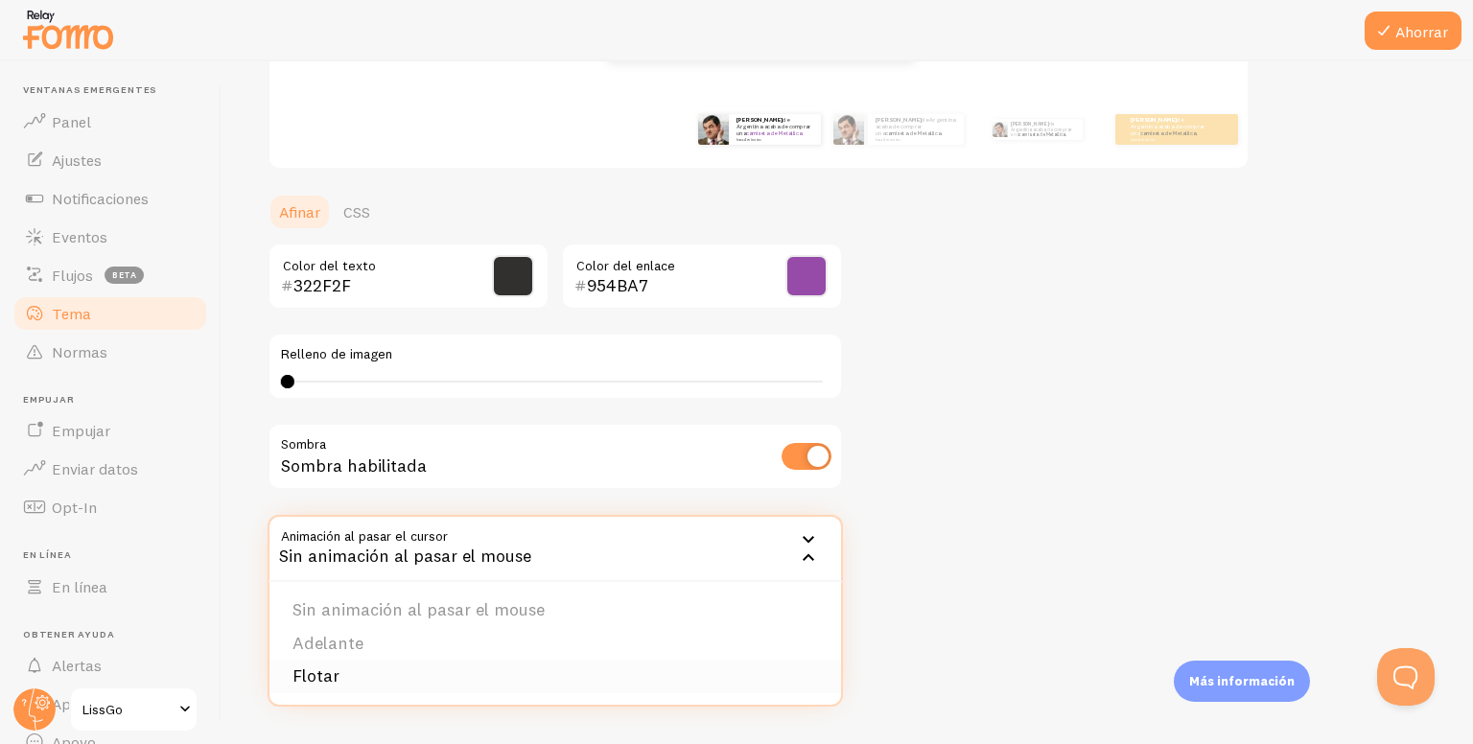
click at [303, 665] on font "Flotar" at bounding box center [315, 676] width 47 height 22
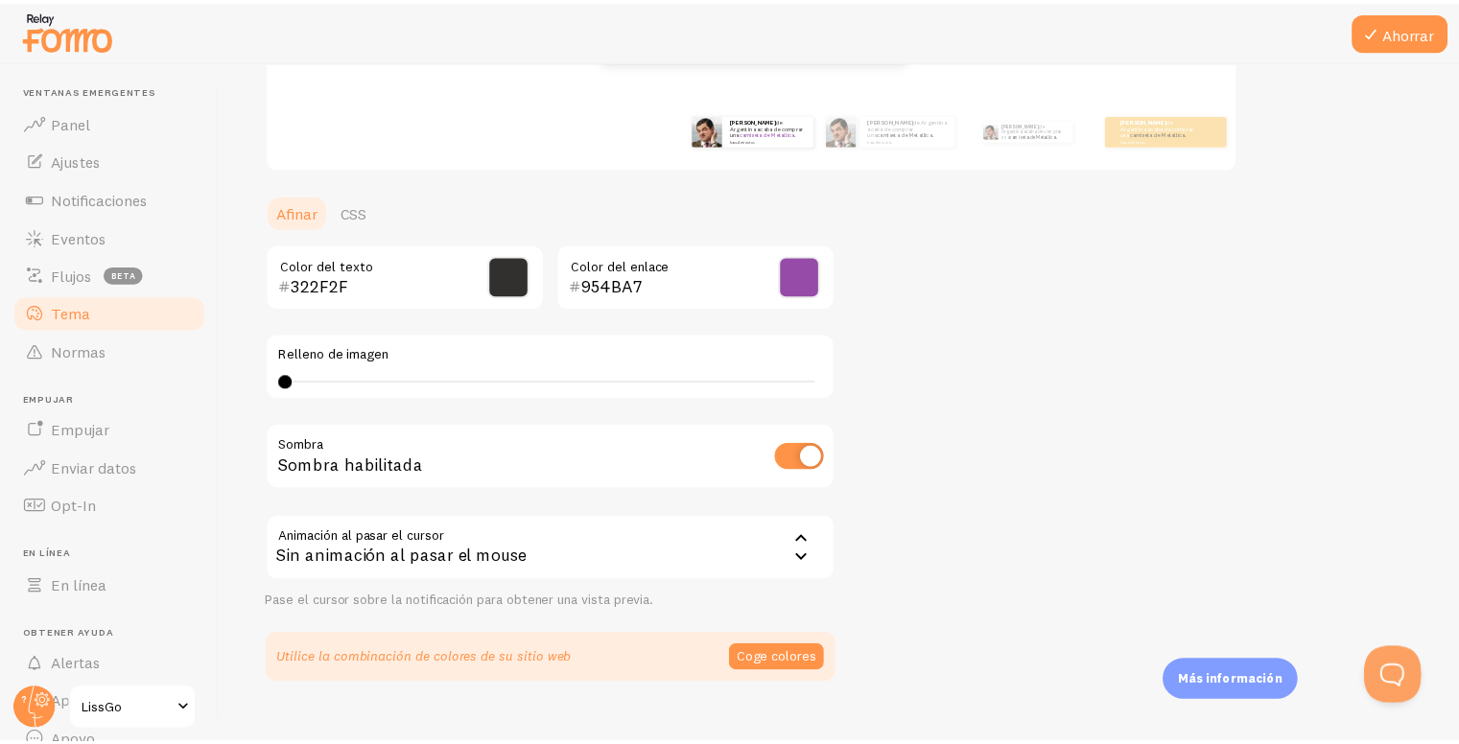
scroll to position [363, 0]
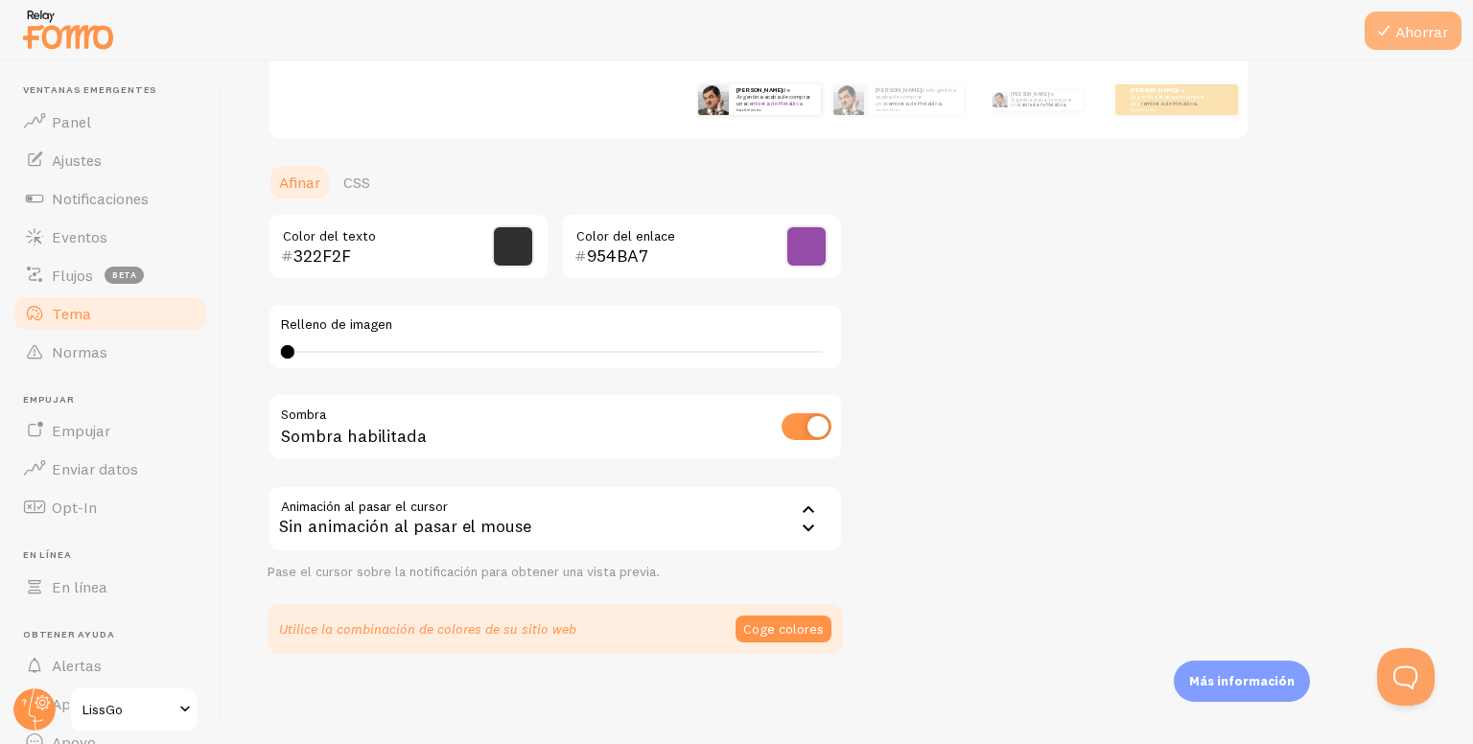
click at [1425, 24] on font "Ahorrar" at bounding box center [1421, 31] width 53 height 19
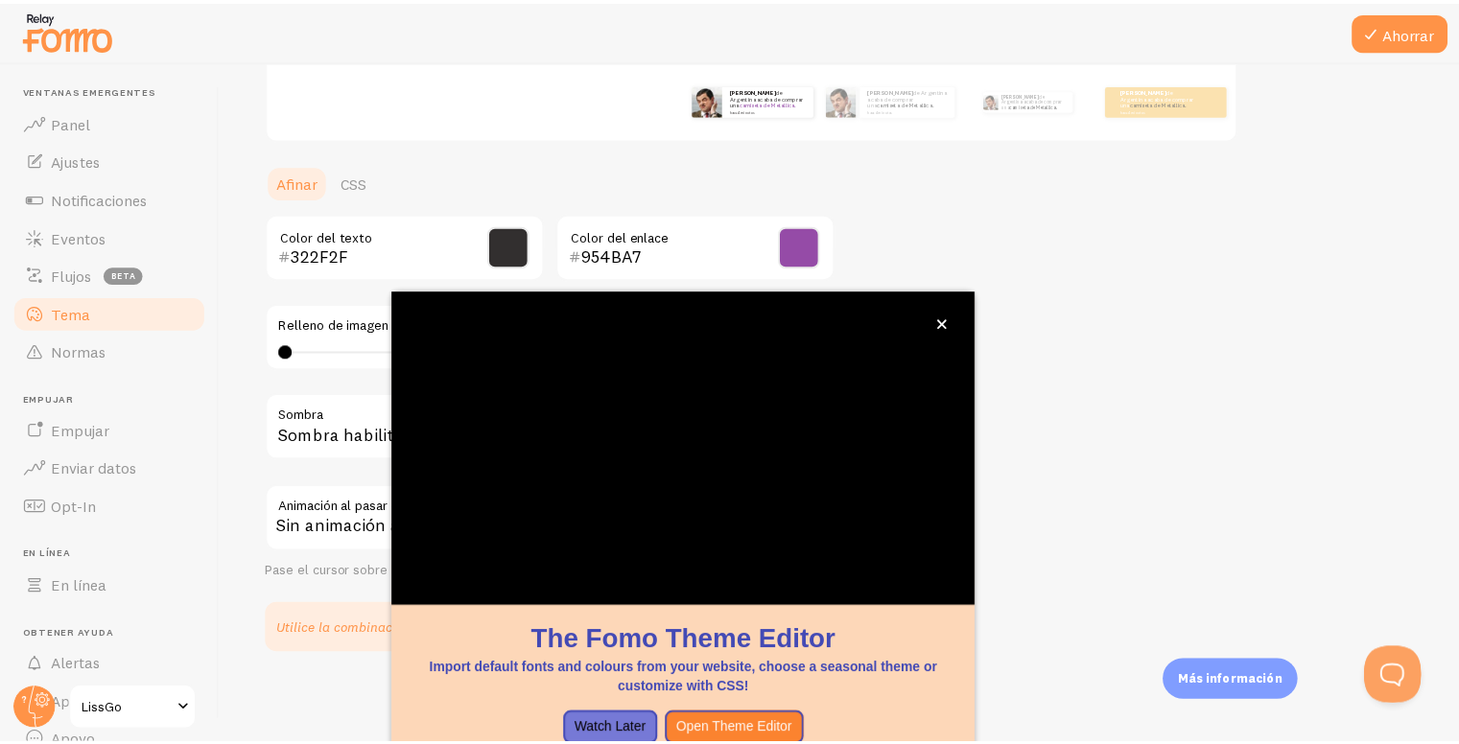
scroll to position [142, 0]
